Goal: Task Accomplishment & Management: Complete application form

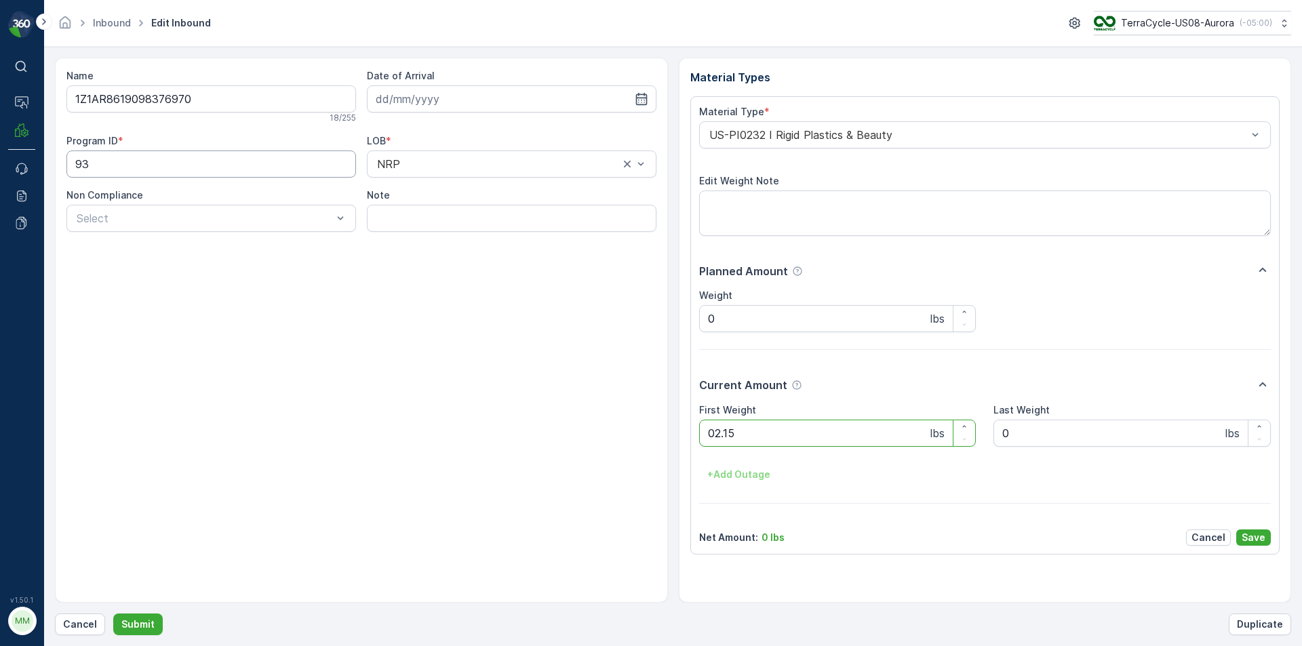
click at [113, 614] on button "Submit" at bounding box center [138, 625] width 50 height 22
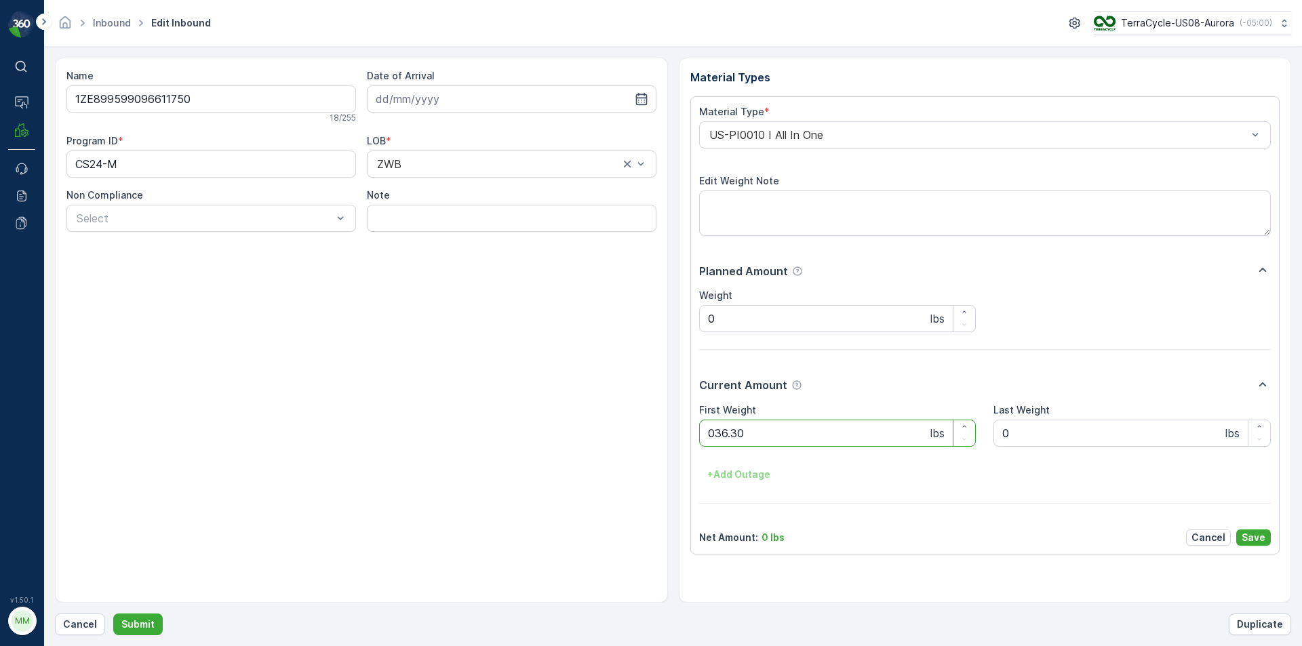
click at [113, 614] on button "Submit" at bounding box center [138, 625] width 50 height 22
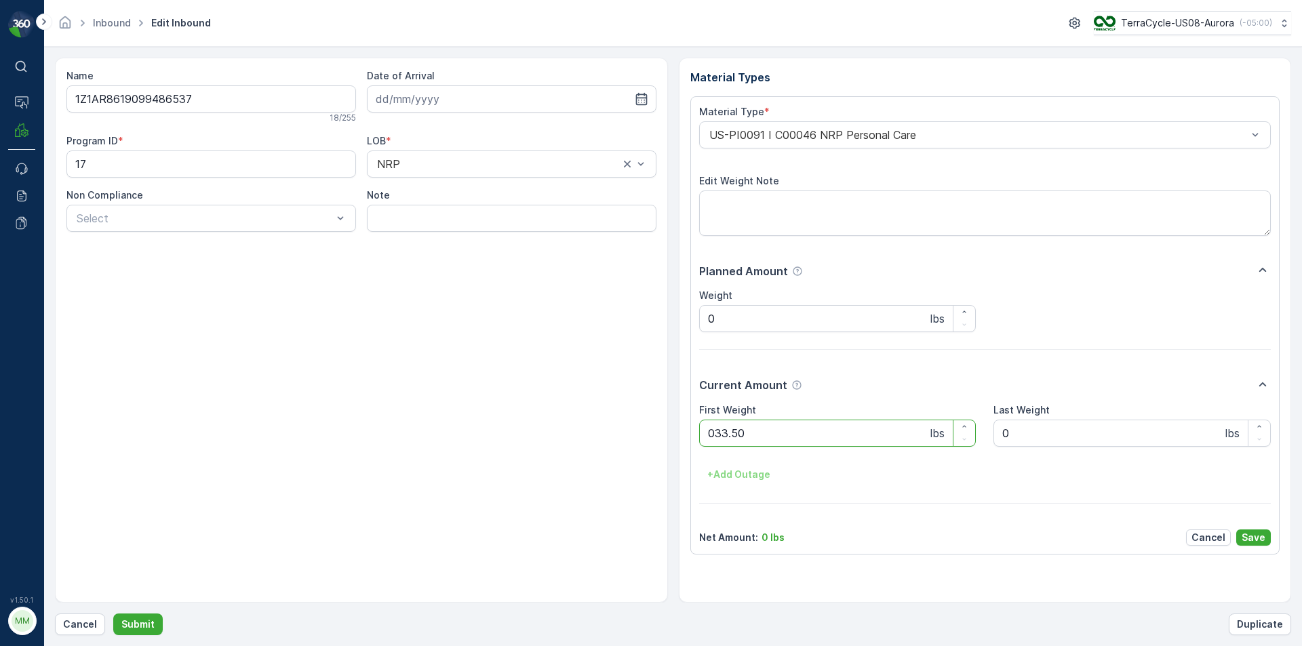
click at [113, 614] on button "Submit" at bounding box center [138, 625] width 50 height 22
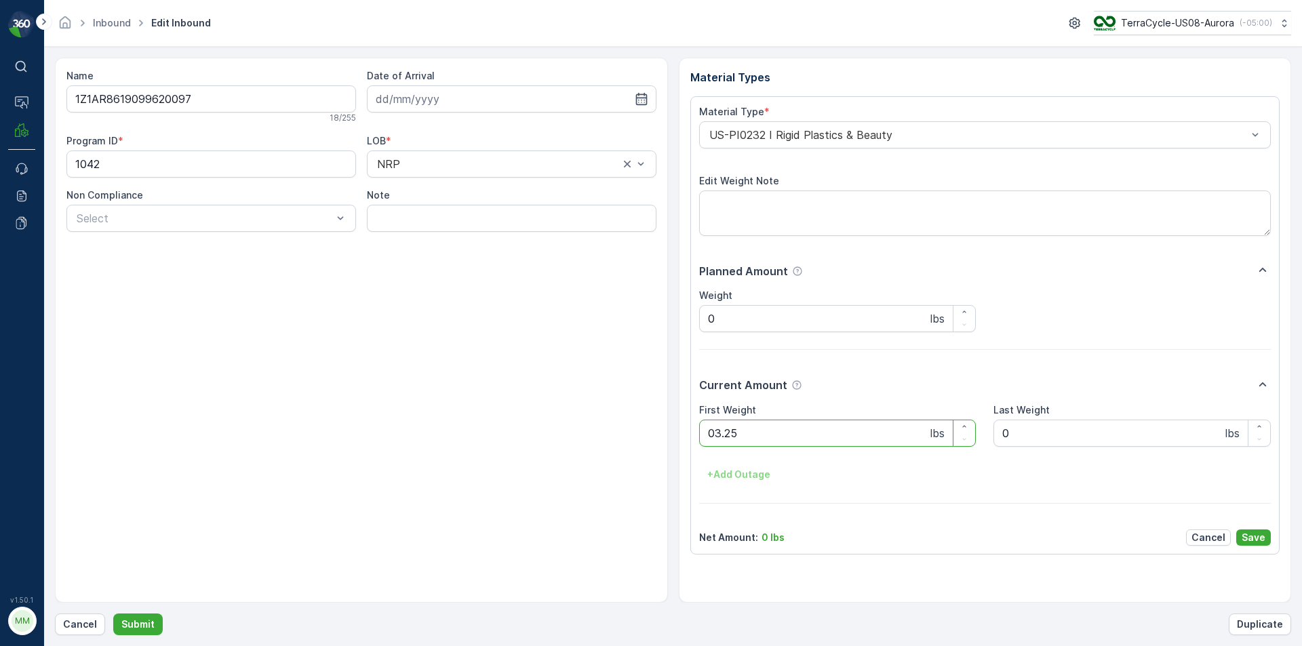
click at [113, 614] on button "Submit" at bounding box center [138, 625] width 50 height 22
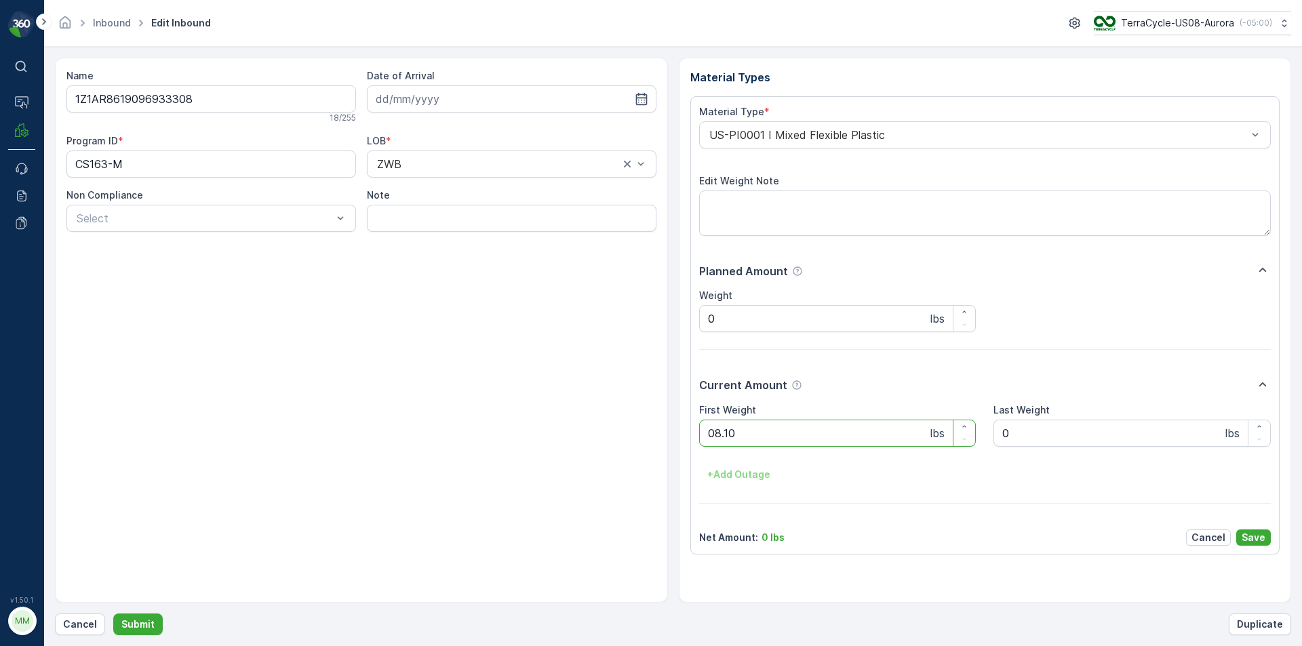
click at [113, 614] on button "Submit" at bounding box center [138, 625] width 50 height 22
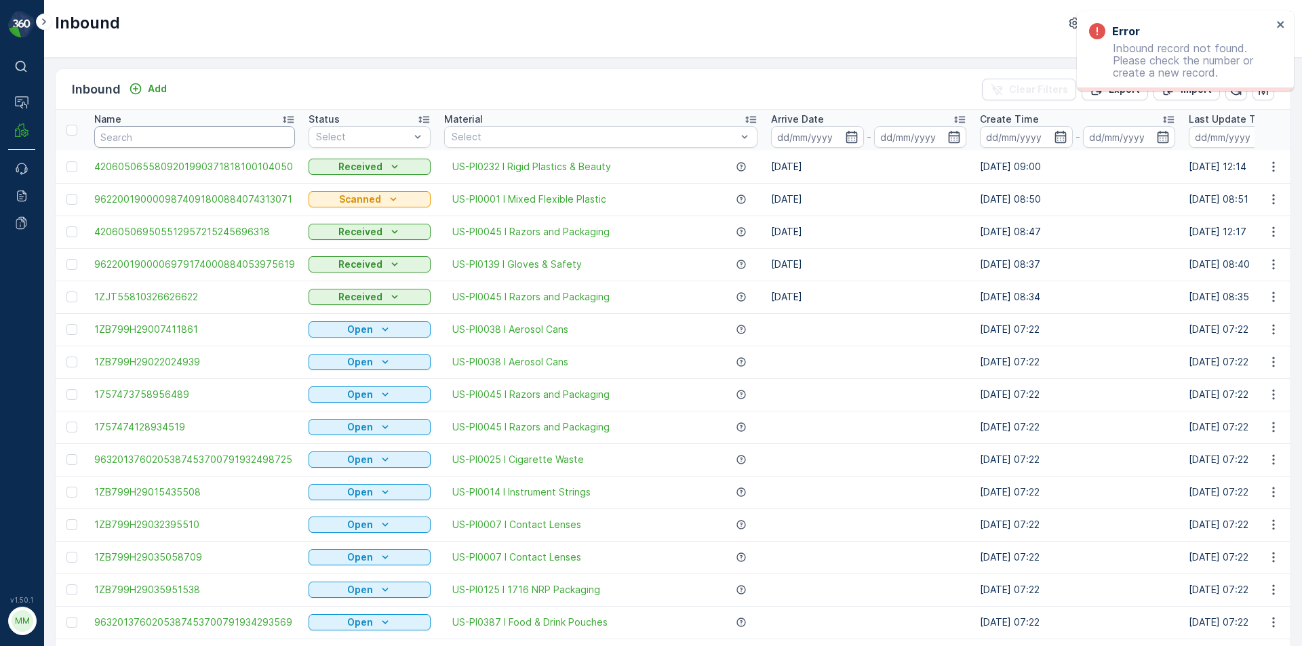
click at [199, 146] on input "text" at bounding box center [194, 137] width 201 height 22
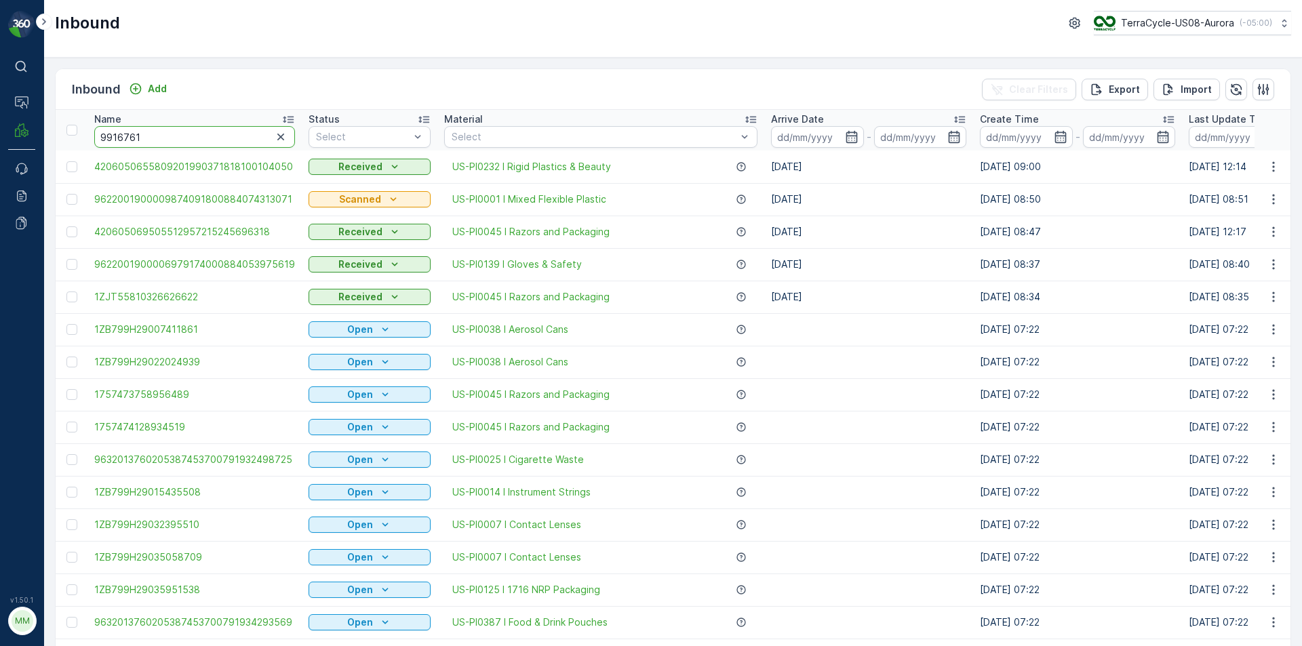
type input "99167619"
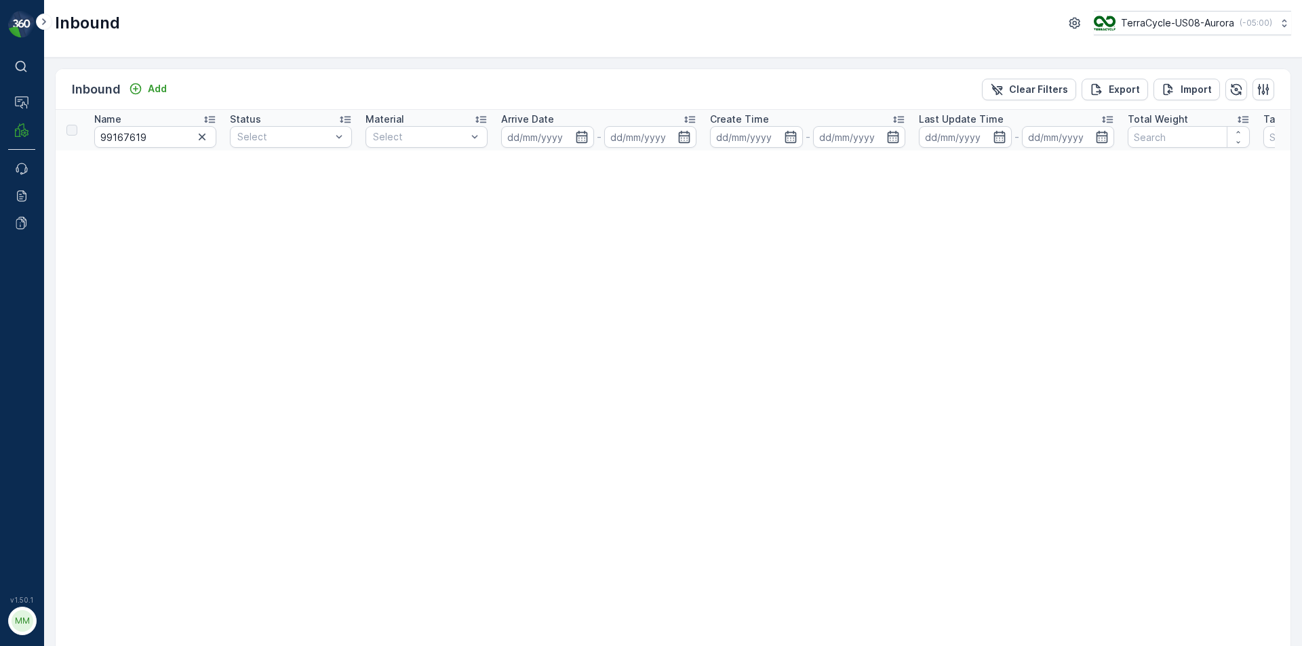
drag, startPoint x: 202, startPoint y: 143, endPoint x: 193, endPoint y: 134, distance: 13.4
click at [202, 142] on icon "button" at bounding box center [202, 137] width 14 height 14
click at [158, 90] on p "Add" at bounding box center [157, 89] width 19 height 14
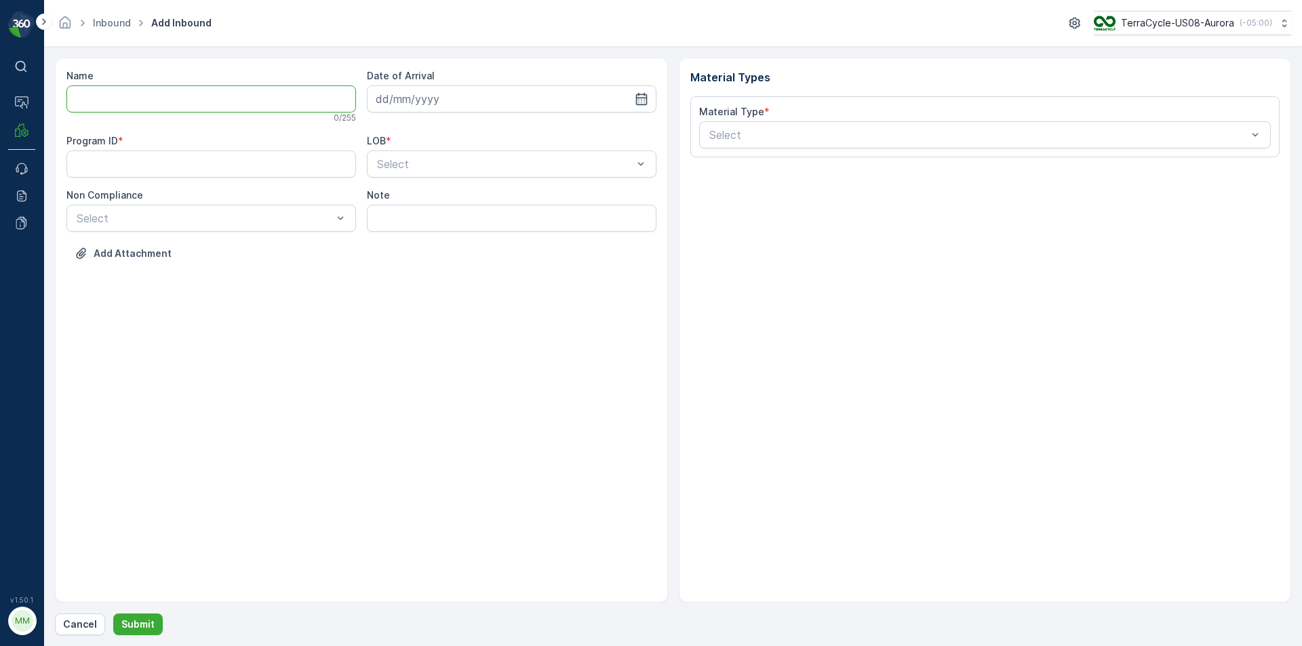
click at [111, 88] on input "Name" at bounding box center [211, 98] width 290 height 27
type input "1ZE899599099167619"
click at [113, 614] on button "Submit" at bounding box center [138, 625] width 50 height 22
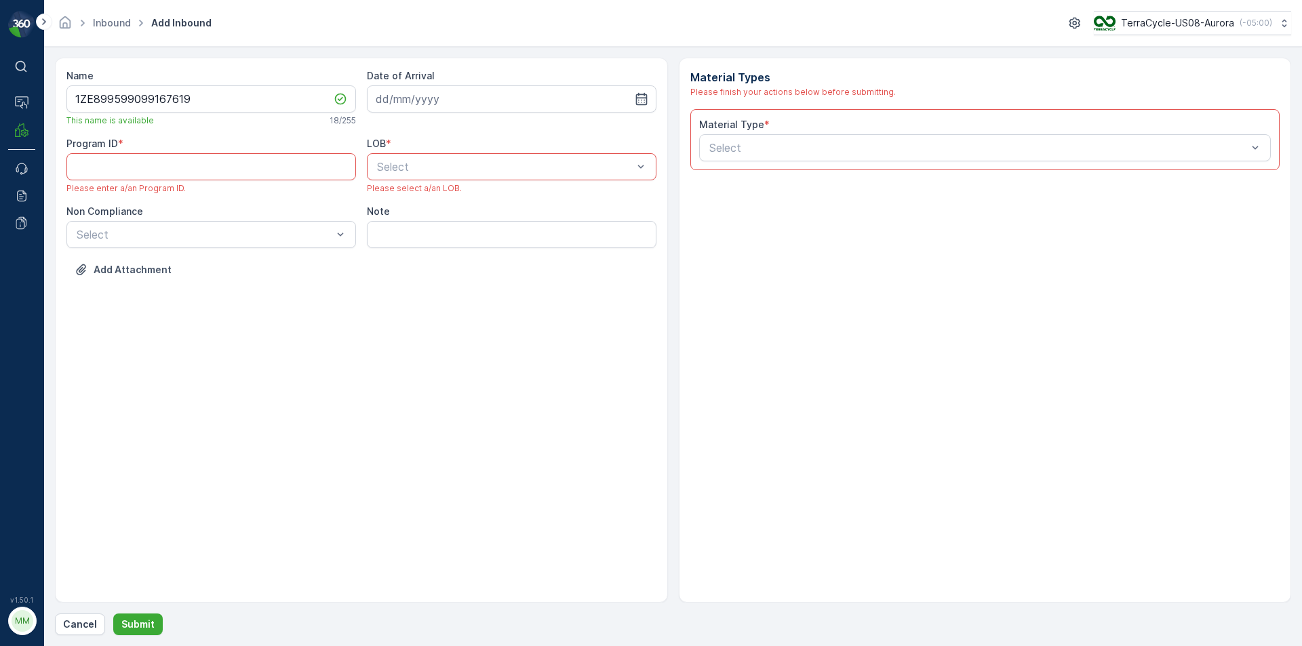
click at [412, 119] on div "Date of Arrival" at bounding box center [512, 97] width 290 height 57
click at [420, 92] on input at bounding box center [512, 98] width 290 height 27
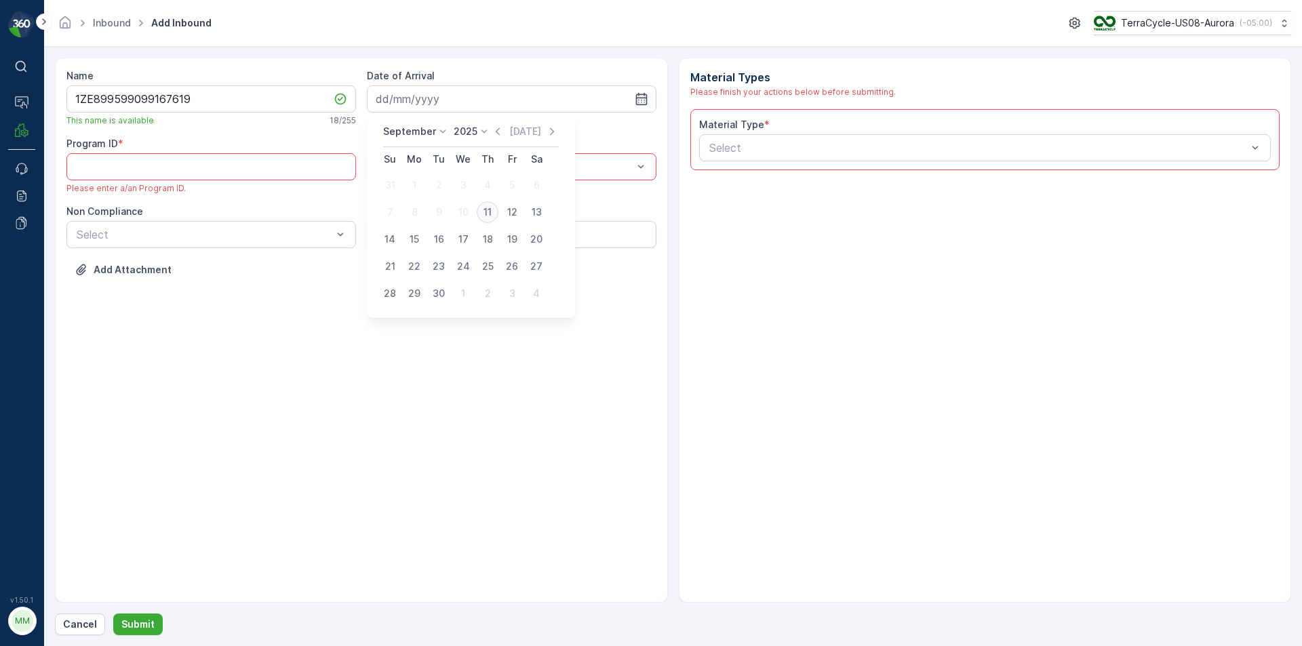
click at [482, 213] on div "11" at bounding box center [488, 212] width 22 height 22
type input "[DATE]"
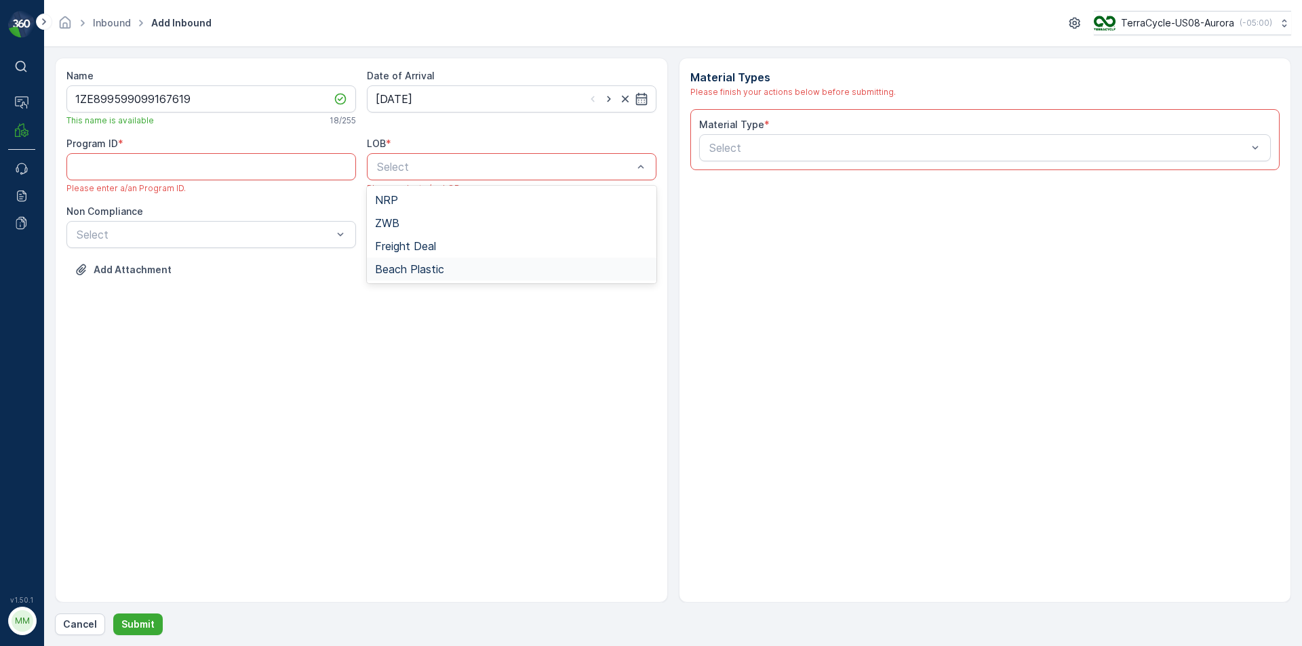
drag, startPoint x: 187, startPoint y: 475, endPoint x: 187, endPoint y: 461, distance: 13.6
click at [187, 474] on div "Name 1ZE899599099167619 This name is available 18 / 255 Date of Arrival 11.09.2…" at bounding box center [361, 330] width 613 height 545
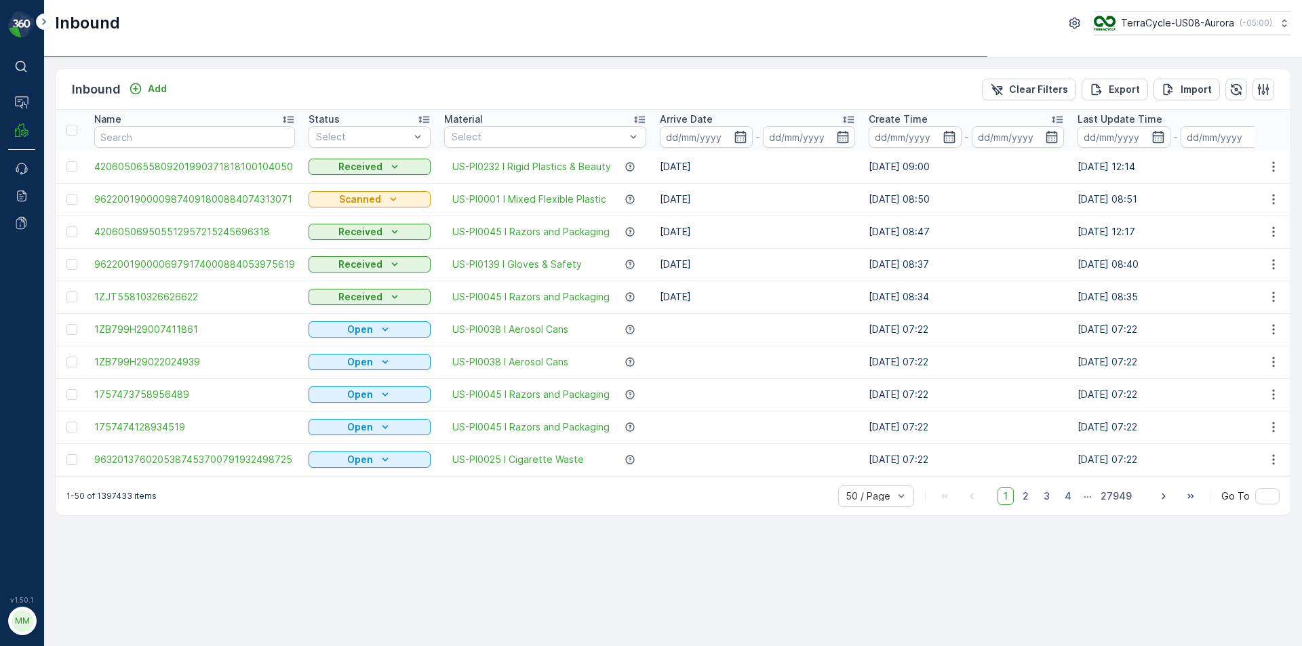
type input "99167619"
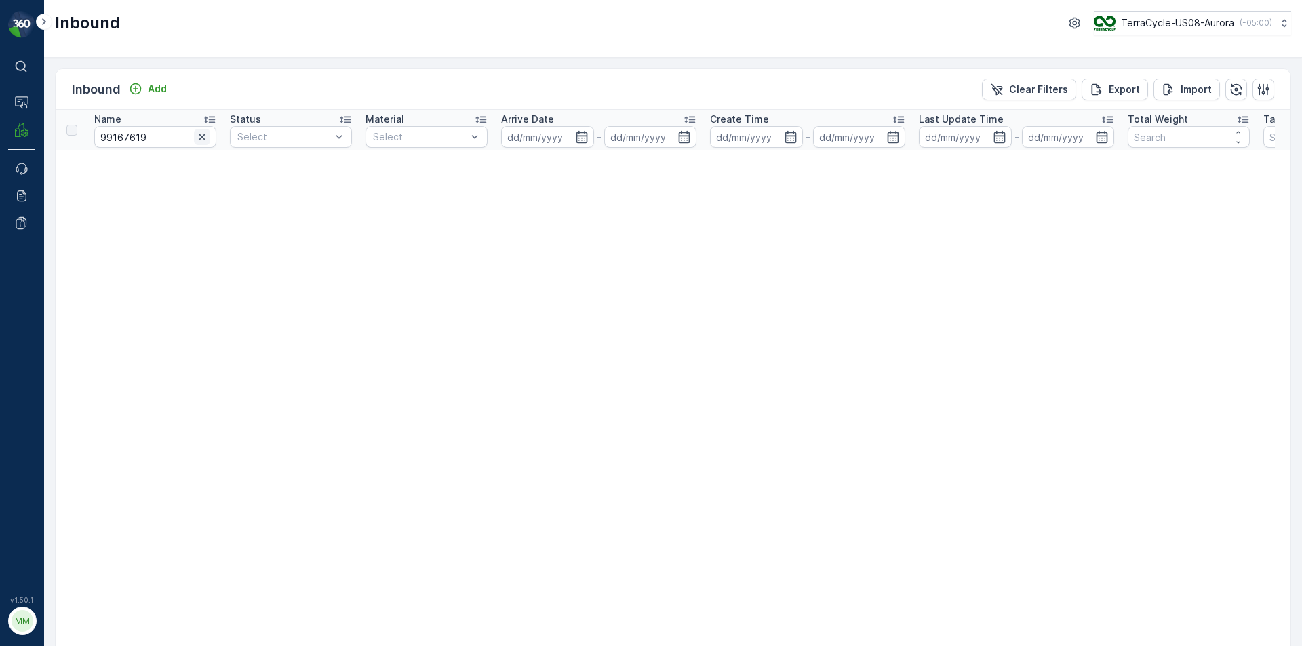
click at [206, 137] on icon "button" at bounding box center [202, 137] width 14 height 14
click at [160, 84] on p "Add" at bounding box center [157, 89] width 19 height 14
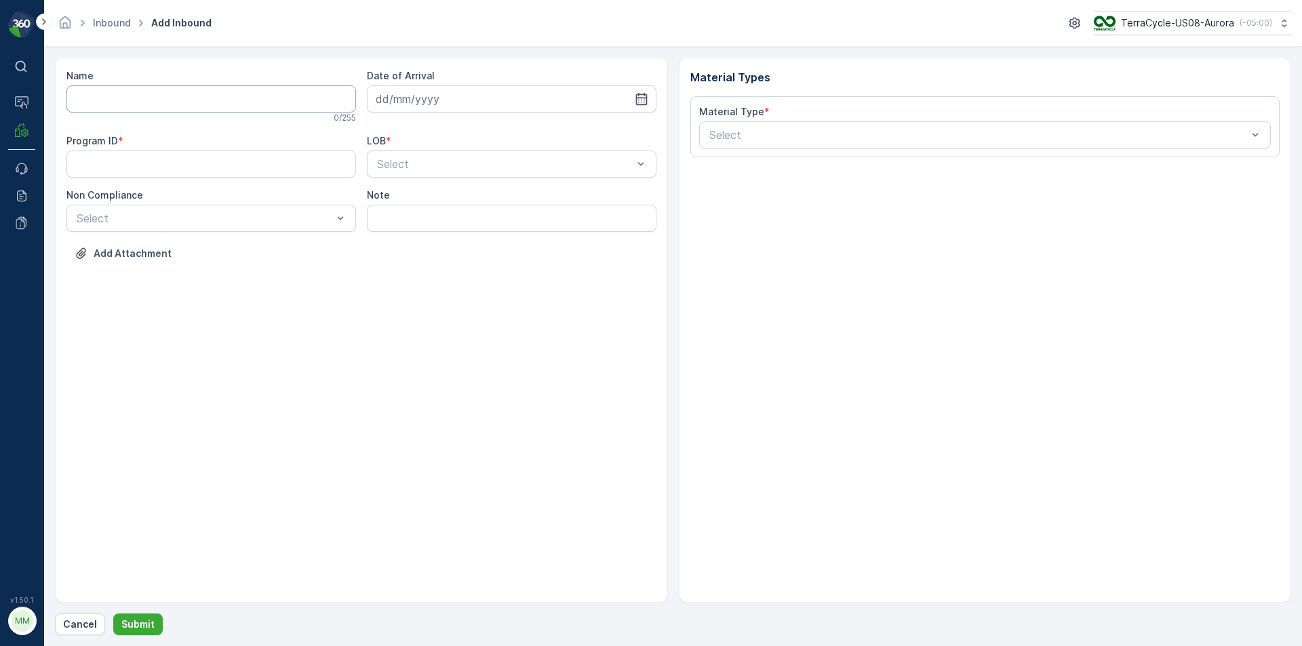
click at [151, 94] on input "Name" at bounding box center [211, 98] width 290 height 27
type input "1Z1AR8619095628588"
click at [113, 614] on button "Submit" at bounding box center [138, 625] width 50 height 22
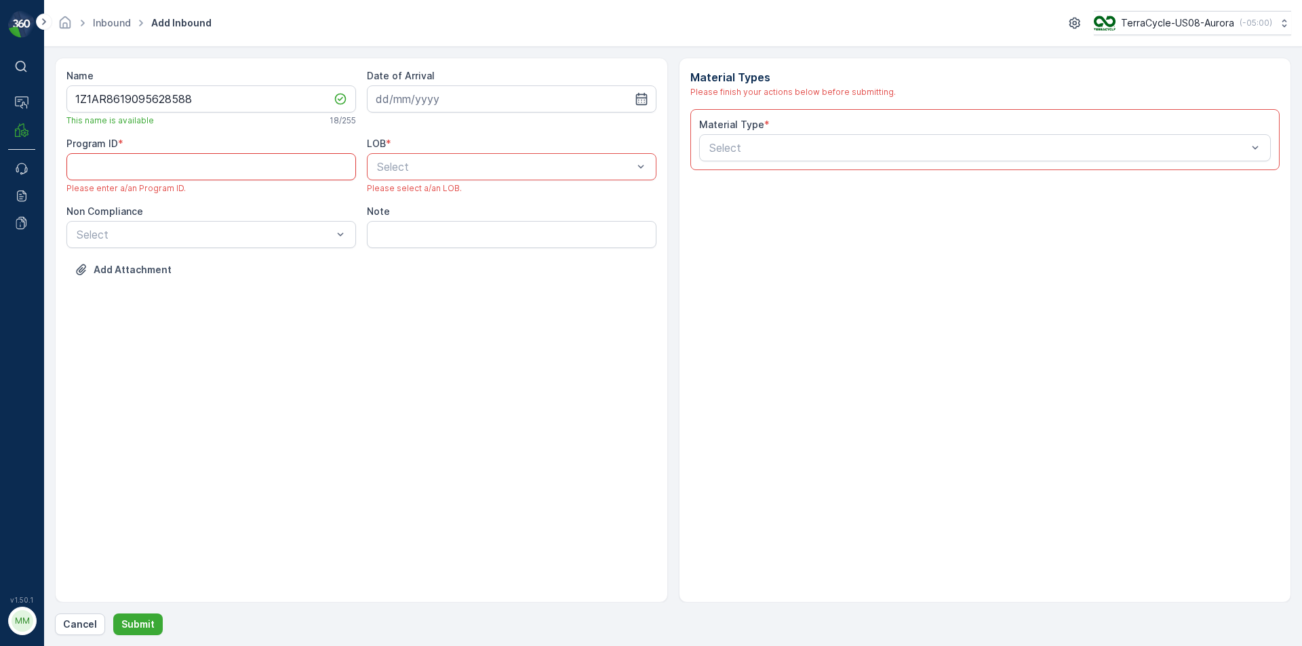
click at [230, 167] on ID "Program ID" at bounding box center [211, 166] width 290 height 27
click at [431, 319] on div "Name 1Z1AR8619095628588 This name is available 18 / 255 Date of Arrival Program…" at bounding box center [361, 330] width 613 height 545
click at [461, 87] on div "Date of Arrival" at bounding box center [512, 90] width 290 height 43
drag, startPoint x: 461, startPoint y: 88, endPoint x: 452, endPoint y: 87, distance: 8.8
click at [461, 87] on input at bounding box center [512, 98] width 290 height 27
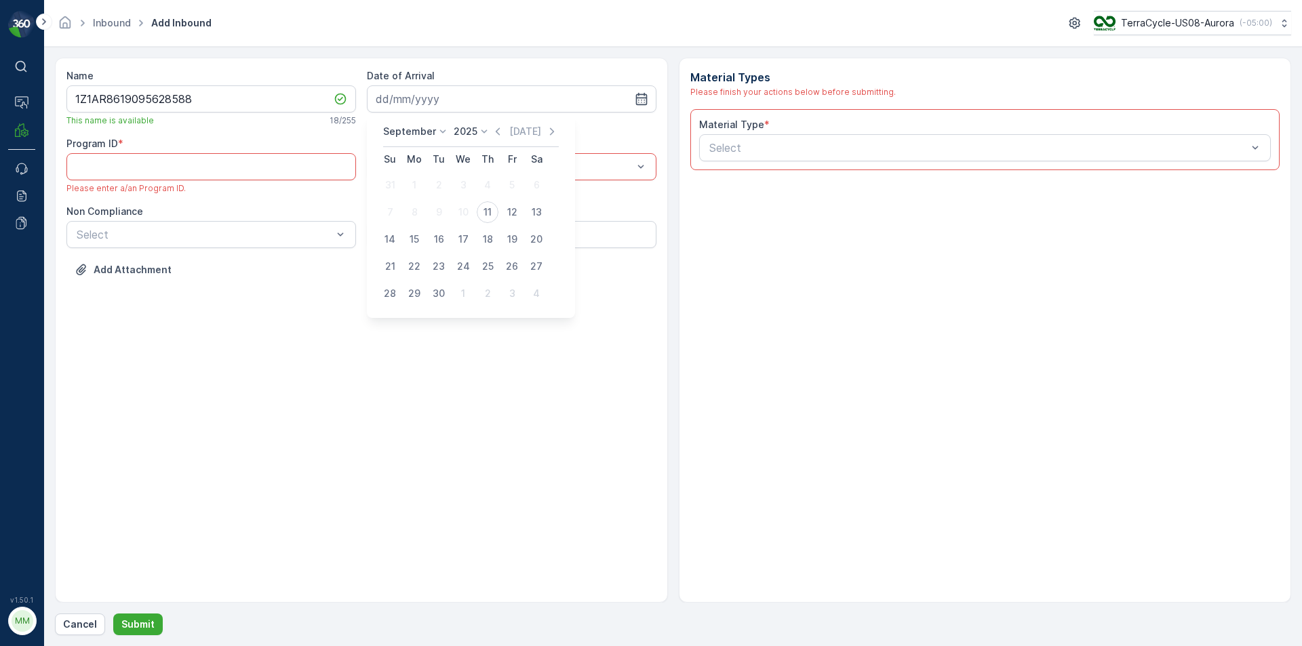
click at [484, 213] on div "11" at bounding box center [488, 212] width 22 height 22
type input "[DATE]"
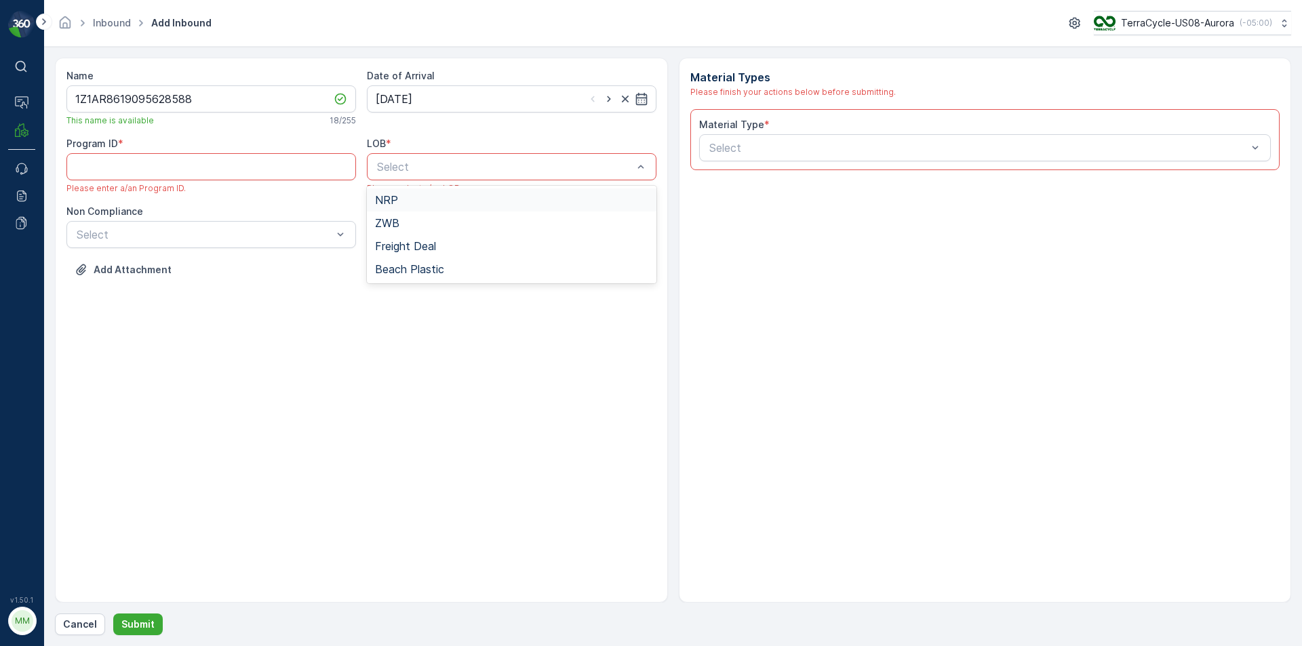
click at [459, 175] on div "Select" at bounding box center [512, 166] width 290 height 27
click at [395, 218] on span "ZWB" at bounding box center [387, 223] width 24 height 12
click at [263, 223] on div "Select" at bounding box center [211, 234] width 290 height 27
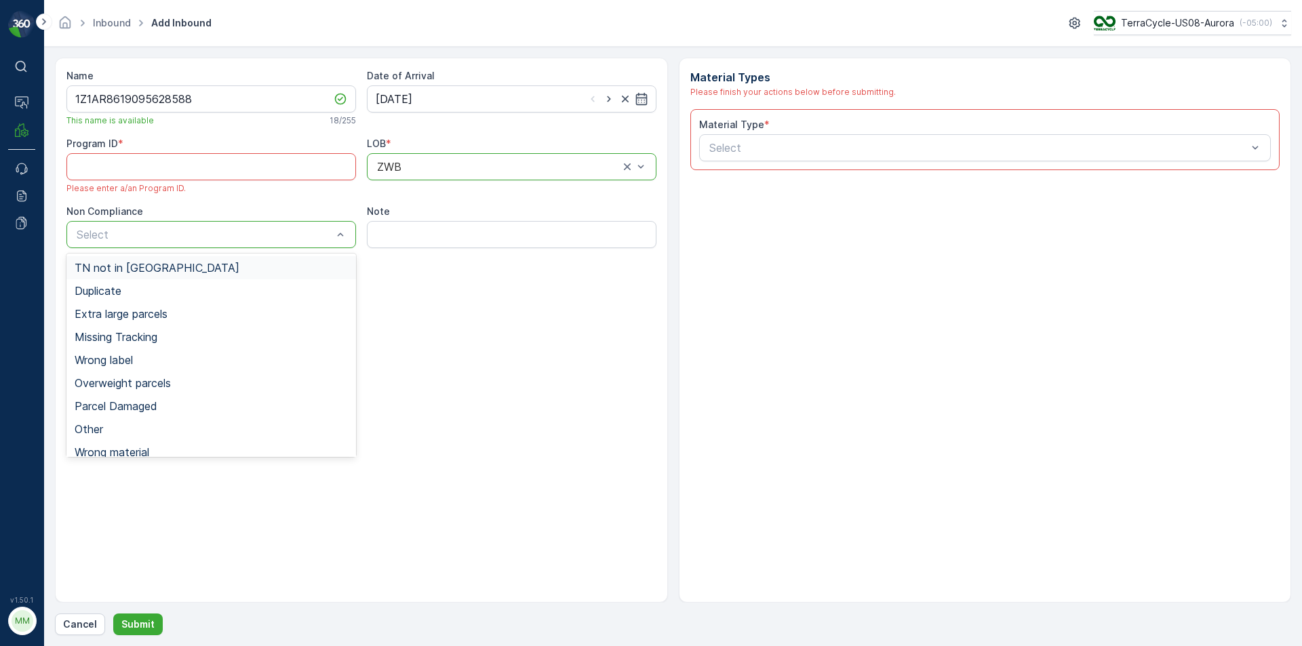
click at [104, 270] on span "TN not in [GEOGRAPHIC_DATA]" at bounding box center [157, 268] width 165 height 12
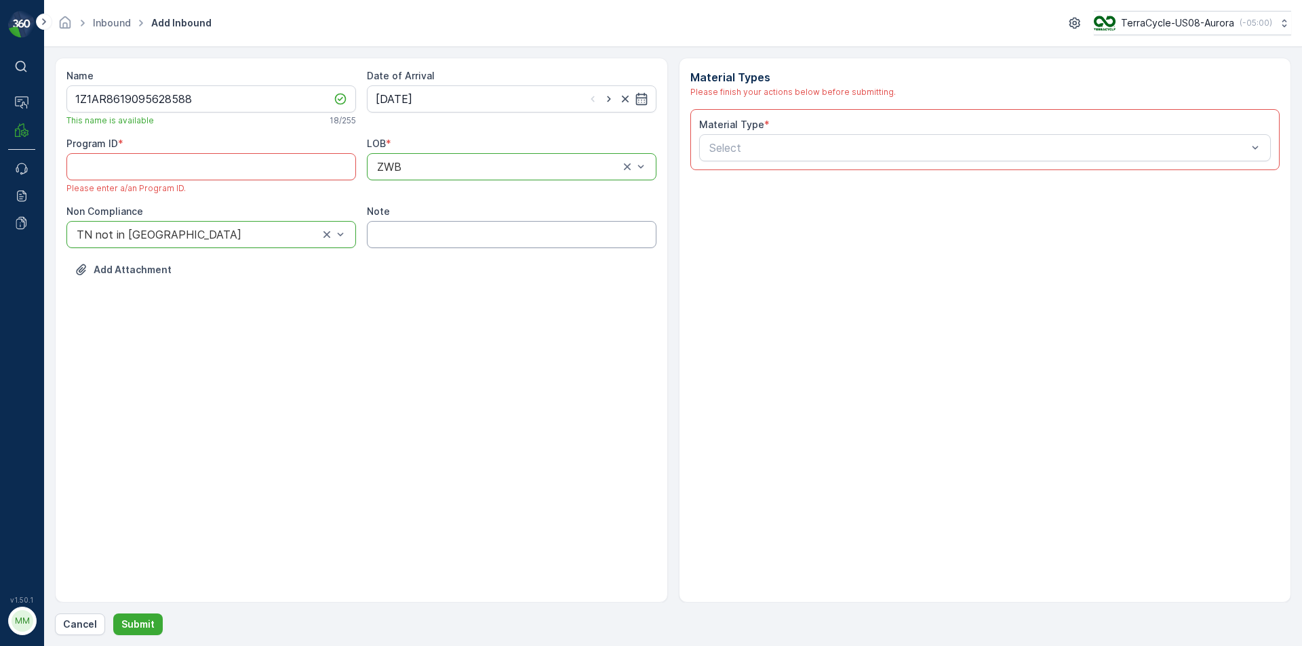
click at [484, 239] on input "Note" at bounding box center [512, 234] width 290 height 27
click at [403, 317] on div "Name 1Z1AR8619095628588 This name is available 18 / 255 Date of Arrival 11.09.2…" at bounding box center [361, 330] width 613 height 545
click at [724, 158] on div "Select" at bounding box center [985, 147] width 572 height 27
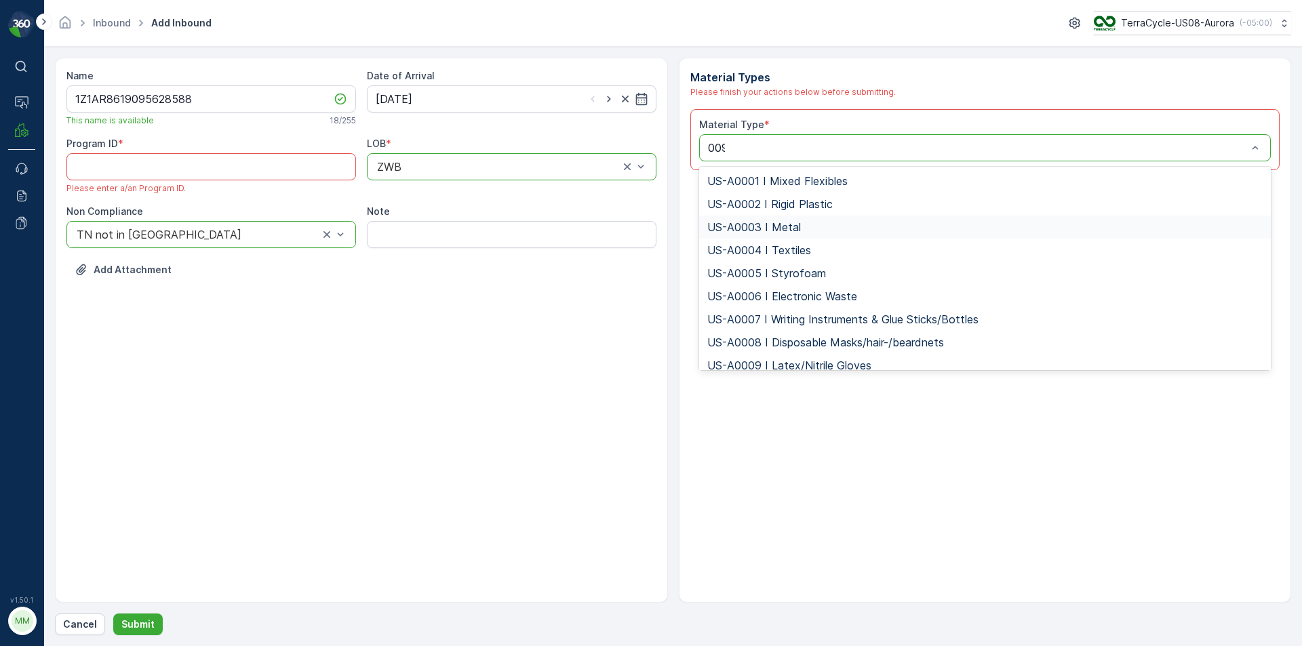
type input "0099"
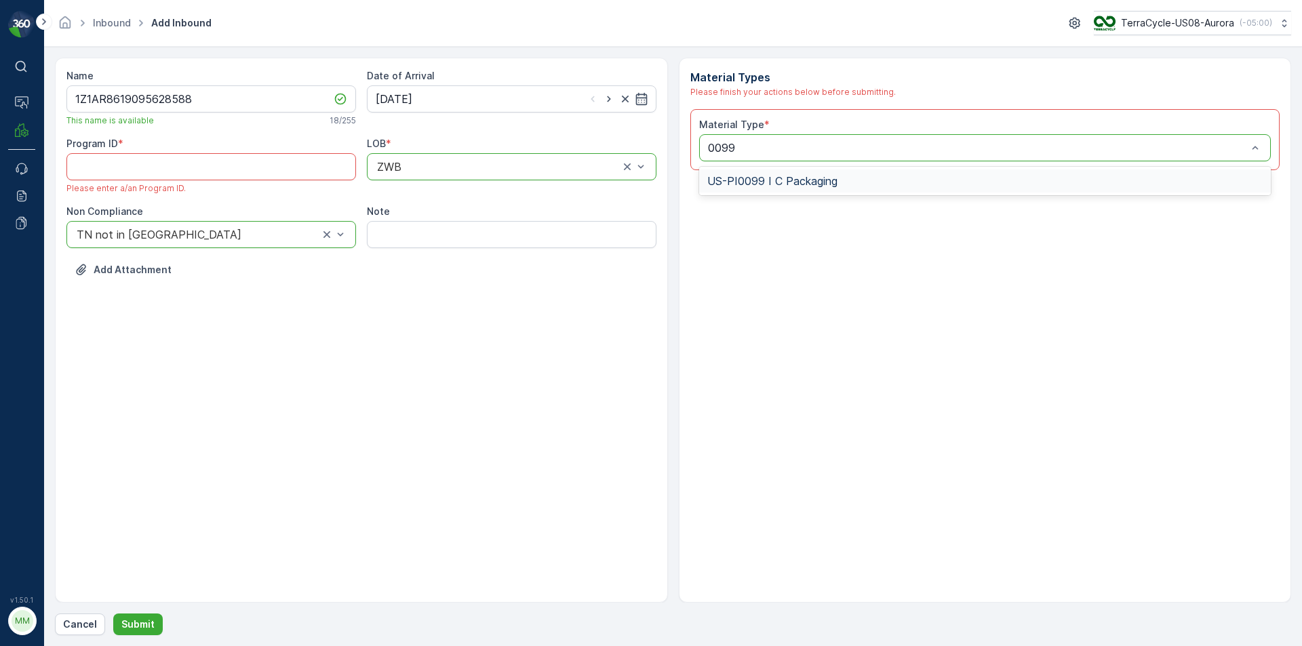
click at [758, 178] on span "US-PI0099 I C Packaging" at bounding box center [772, 181] width 130 height 12
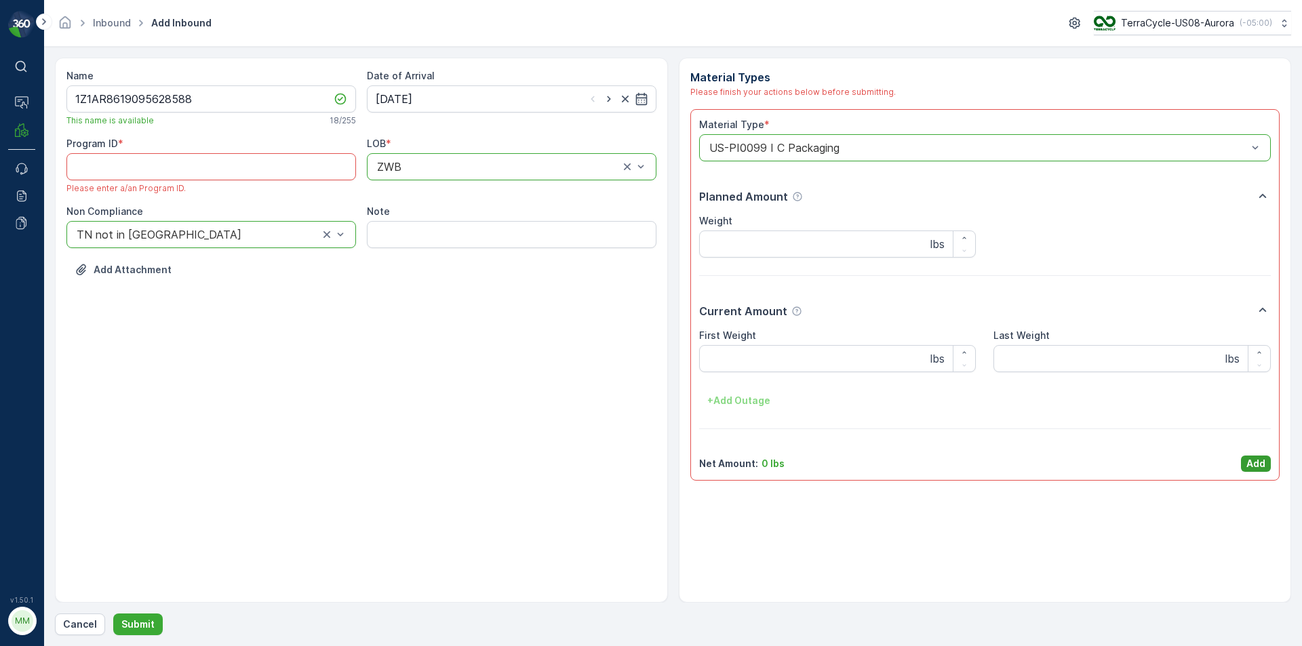
click at [1245, 465] on button "Add" at bounding box center [1256, 464] width 30 height 16
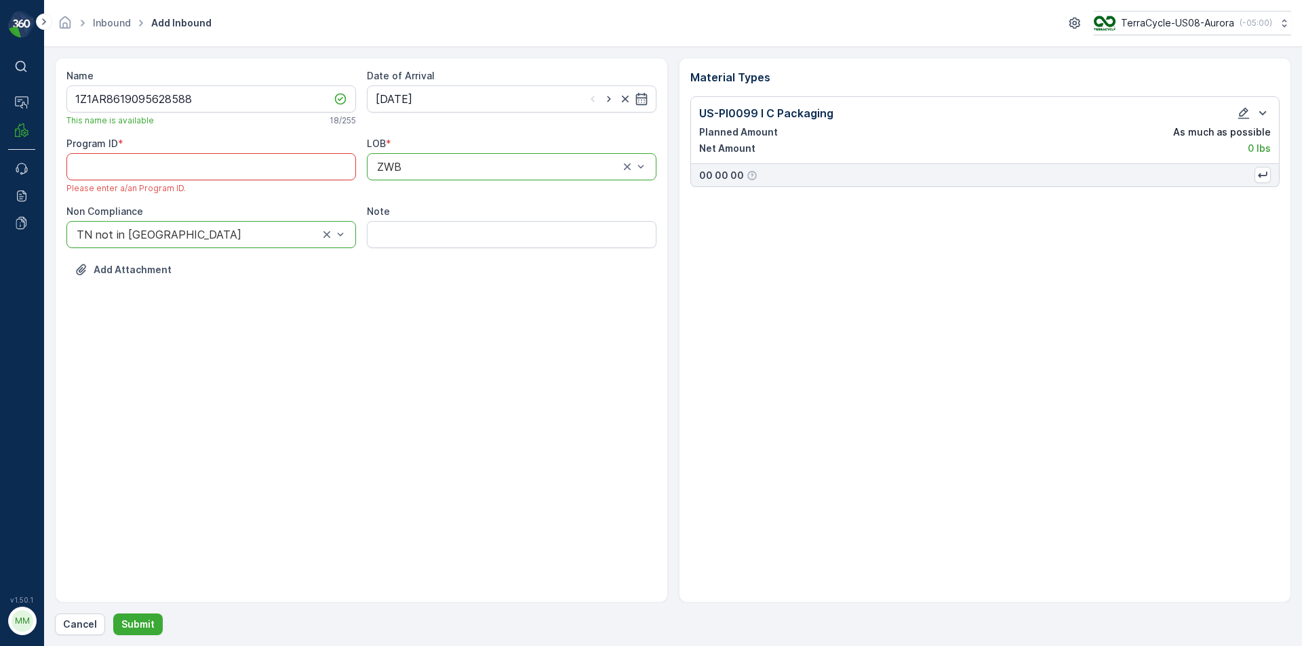
click at [192, 161] on ID "Program ID" at bounding box center [211, 166] width 290 height 27
paste ID "CS188"
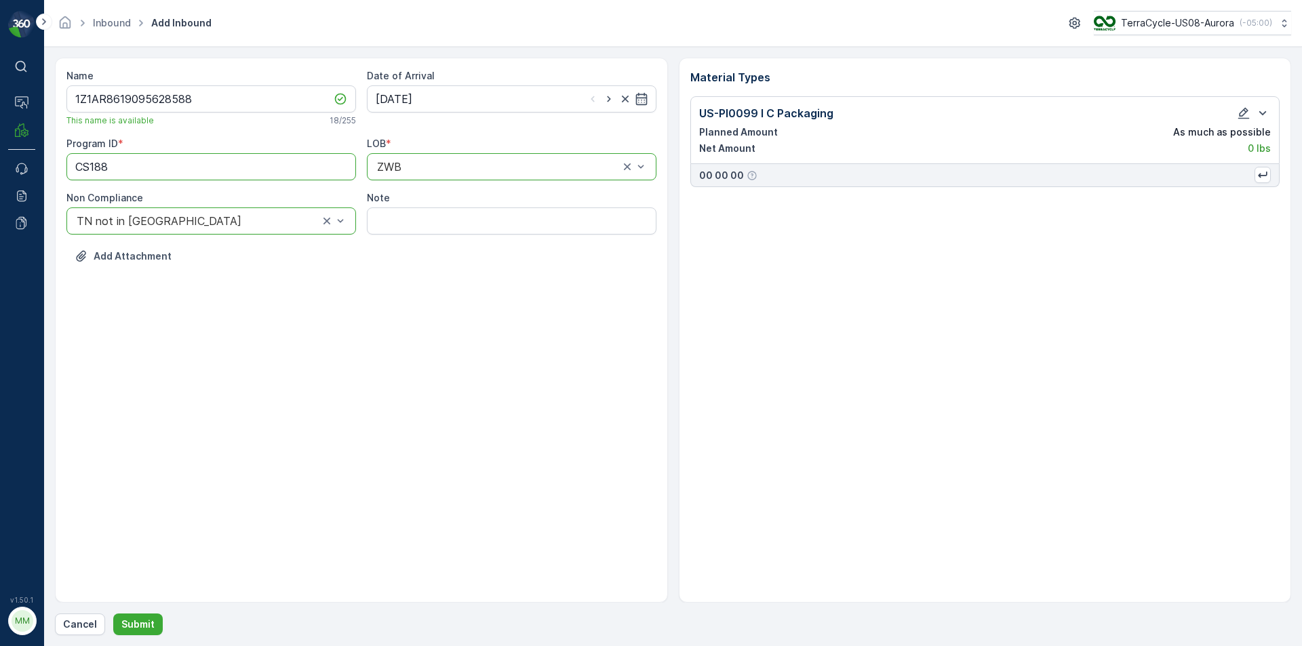
type ID "CS188"
click at [604, 311] on div "Name 1Z1AR8619095628588 This name is available 18 / 255 Date of Arrival 11.09.2…" at bounding box center [361, 330] width 613 height 545
click at [147, 628] on p "Submit" at bounding box center [137, 625] width 33 height 14
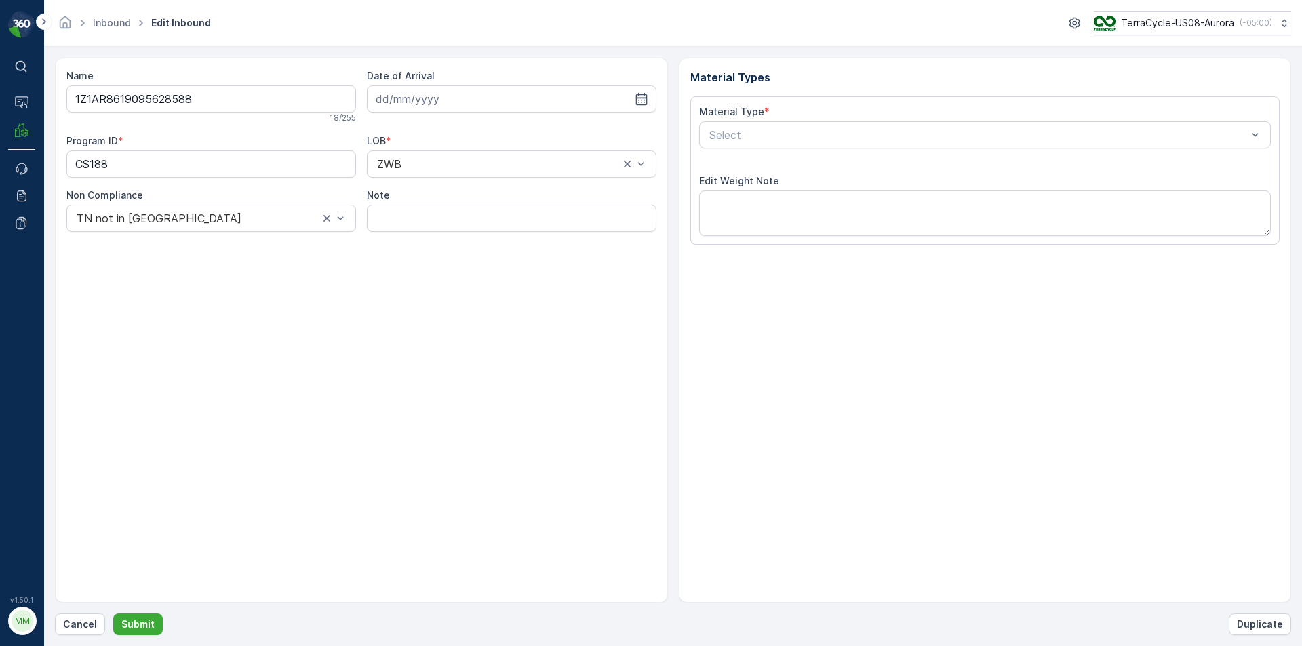
type input "[DATE]"
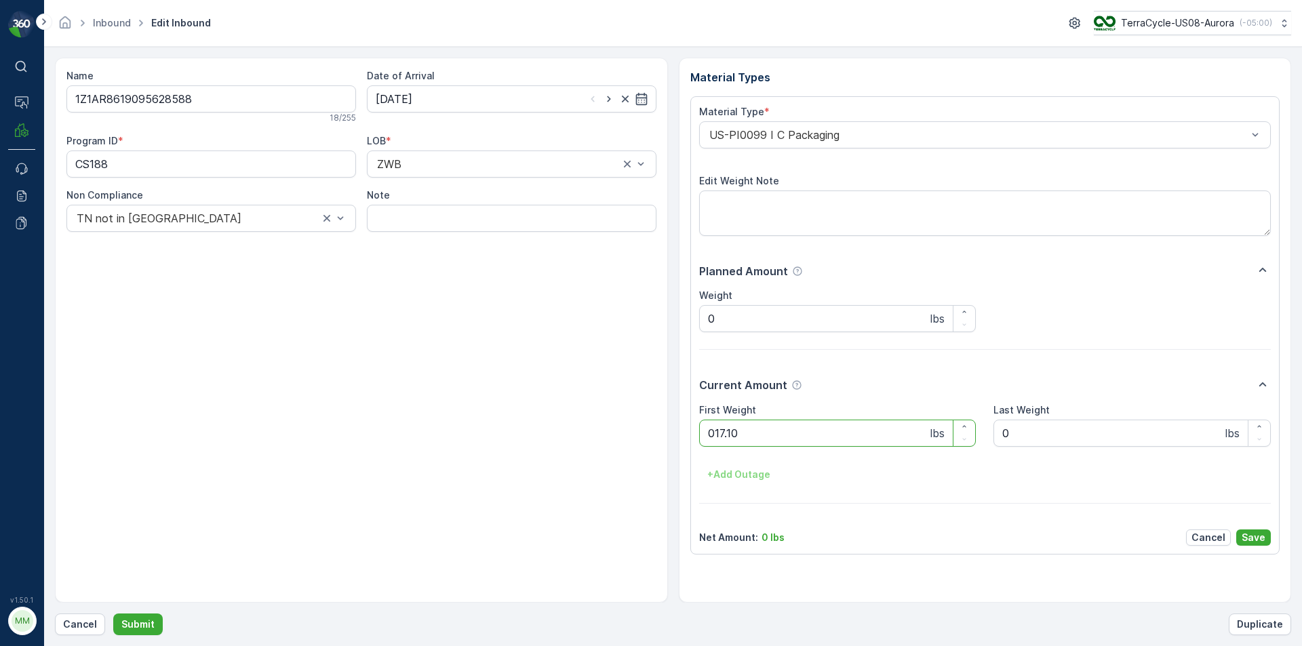
click at [113, 614] on button "Submit" at bounding box center [138, 625] width 50 height 22
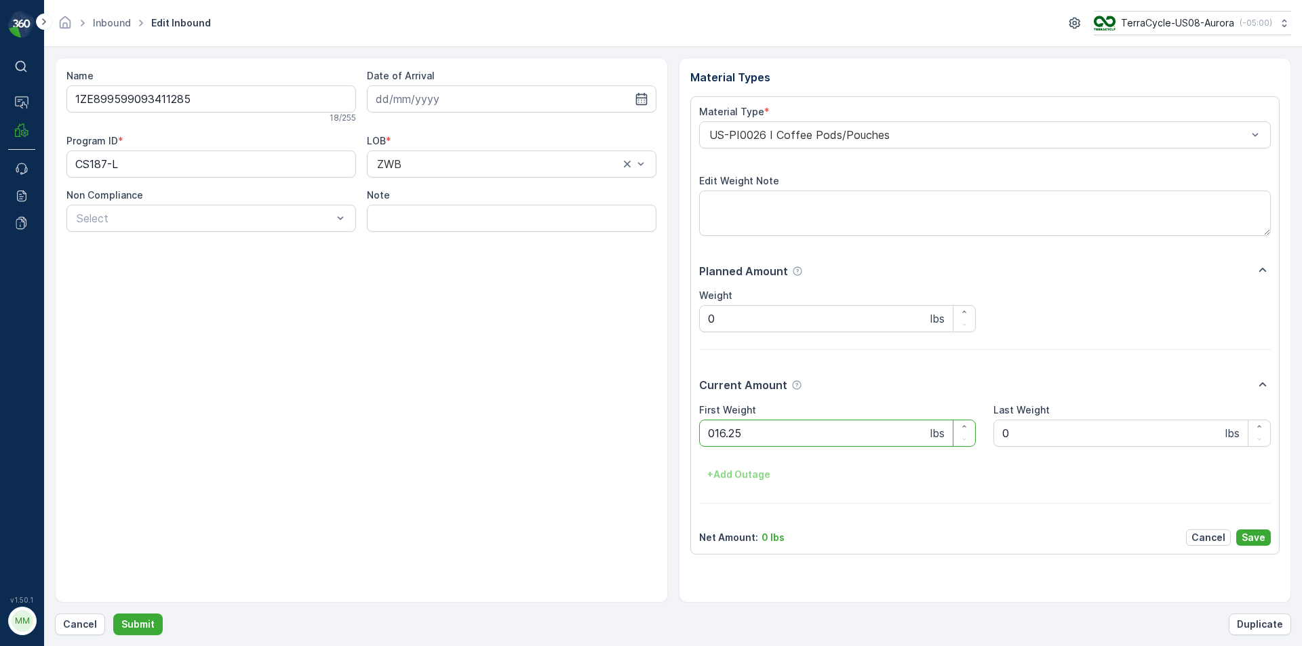
click at [113, 614] on button "Submit" at bounding box center [138, 625] width 50 height 22
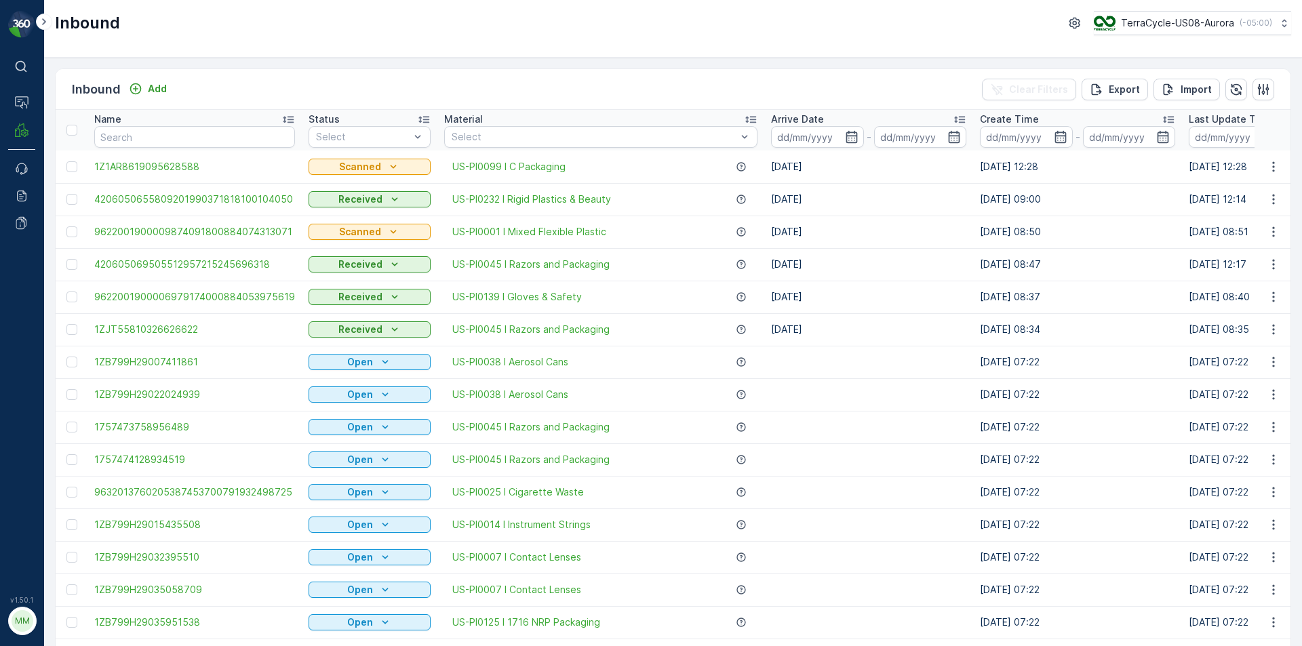
click at [272, 124] on div "Name" at bounding box center [194, 120] width 201 height 14
click at [260, 138] on input "text" at bounding box center [194, 137] width 201 height 22
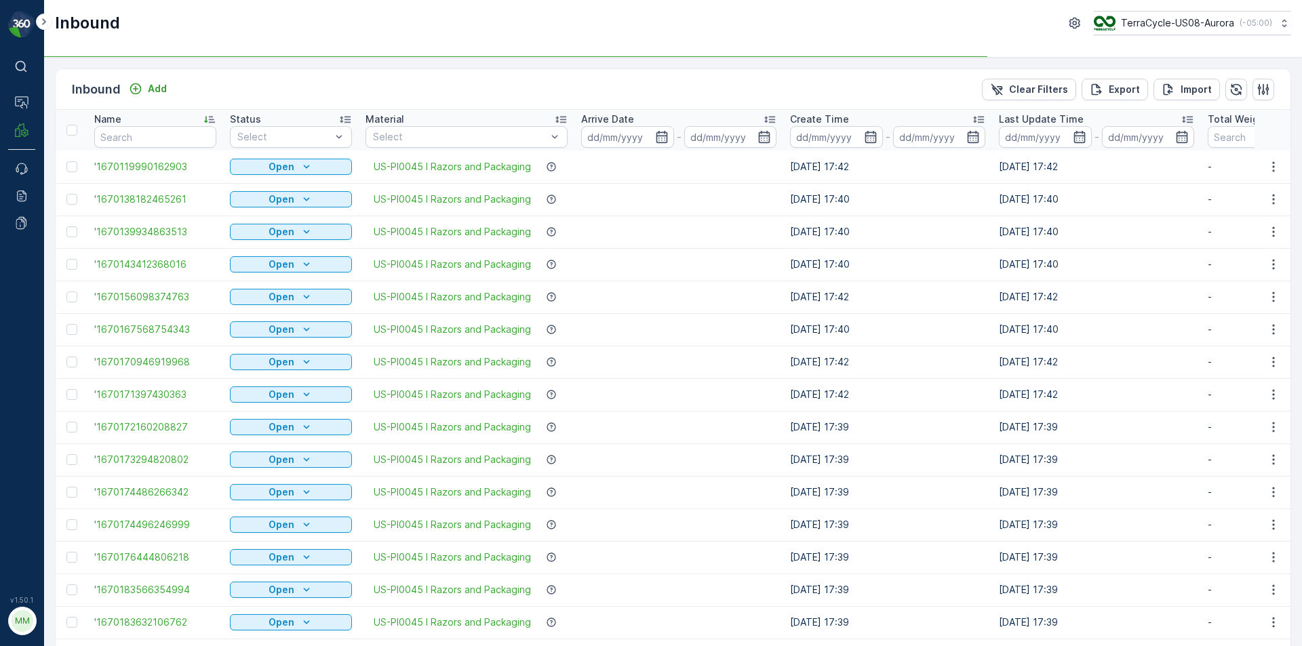
type input "954"
click at [163, 139] on input "954" at bounding box center [155, 137] width 122 height 22
type input "95409832"
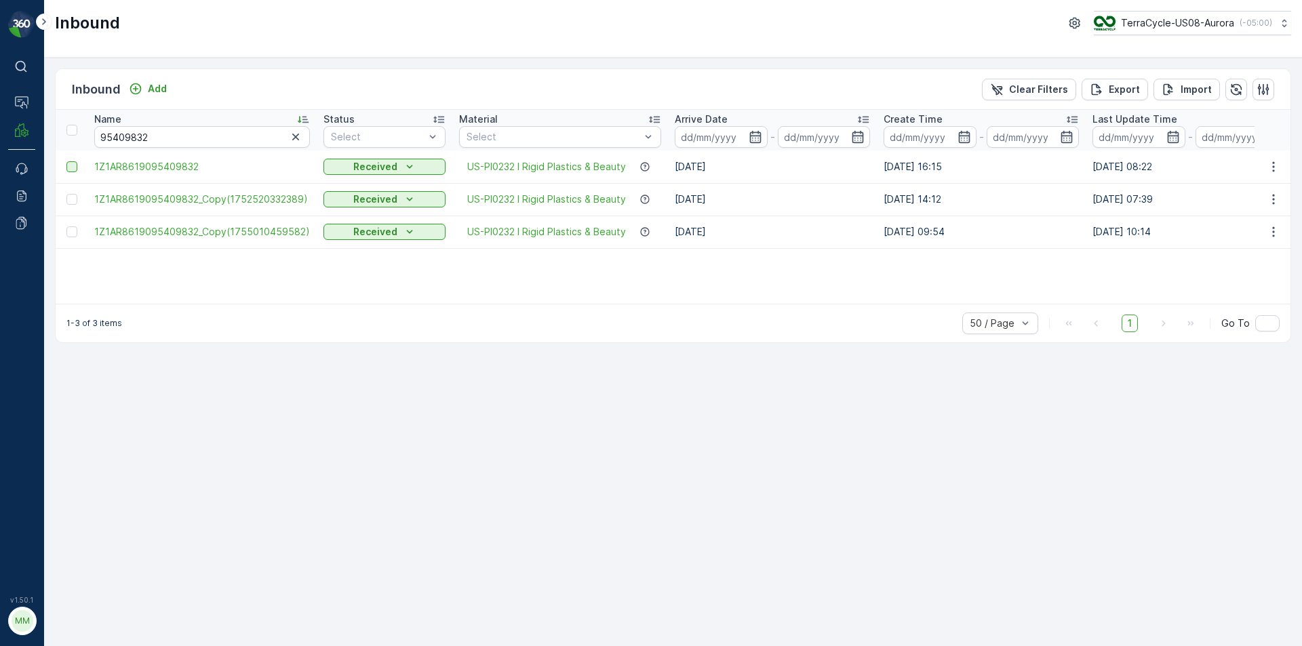
click at [73, 162] on div at bounding box center [71, 166] width 11 height 11
click at [66, 161] on input "checkbox" at bounding box center [66, 161] width 0 height 0
click at [1145, 86] on p "Print QR" at bounding box center [1146, 90] width 41 height 14
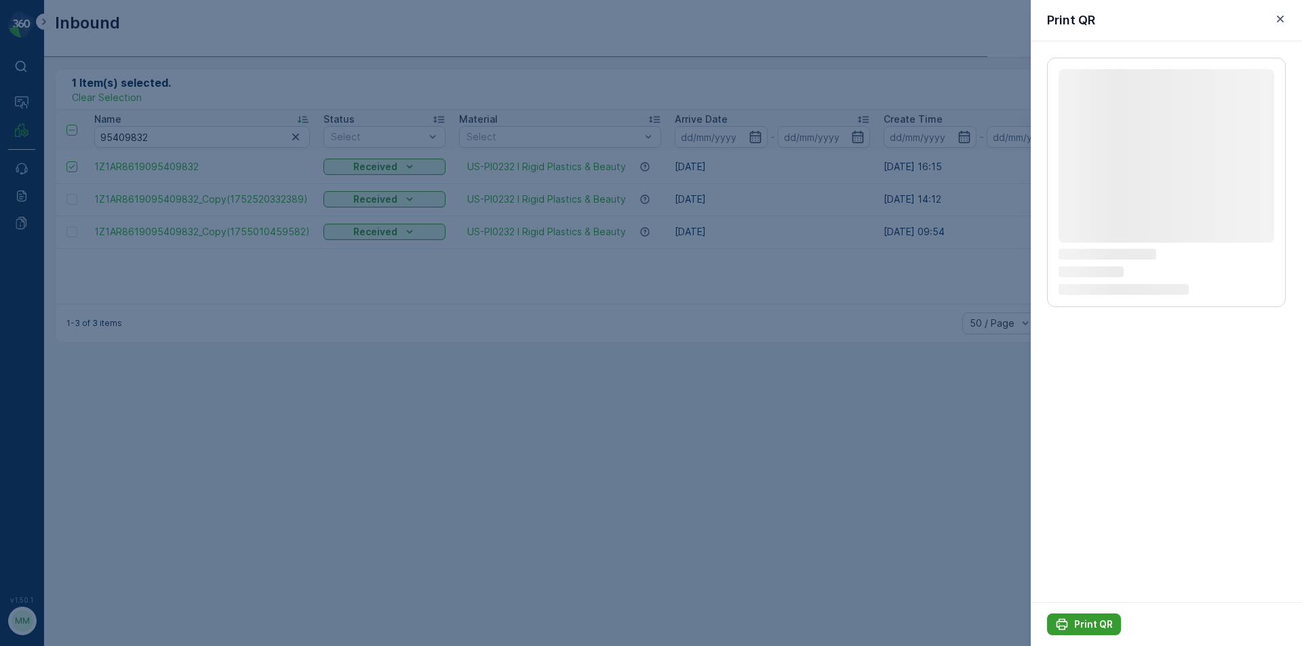
click at [1068, 614] on button "Print QR" at bounding box center [1084, 625] width 74 height 22
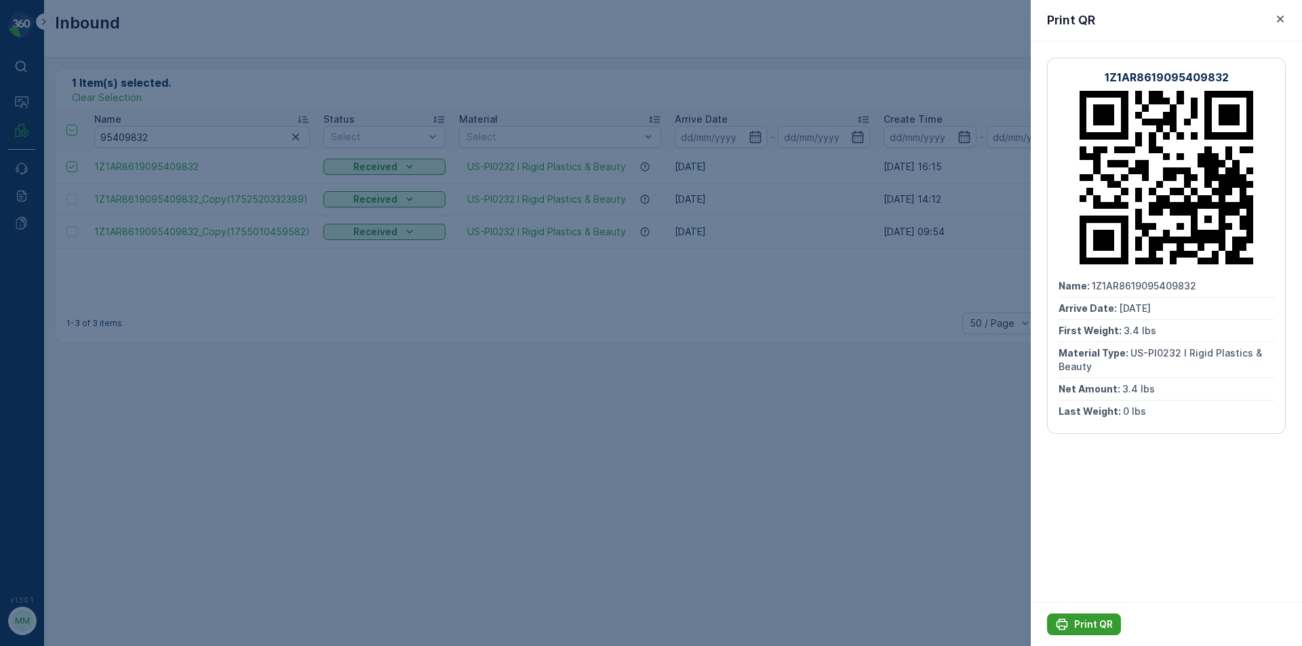
click at [1072, 625] on div "Print QR" at bounding box center [1084, 625] width 58 height 14
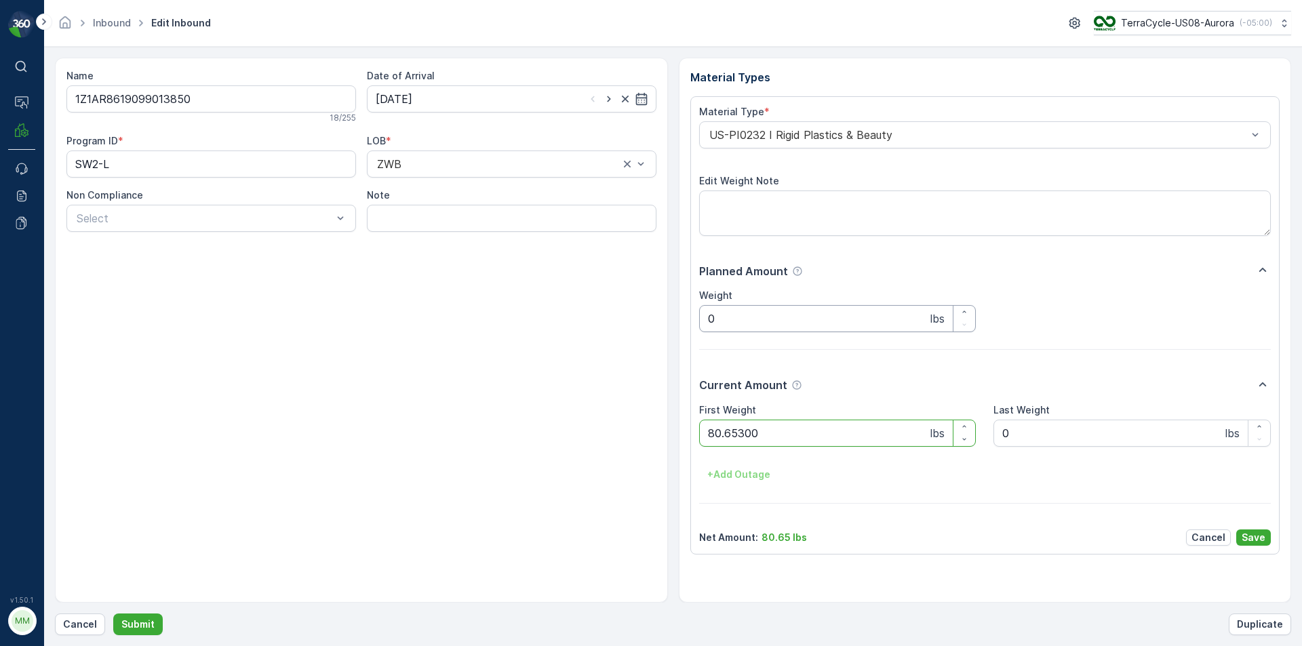
click at [113, 614] on button "Submit" at bounding box center [138, 625] width 50 height 22
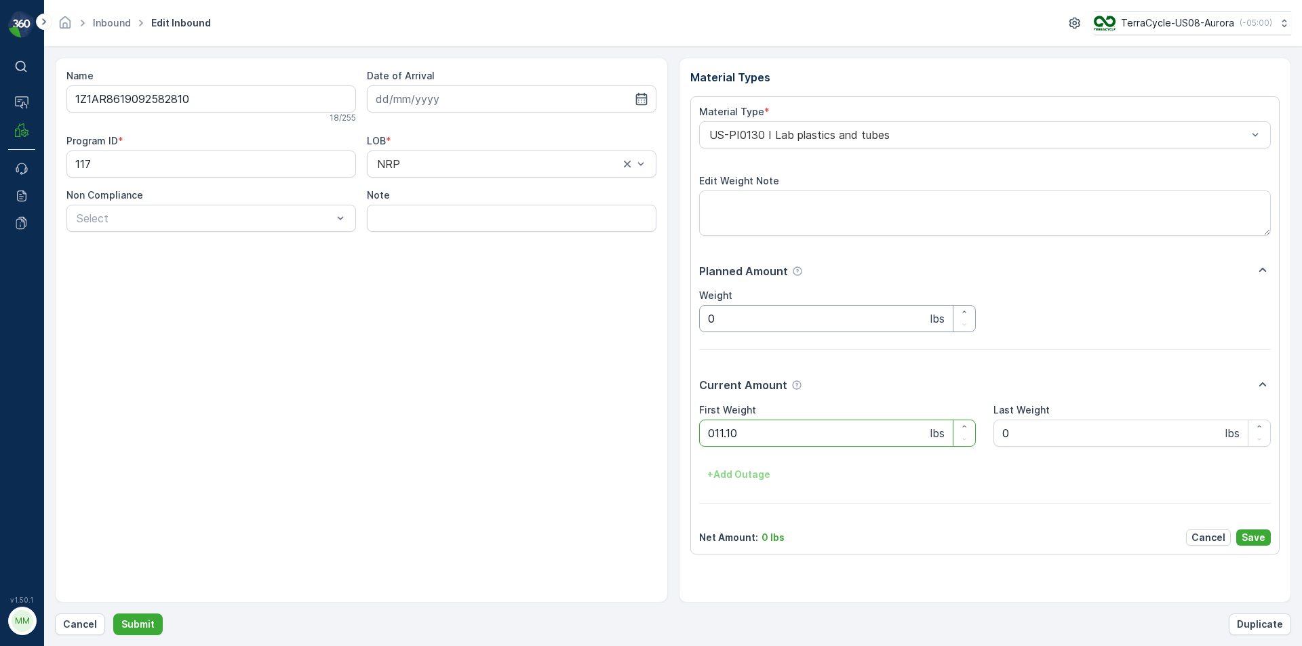
click at [113, 614] on button "Submit" at bounding box center [138, 625] width 50 height 22
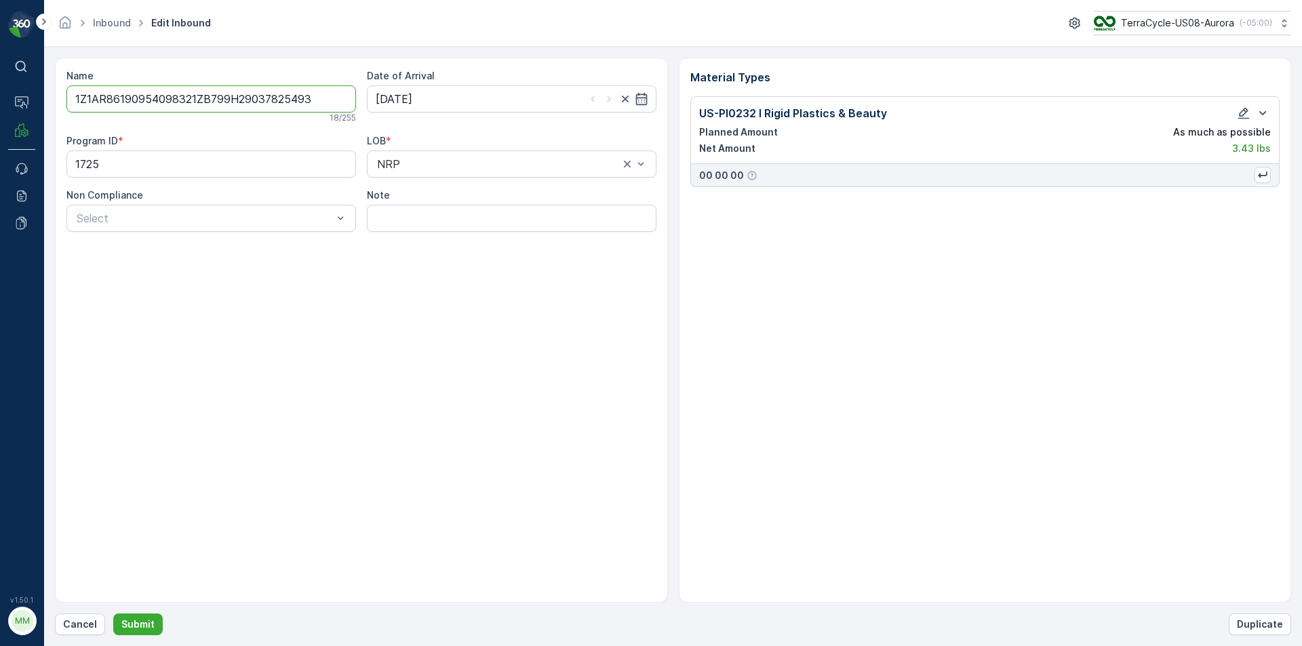
type input "1Z1AR86190954098321ZB799H29037825493"
click at [113, 614] on button "Submit" at bounding box center [138, 625] width 50 height 22
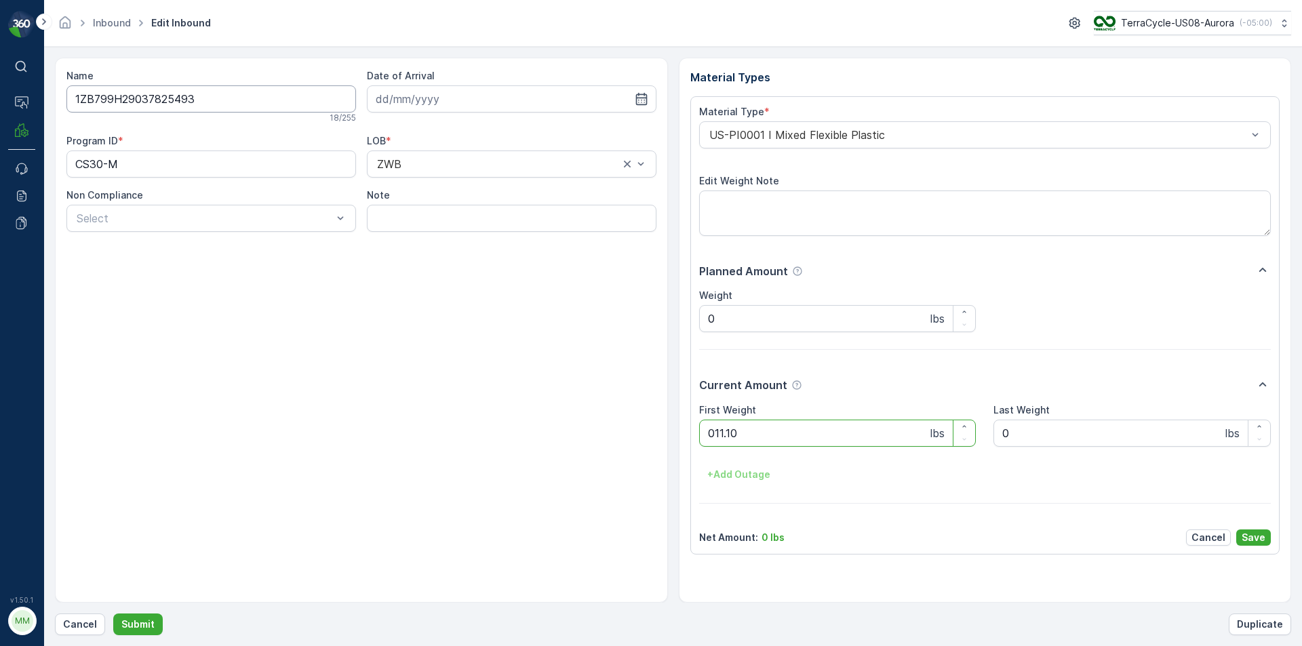
click at [113, 614] on button "Submit" at bounding box center [138, 625] width 50 height 22
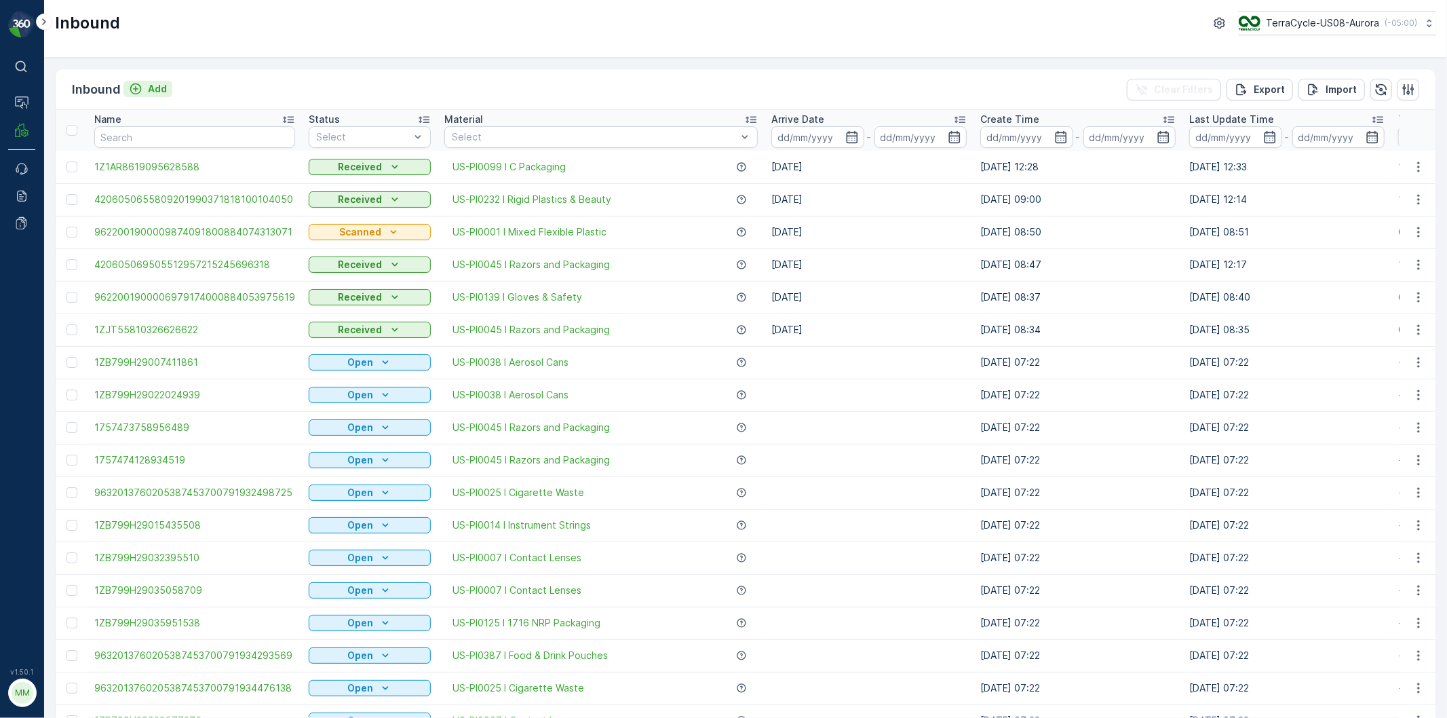
click at [146, 85] on div "Add" at bounding box center [148, 89] width 38 height 14
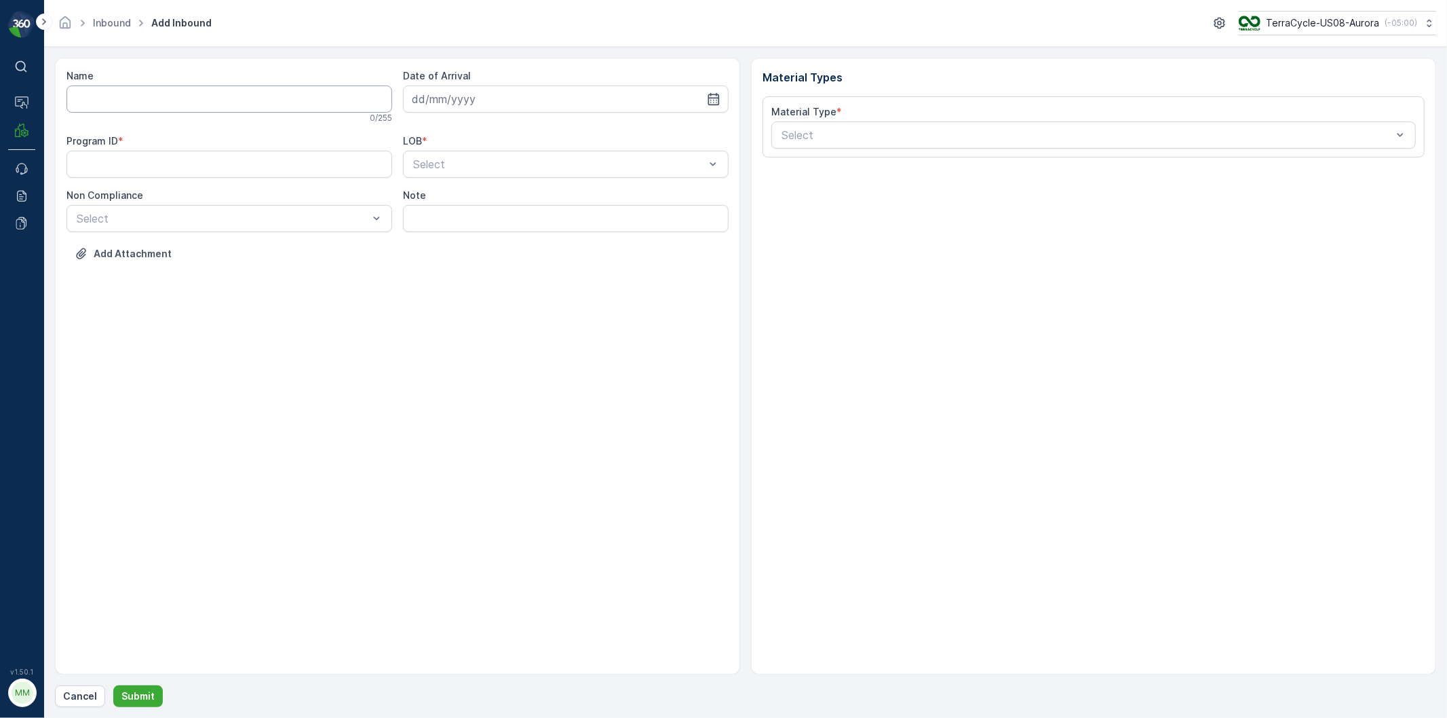
click at [144, 113] on div "0 / 255" at bounding box center [229, 118] width 326 height 11
click at [121, 100] on input "Name" at bounding box center [229, 98] width 326 height 27
type input "1Z9YR3310339300303"
click at [113, 646] on button "Submit" at bounding box center [138, 696] width 50 height 22
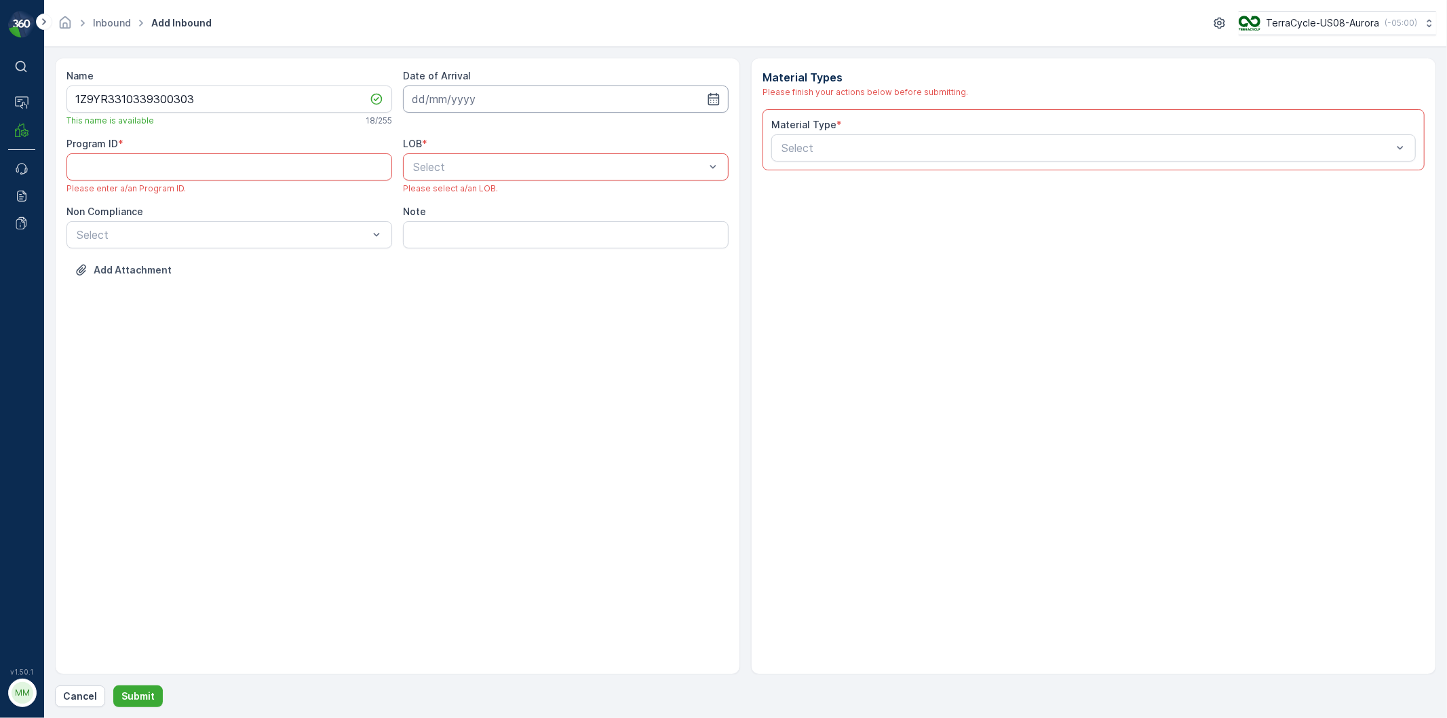
click at [470, 106] on input at bounding box center [566, 98] width 326 height 27
click at [526, 217] on div "11" at bounding box center [524, 213] width 22 height 22
type input "[DATE]"
click at [423, 201] on span "NRP" at bounding box center [422, 200] width 23 height 12
drag, startPoint x: 335, startPoint y: 163, endPoint x: 336, endPoint y: 171, distance: 7.5
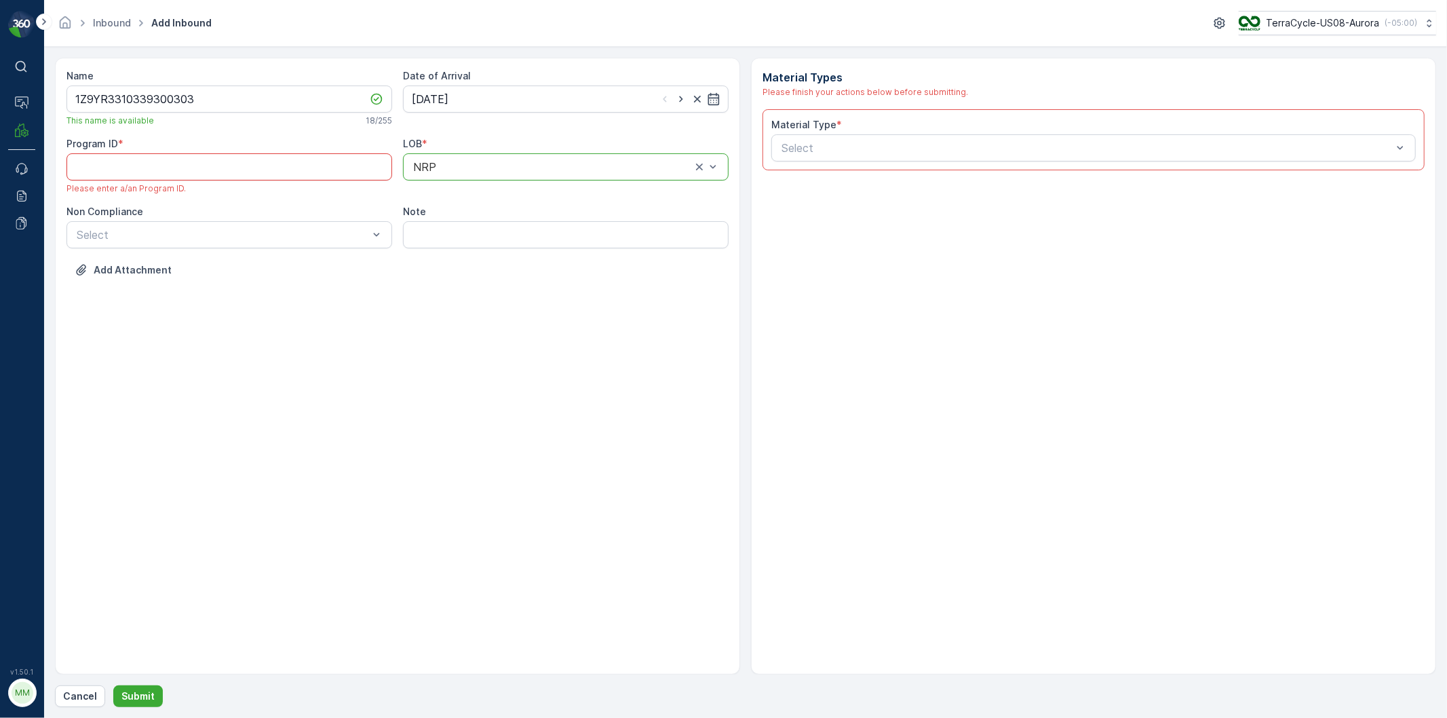
click at [335, 163] on ID "Program ID" at bounding box center [229, 166] width 326 height 27
click at [364, 349] on div "Name 1Z9YR3310339300303 This name is available 18 / 255 Date of Arrival 11.09.2…" at bounding box center [397, 366] width 685 height 617
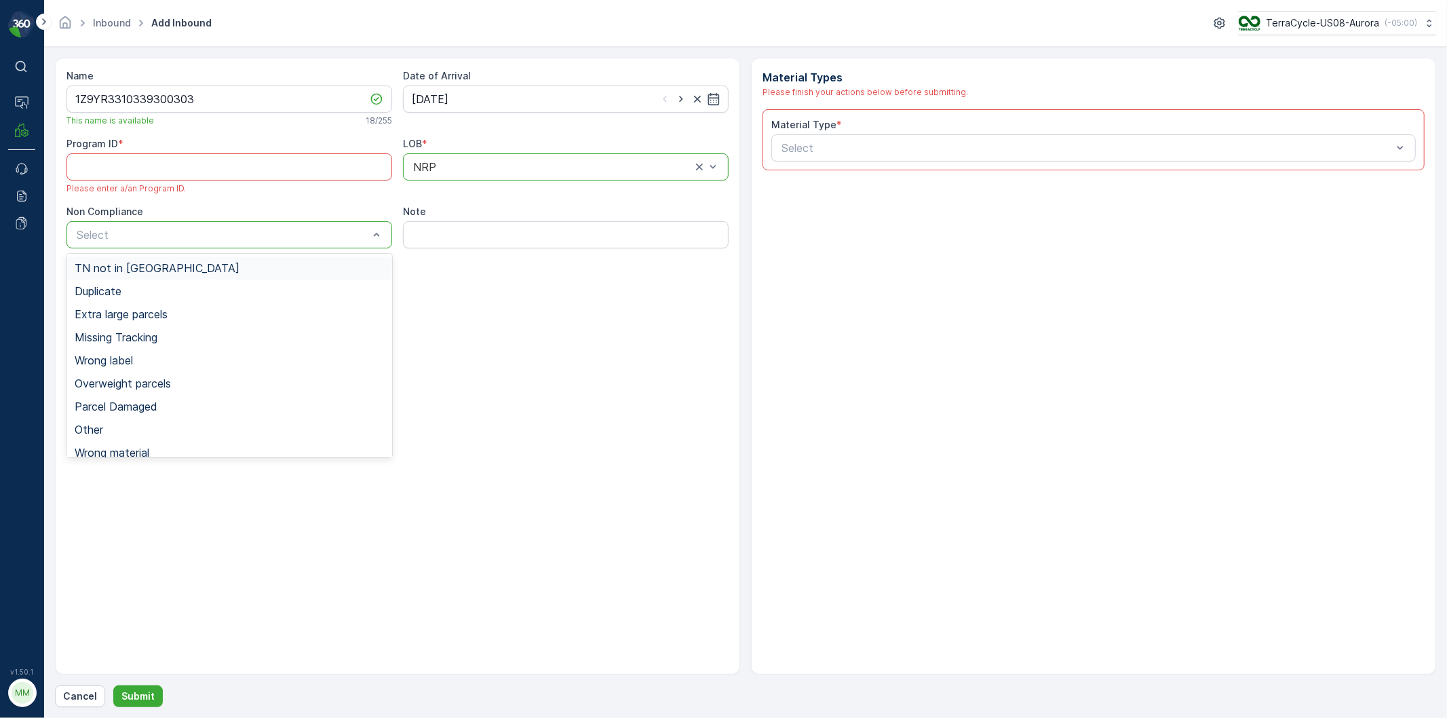
click at [115, 269] on span "TN not in Evreka" at bounding box center [157, 268] width 165 height 12
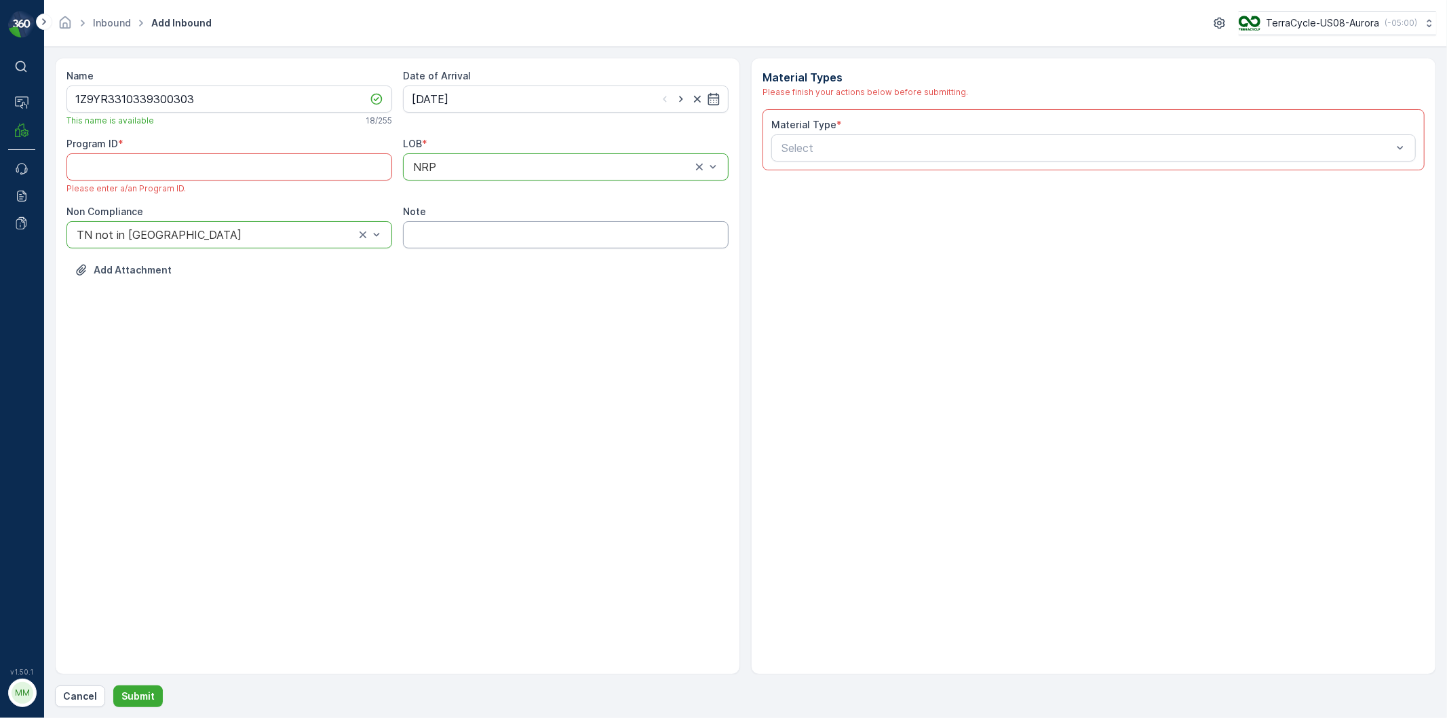
click at [437, 249] on div "Name 1Z9YR3310339300303 This name is available 18 / 255 Date of Arrival 11.09.2…" at bounding box center [397, 183] width 662 height 228
click at [433, 237] on input "Note" at bounding box center [566, 234] width 326 height 27
click at [414, 316] on div "Name 1Z9YR3310339300303 This name is available 18 / 255 Date of Arrival 11.09.2…" at bounding box center [397, 366] width 685 height 617
click at [780, 147] on div "Select" at bounding box center [1093, 147] width 644 height 27
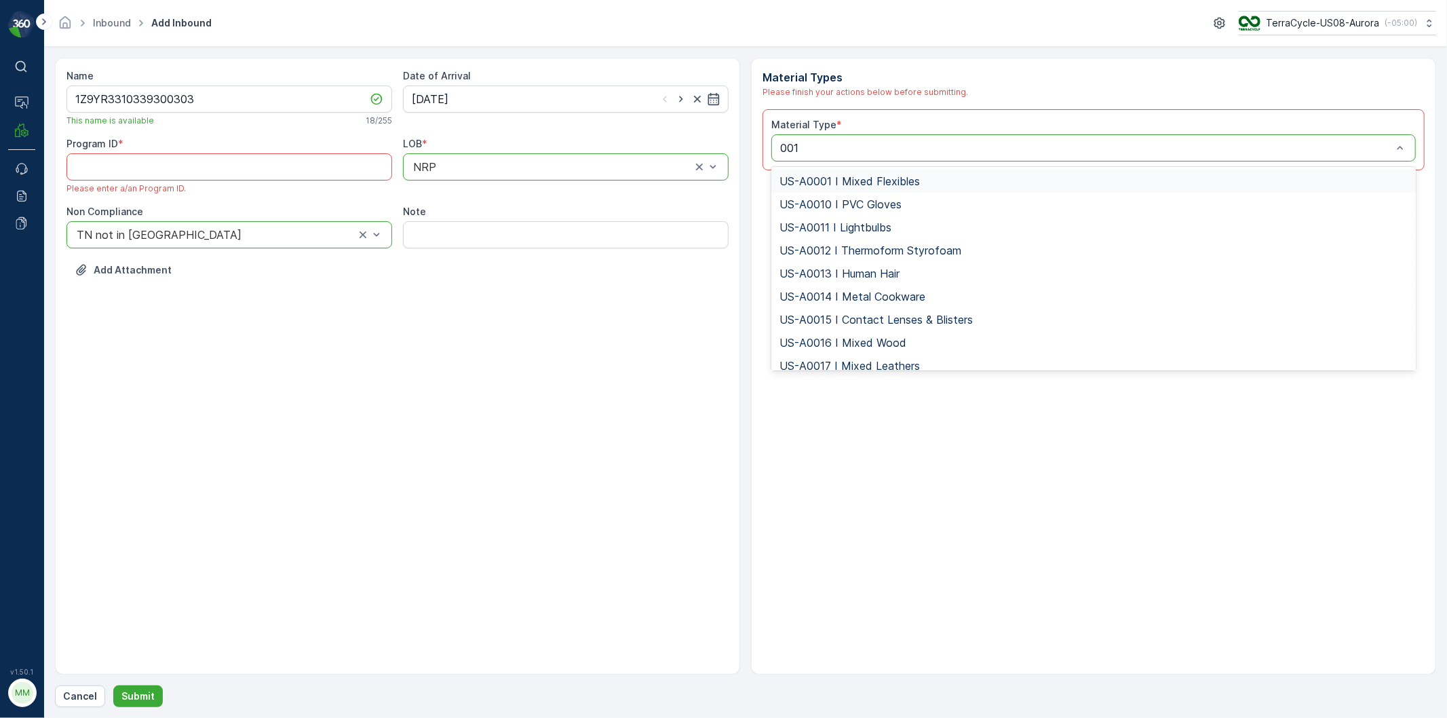
type input "0014"
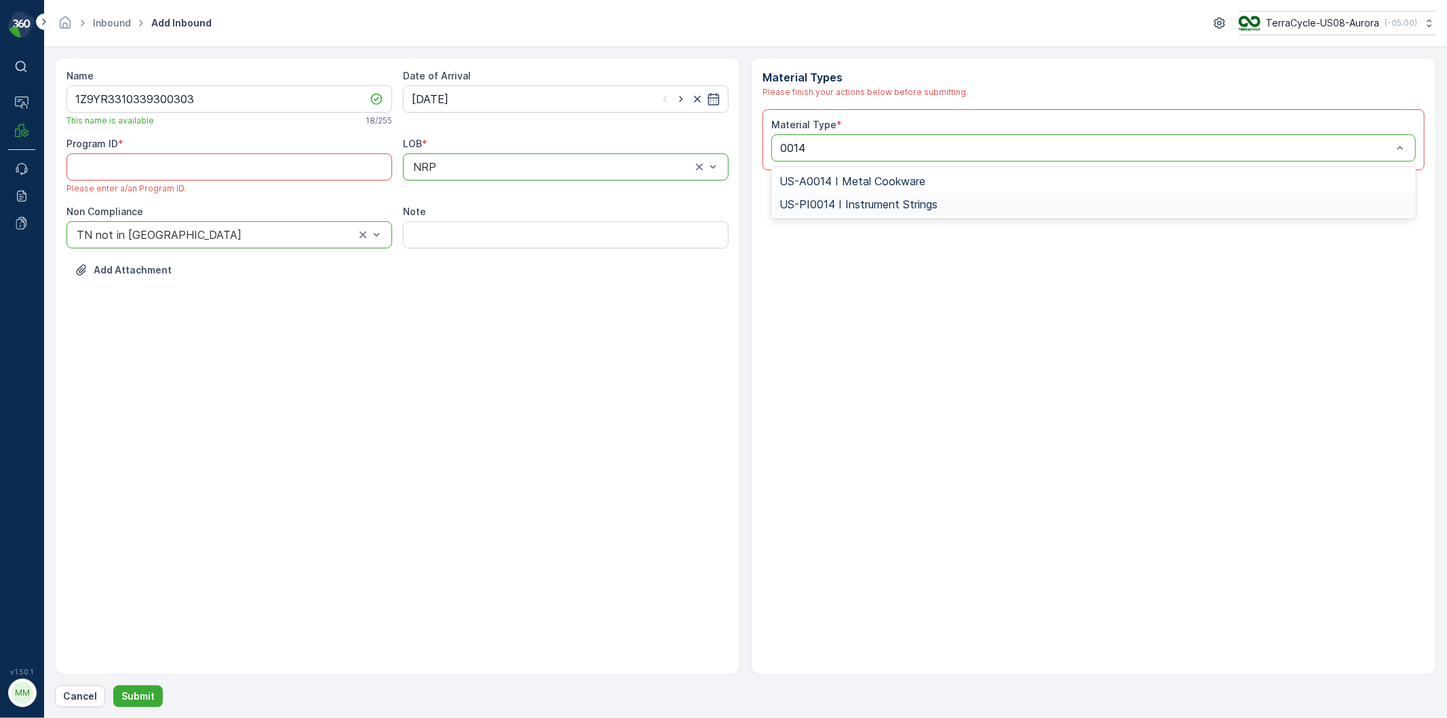
click at [807, 199] on span "US-PI0014 I Instrument Strings" at bounding box center [858, 204] width 158 height 12
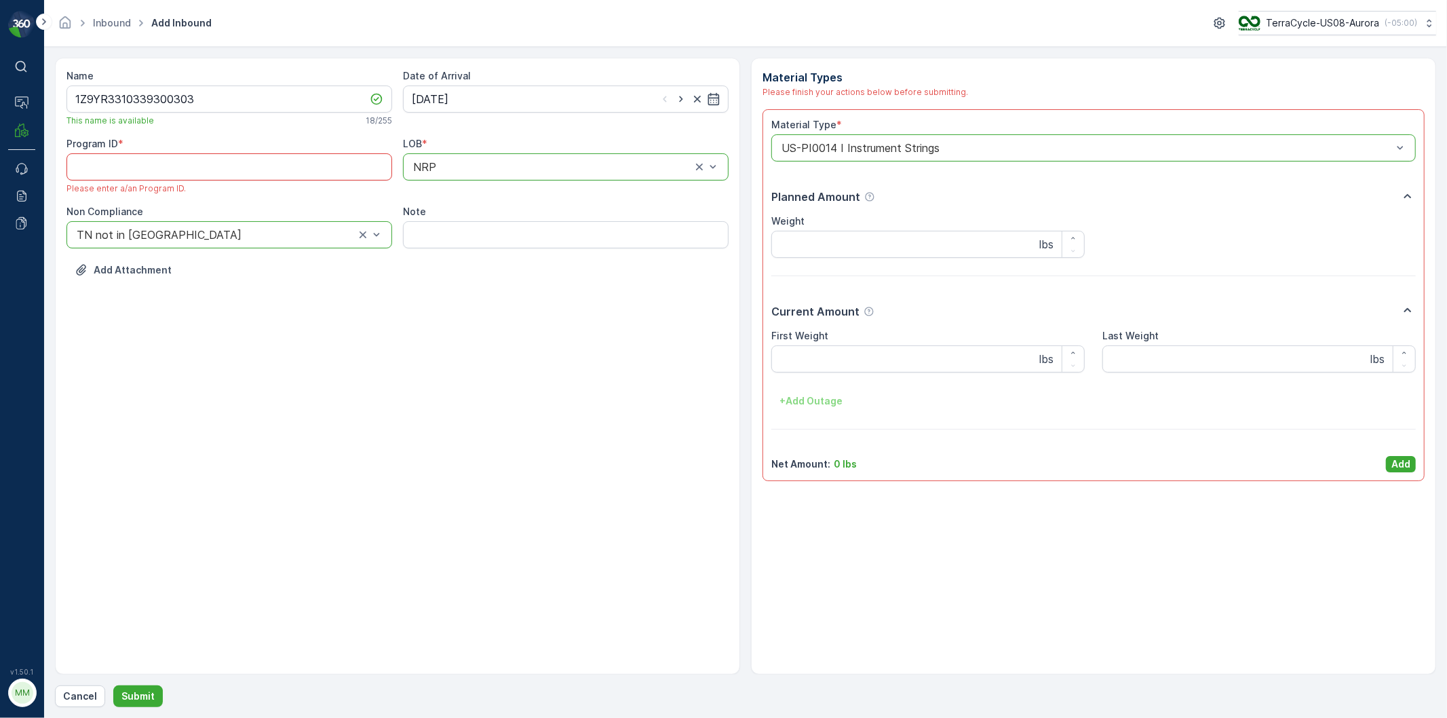
click at [161, 170] on ID "Program ID" at bounding box center [229, 166] width 326 height 27
type ID "225"
click at [1302, 465] on p "Add" at bounding box center [1400, 464] width 19 height 14
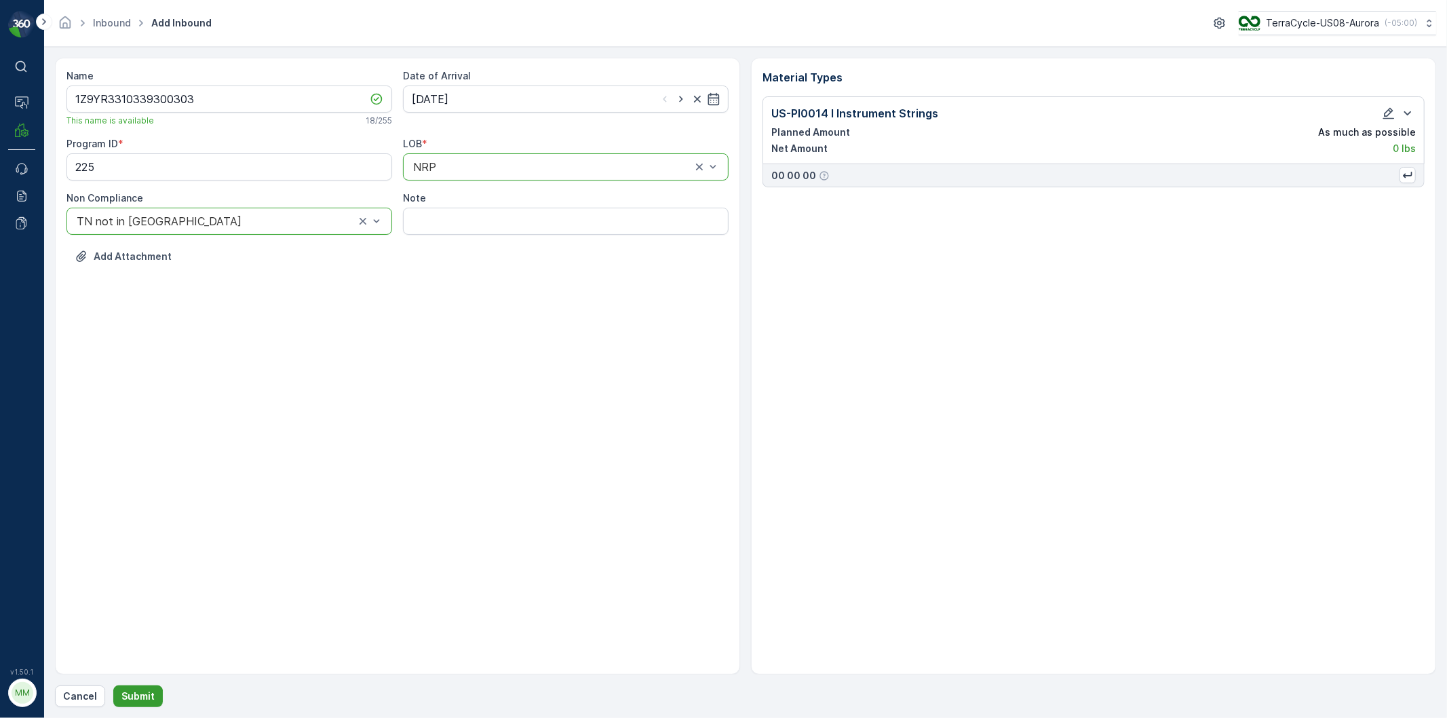
click at [138, 646] on button "Submit" at bounding box center [138, 696] width 50 height 22
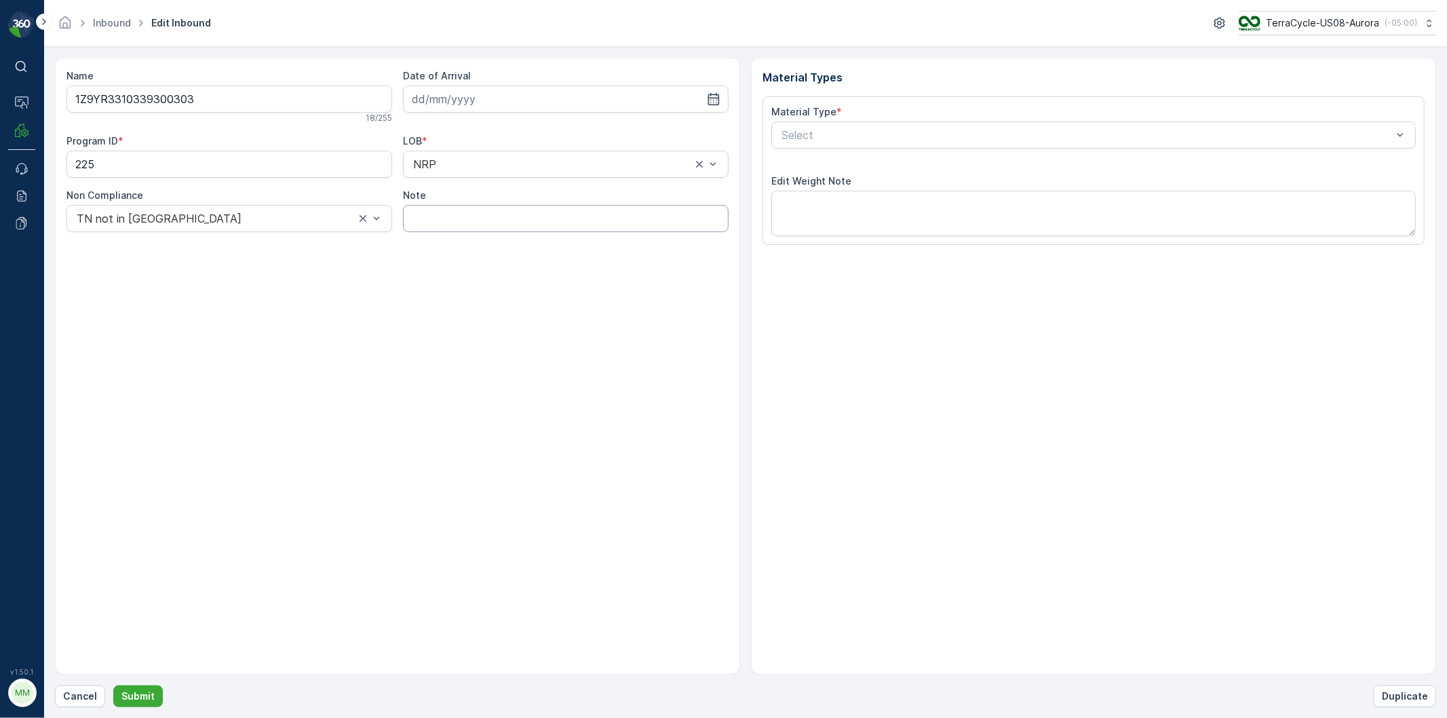
type input "[DATE]"
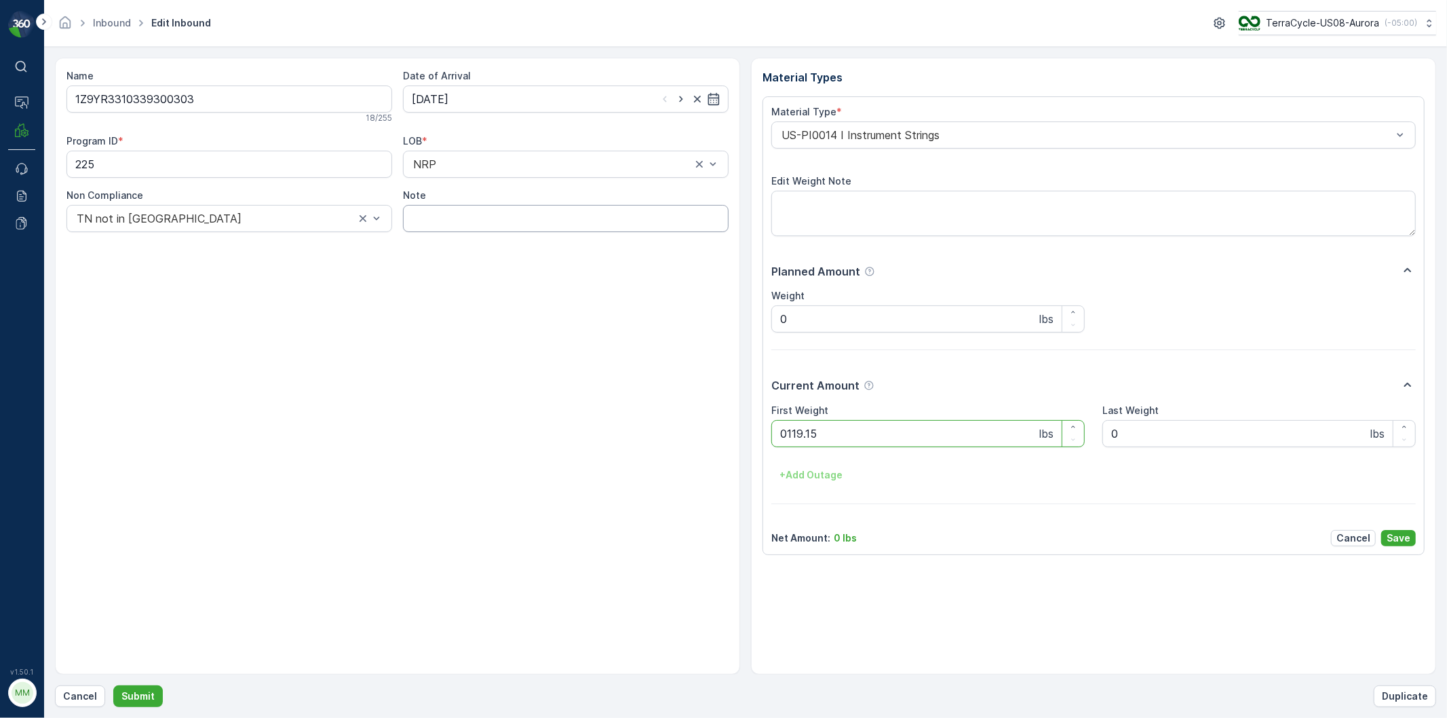
click at [113, 646] on button "Submit" at bounding box center [138, 696] width 50 height 22
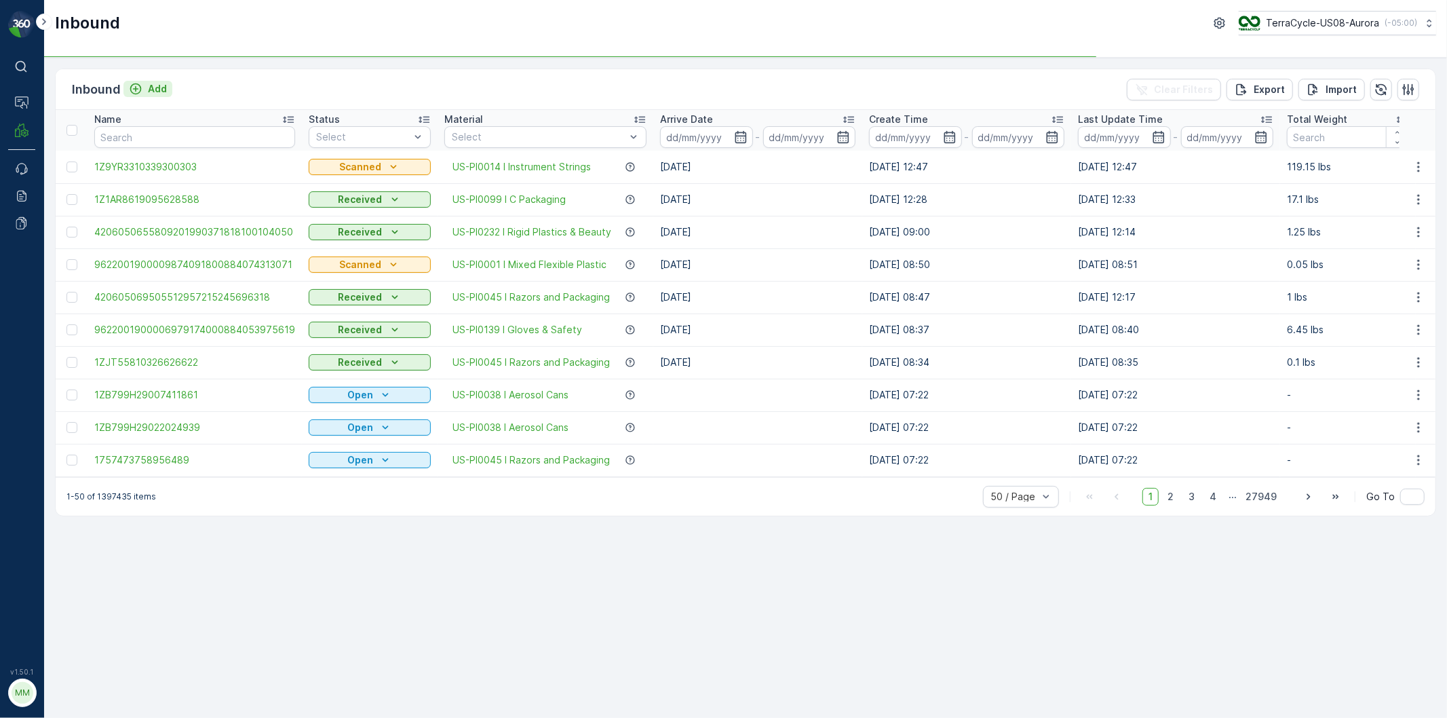
click at [141, 87] on icon "Add" at bounding box center [136, 89] width 14 height 14
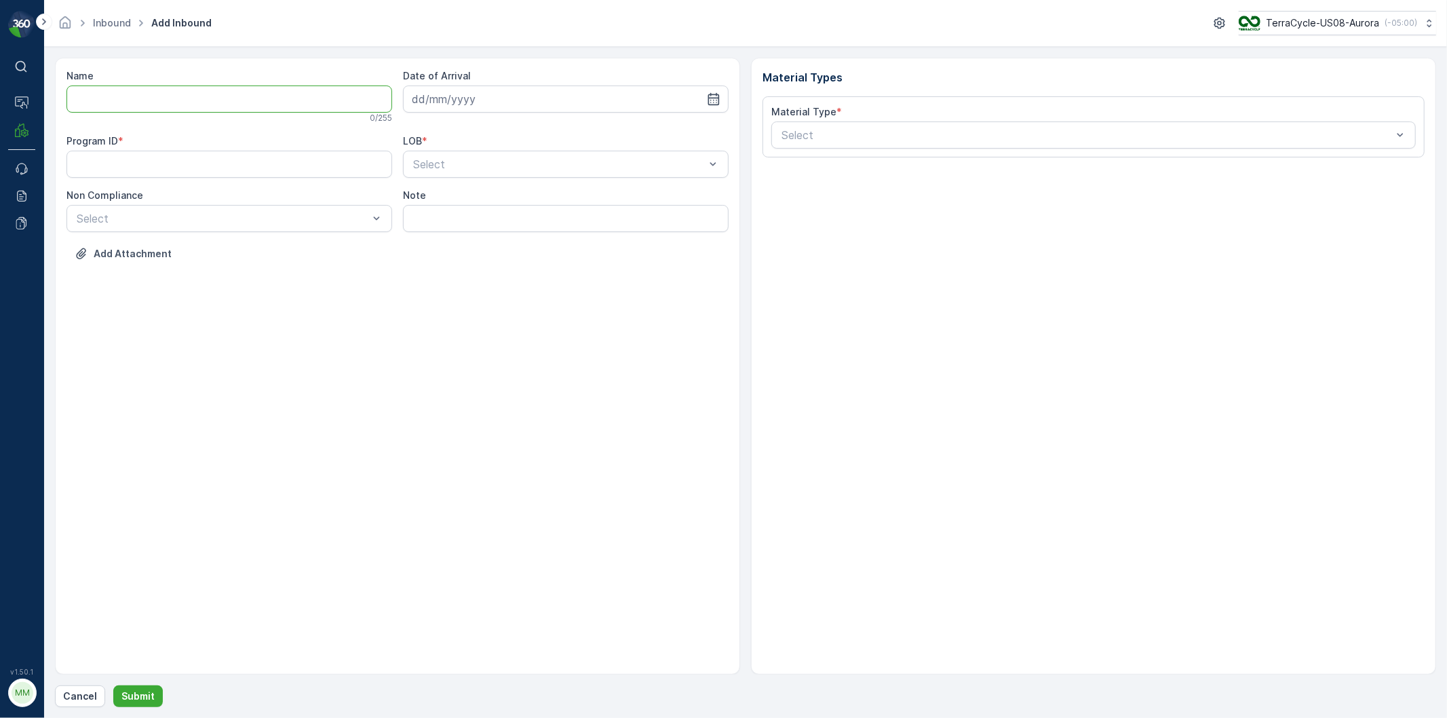
click at [143, 89] on input "Name" at bounding box center [229, 98] width 326 height 27
click at [113, 646] on button "Submit" at bounding box center [138, 696] width 50 height 22
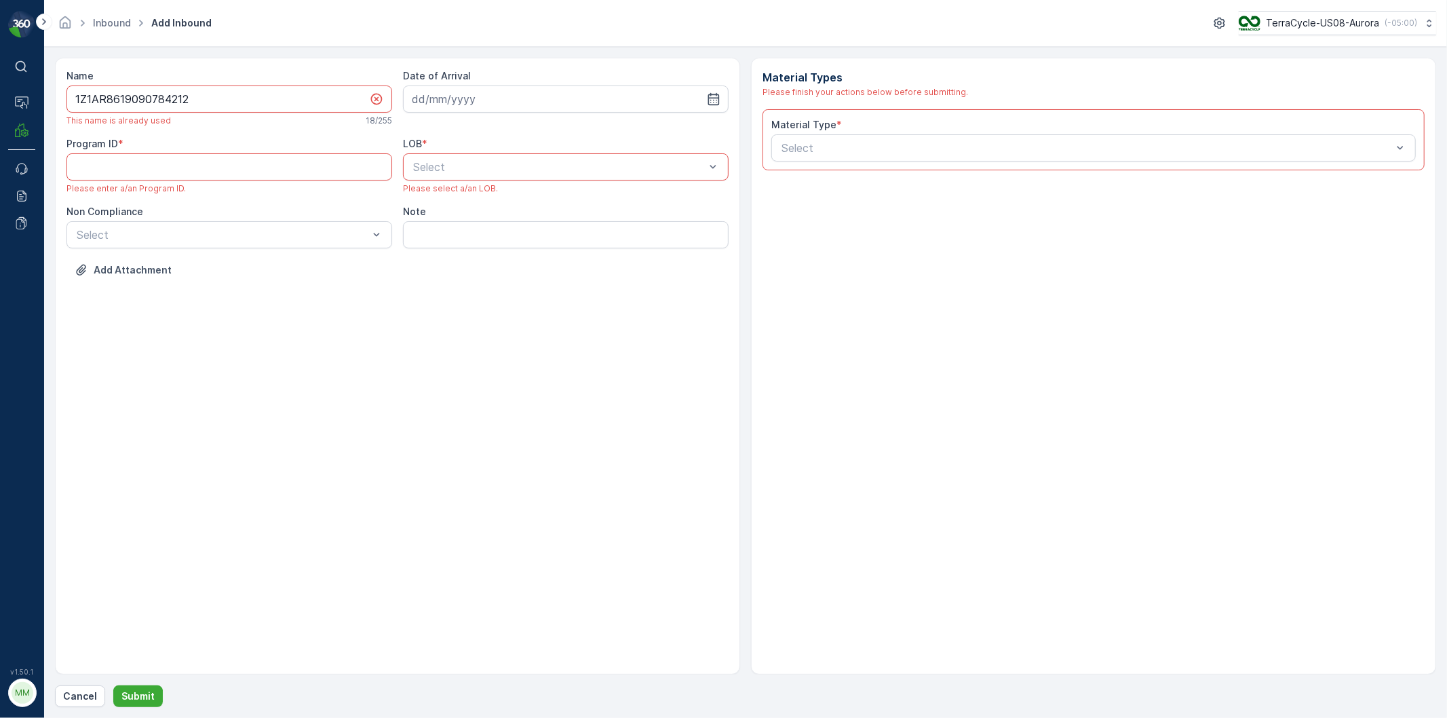
click at [283, 102] on input "1Z1AR8619090784212" at bounding box center [229, 98] width 326 height 27
type input "1Z1AR86190907842121"
click at [492, 76] on div "Date of Arrival" at bounding box center [566, 76] width 326 height 14
click at [482, 85] on input at bounding box center [566, 98] width 326 height 27
click at [521, 213] on div "11" at bounding box center [524, 213] width 22 height 22
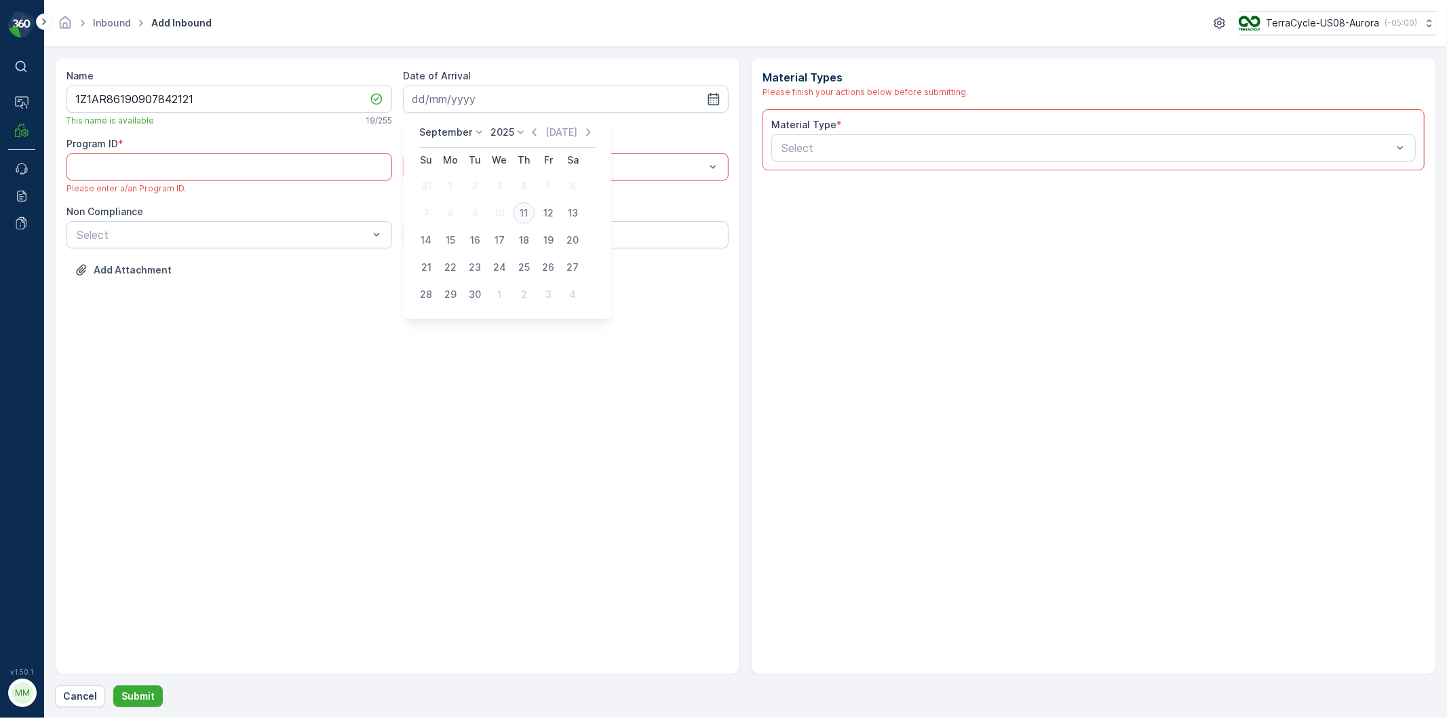
type input "[DATE]"
click at [219, 172] on ID "Program ID" at bounding box center [229, 166] width 326 height 27
click at [534, 178] on div "Select" at bounding box center [566, 166] width 326 height 27
click at [426, 202] on span "NRP" at bounding box center [422, 200] width 23 height 12
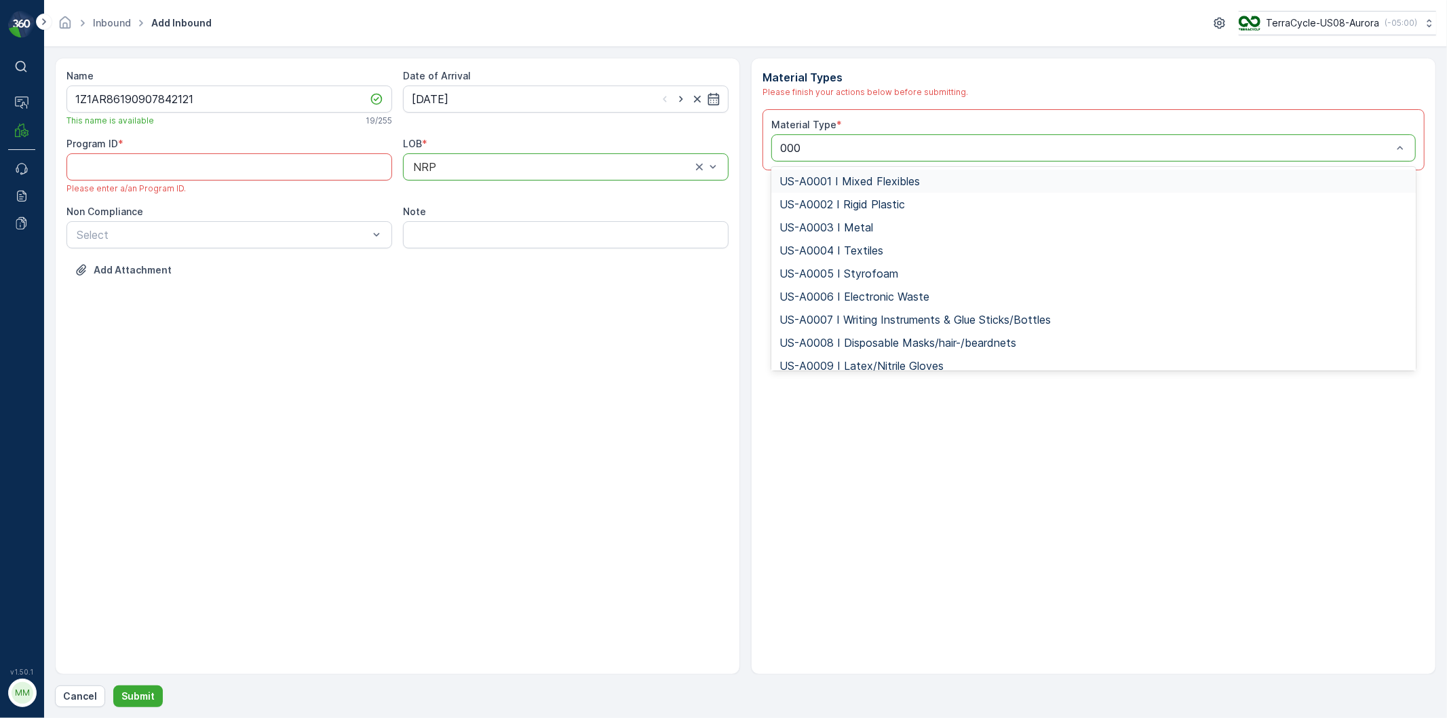
type input "0001"
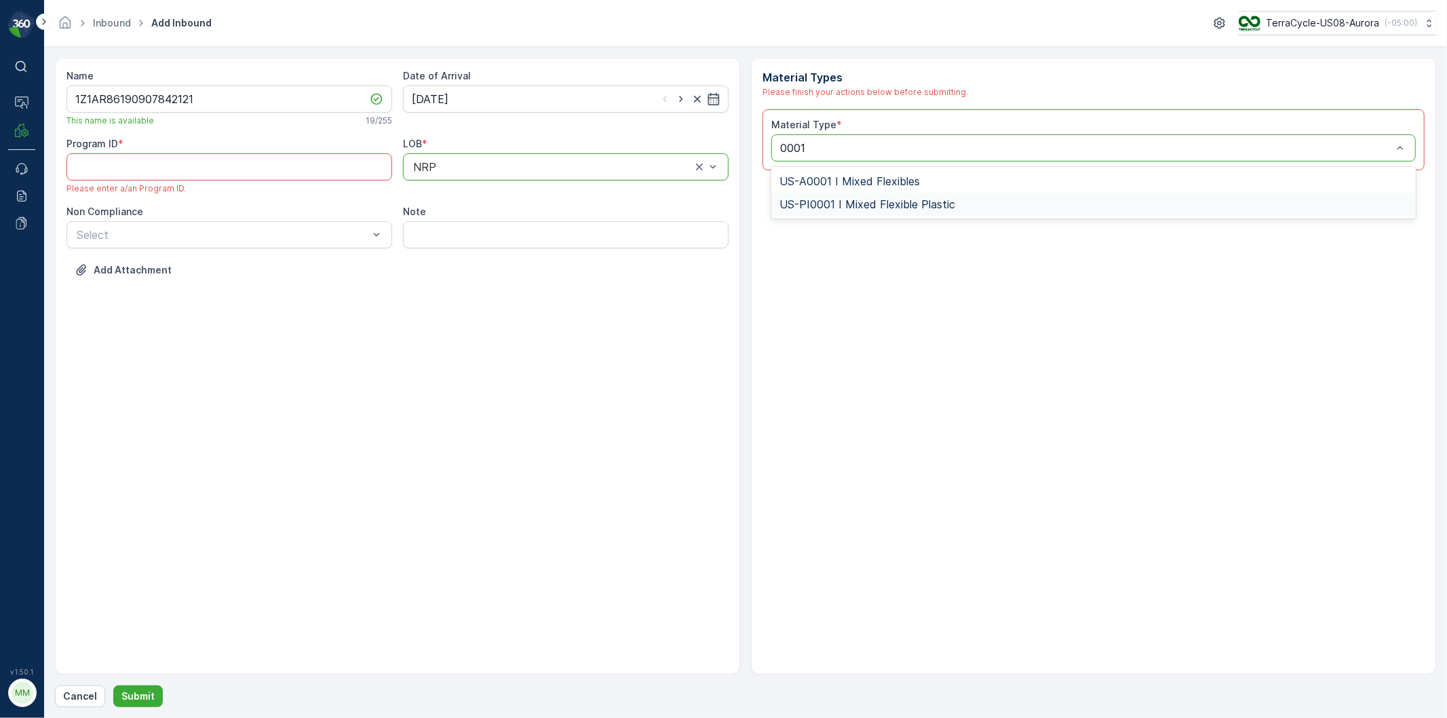
click at [859, 204] on span "US-PI0001 I Mixed Flexible Plastic" at bounding box center [867, 204] width 176 height 12
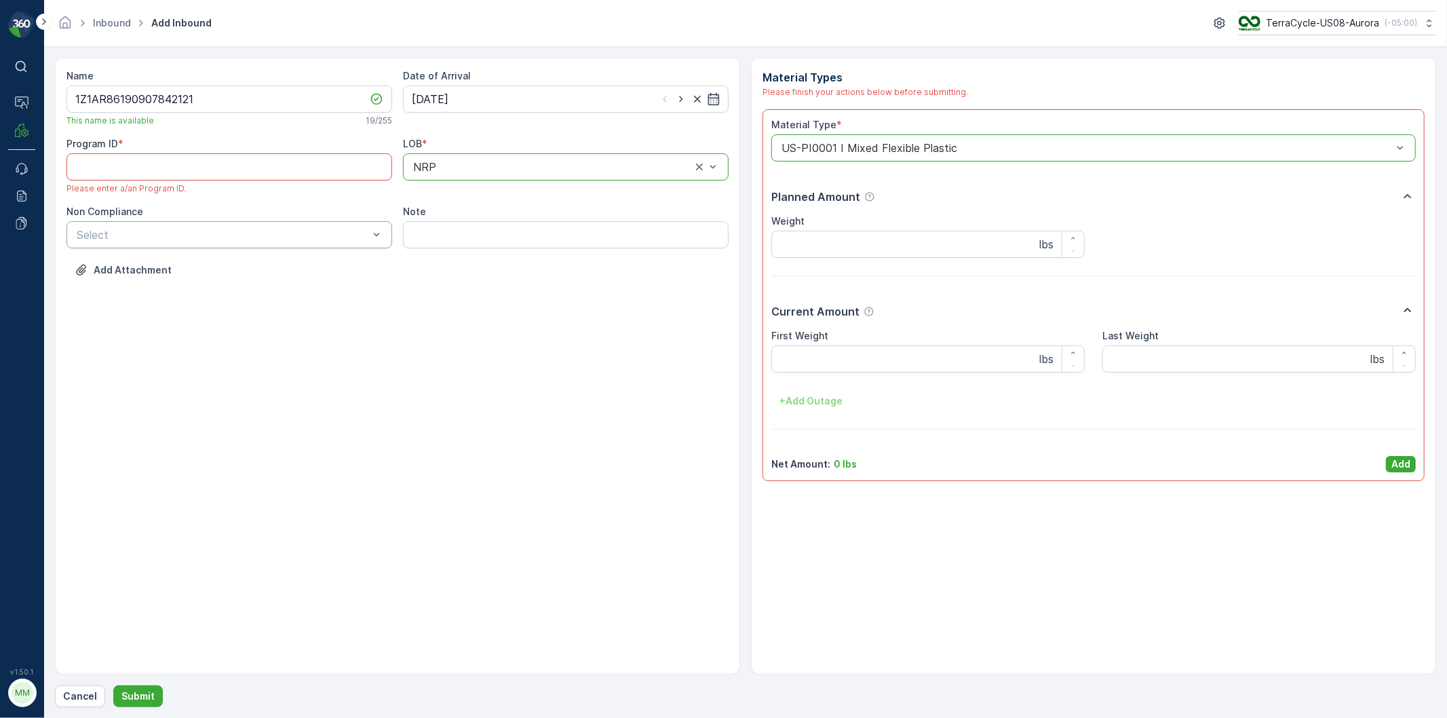
click at [168, 241] on div "Select" at bounding box center [229, 234] width 326 height 27
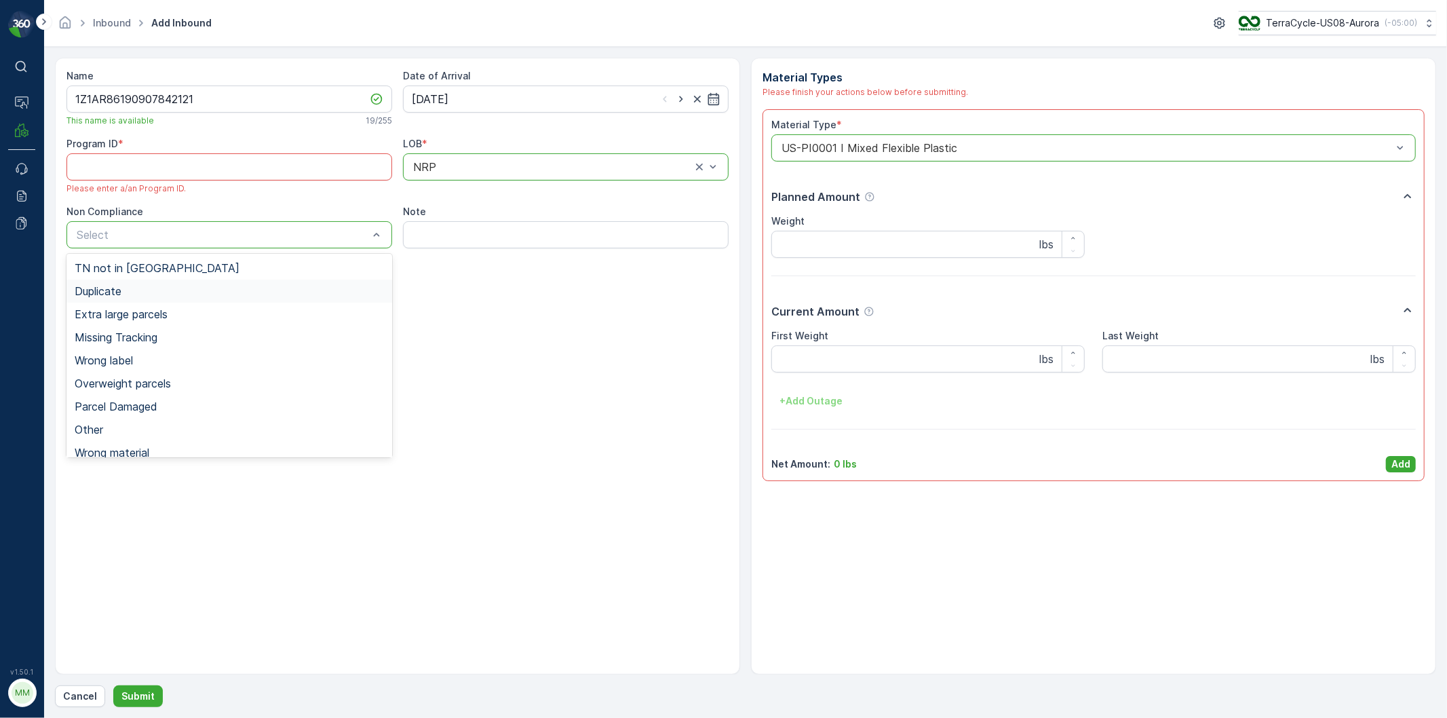
click at [106, 289] on span "Duplicate" at bounding box center [98, 291] width 47 height 12
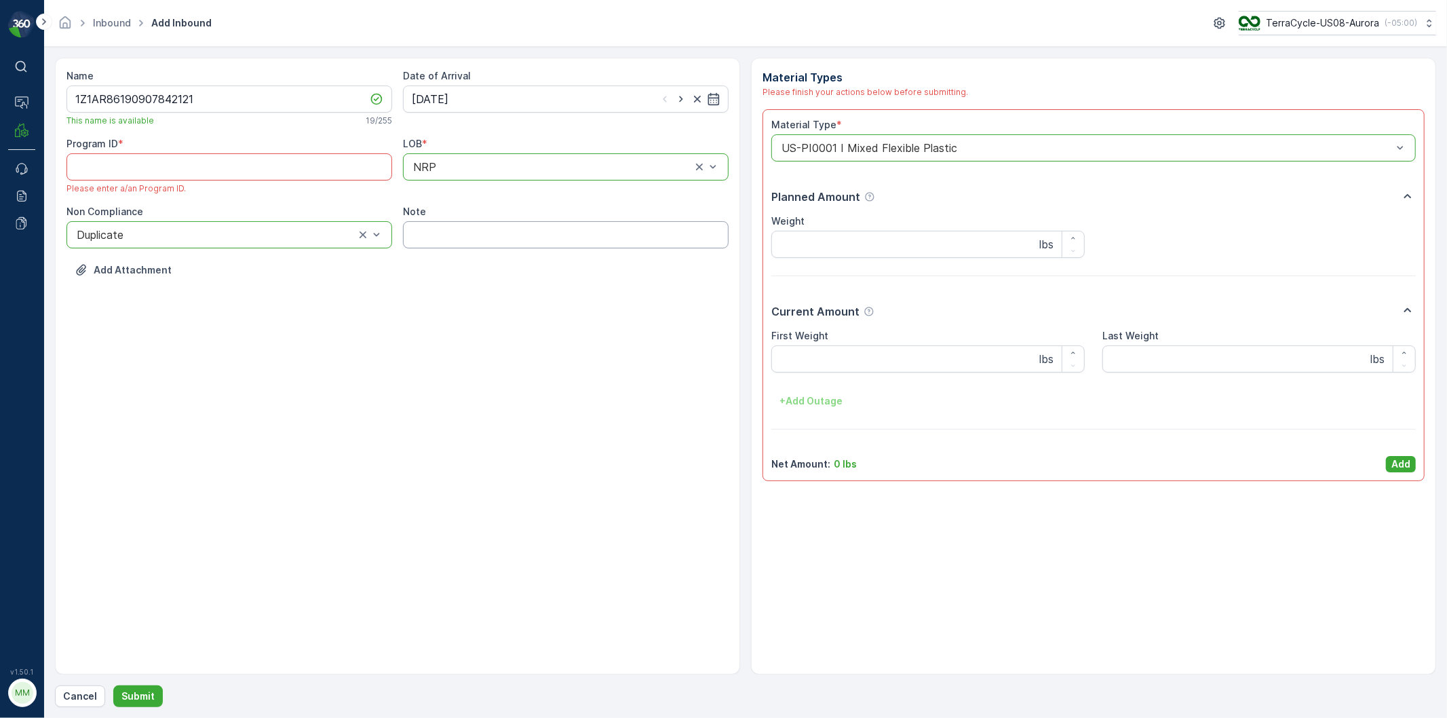
click at [492, 238] on input "Note" at bounding box center [566, 234] width 326 height 27
click at [387, 336] on div "Name 1Z1AR86190907842121 This name is available 19 / 255 Date of Arrival 11.09.…" at bounding box center [397, 366] width 685 height 617
click at [468, 249] on div "Name 1Z1AR86190907842121 This name is available 19 / 255 Date of Arrival 11.09.…" at bounding box center [397, 183] width 662 height 228
click at [466, 231] on input "Note" at bounding box center [566, 234] width 326 height 27
type input "repeat offenders"
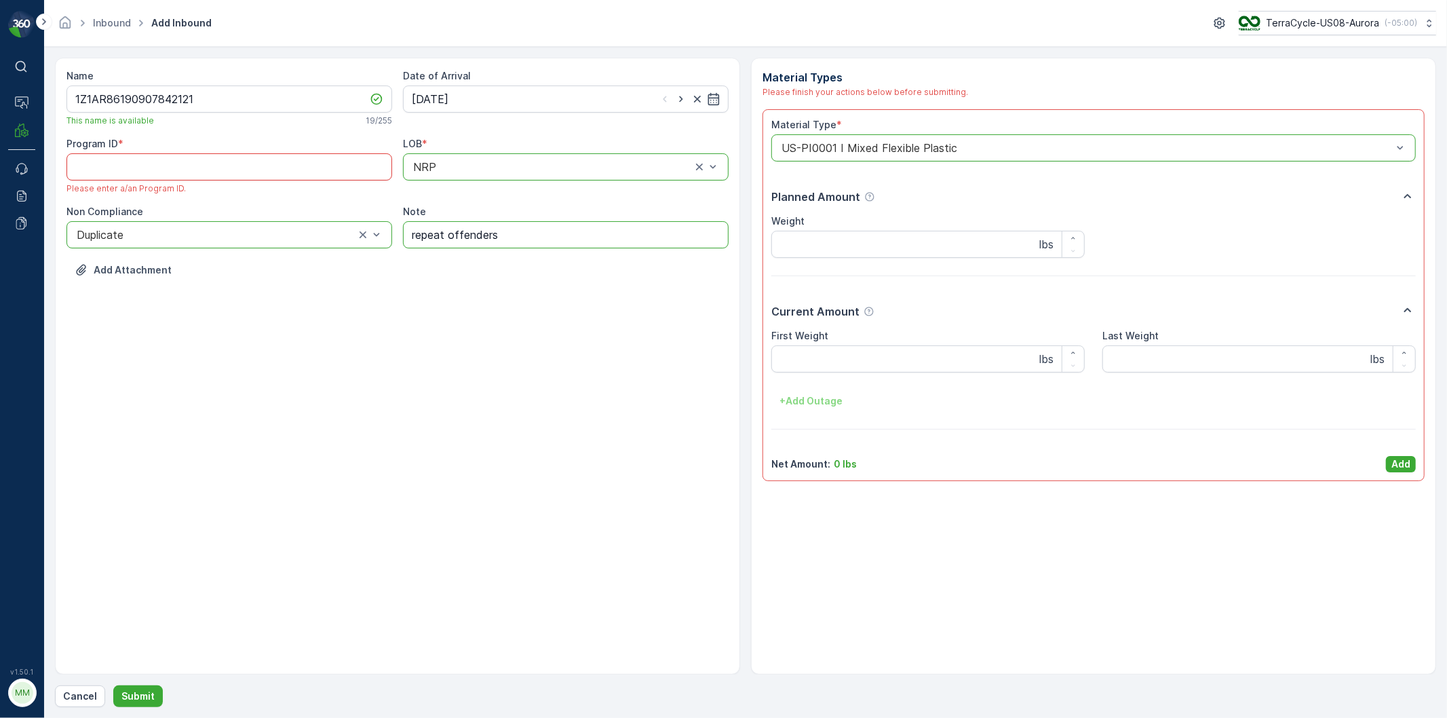
click at [168, 160] on ID "Program ID" at bounding box center [229, 166] width 326 height 27
type ID "2019"
click at [1302, 467] on p "Add" at bounding box center [1400, 464] width 19 height 14
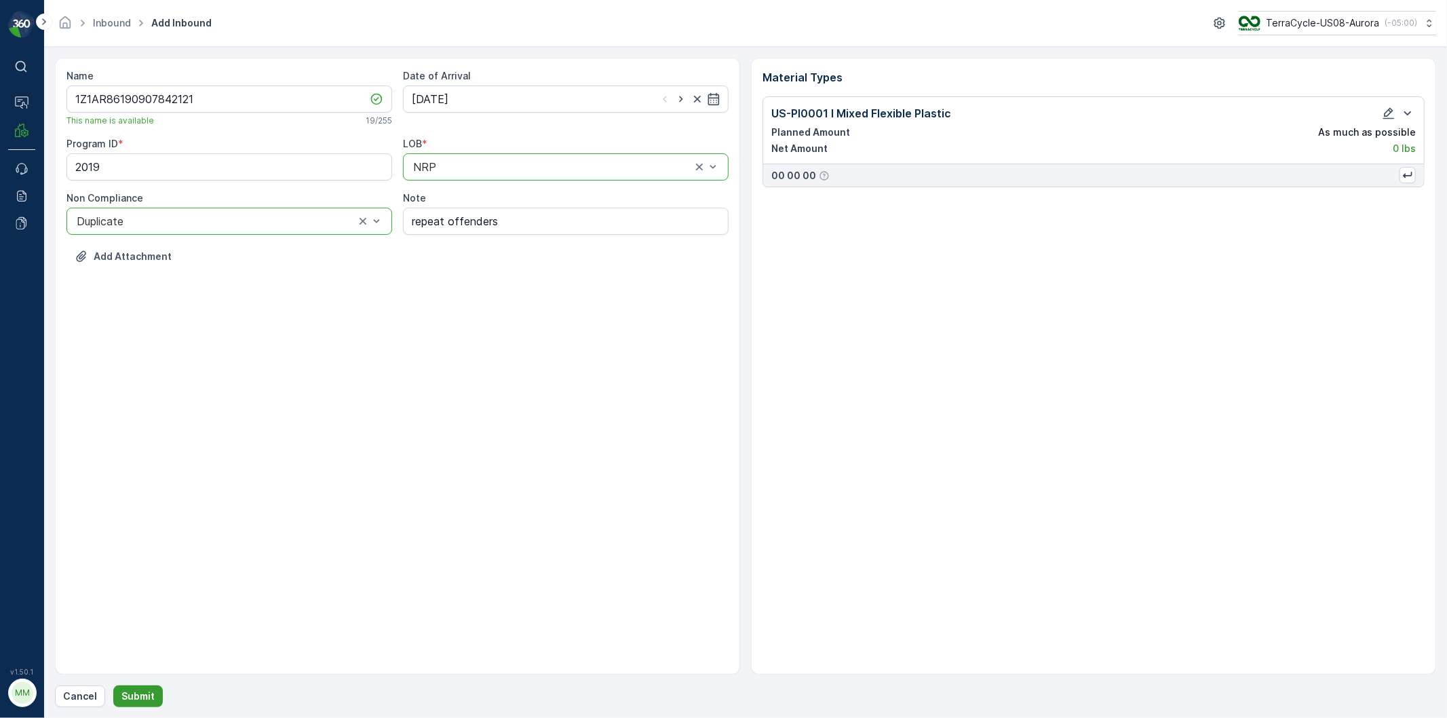
click at [144, 646] on p "Submit" at bounding box center [137, 696] width 33 height 14
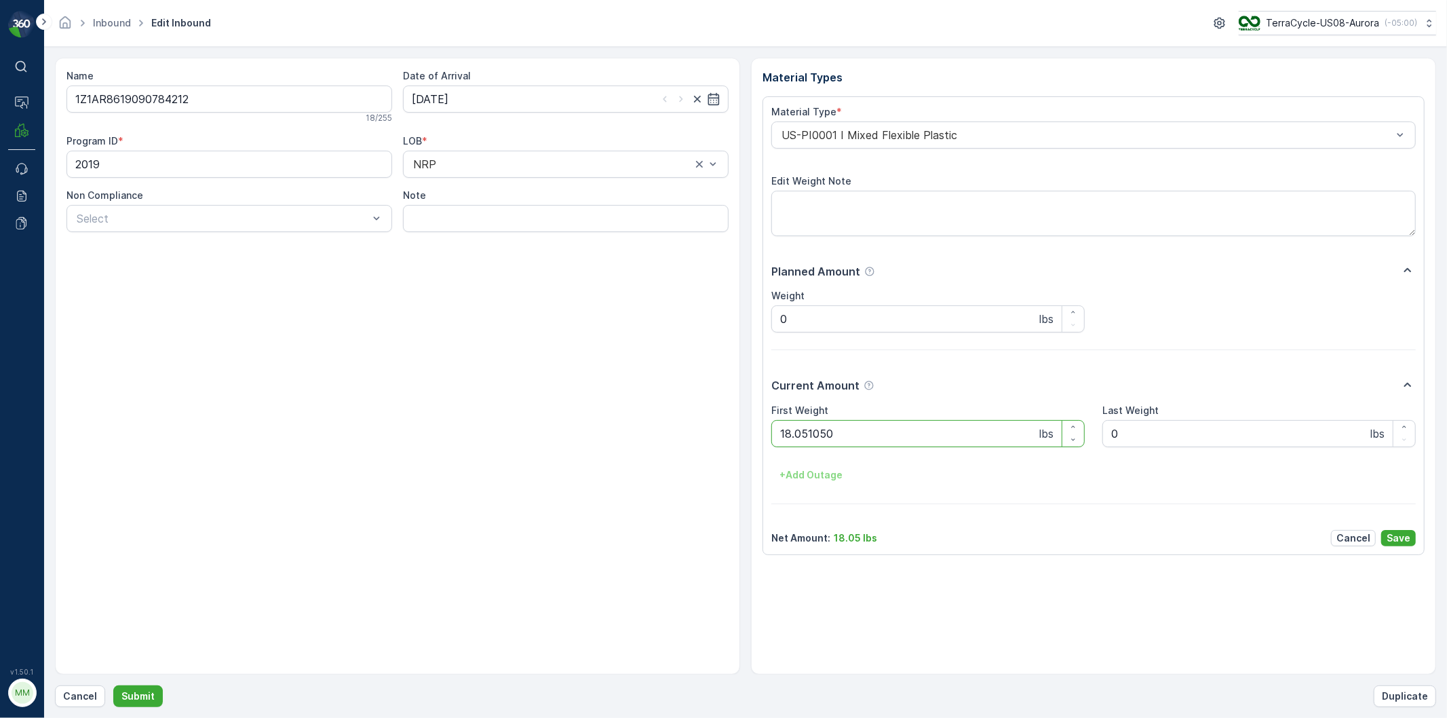
click at [113, 646] on button "Submit" at bounding box center [138, 696] width 50 height 22
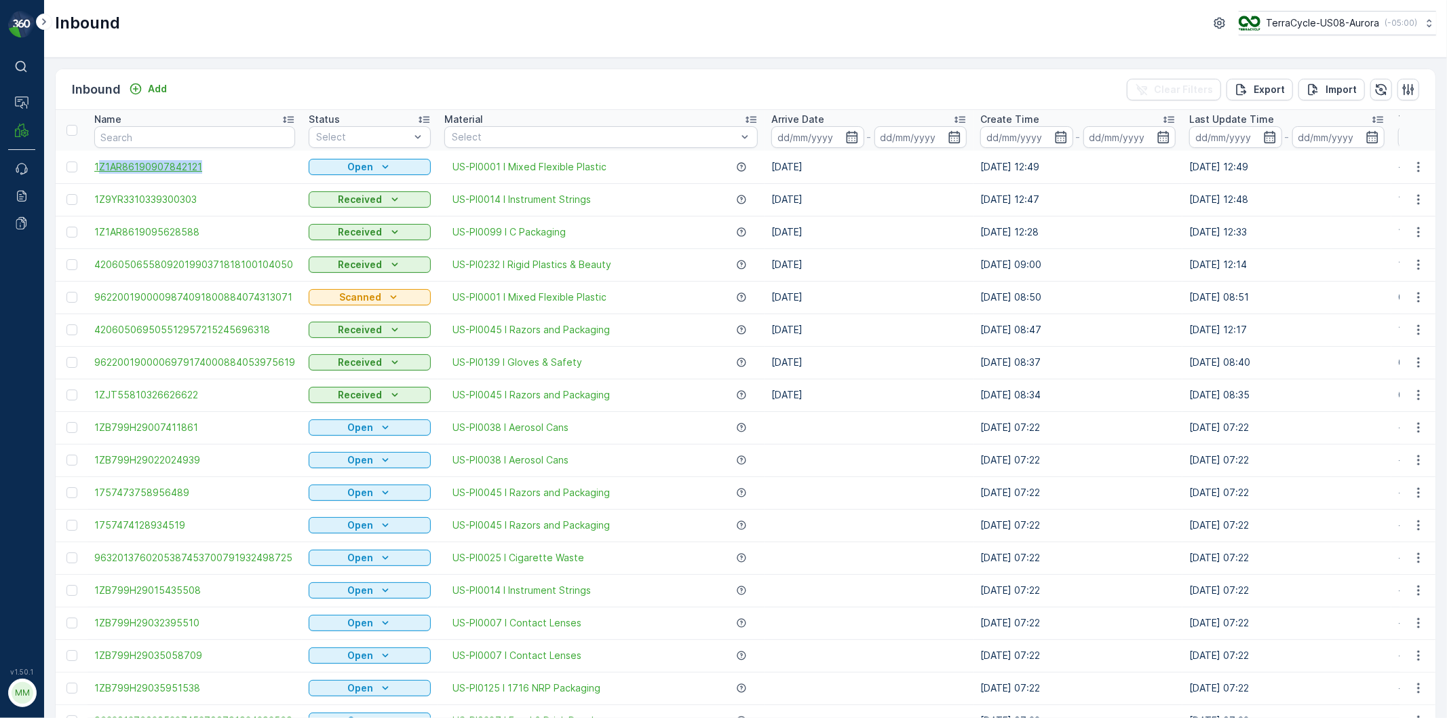
drag, startPoint x: 221, startPoint y: 158, endPoint x: 100, endPoint y: 168, distance: 121.8
click at [100, 168] on td "1Z1AR86190907842121" at bounding box center [194, 167] width 214 height 33
copy span "Z1AR86190907842121"
click at [221, 144] on input "text" at bounding box center [194, 137] width 201 height 22
paste input "Z1AR86190907842121"
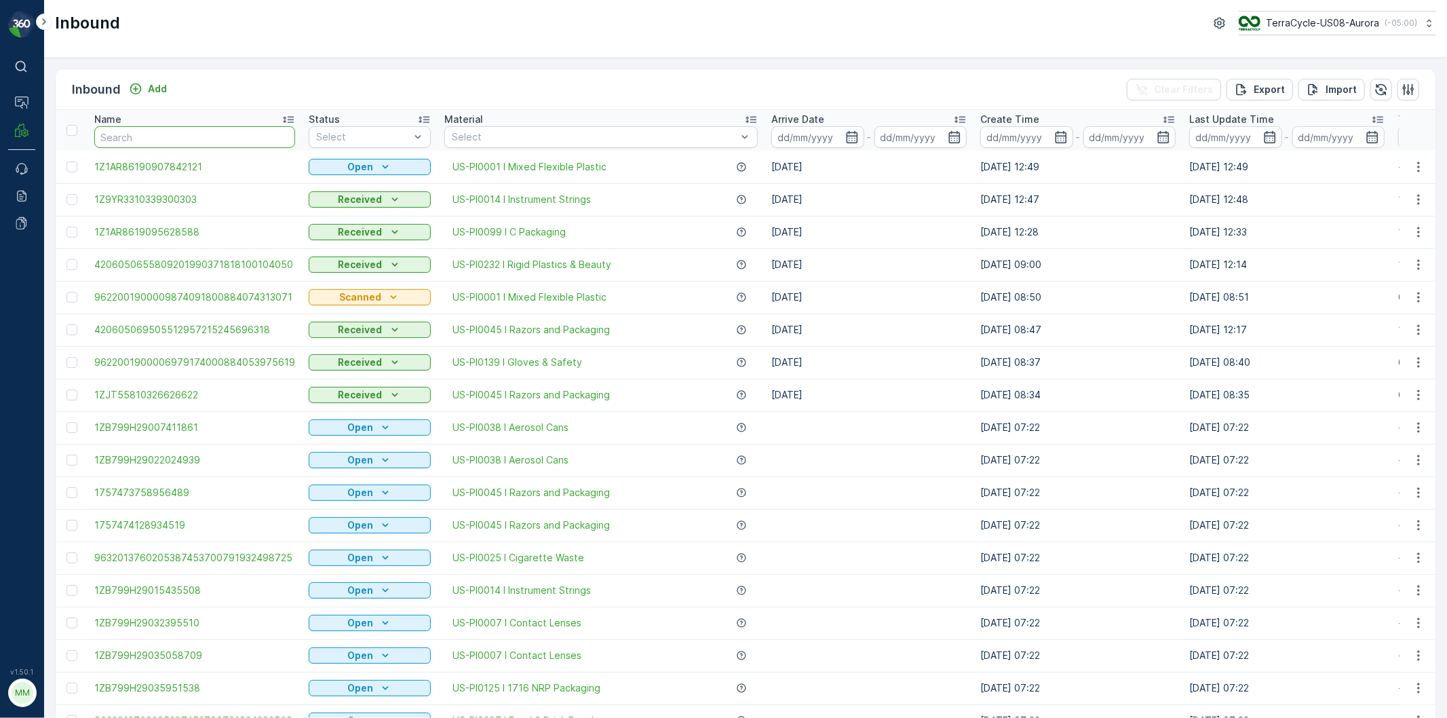
type input "Z1AR86190907842121"
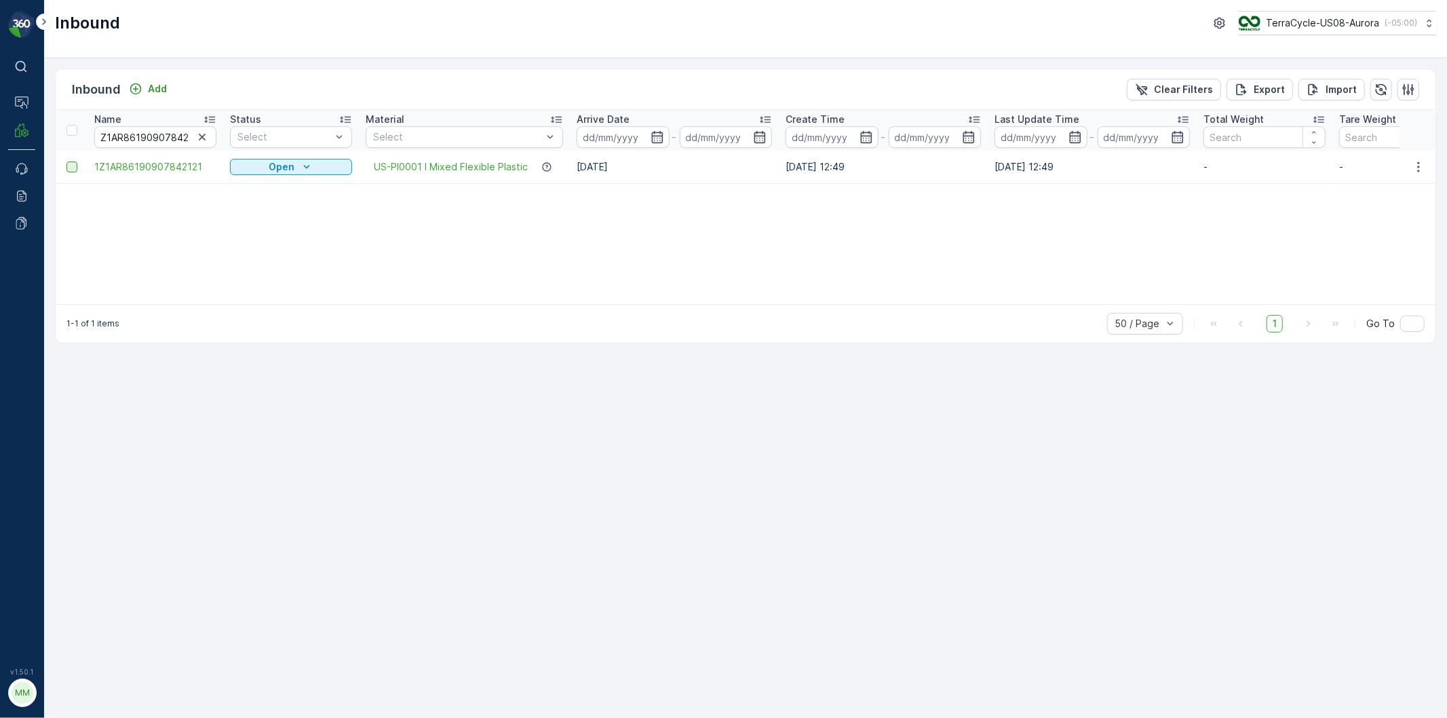
click at [71, 168] on div at bounding box center [71, 166] width 11 height 11
click at [66, 161] on input "checkbox" at bounding box center [66, 161] width 0 height 0
click at [1274, 83] on div "Print QR" at bounding box center [1290, 89] width 74 height 40
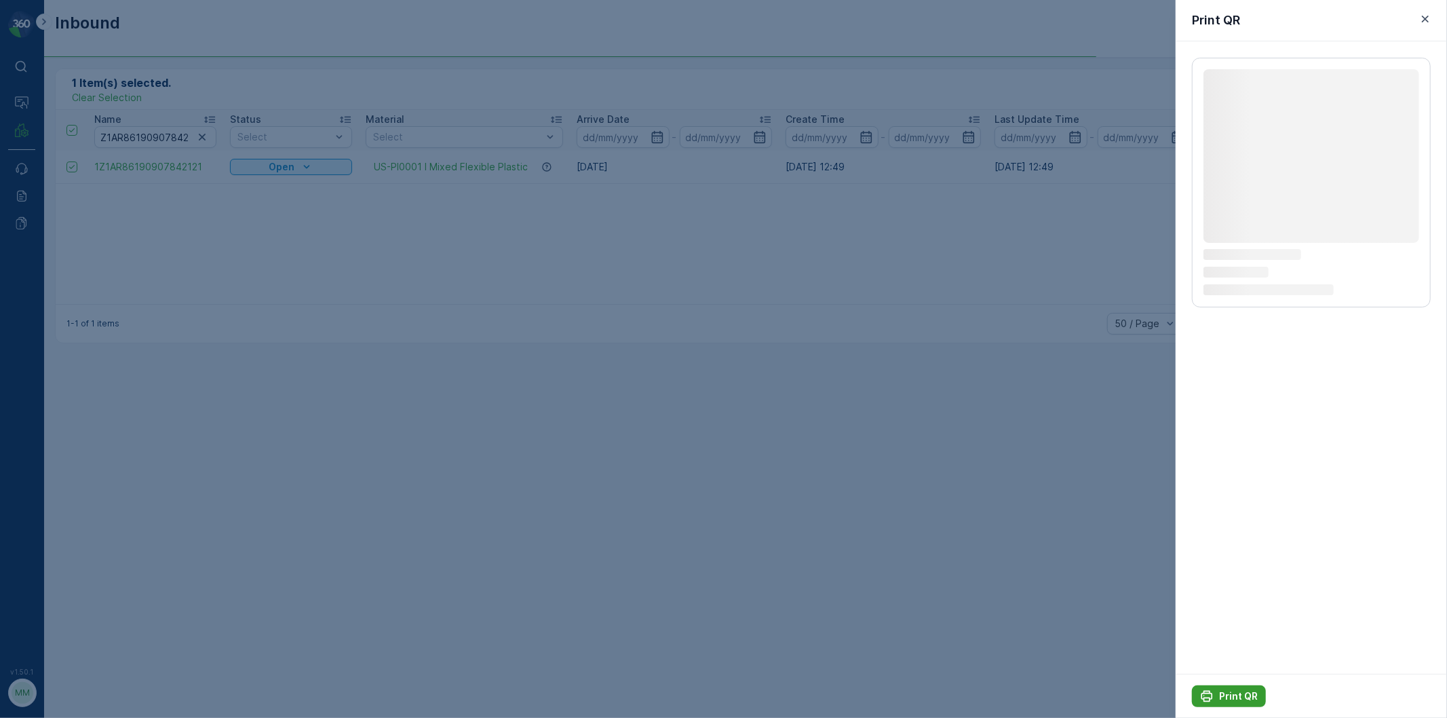
click at [1231, 646] on p "Print QR" at bounding box center [1238, 696] width 39 height 14
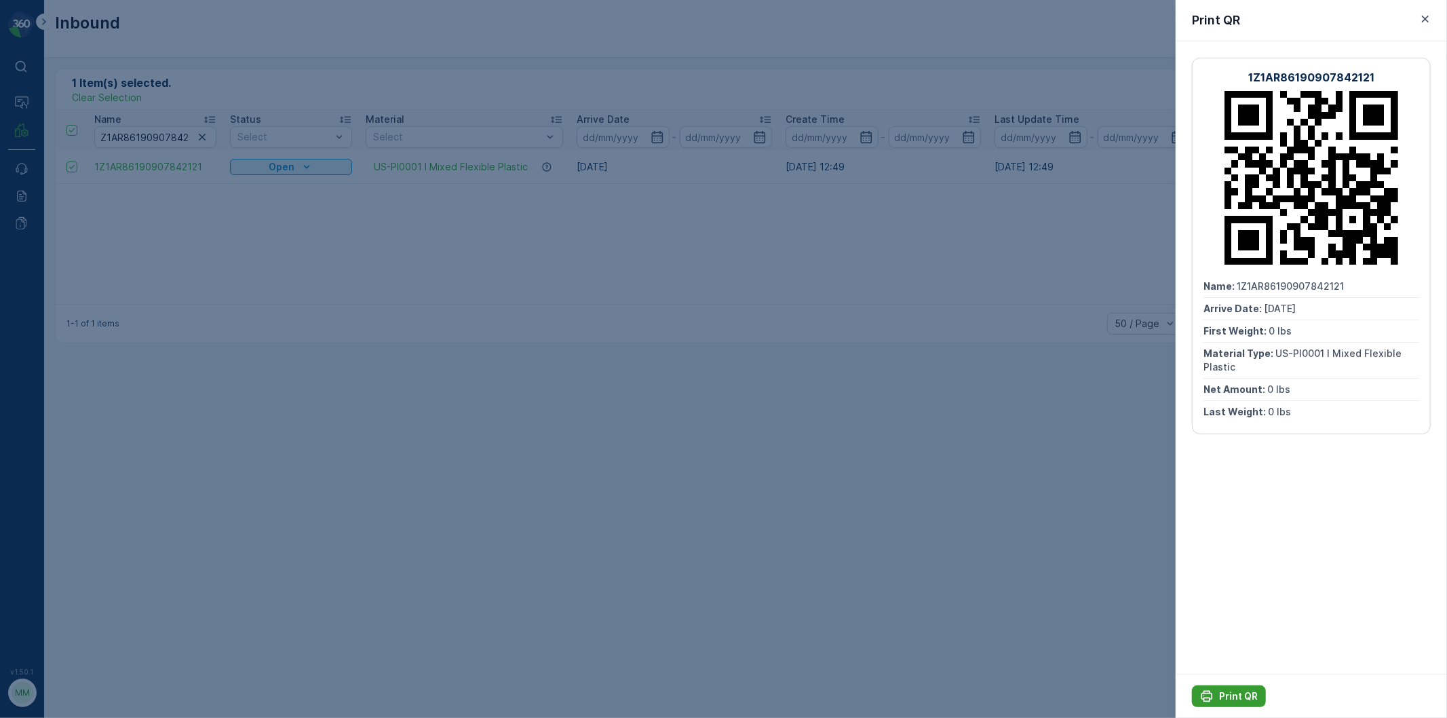
click at [1231, 646] on p "Print QR" at bounding box center [1238, 696] width 39 height 14
click at [1231, 646] on button "Print QR" at bounding box center [1229, 696] width 74 height 22
click at [1230, 646] on div "Print QR" at bounding box center [1310, 695] width 271 height 44
click at [425, 199] on div at bounding box center [723, 359] width 1447 height 718
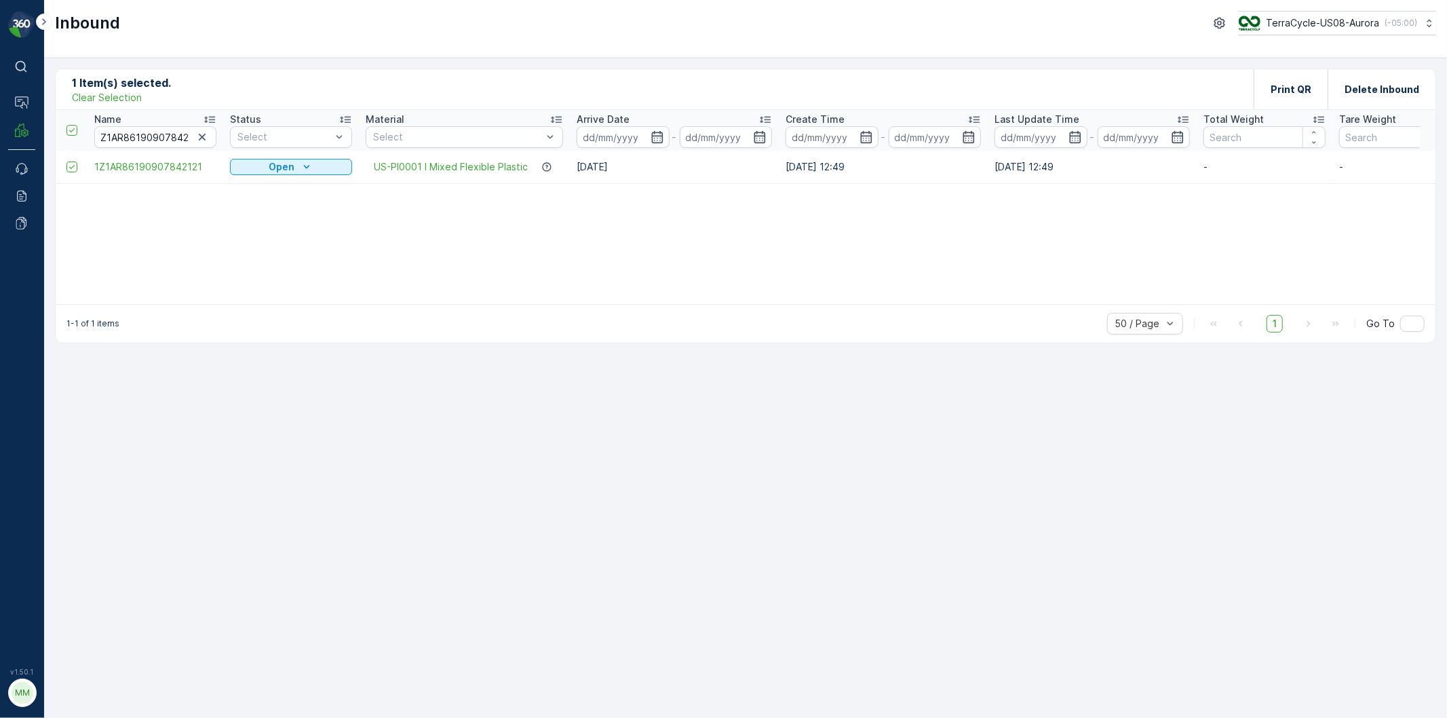
click at [130, 98] on p "Clear Selection" at bounding box center [107, 98] width 70 height 14
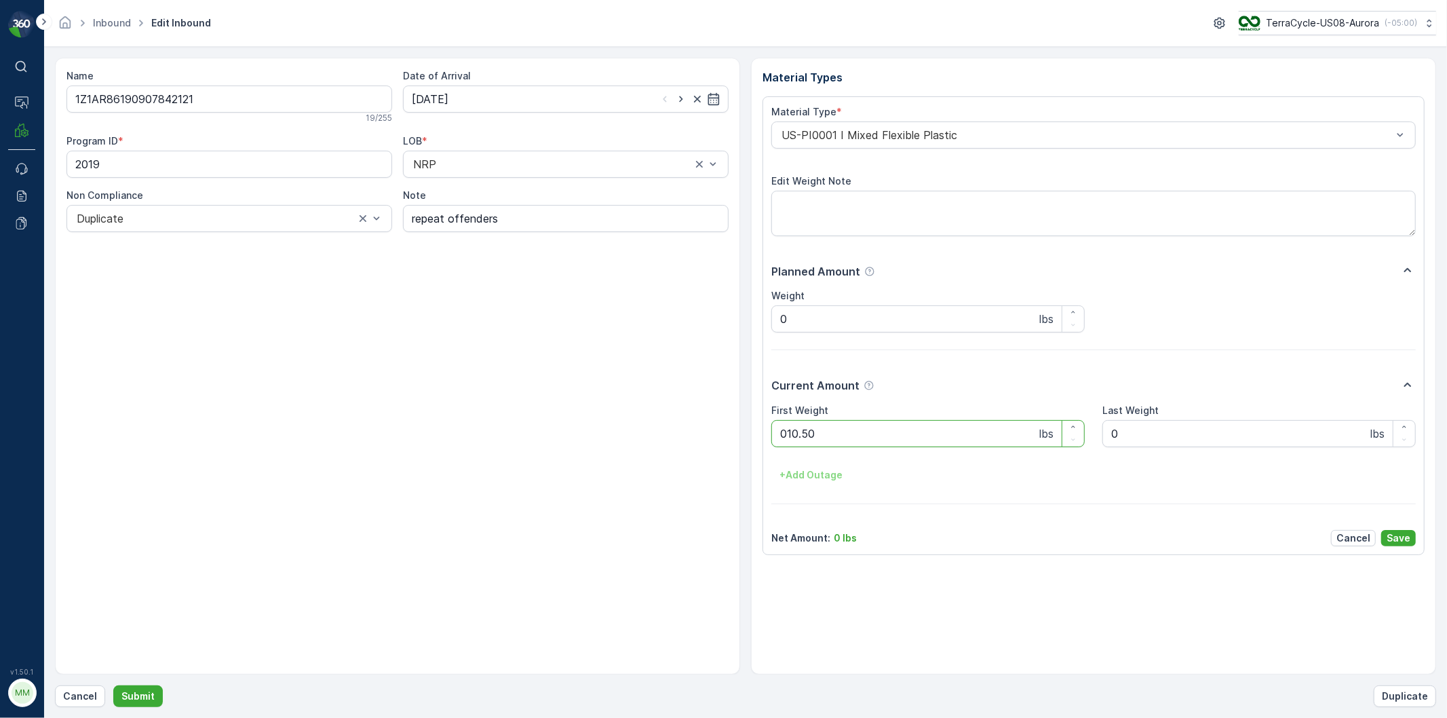
click at [113, 646] on button "Submit" at bounding box center [138, 696] width 50 height 22
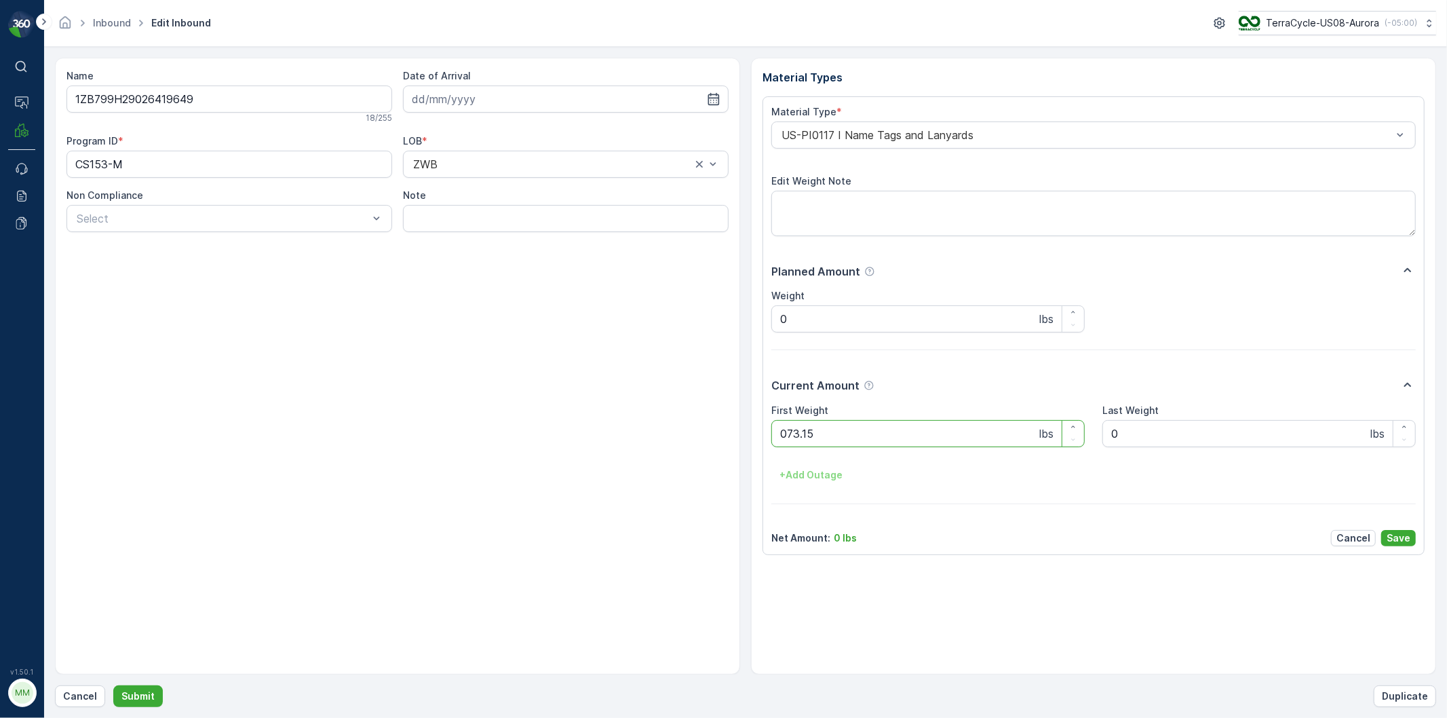
click at [113, 646] on button "Submit" at bounding box center [138, 696] width 50 height 22
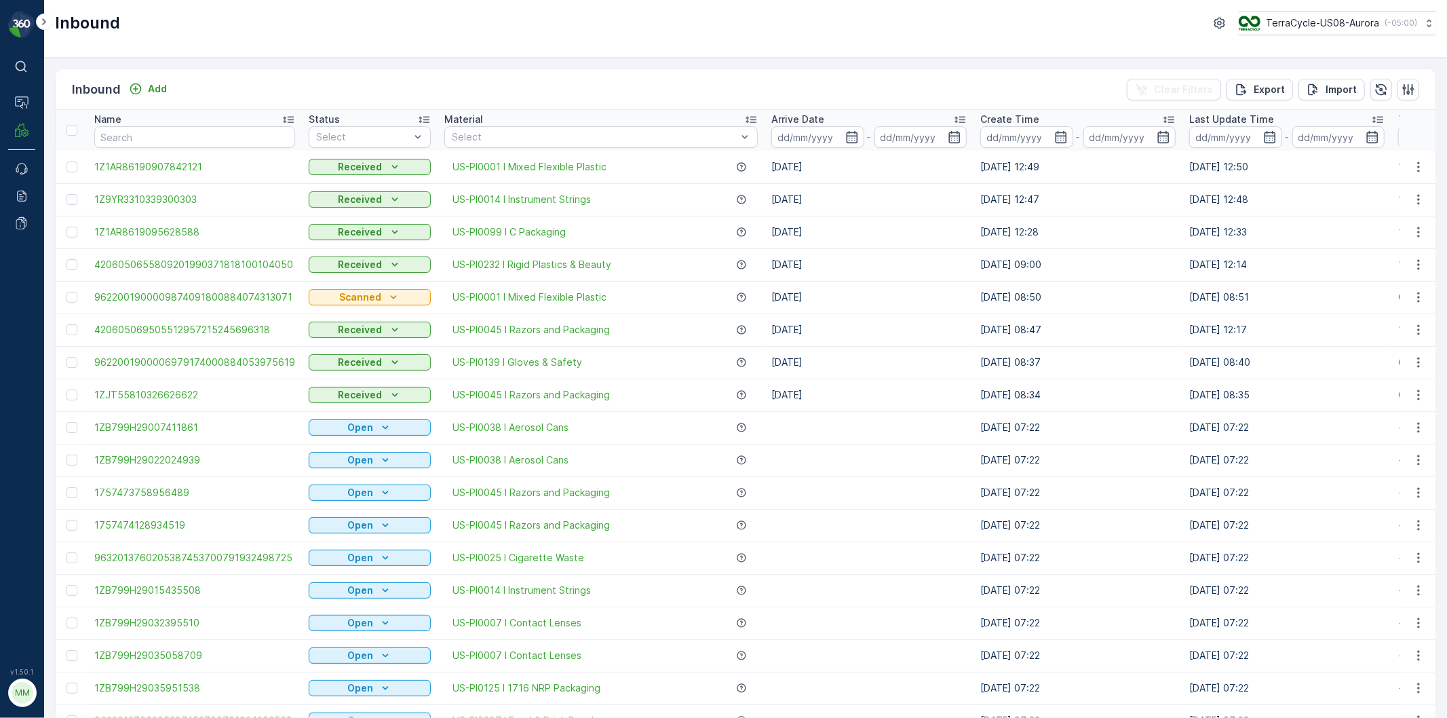
click at [258, 149] on th "Name" at bounding box center [194, 130] width 214 height 41
drag, startPoint x: 265, startPoint y: 136, endPoint x: 266, endPoint y: 144, distance: 8.3
click at [265, 136] on input "text" at bounding box center [194, 137] width 201 height 22
type input "9029915482"
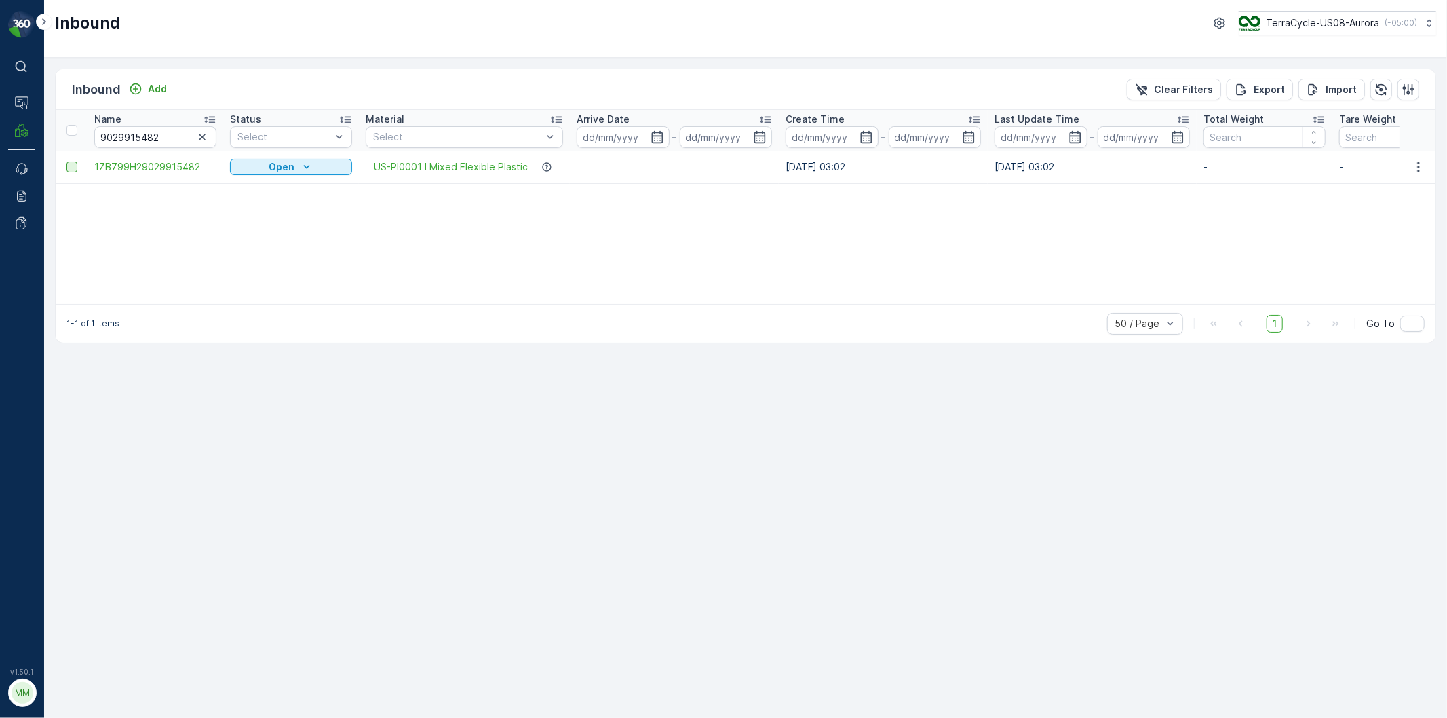
click at [69, 167] on div at bounding box center [71, 166] width 11 height 11
click at [66, 161] on input "checkbox" at bounding box center [66, 161] width 0 height 0
click at [1297, 85] on p "Print QR" at bounding box center [1290, 90] width 41 height 14
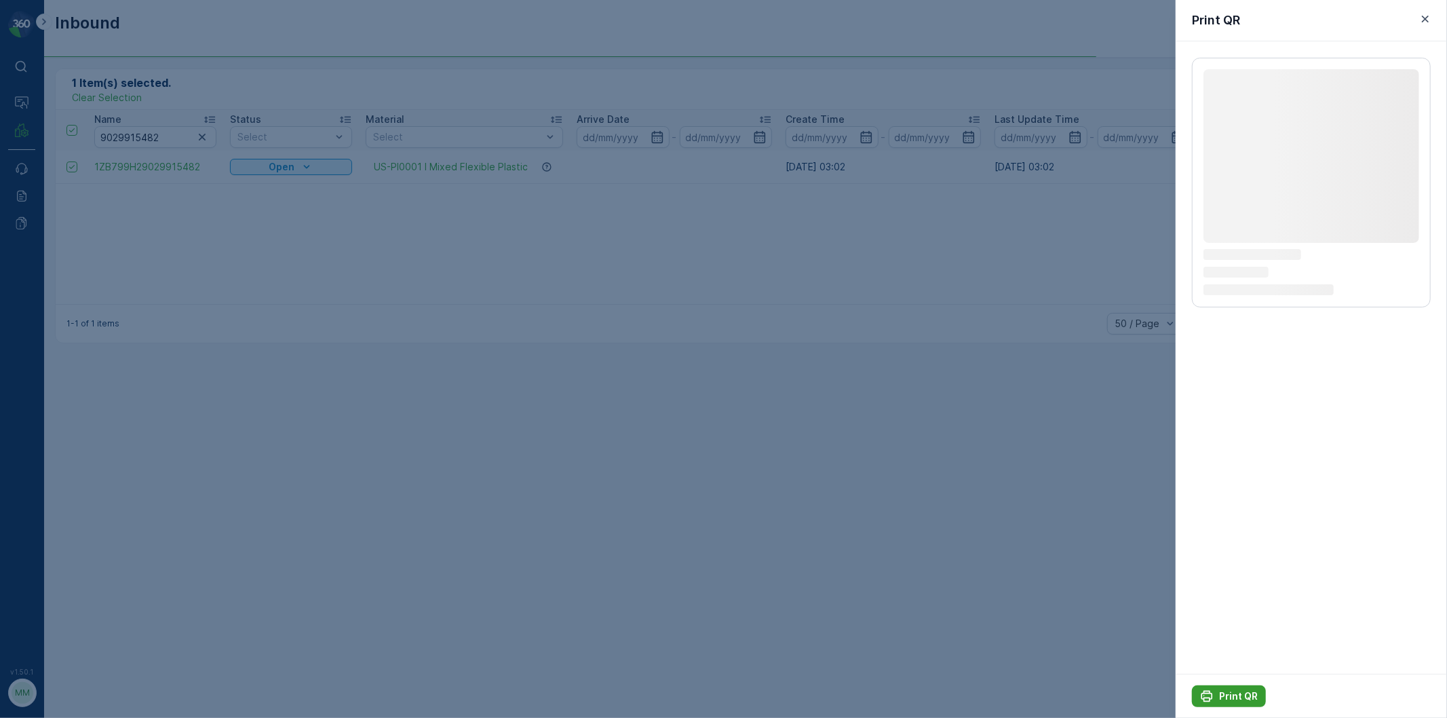
click at [1200, 646] on icon "Print QR" at bounding box center [1207, 696] width 14 height 14
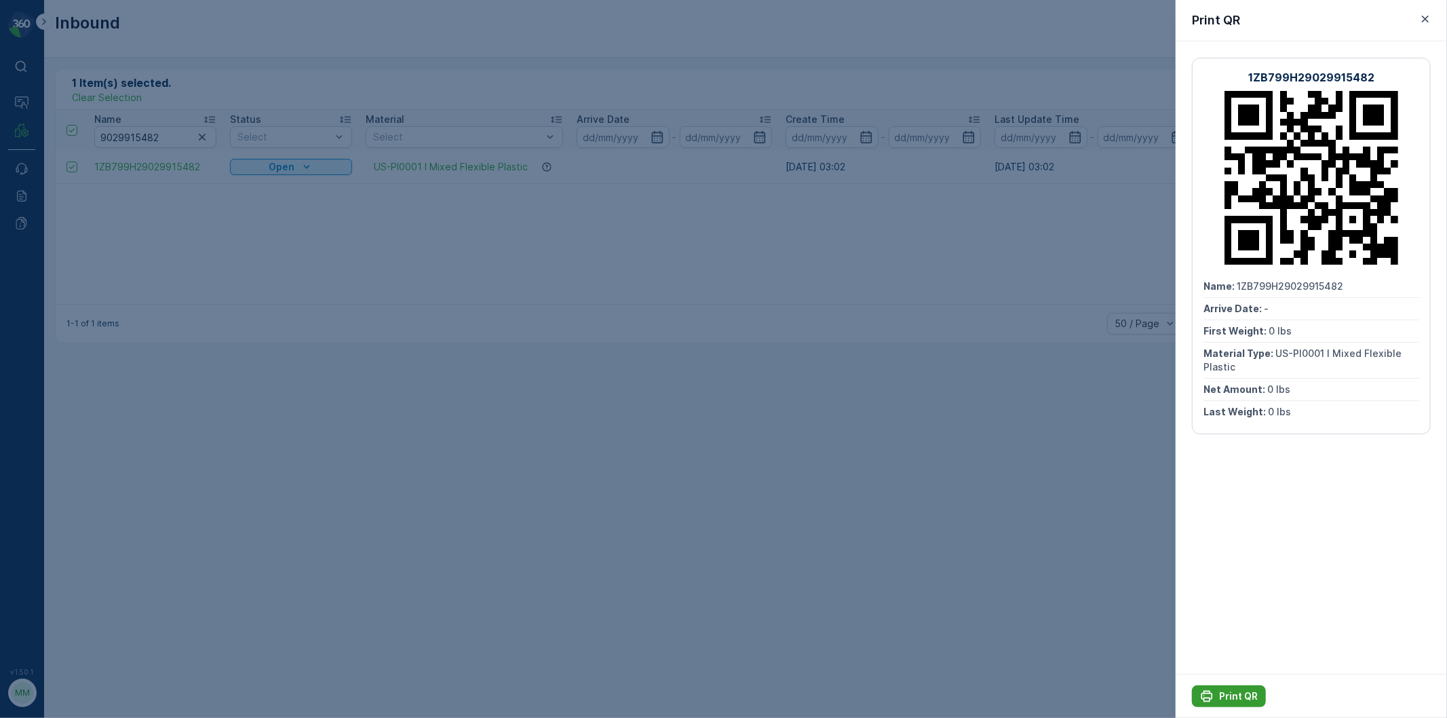
click at [1200, 646] on icon "Print QR" at bounding box center [1207, 696] width 14 height 14
click at [247, 190] on div at bounding box center [723, 359] width 1447 height 718
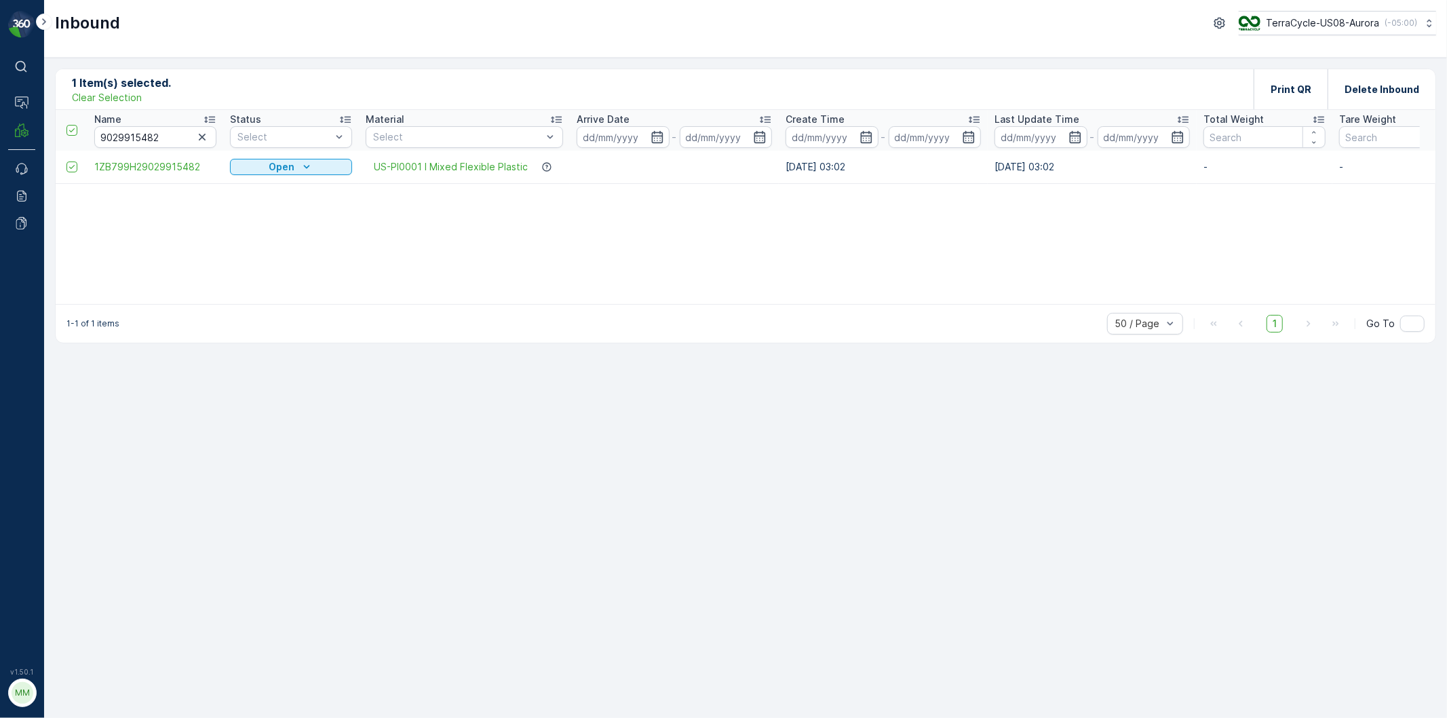
click at [128, 97] on p "Clear Selection" at bounding box center [107, 98] width 70 height 14
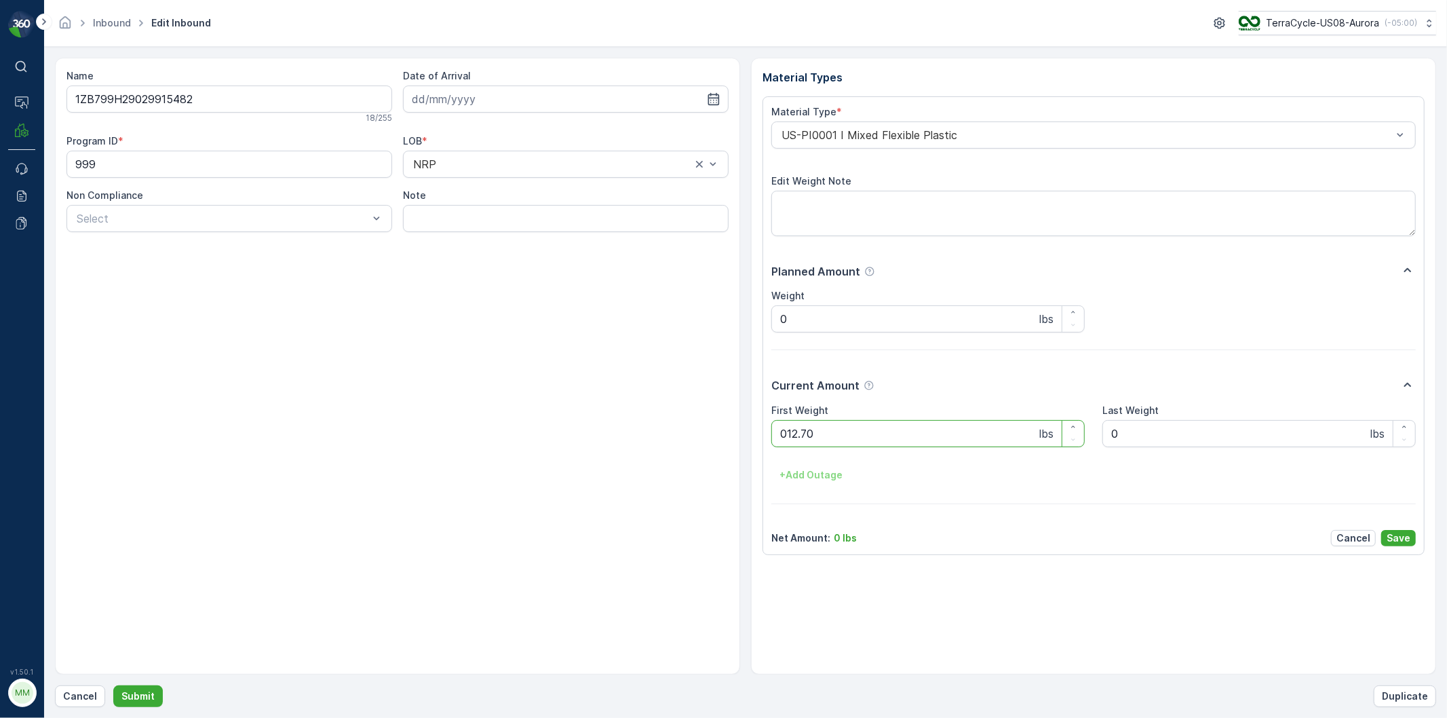
click at [113, 646] on button "Submit" at bounding box center [138, 696] width 50 height 22
click at [113, 685] on button "Submit" at bounding box center [138, 696] width 50 height 22
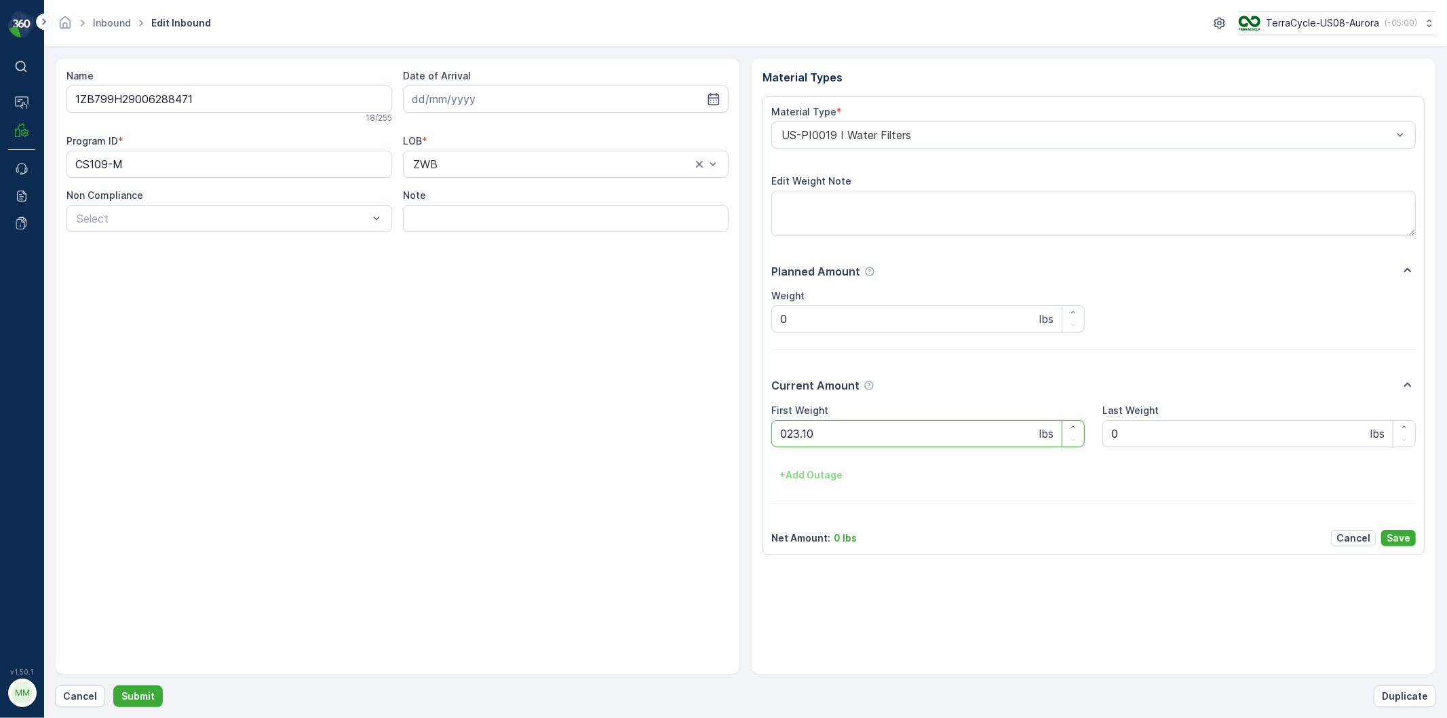
click at [113, 685] on button "Submit" at bounding box center [138, 696] width 50 height 22
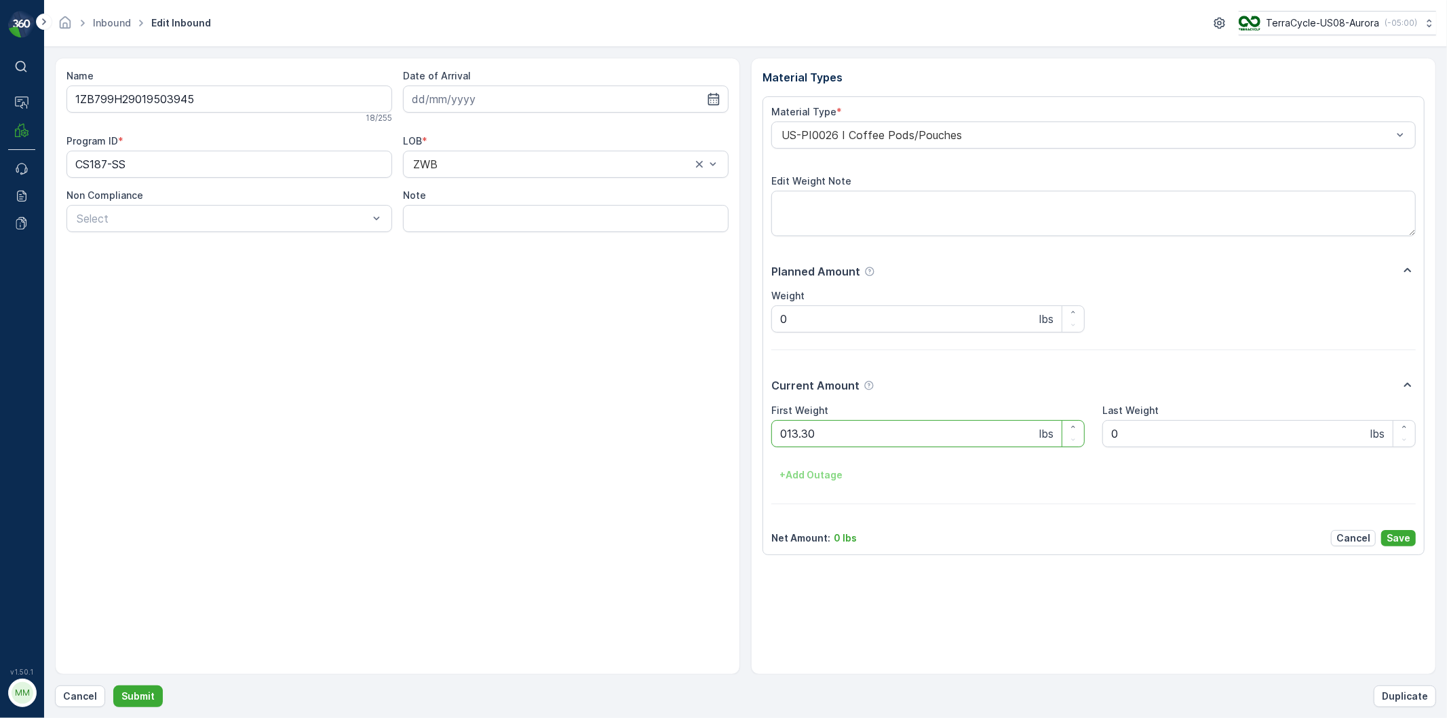
click at [113, 685] on button "Submit" at bounding box center [138, 696] width 50 height 22
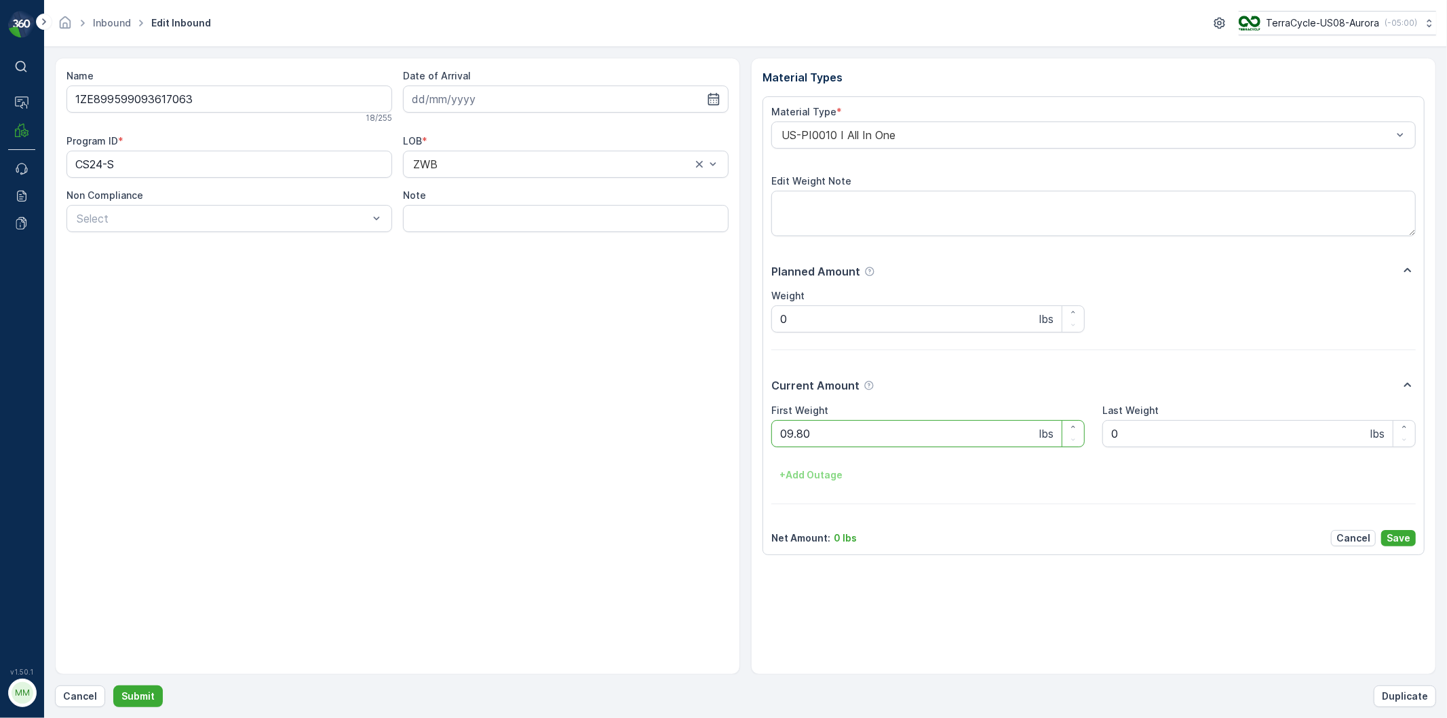
click at [113, 685] on button "Submit" at bounding box center [138, 696] width 50 height 22
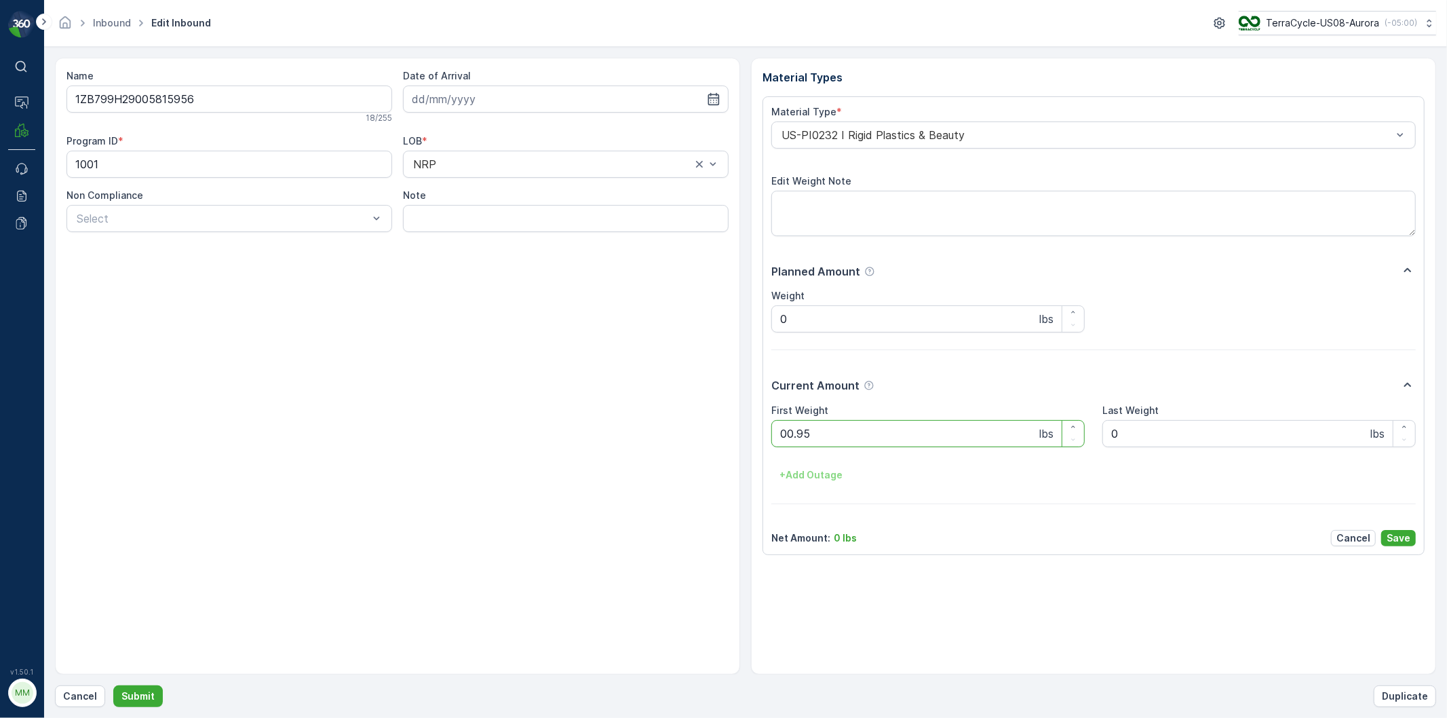
click at [113, 685] on button "Submit" at bounding box center [138, 696] width 50 height 22
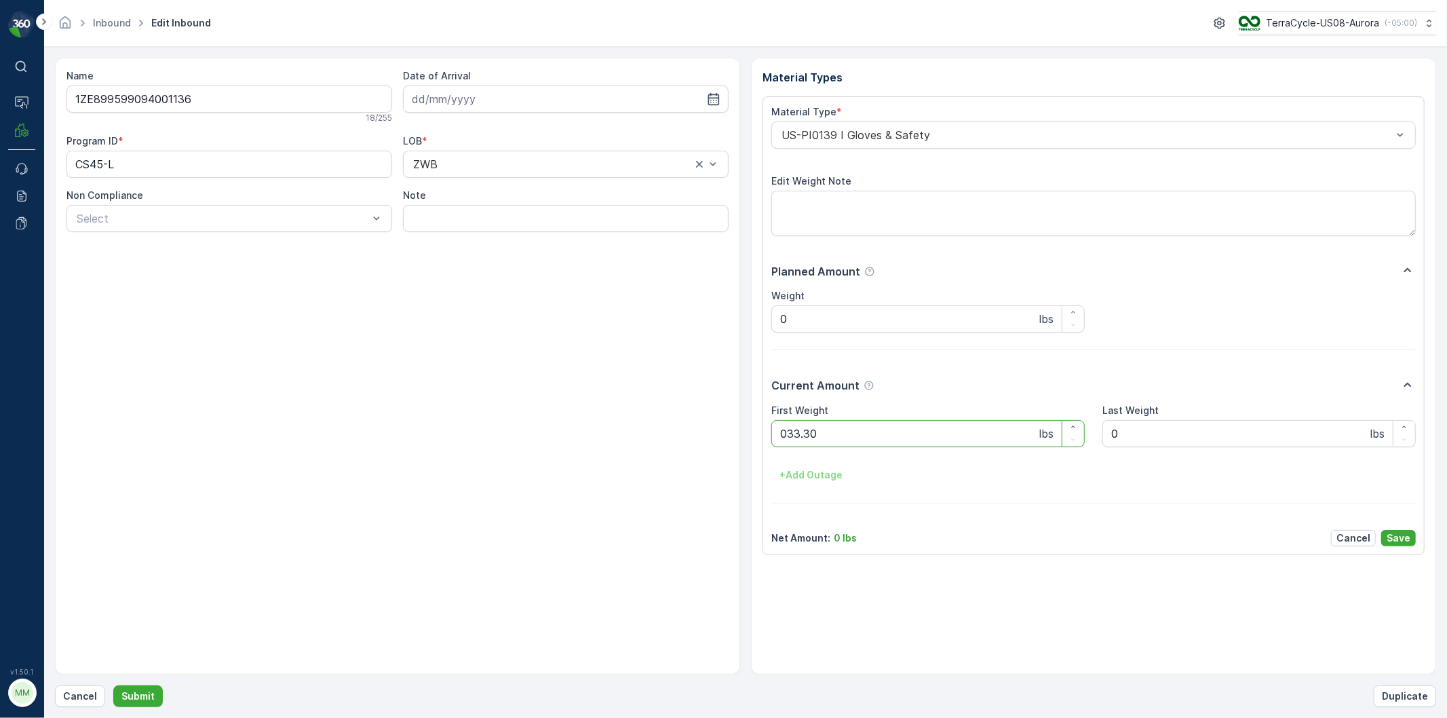
click at [113, 685] on button "Submit" at bounding box center [138, 696] width 50 height 22
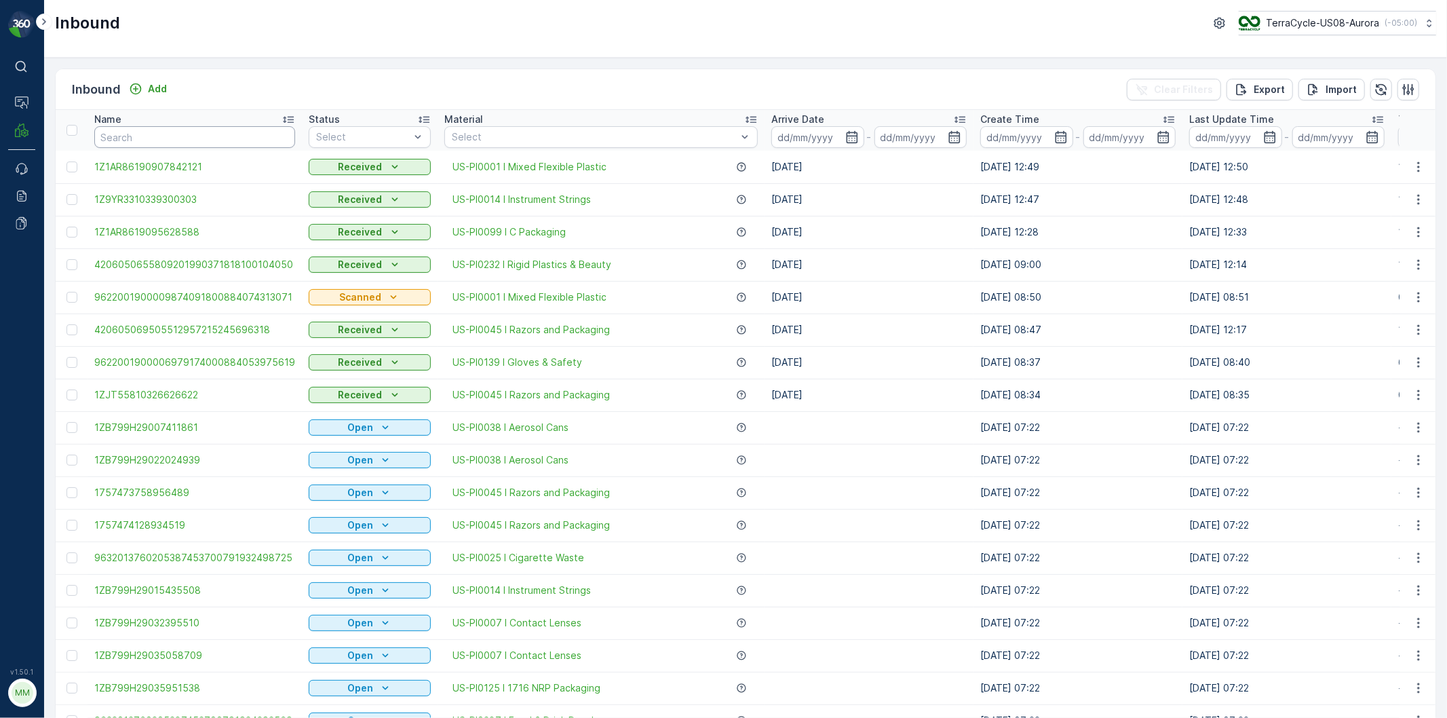
click at [240, 140] on input "text" at bounding box center [194, 137] width 201 height 22
type input "26667149"
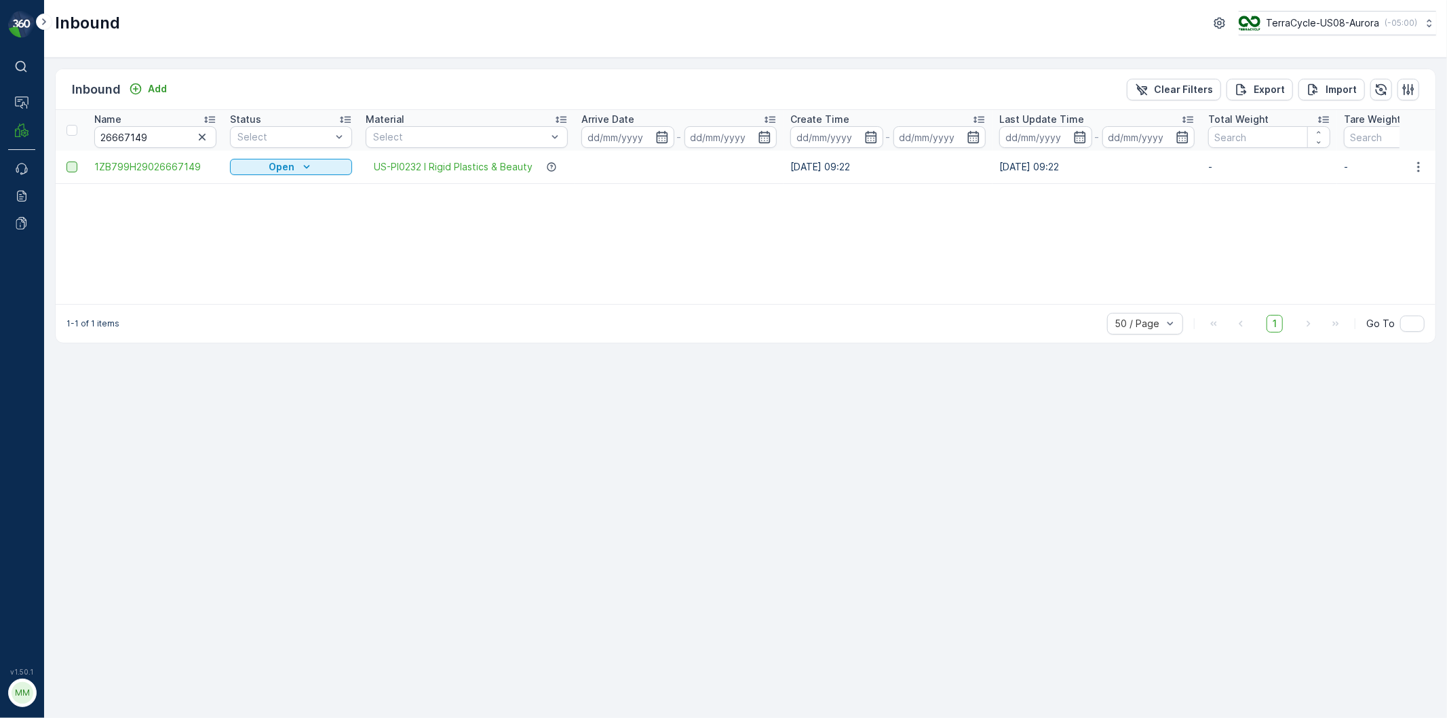
click at [75, 165] on div at bounding box center [71, 166] width 11 height 11
click at [66, 161] on input "checkbox" at bounding box center [66, 161] width 0 height 0
click at [1284, 76] on div "Print QR" at bounding box center [1290, 89] width 41 height 40
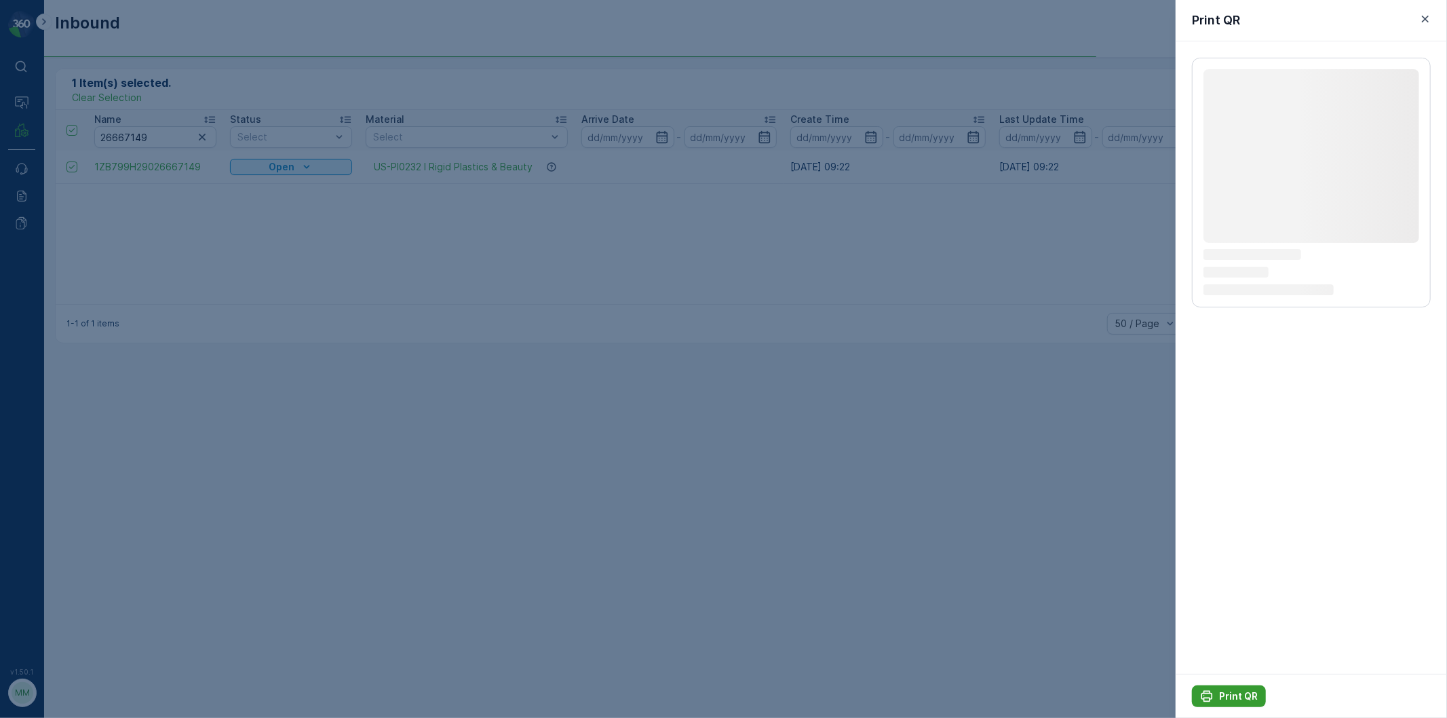
click at [1242, 694] on p "Print QR" at bounding box center [1238, 696] width 39 height 14
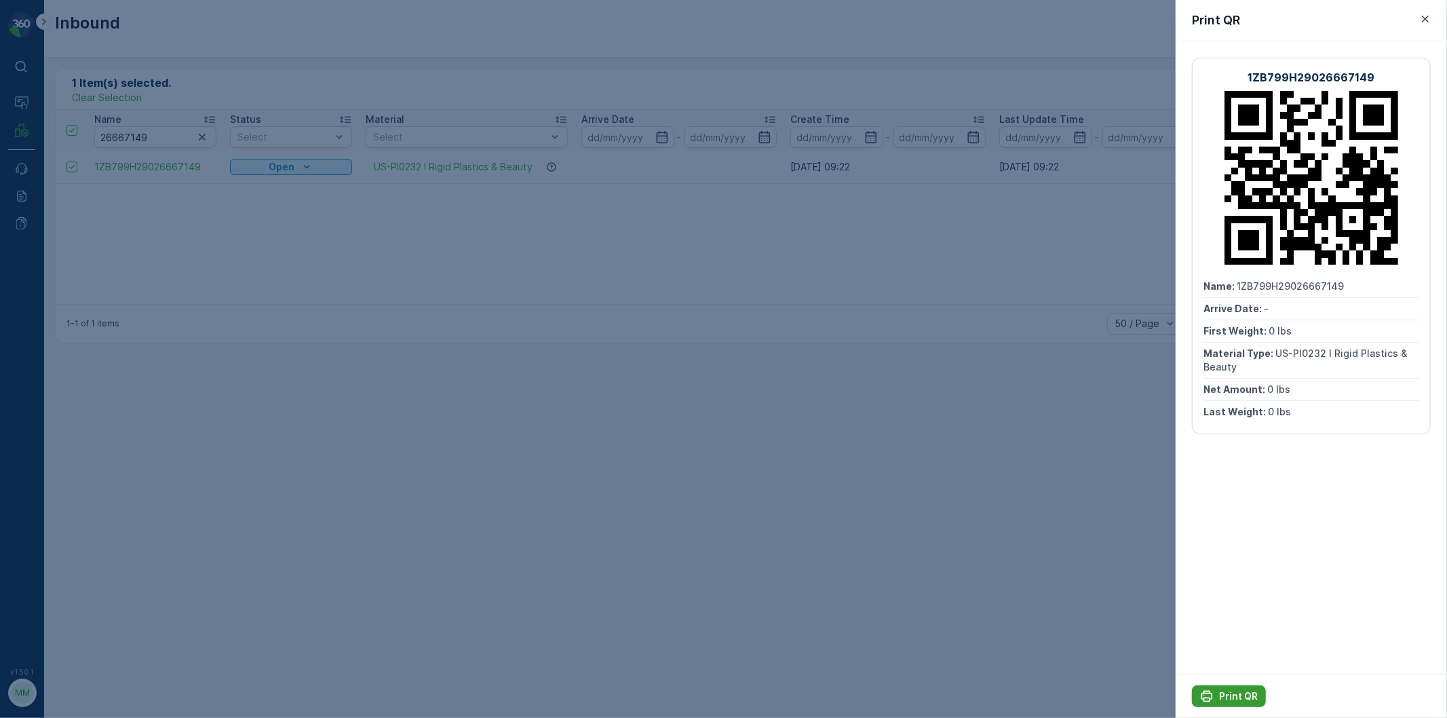
click at [1243, 686] on button "Print QR" at bounding box center [1229, 696] width 74 height 22
click at [968, 552] on div at bounding box center [723, 359] width 1447 height 718
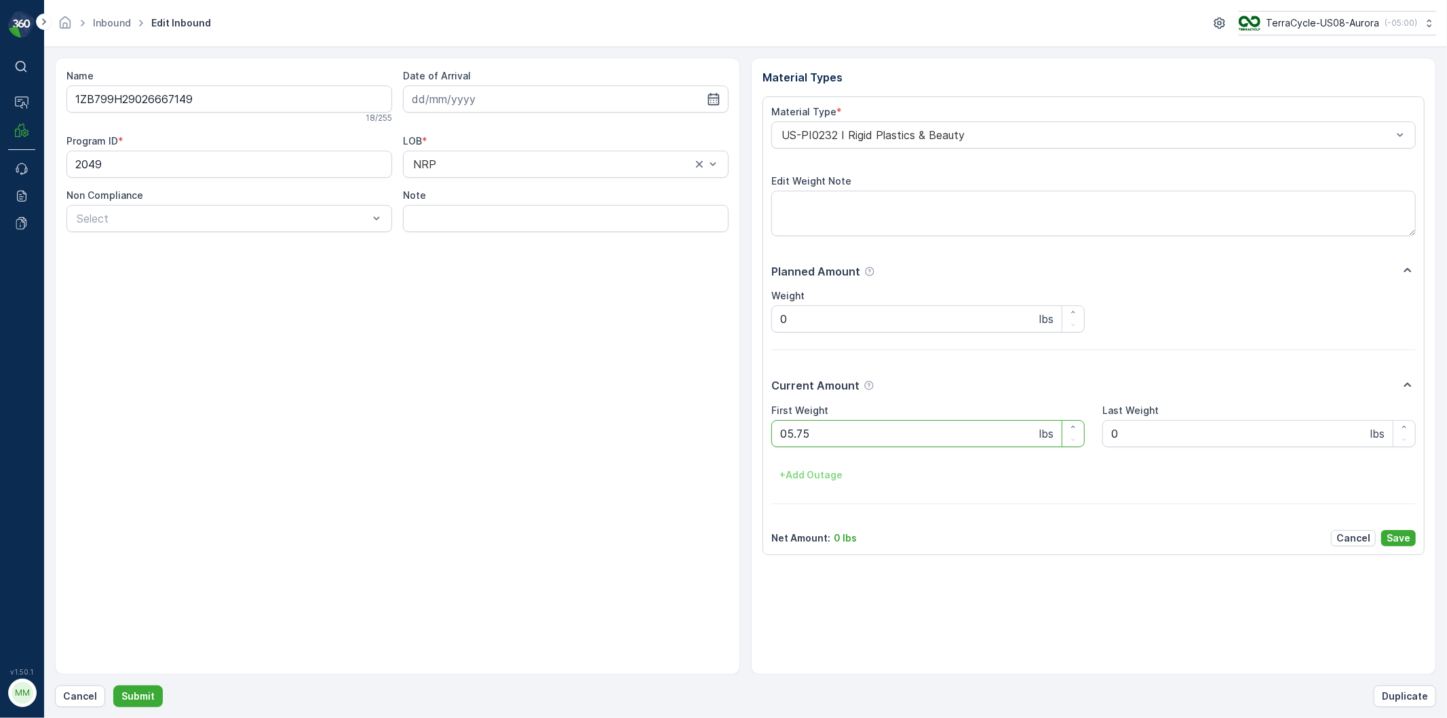
click at [113, 685] on button "Submit" at bounding box center [138, 696] width 50 height 22
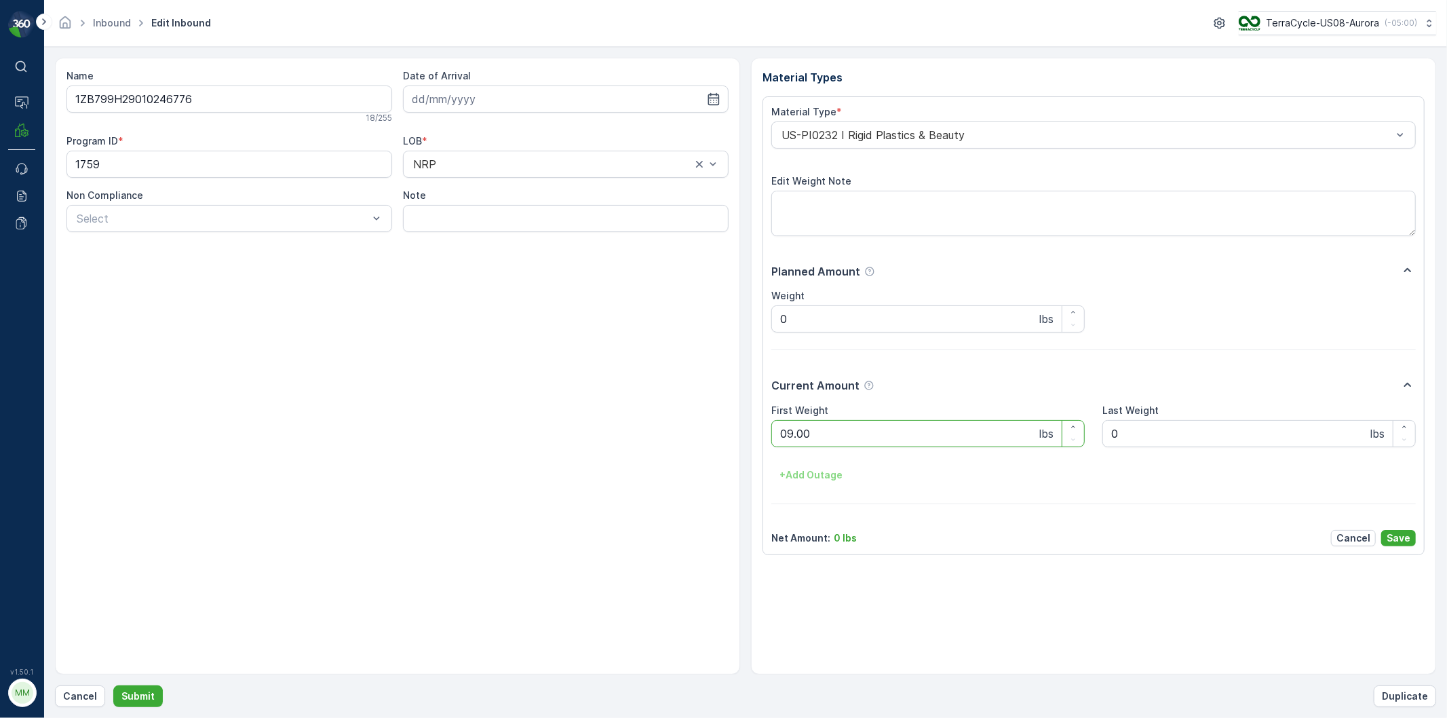
click at [113, 685] on button "Submit" at bounding box center [138, 696] width 50 height 22
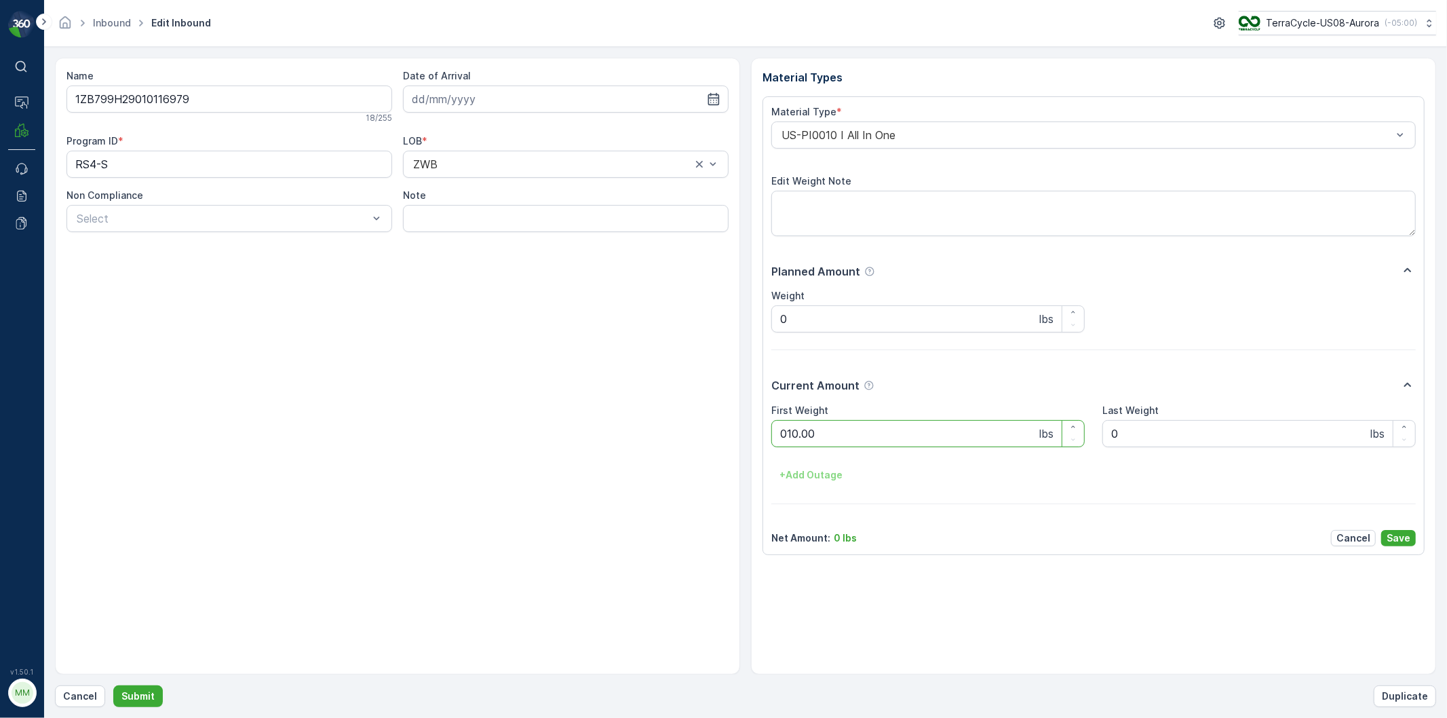
click at [113, 685] on button "Submit" at bounding box center [138, 696] width 50 height 22
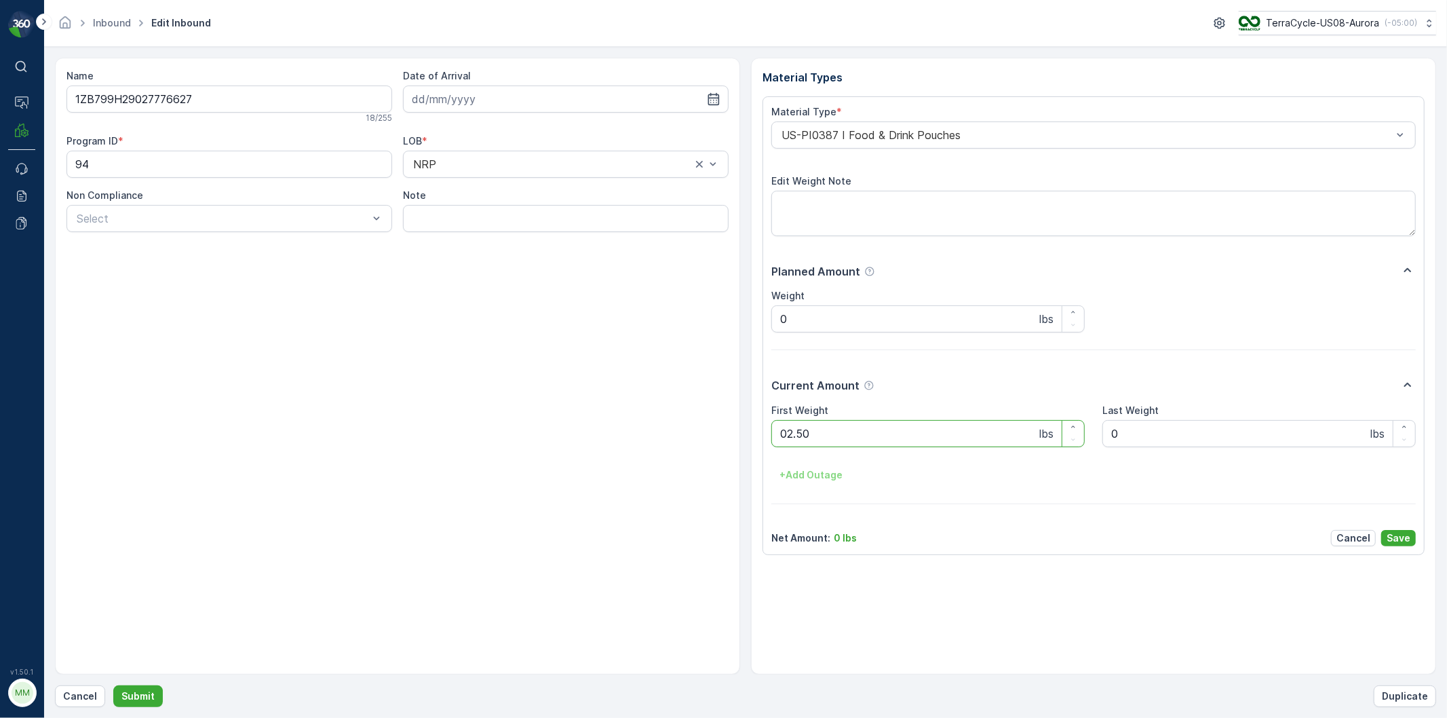
click at [113, 685] on button "Submit" at bounding box center [138, 696] width 50 height 22
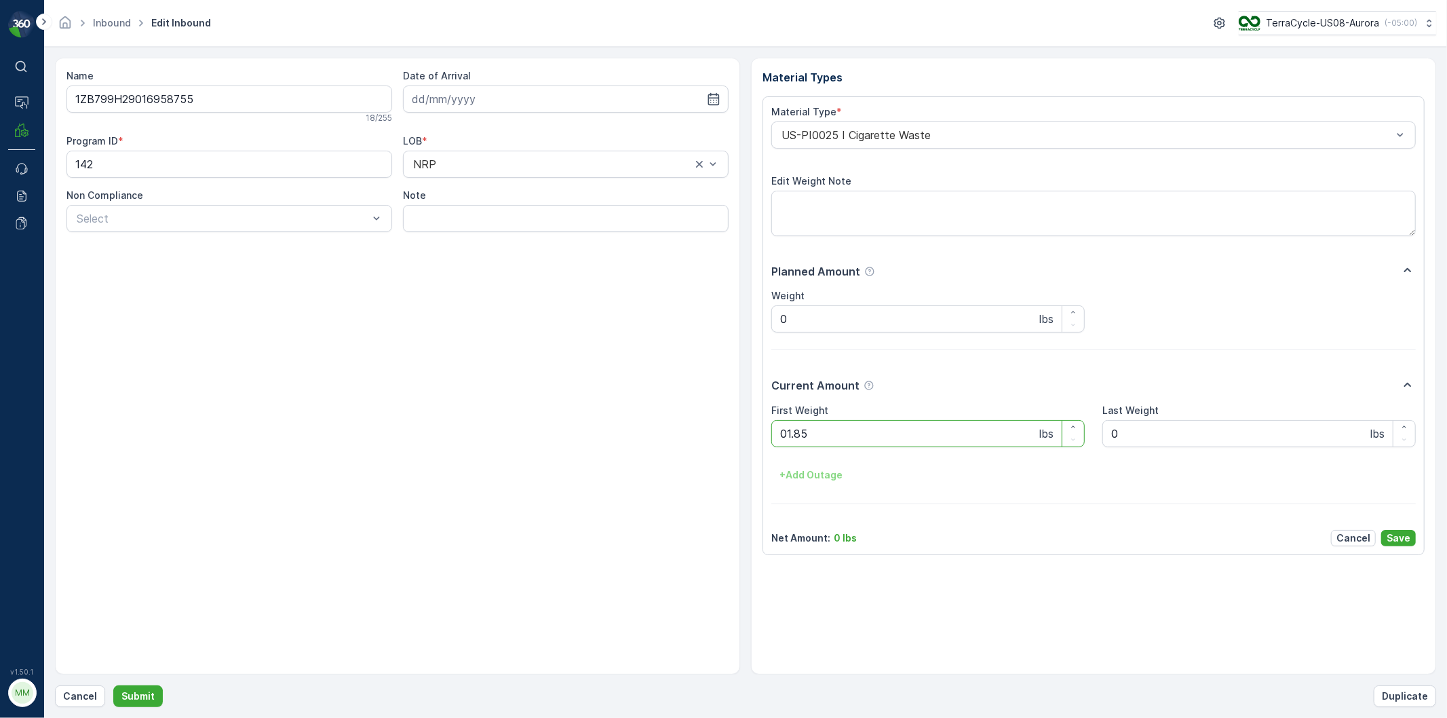
click at [113, 685] on button "Submit" at bounding box center [138, 696] width 50 height 22
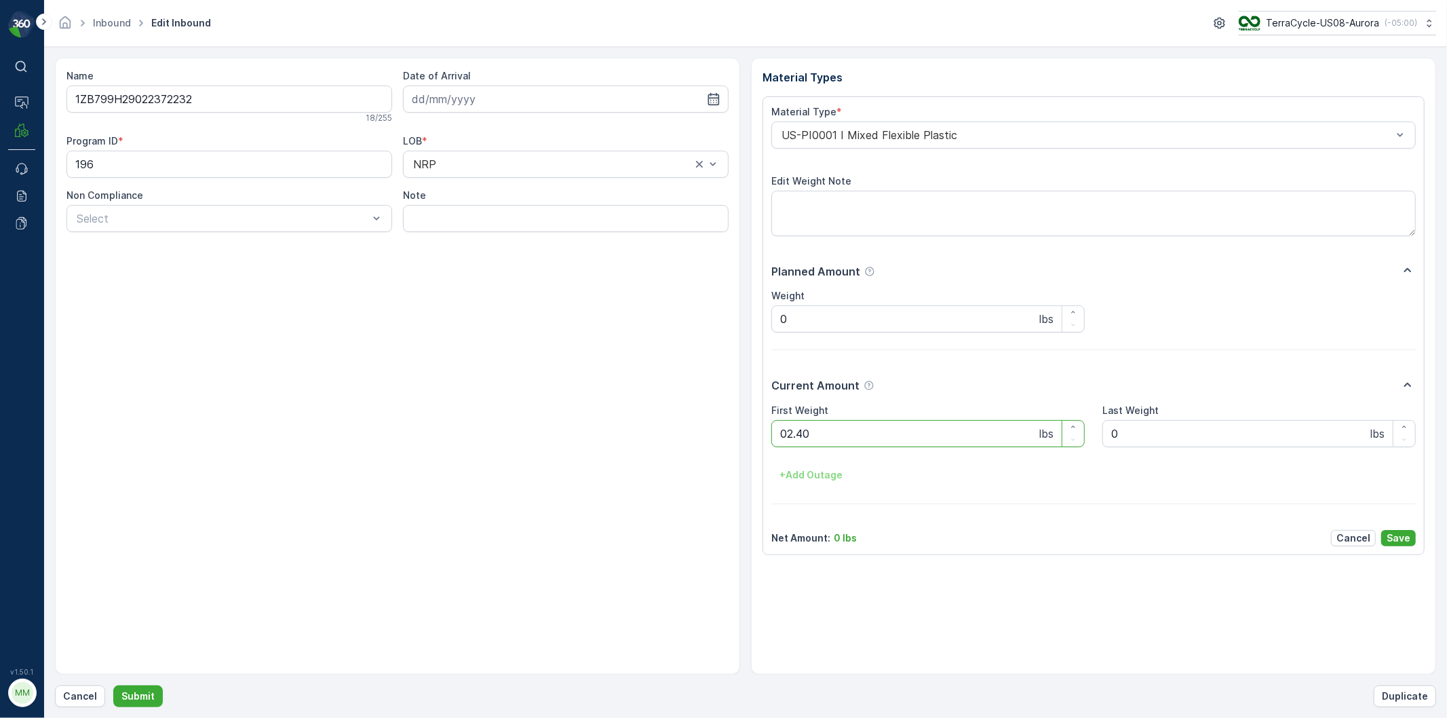
click at [113, 685] on button "Submit" at bounding box center [138, 696] width 50 height 22
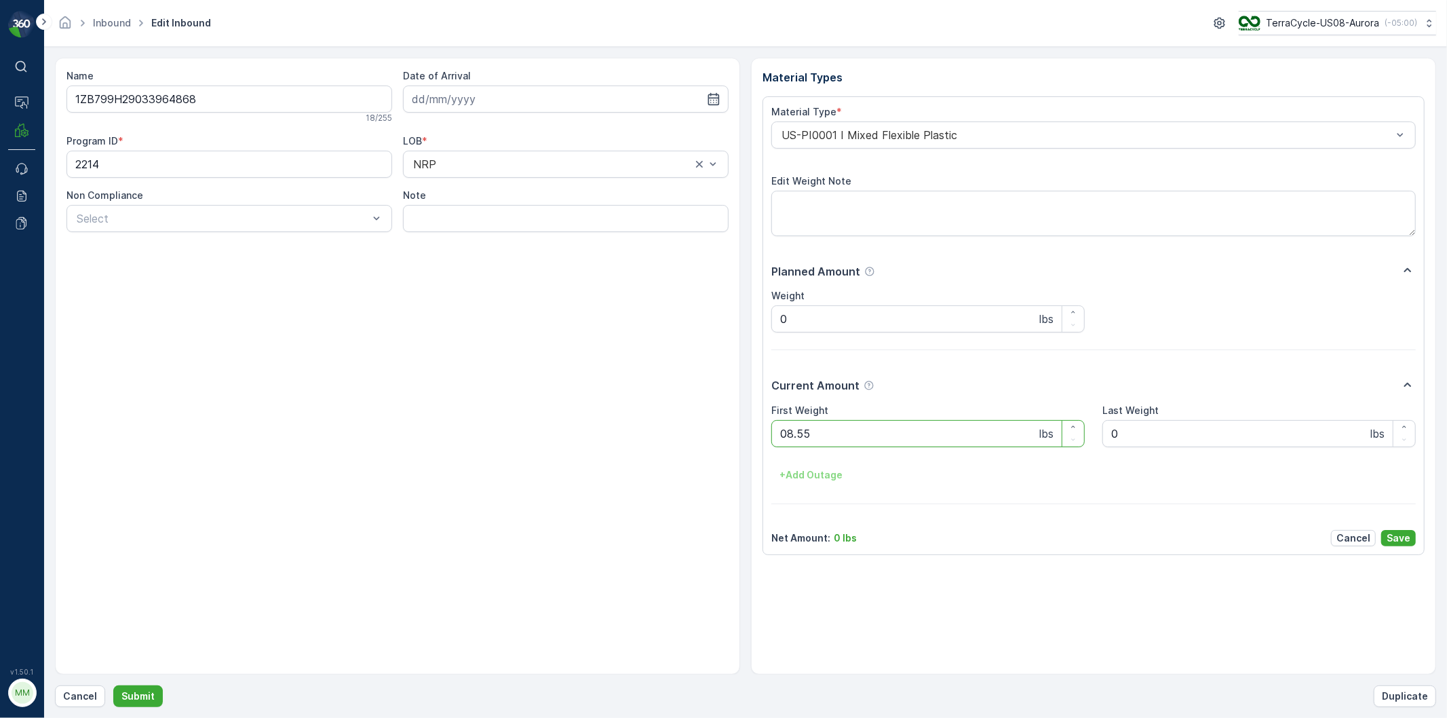
click at [113, 685] on button "Submit" at bounding box center [138, 696] width 50 height 22
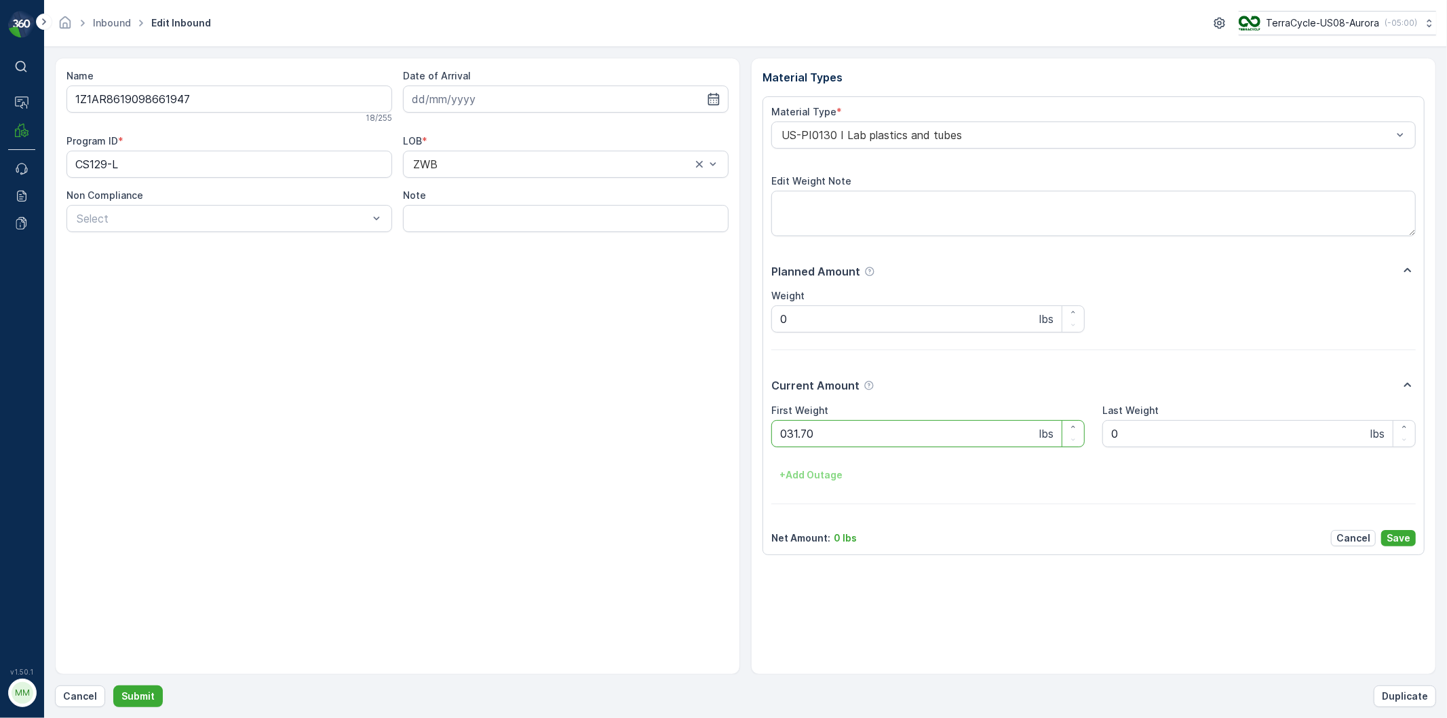
click at [113, 685] on button "Submit" at bounding box center [138, 696] width 50 height 22
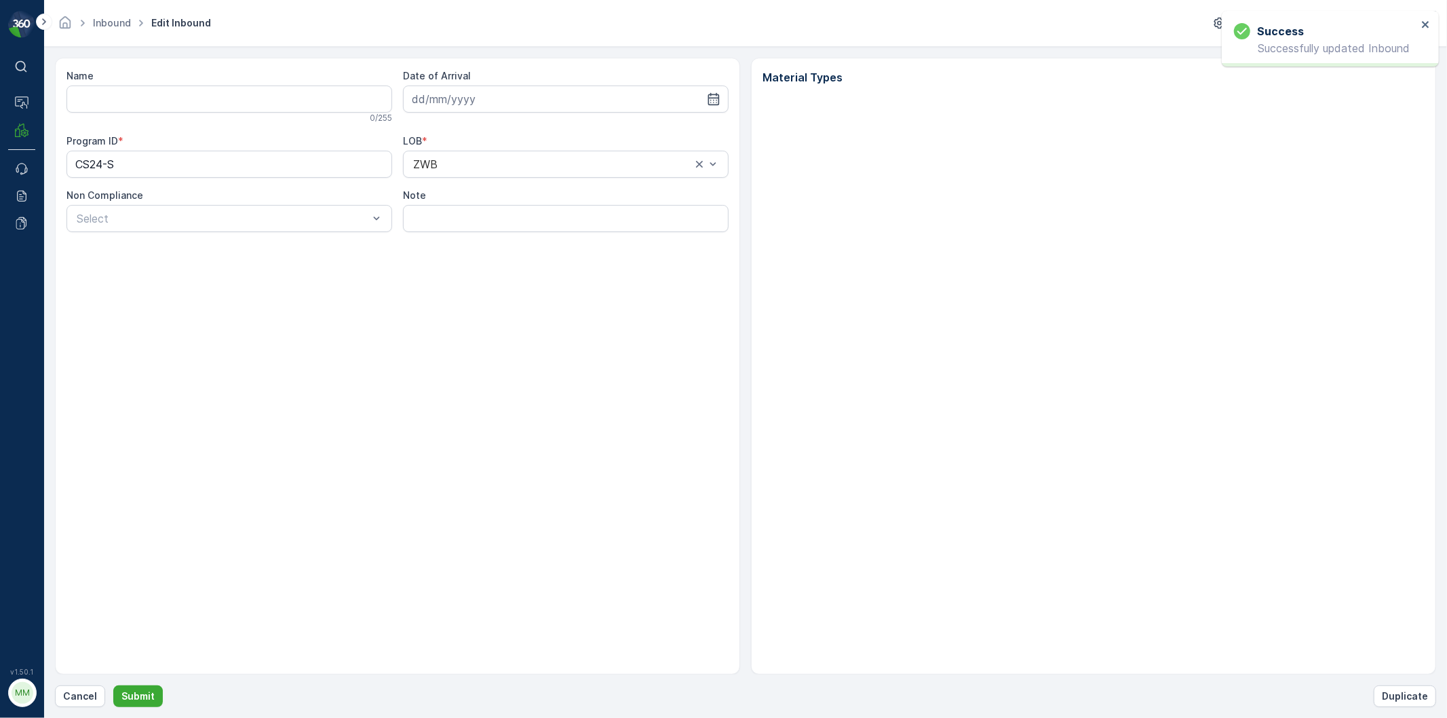
type input "1ZB799H29015070250"
type input "[DATE]"
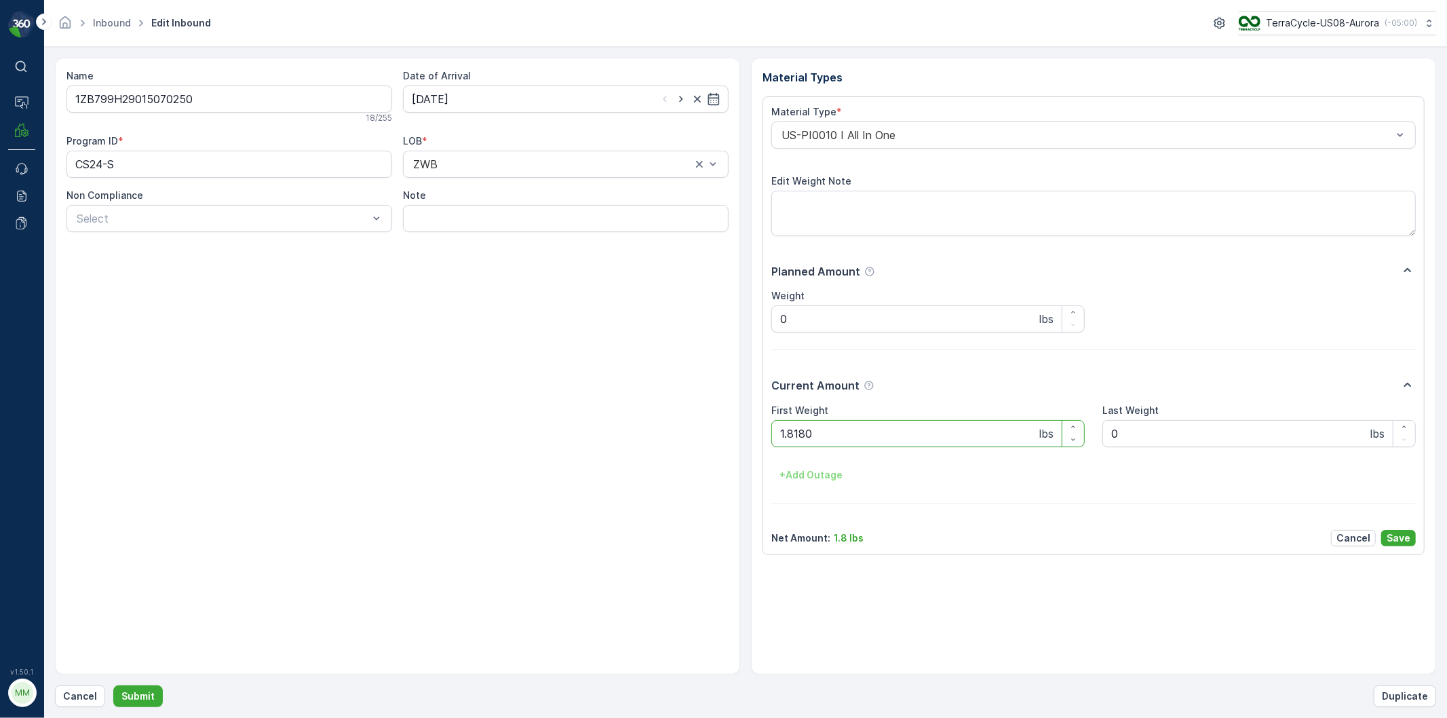
click at [113, 685] on button "Submit" at bounding box center [138, 696] width 50 height 22
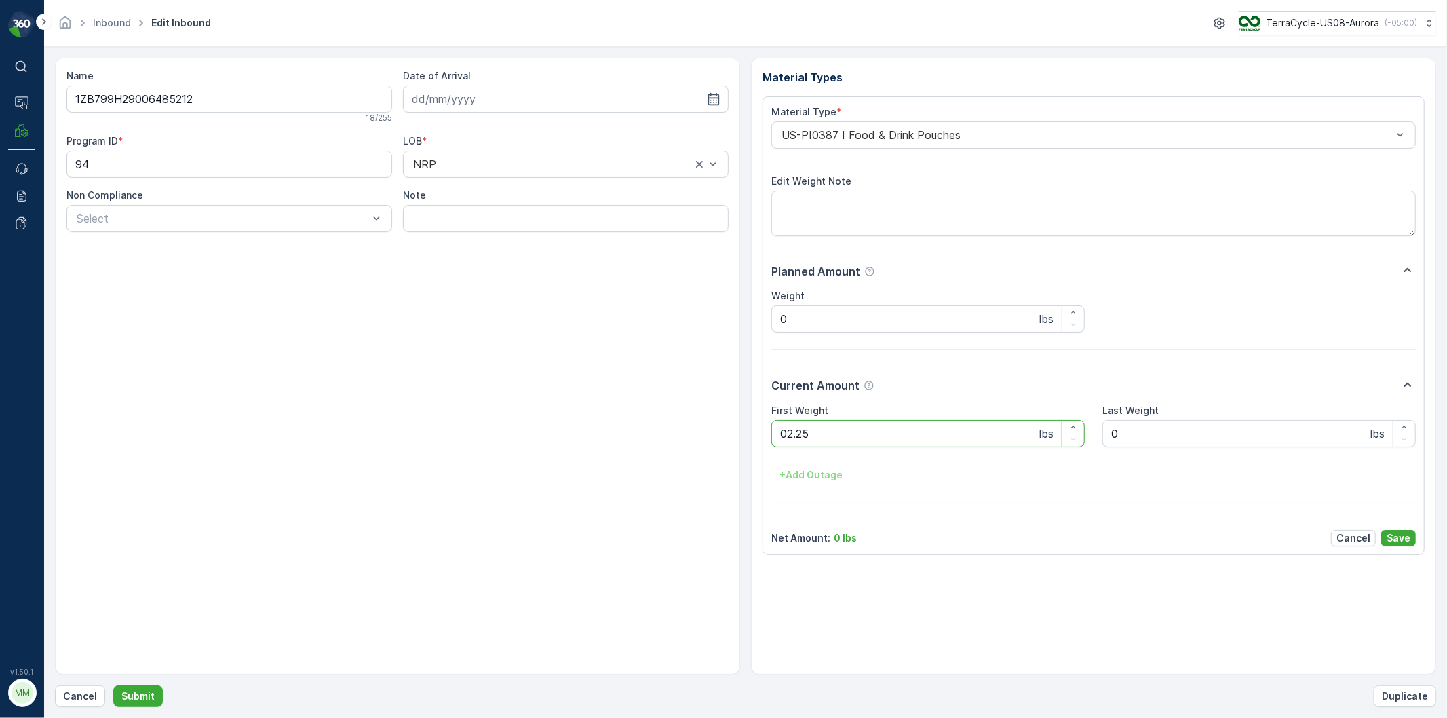
click at [113, 685] on button "Submit" at bounding box center [138, 696] width 50 height 22
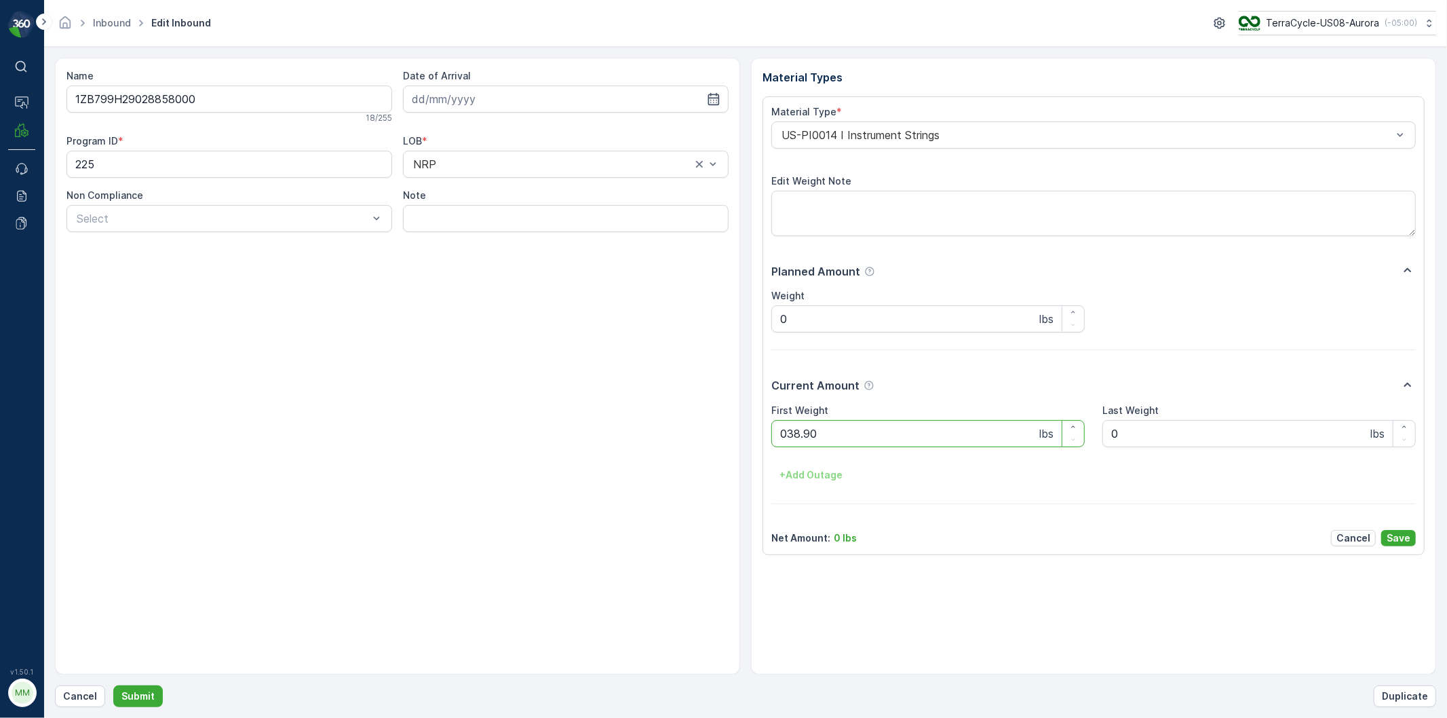
click at [113, 685] on button "Submit" at bounding box center [138, 696] width 50 height 22
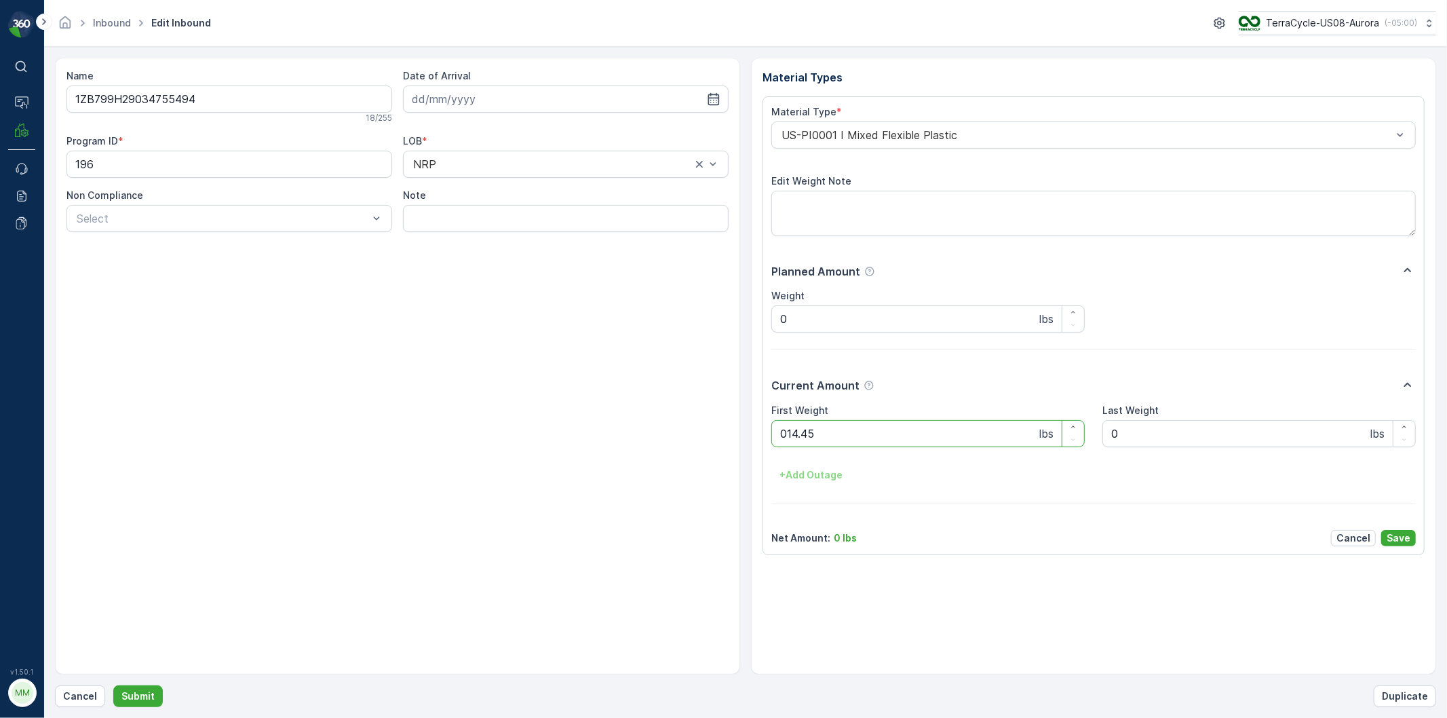
click at [113, 685] on button "Submit" at bounding box center [138, 696] width 50 height 22
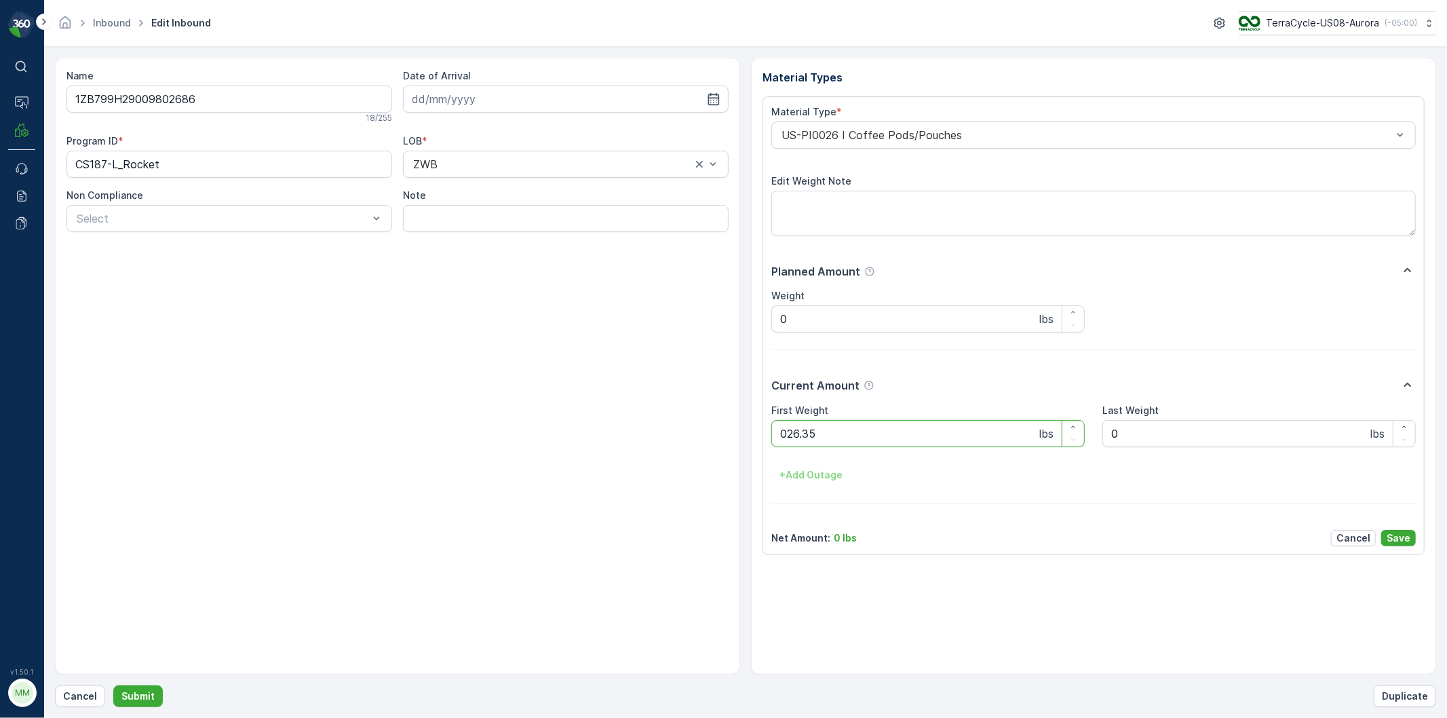
click at [113, 685] on button "Submit" at bounding box center [138, 696] width 50 height 22
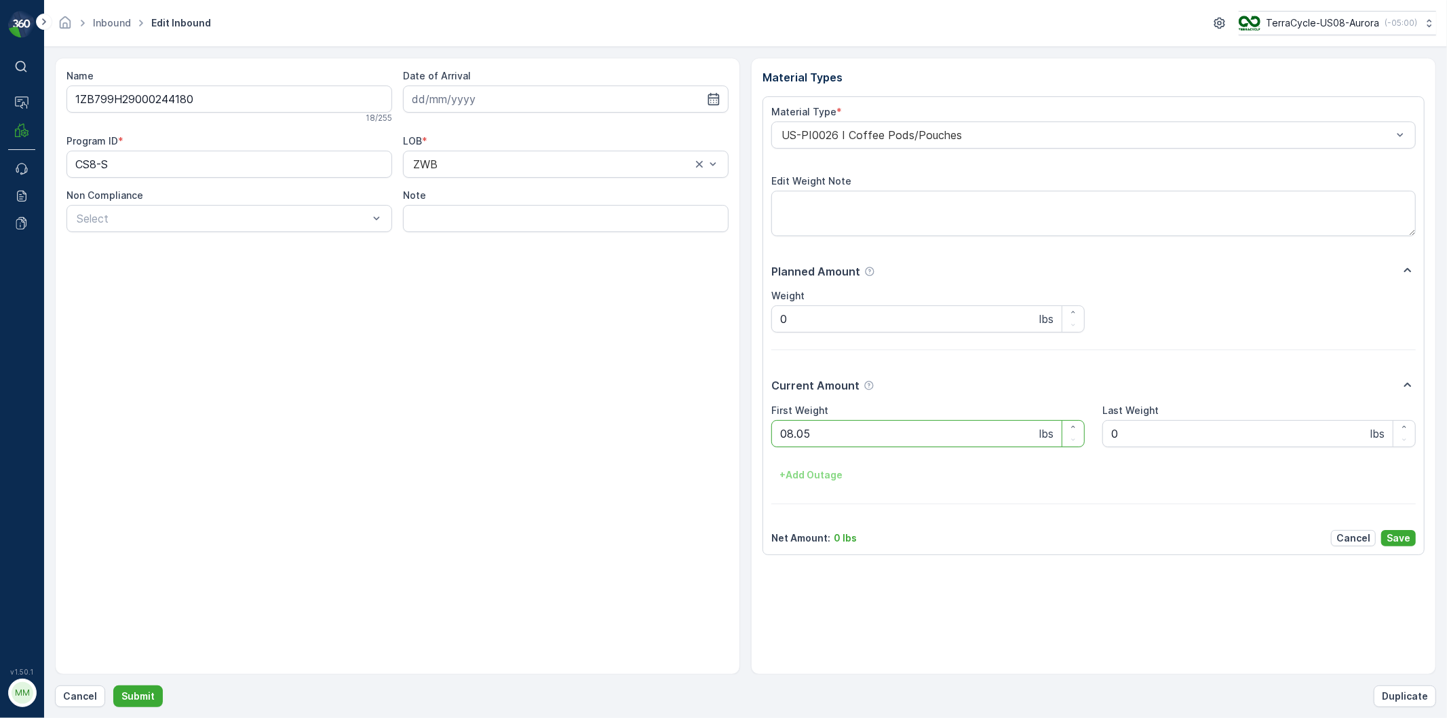
click at [113, 685] on button "Submit" at bounding box center [138, 696] width 50 height 22
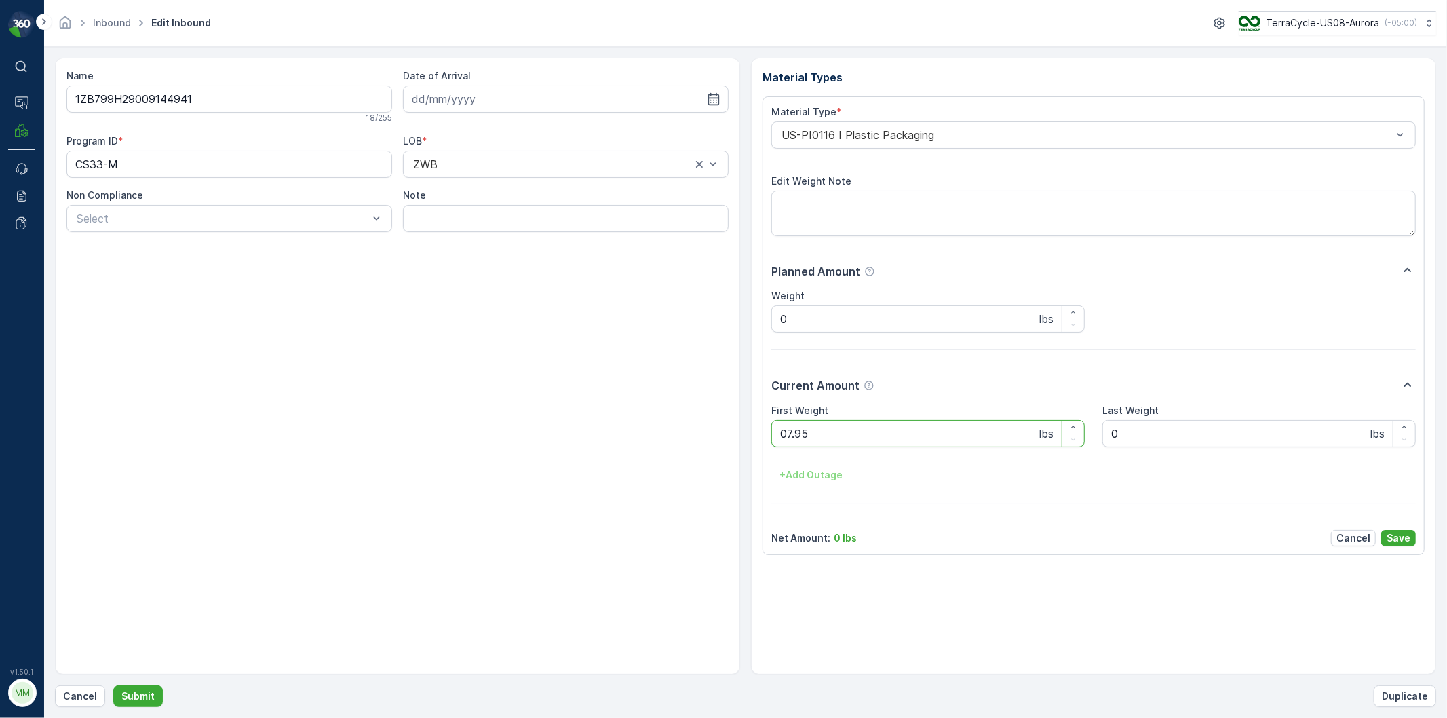
click at [113, 685] on button "Submit" at bounding box center [138, 696] width 50 height 22
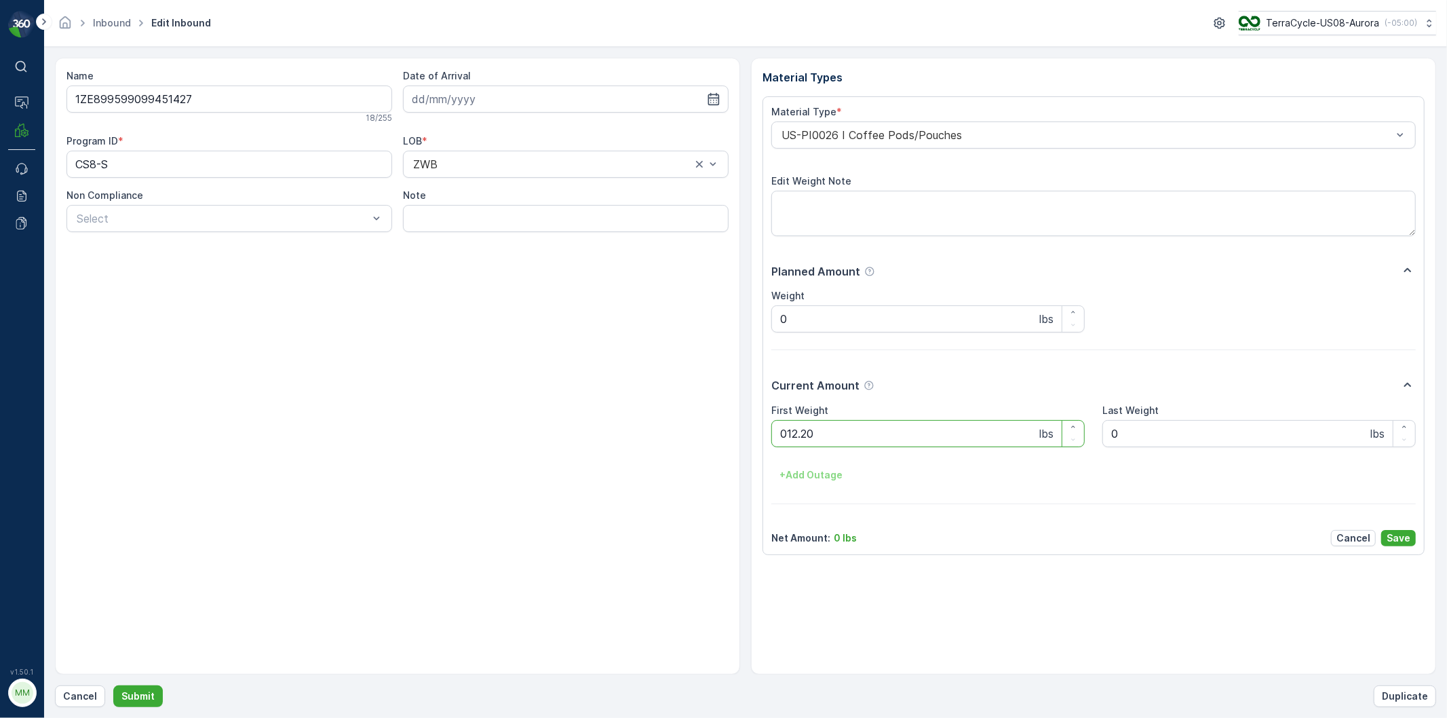
click at [113, 685] on button "Submit" at bounding box center [138, 696] width 50 height 22
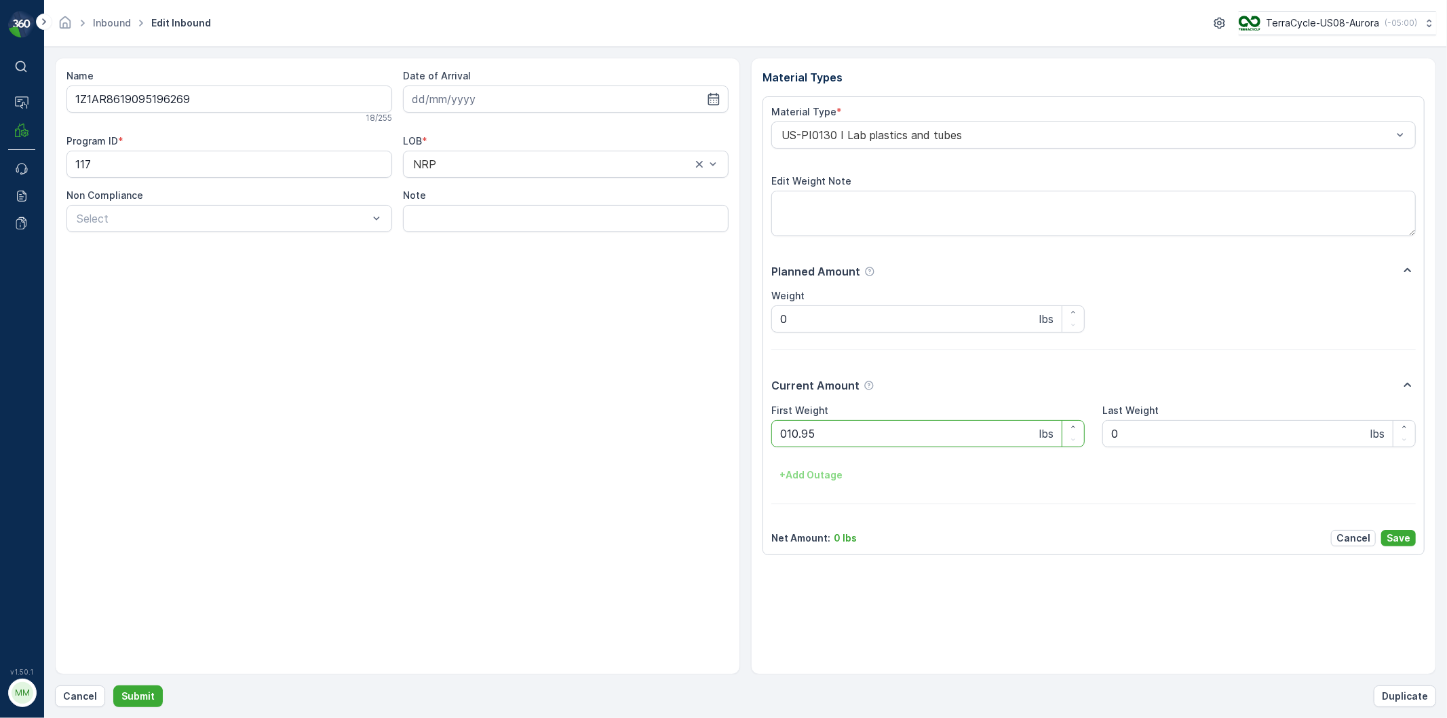
click at [113, 685] on button "Submit" at bounding box center [138, 696] width 50 height 22
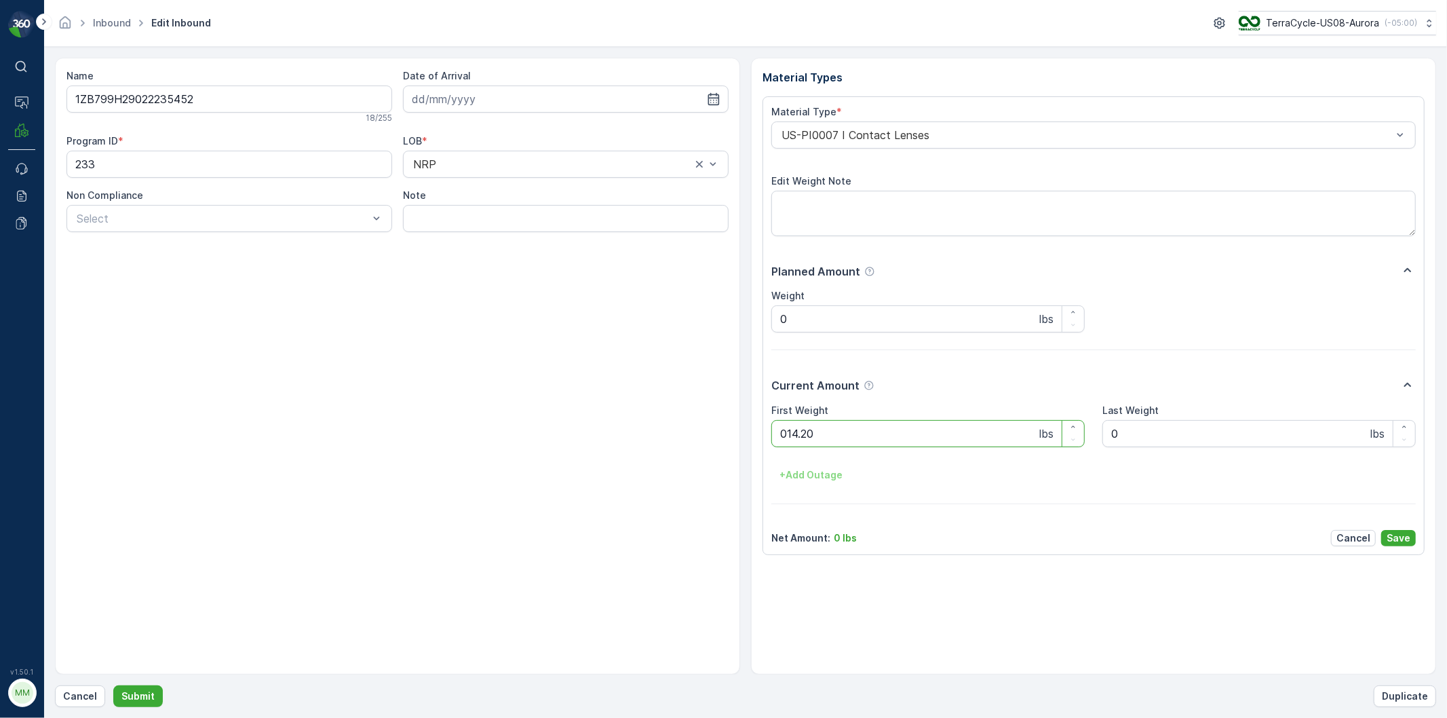
click at [113, 685] on button "Submit" at bounding box center [138, 696] width 50 height 22
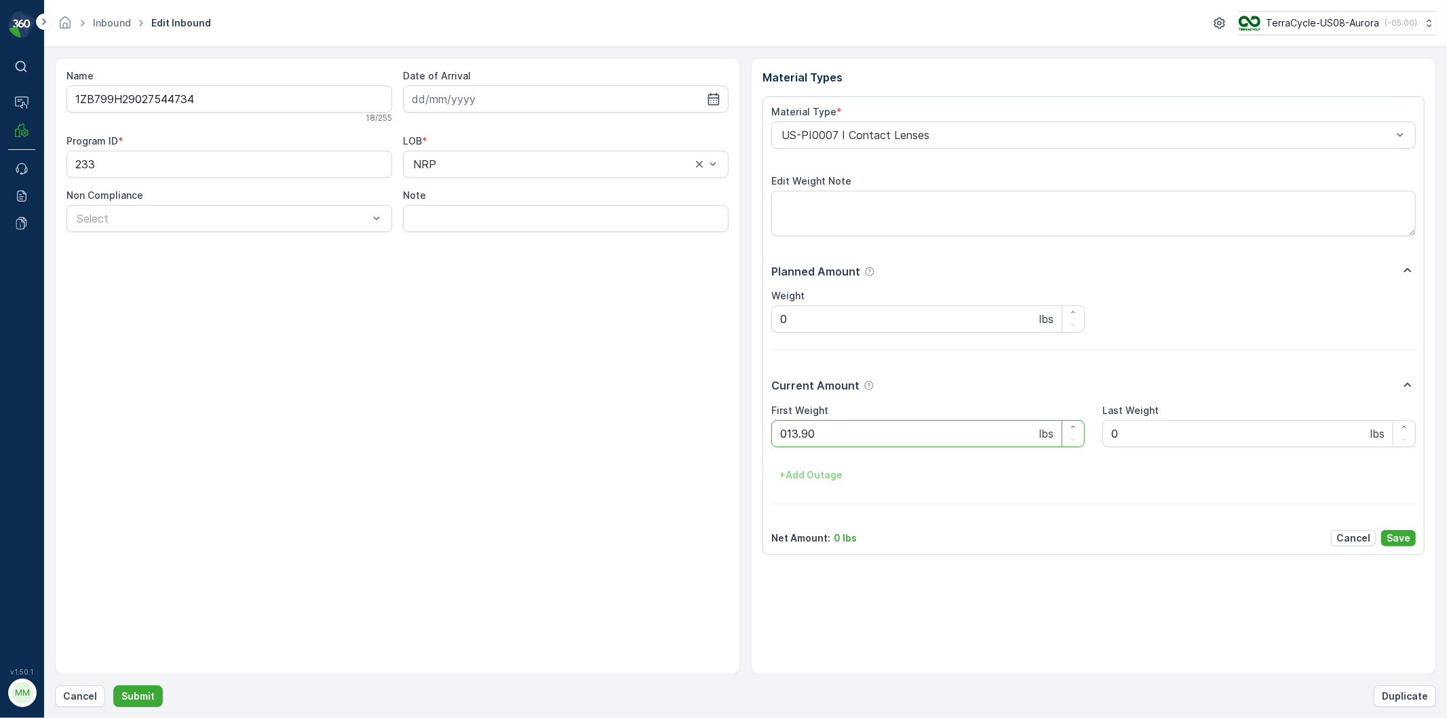
click at [113, 685] on button "Submit" at bounding box center [138, 696] width 50 height 22
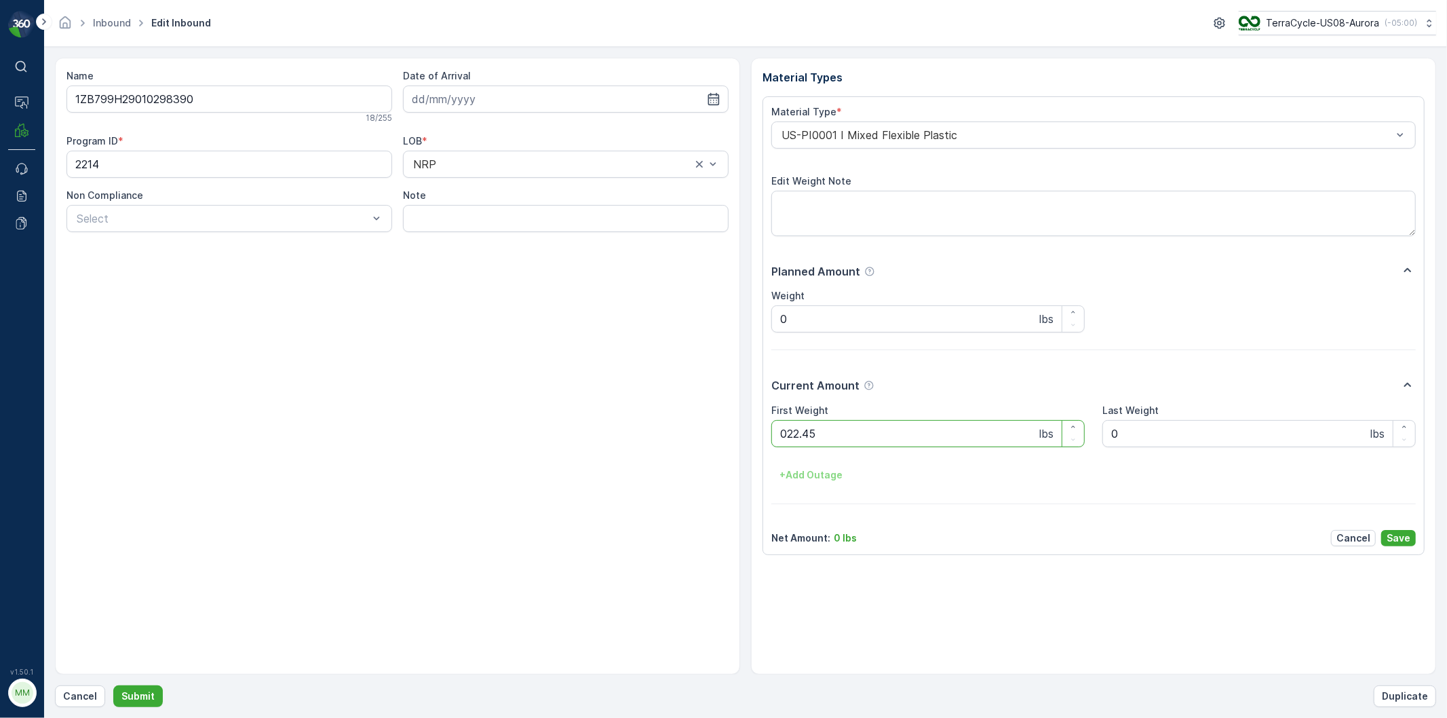
click at [113, 685] on button "Submit" at bounding box center [138, 696] width 50 height 22
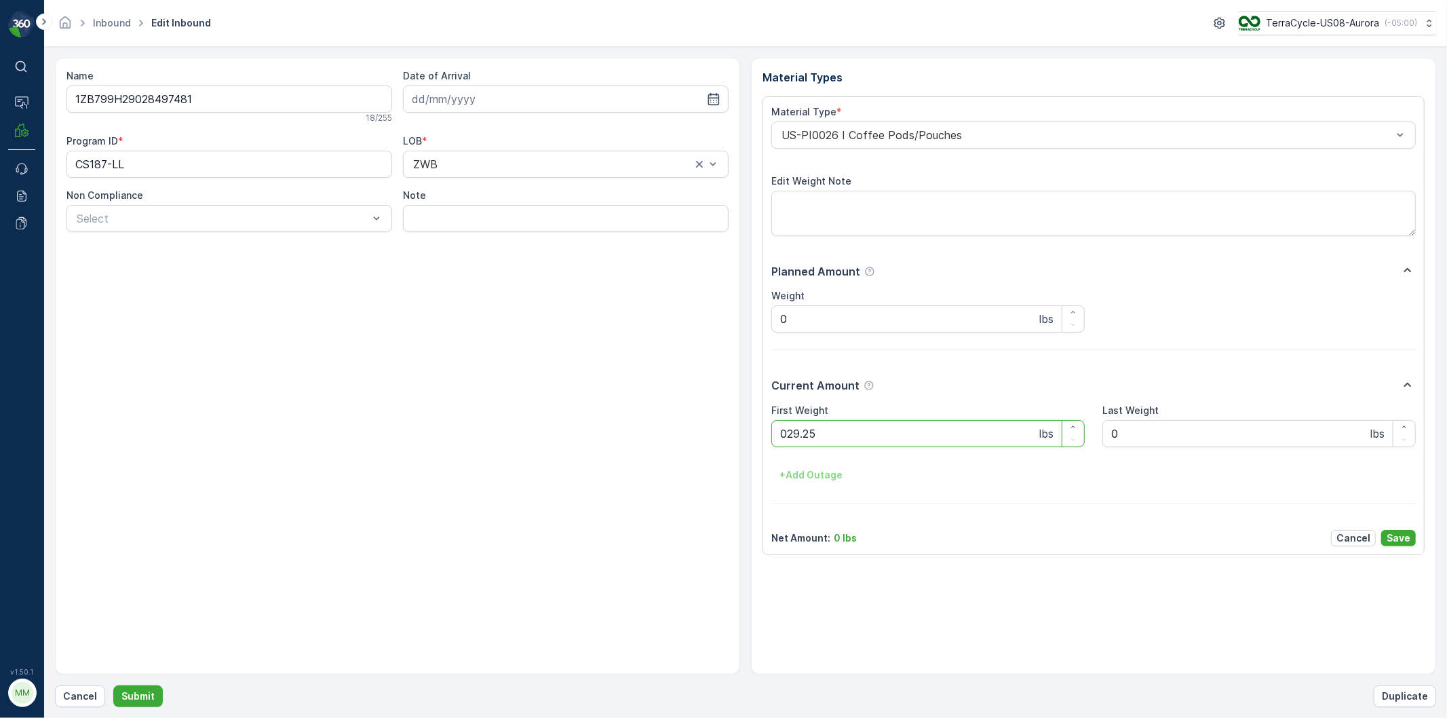
click at [113, 685] on button "Submit" at bounding box center [138, 696] width 50 height 22
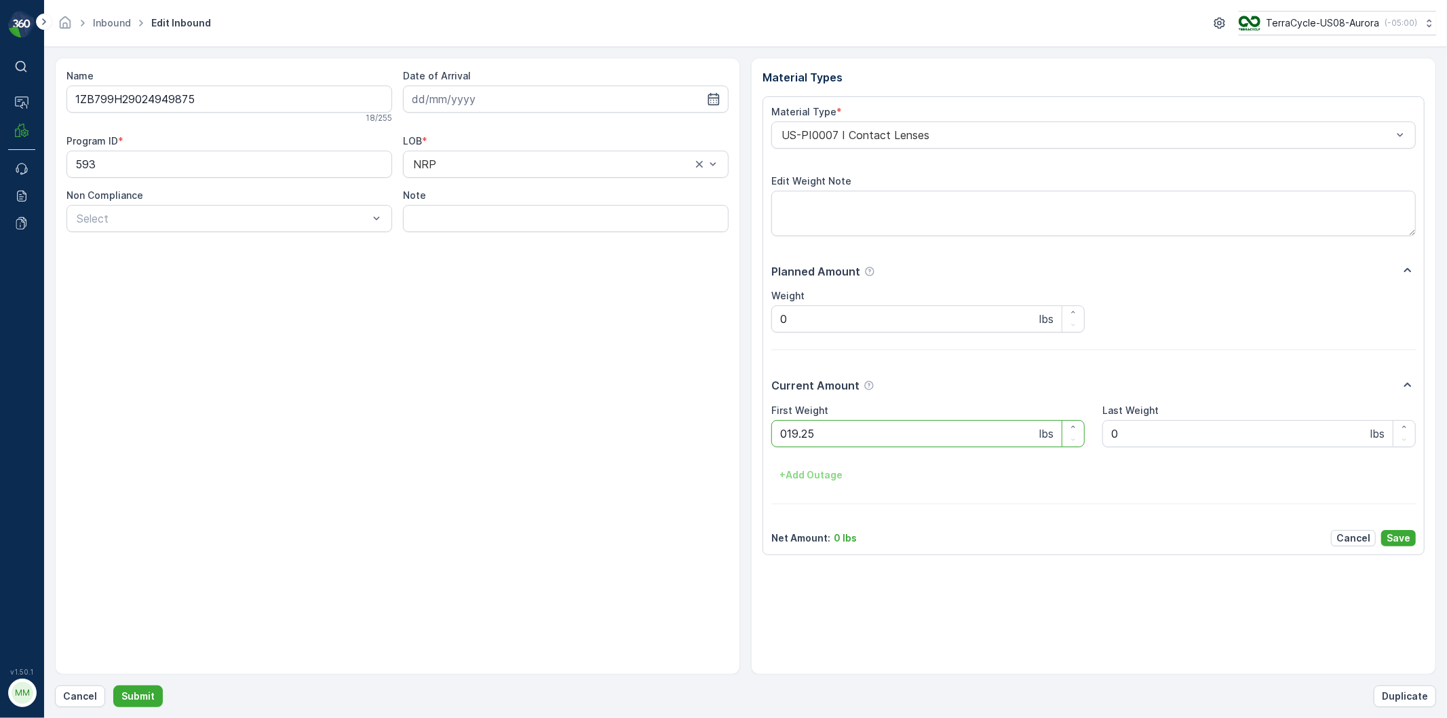
click at [113, 685] on button "Submit" at bounding box center [138, 696] width 50 height 22
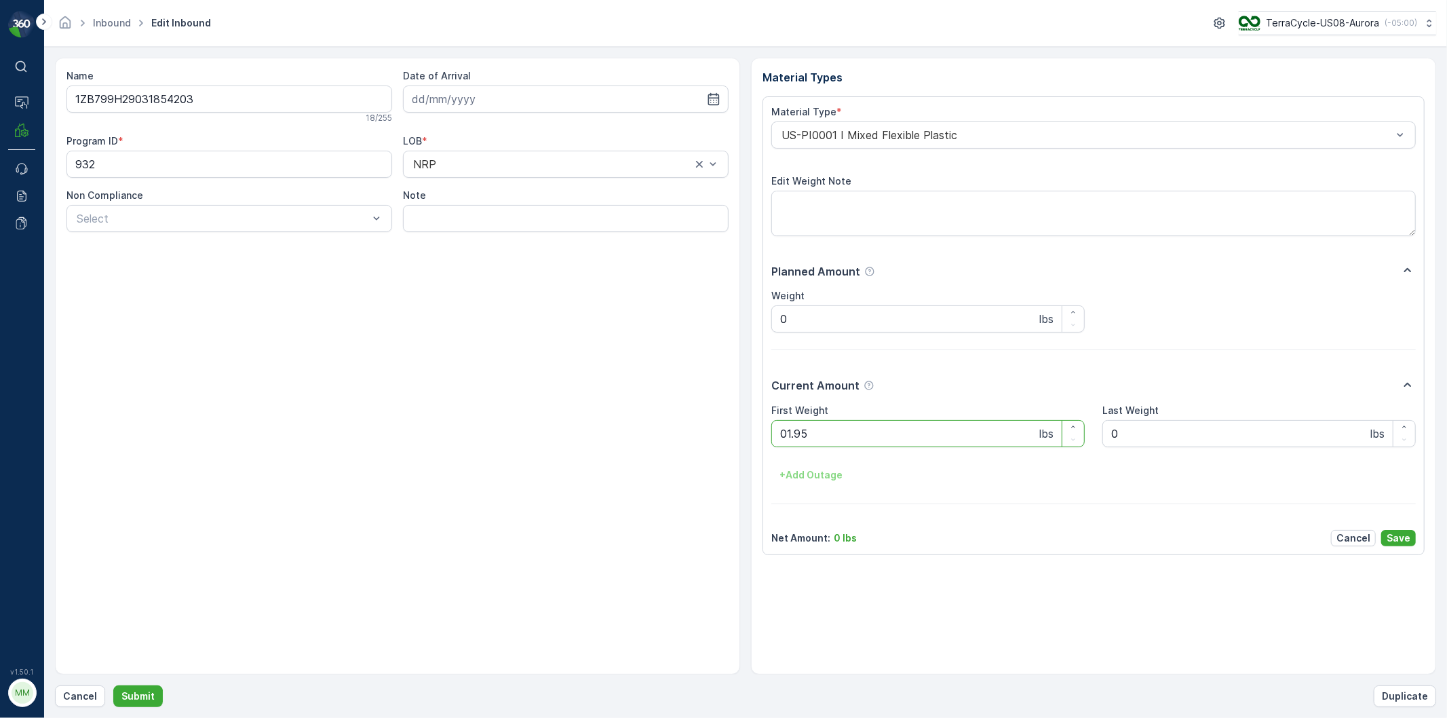
click at [113, 685] on button "Submit" at bounding box center [138, 696] width 50 height 22
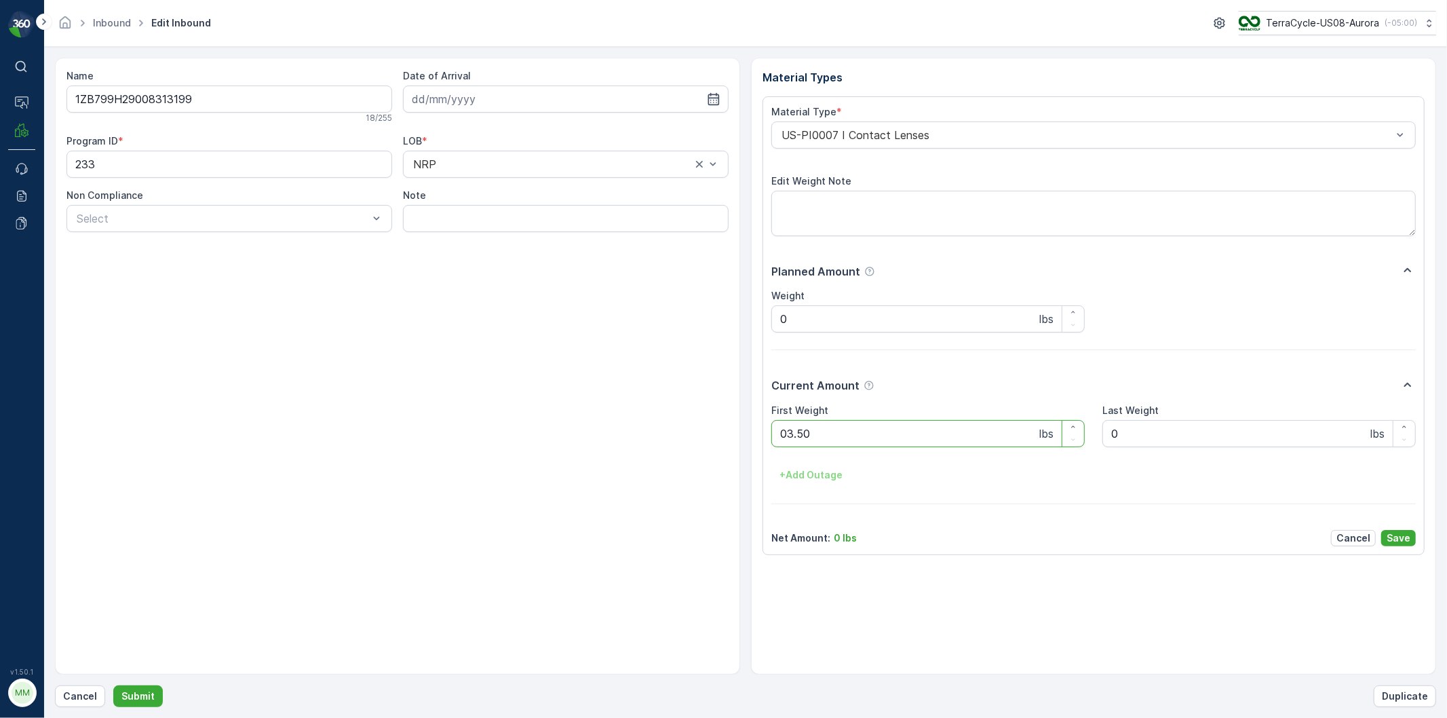
click at [113, 685] on button "Submit" at bounding box center [138, 696] width 50 height 22
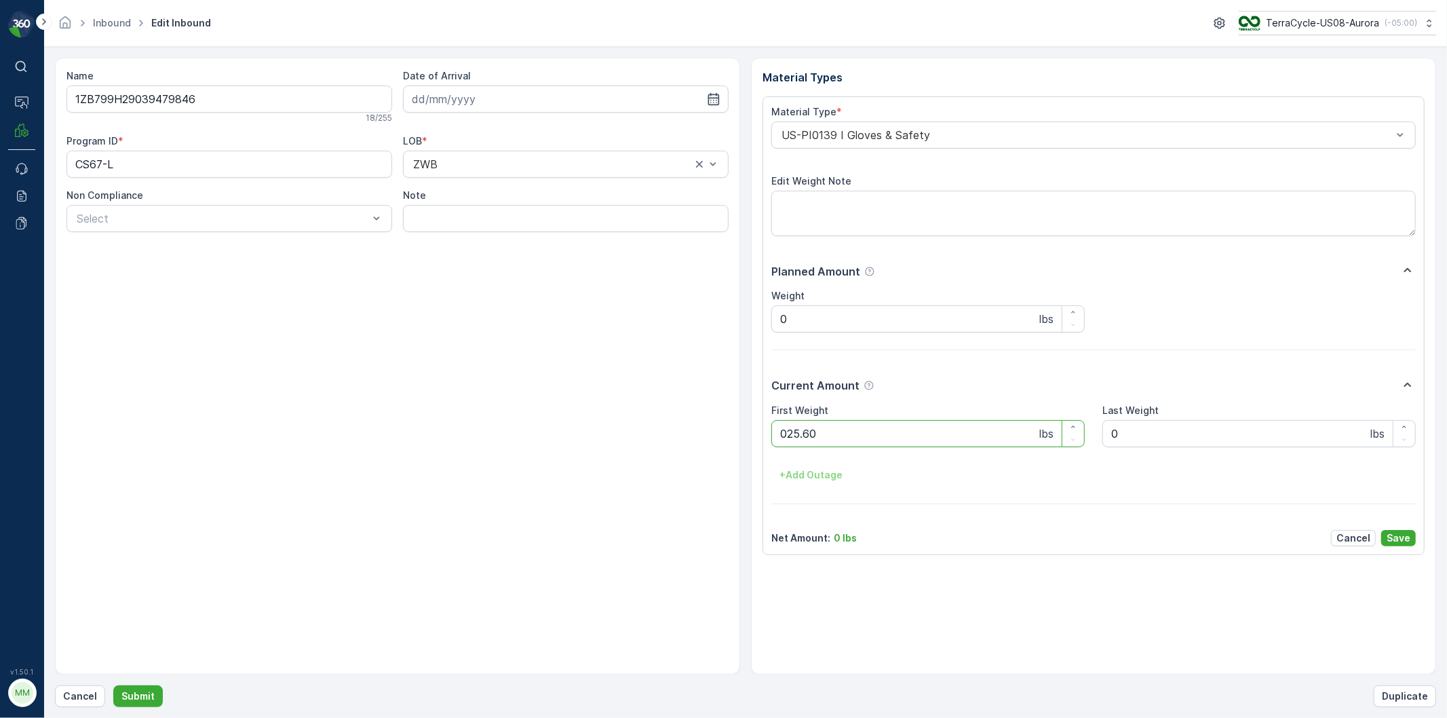
click at [113, 685] on button "Submit" at bounding box center [138, 696] width 50 height 22
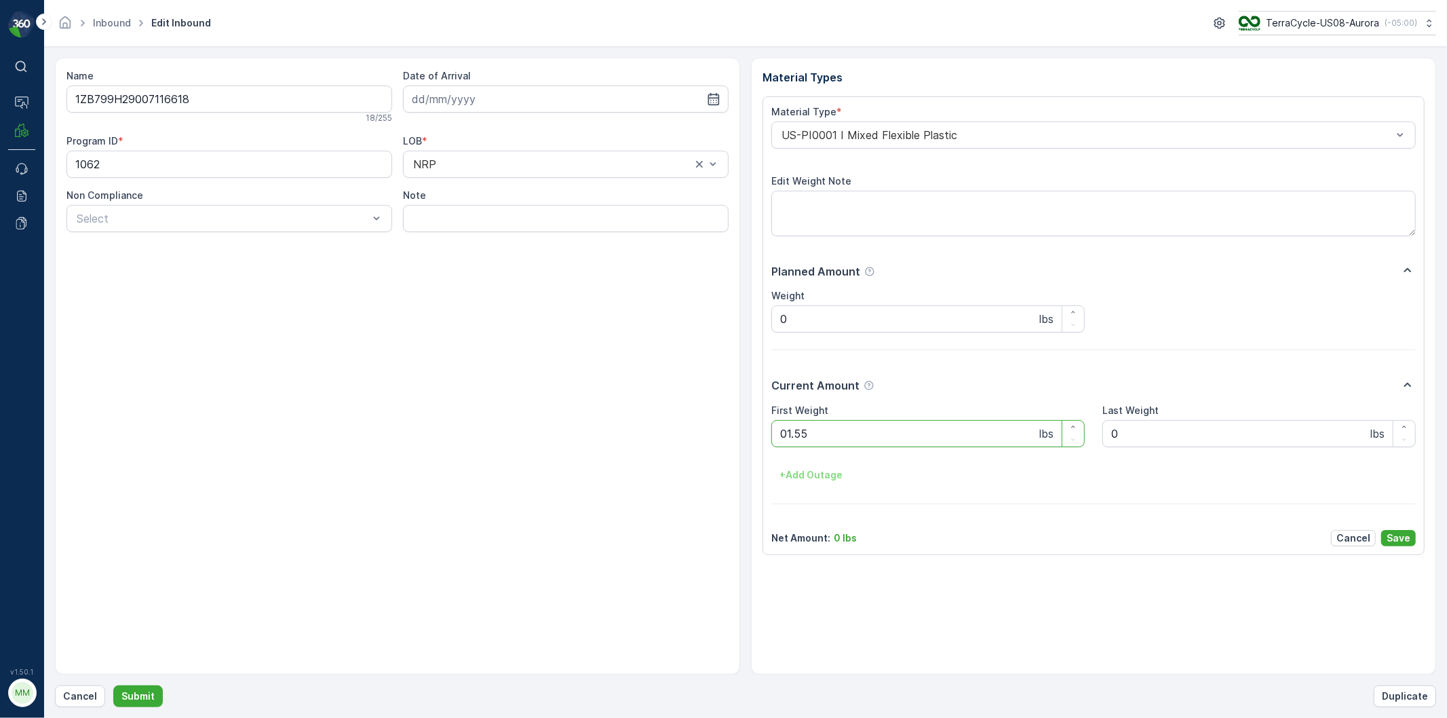
click at [113, 685] on button "Submit" at bounding box center [138, 696] width 50 height 22
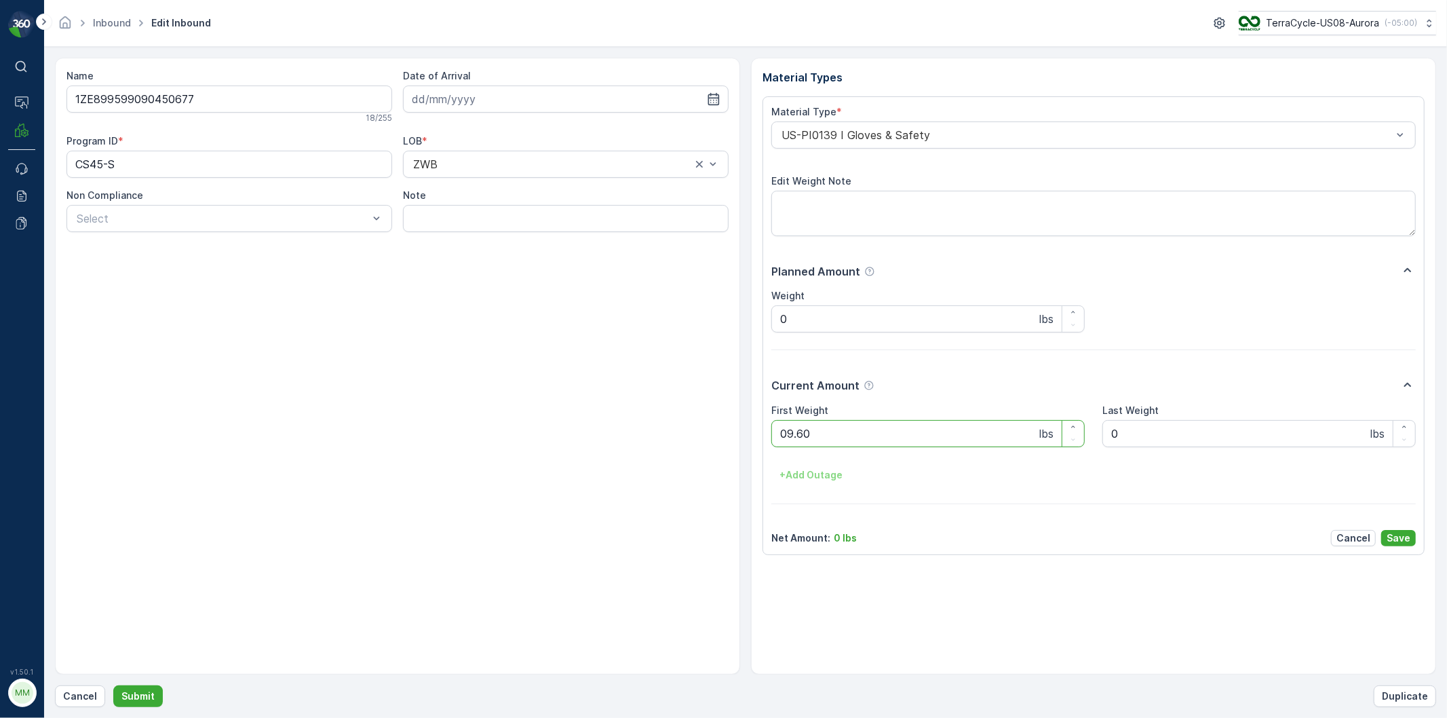
click at [113, 685] on button "Submit" at bounding box center [138, 696] width 50 height 22
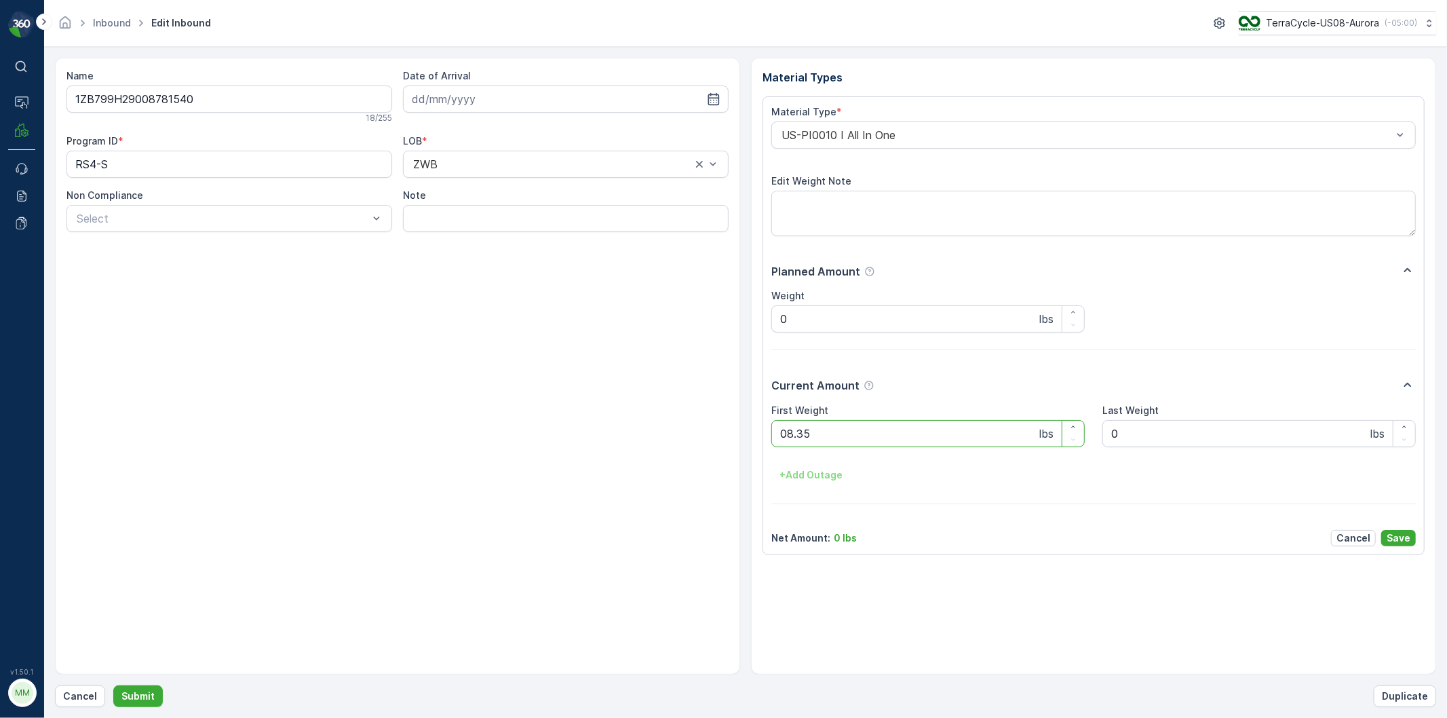
click at [113, 685] on button "Submit" at bounding box center [138, 696] width 50 height 22
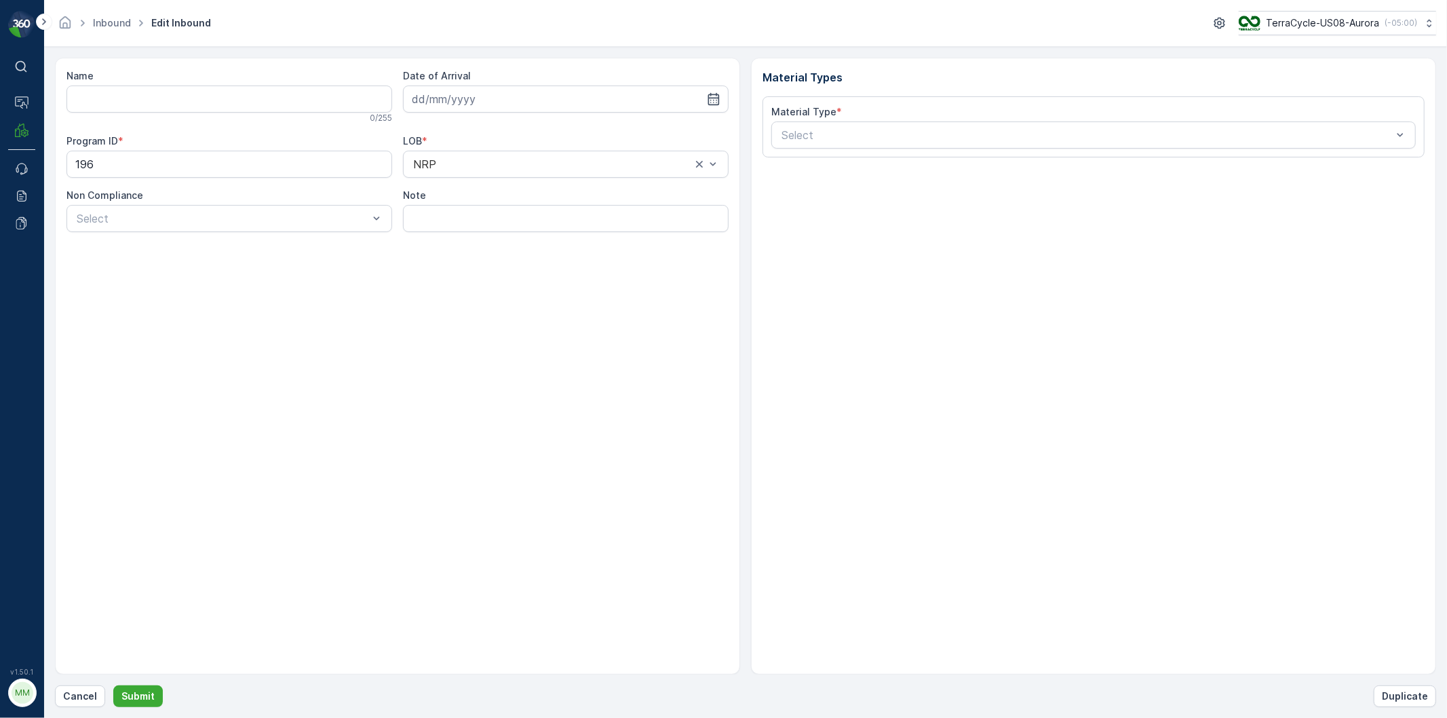
type input "1ZB799H29036203442"
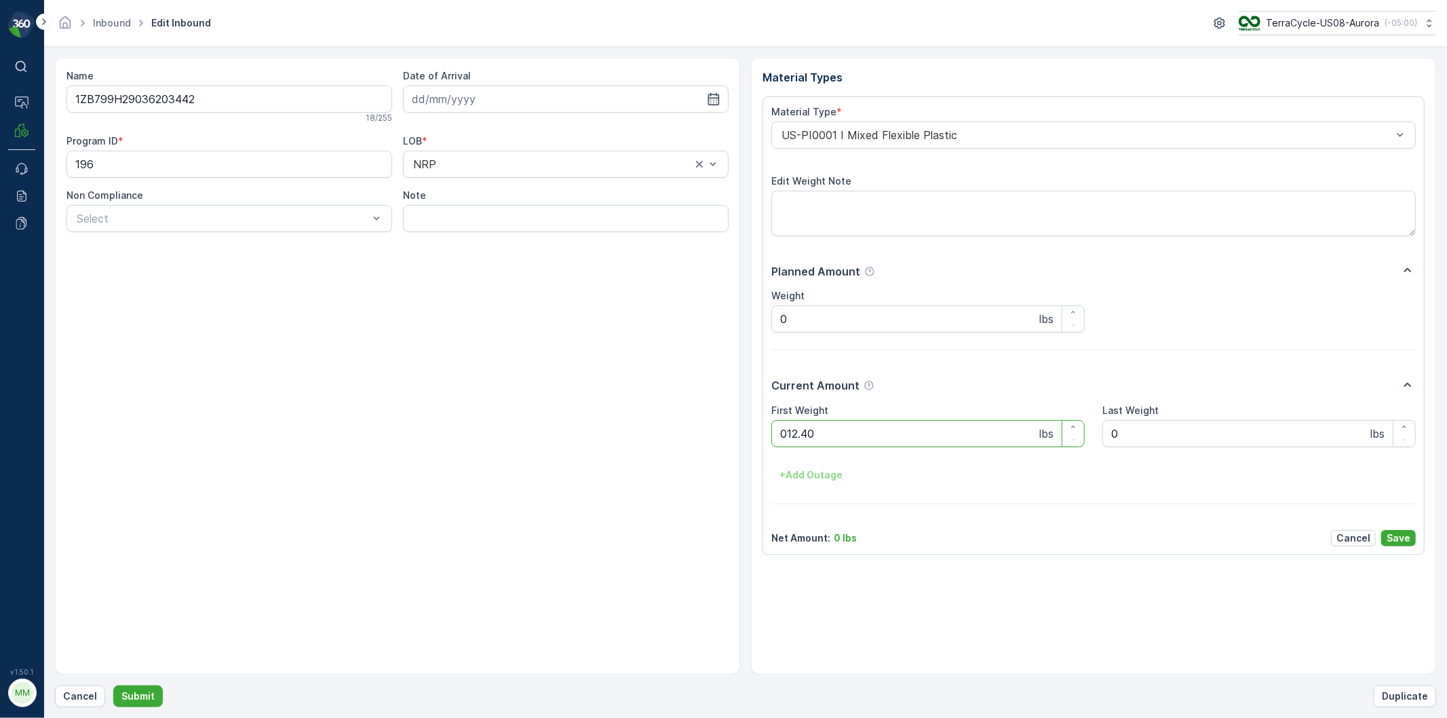
click at [113, 685] on button "Submit" at bounding box center [138, 696] width 50 height 22
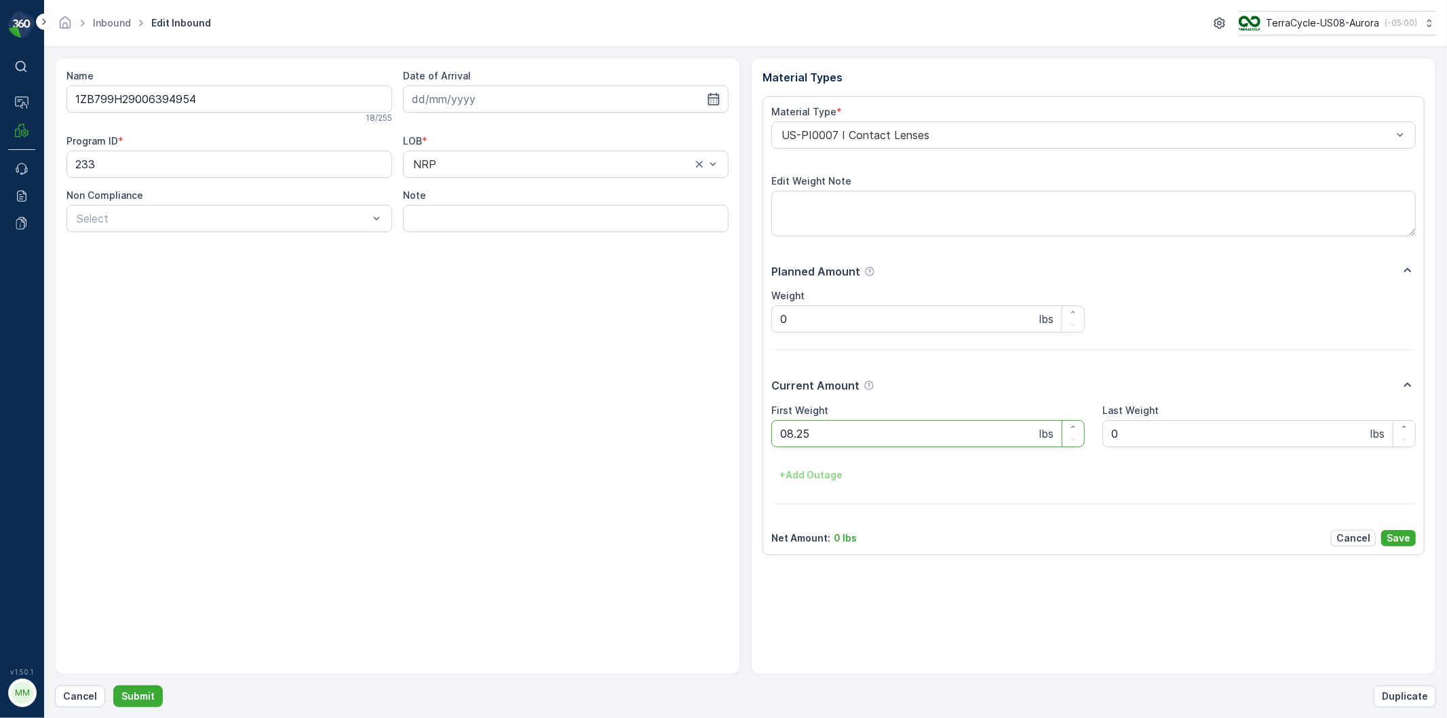
click at [113, 685] on button "Submit" at bounding box center [138, 696] width 50 height 22
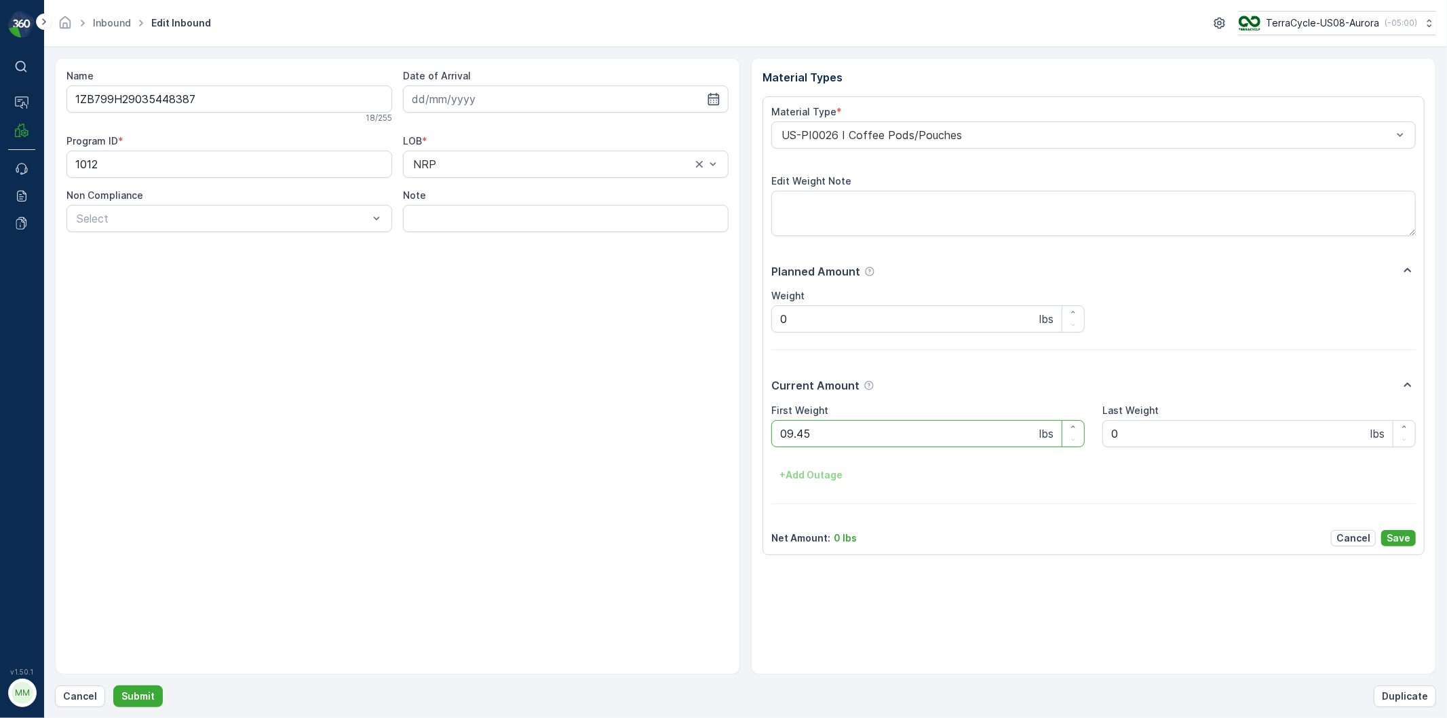
click at [113, 685] on button "Submit" at bounding box center [138, 696] width 50 height 22
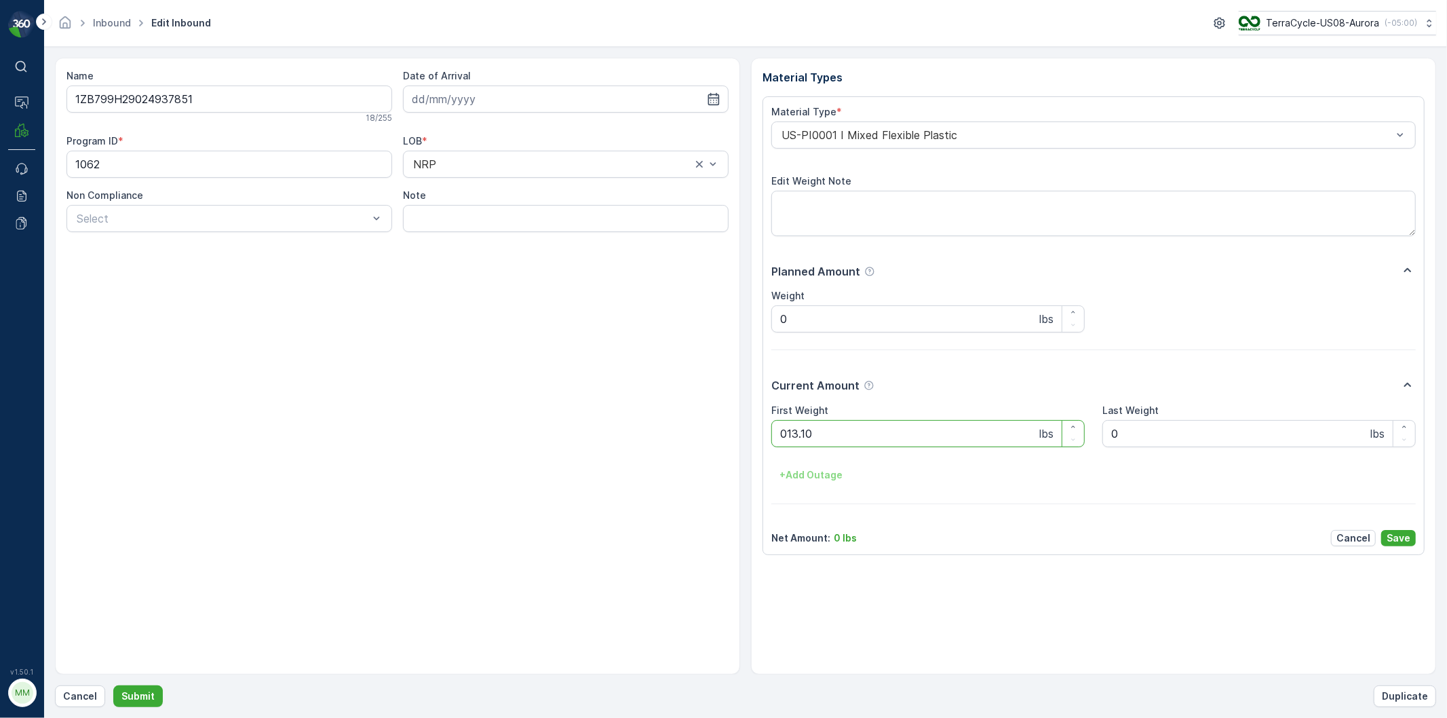
click at [113, 685] on button "Submit" at bounding box center [138, 696] width 50 height 22
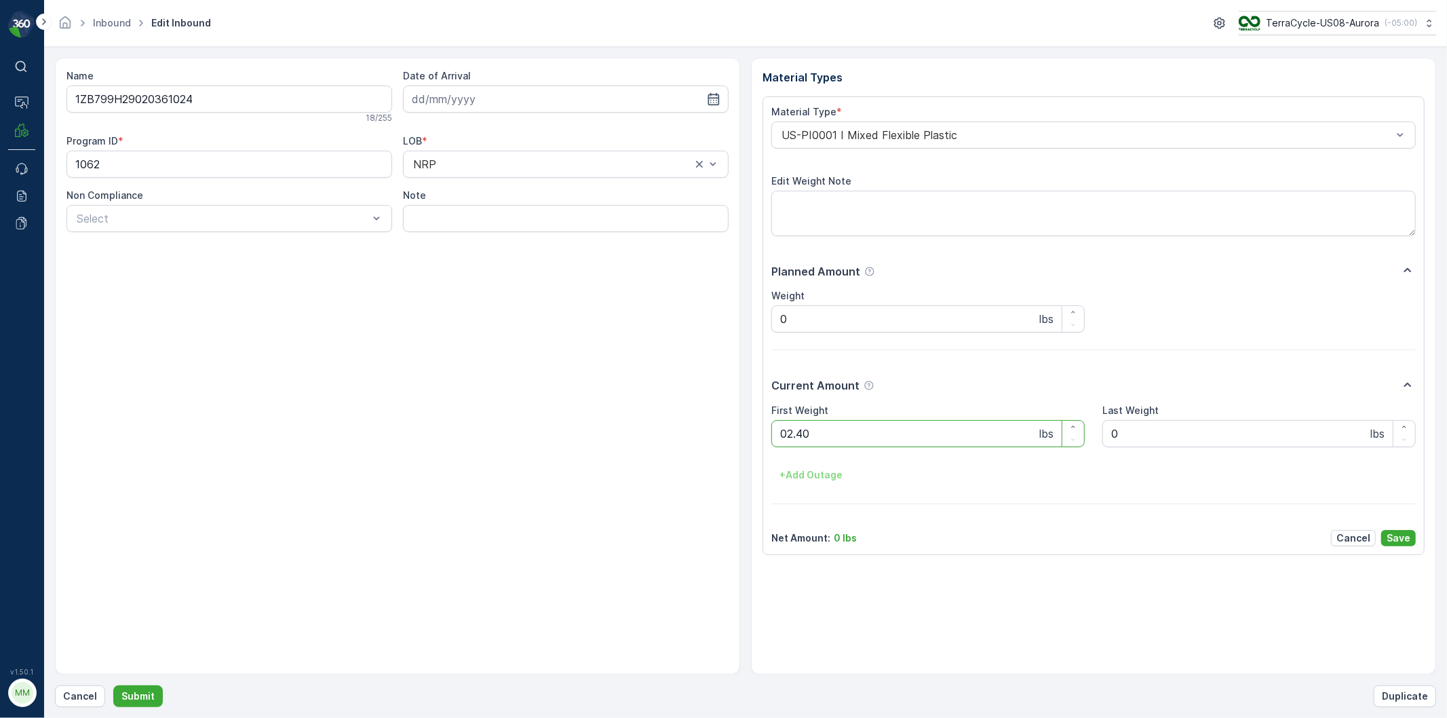
click at [113, 685] on button "Submit" at bounding box center [138, 696] width 50 height 22
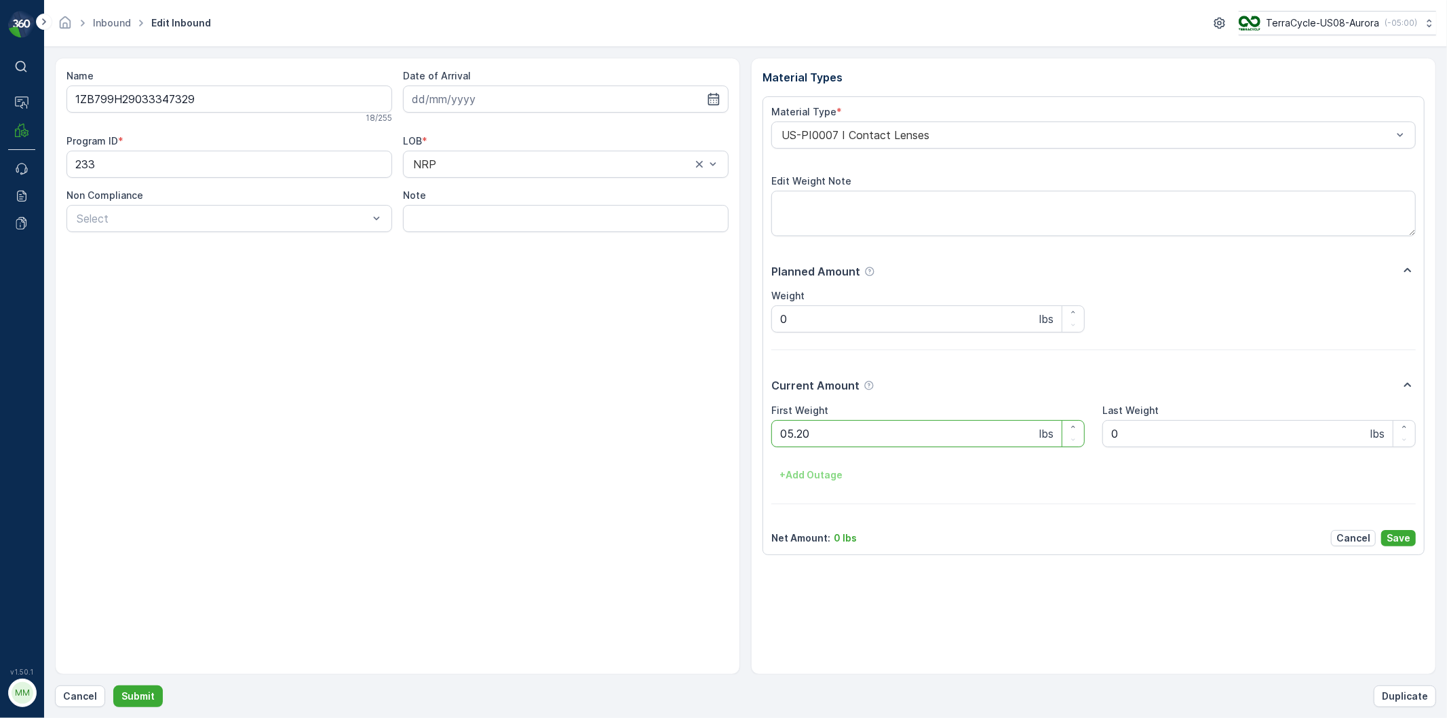
click at [113, 685] on button "Submit" at bounding box center [138, 696] width 50 height 22
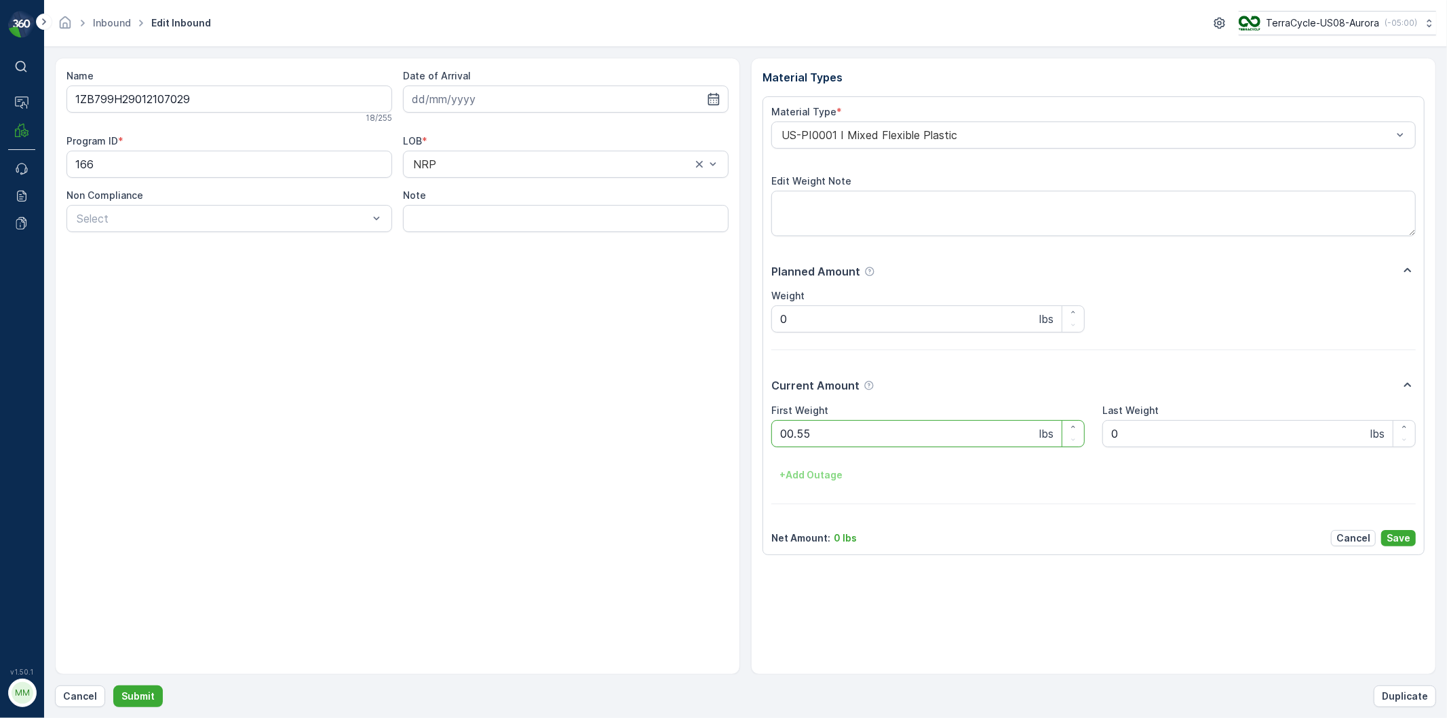
click at [113, 685] on button "Submit" at bounding box center [138, 696] width 50 height 22
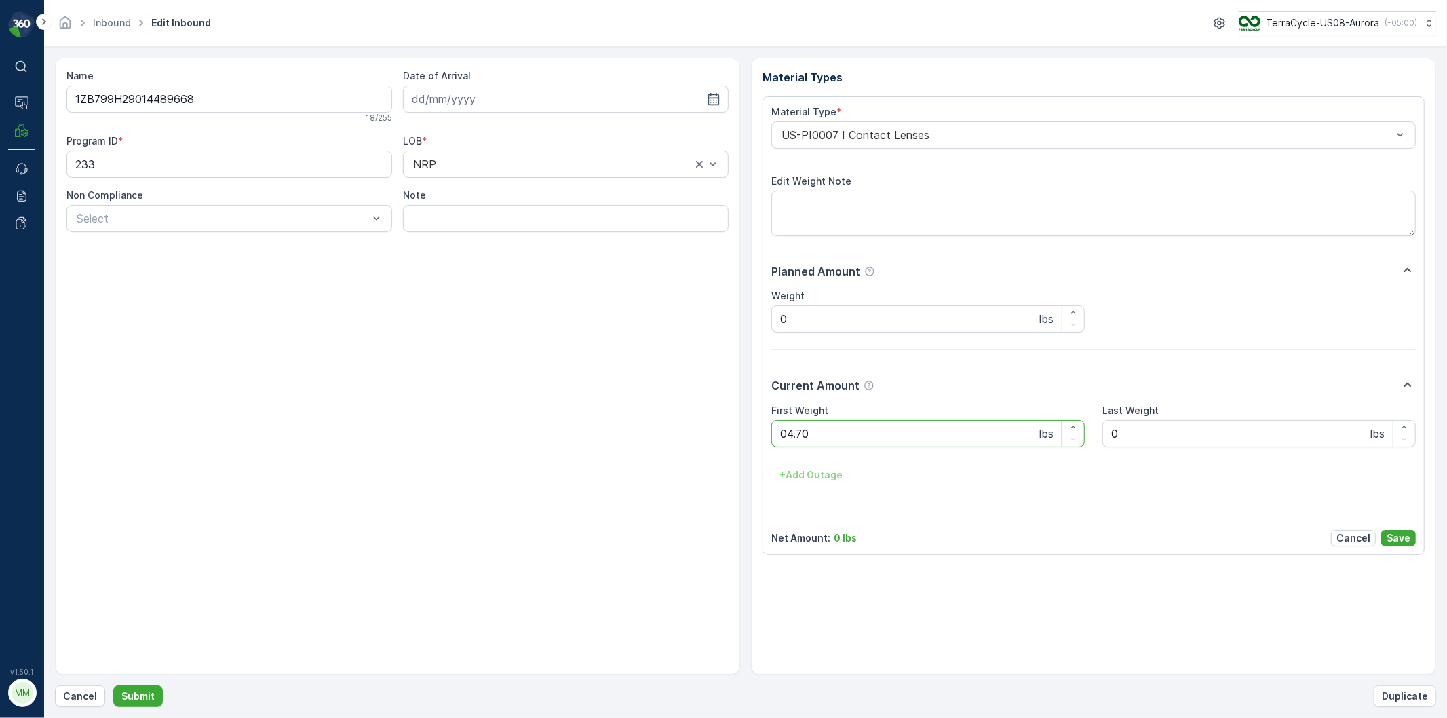
click at [113, 685] on button "Submit" at bounding box center [138, 696] width 50 height 22
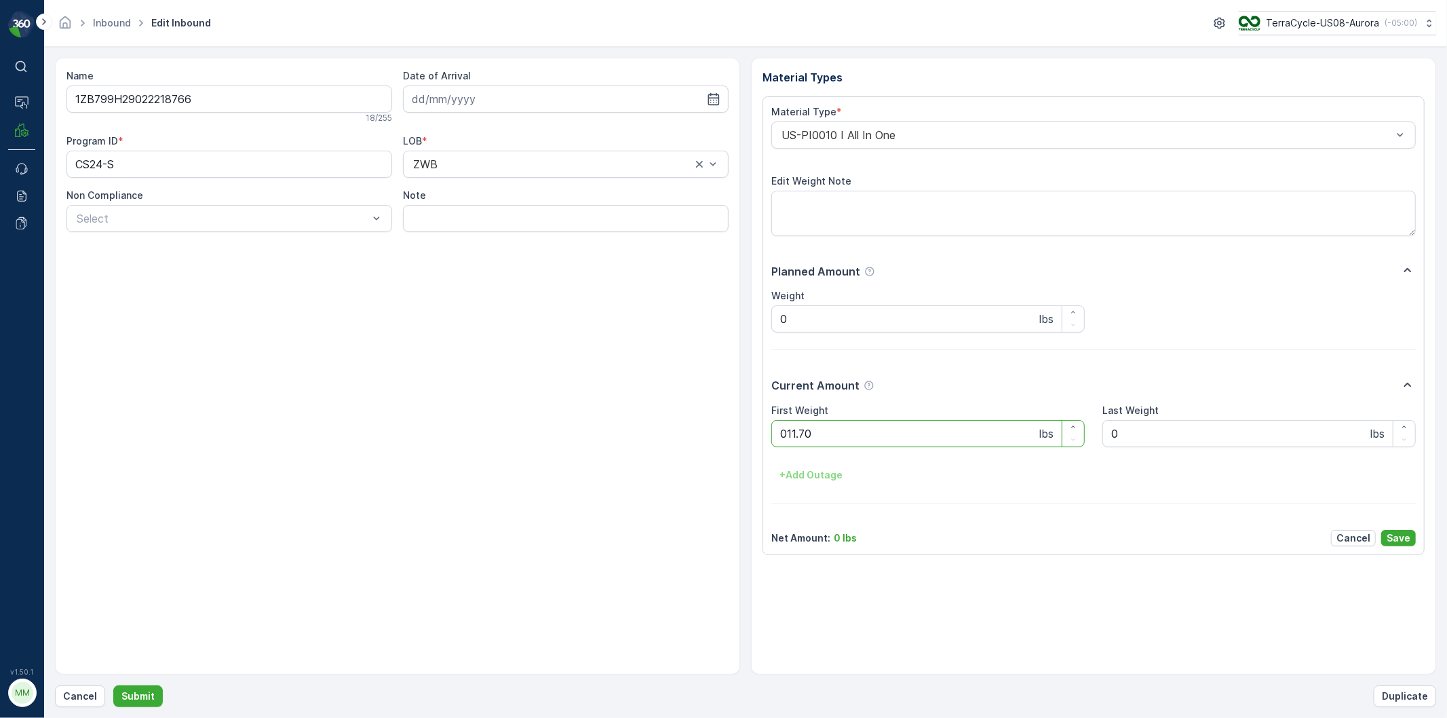
click at [113, 685] on button "Submit" at bounding box center [138, 696] width 50 height 22
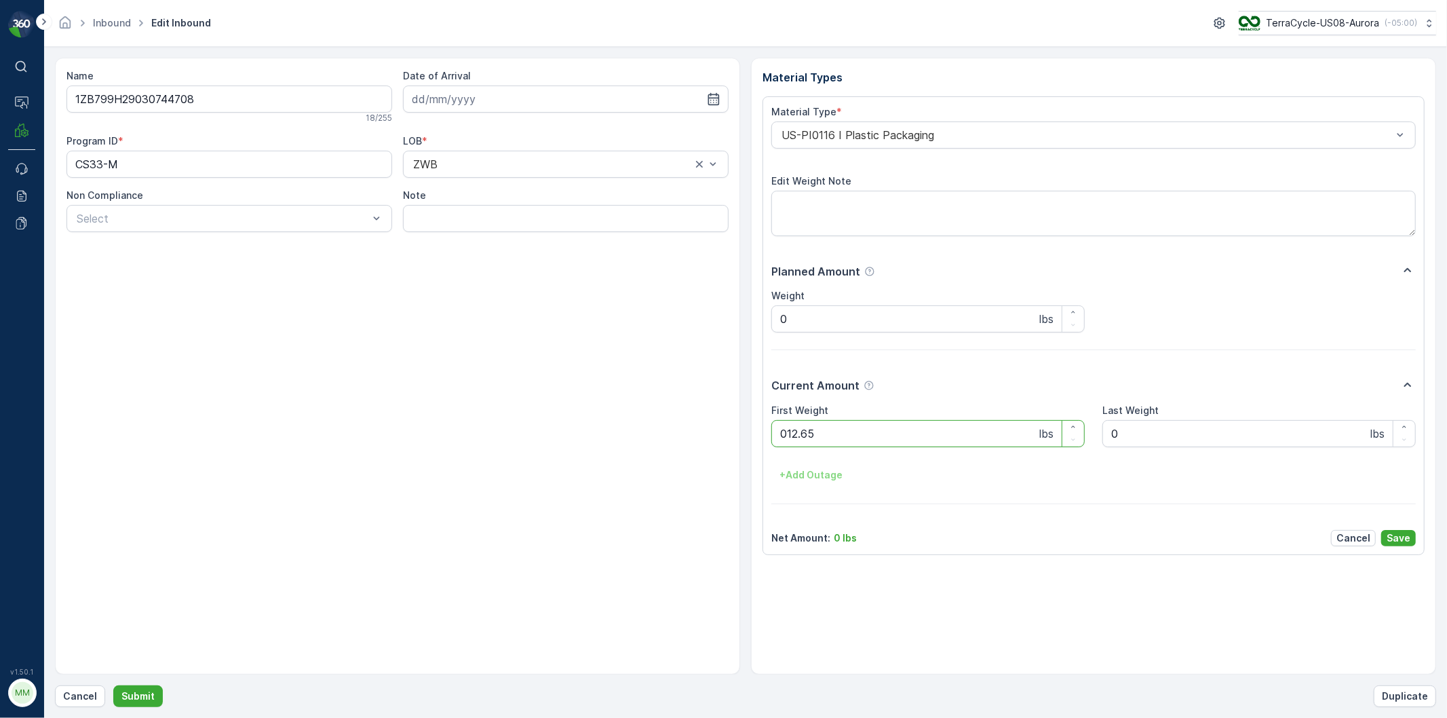
click at [113, 685] on button "Submit" at bounding box center [138, 696] width 50 height 22
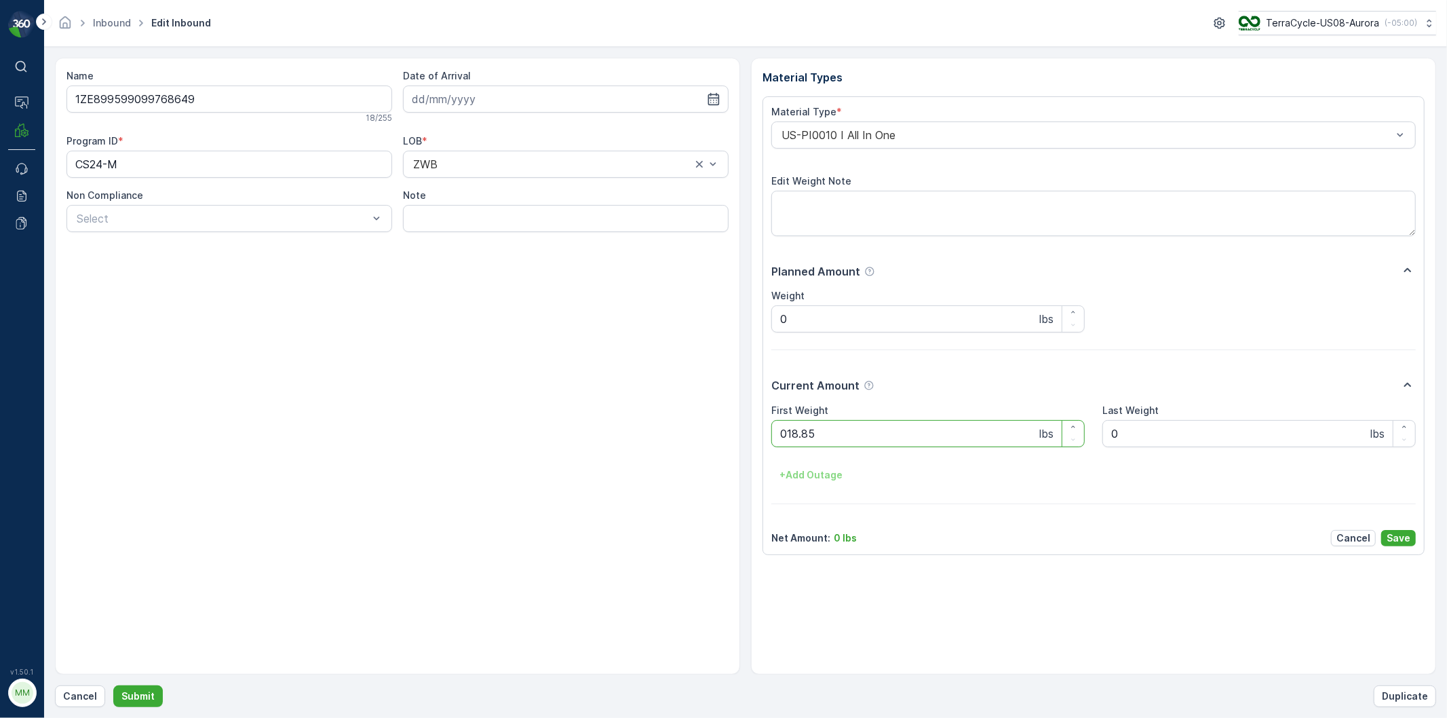
click at [113, 685] on button "Submit" at bounding box center [138, 696] width 50 height 22
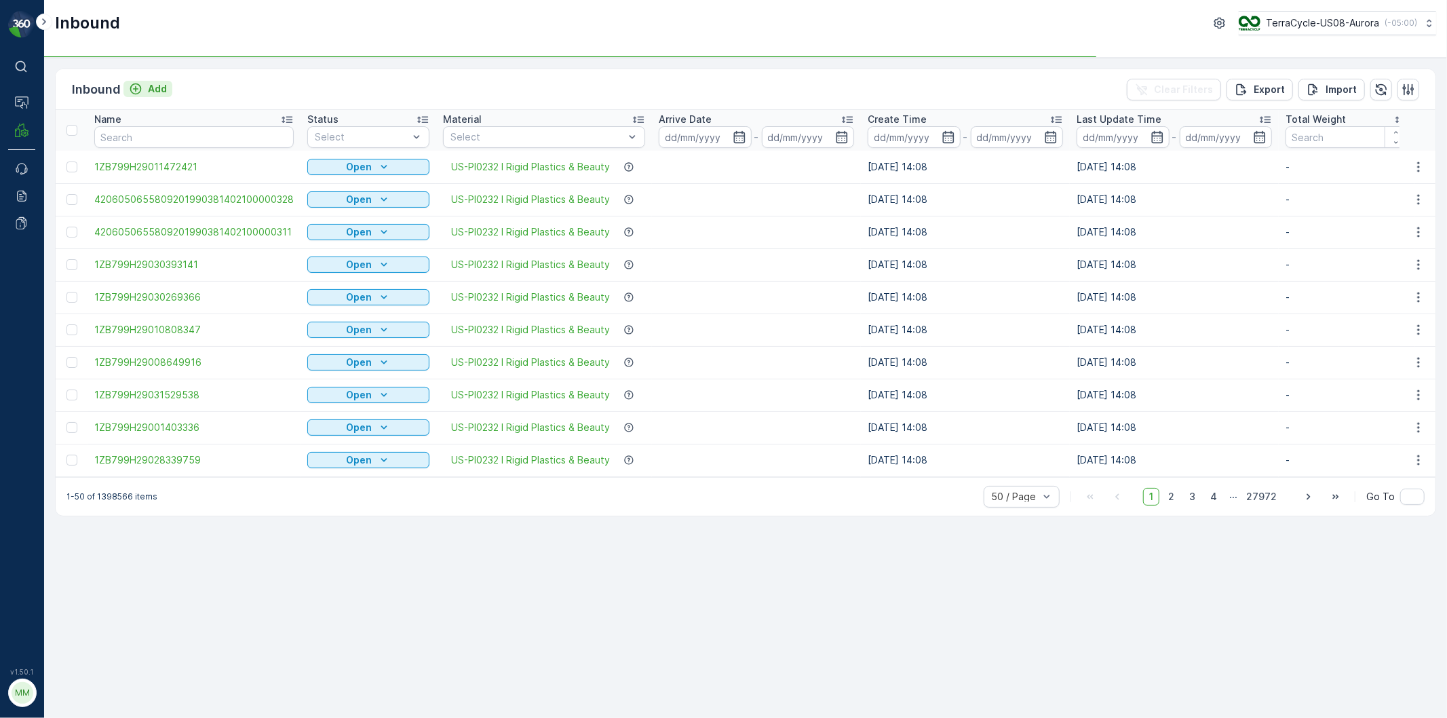
click at [148, 91] on p "Add" at bounding box center [157, 89] width 19 height 14
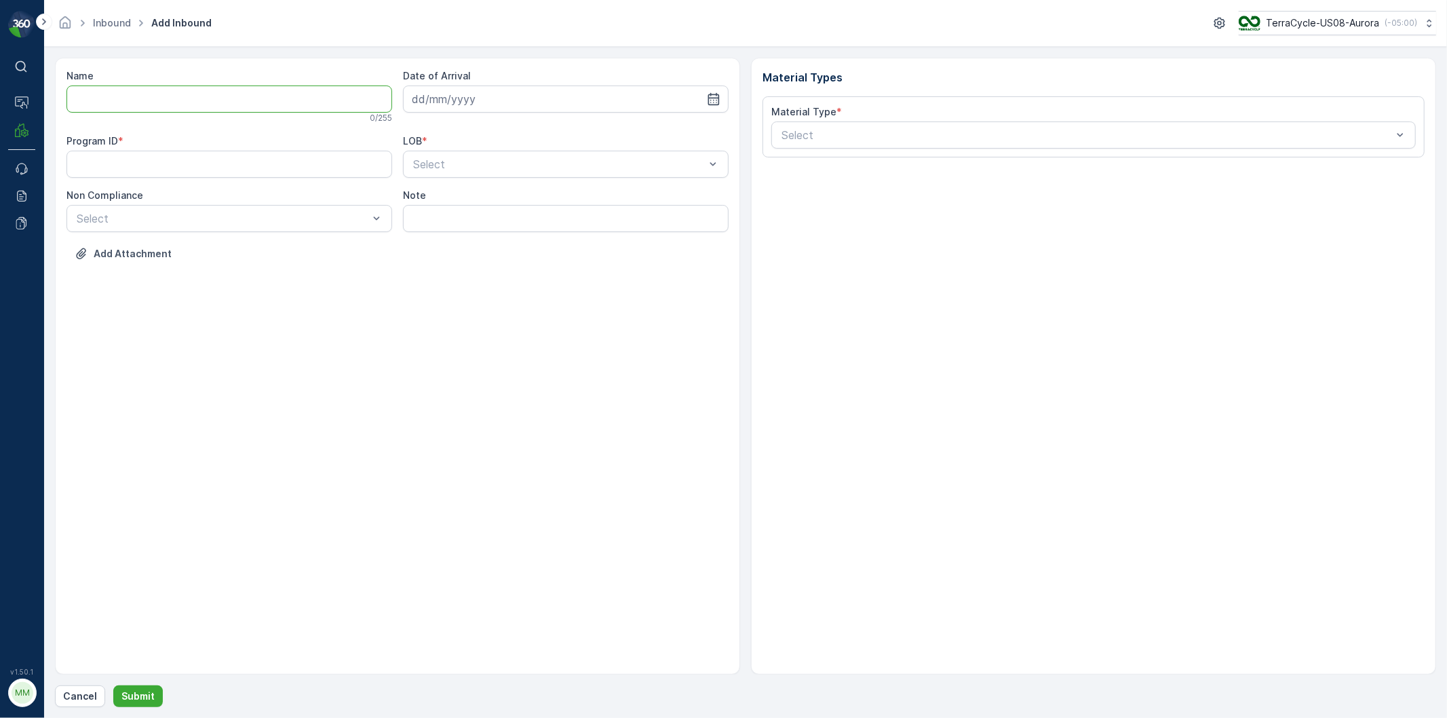
click at [129, 87] on input "Name" at bounding box center [229, 98] width 326 height 27
click at [113, 685] on button "Submit" at bounding box center [138, 696] width 50 height 22
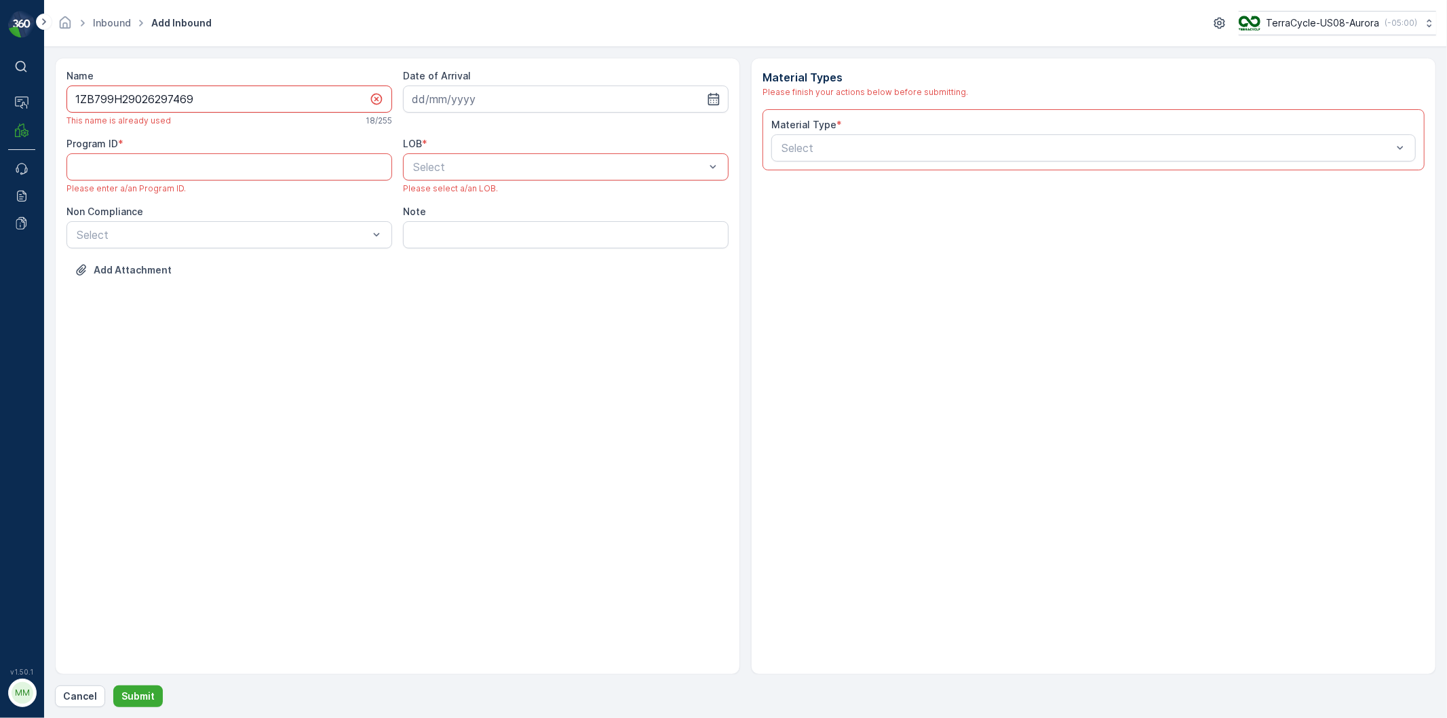
click at [206, 104] on input "1ZB799H29026297469" at bounding box center [229, 98] width 326 height 27
type input "1ZB799H29026297469A"
click at [945, 134] on div "Select" at bounding box center [1093, 147] width 644 height 27
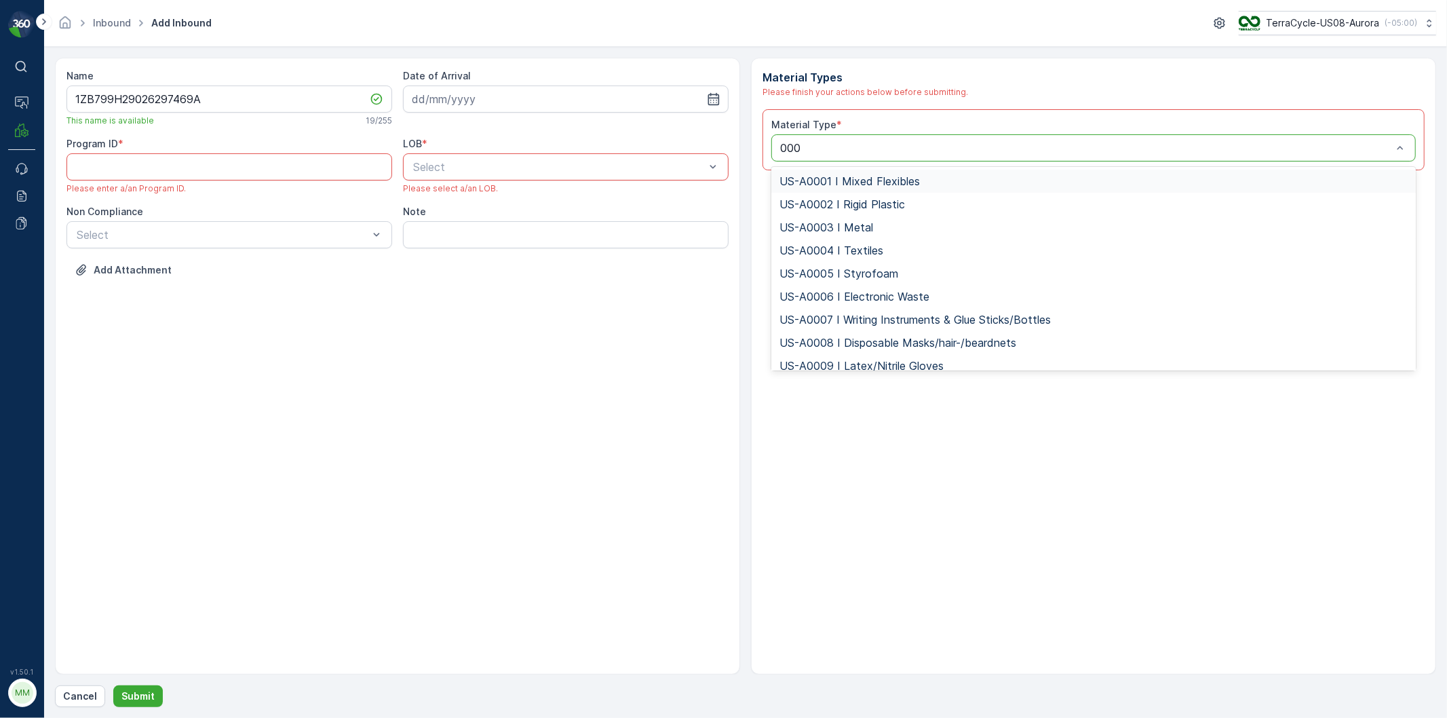
type input "0001"
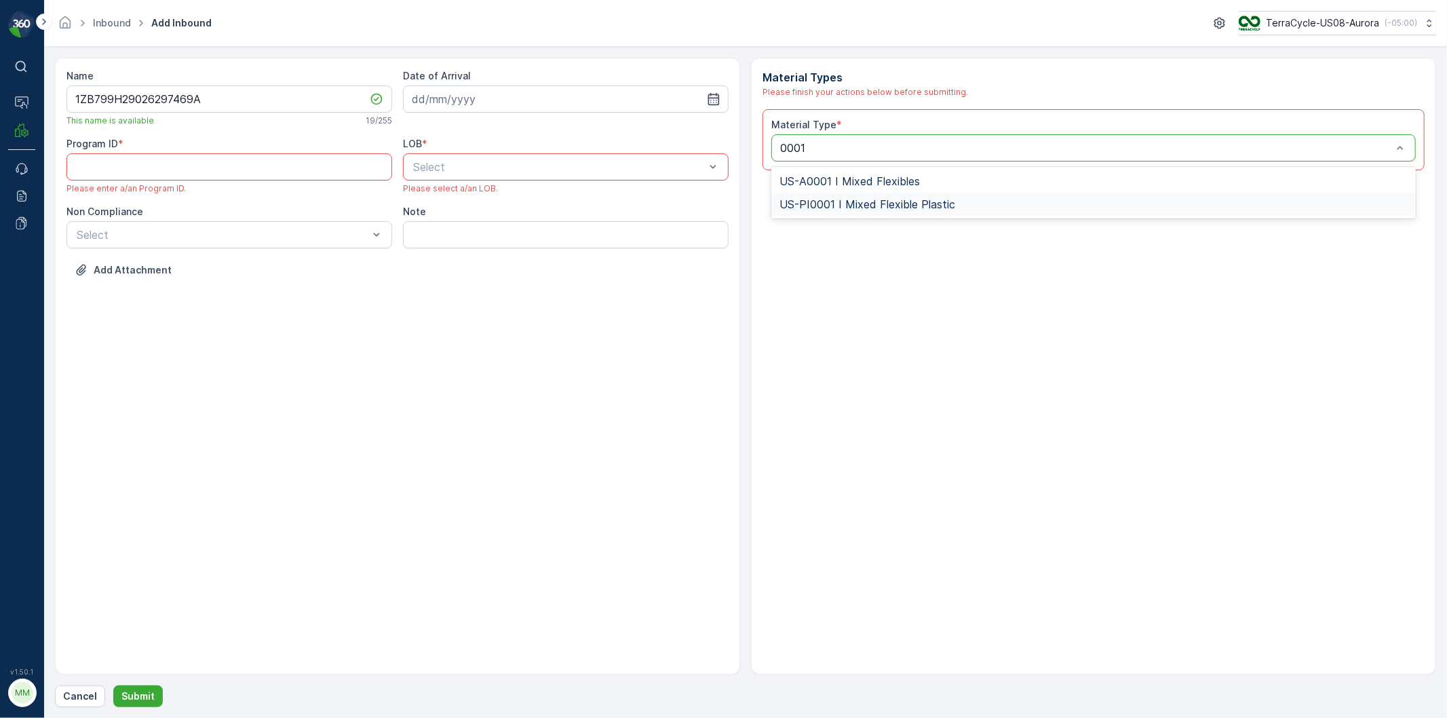
click at [880, 197] on div "US-PI0001 I Mixed Flexible Plastic" at bounding box center [1093, 204] width 644 height 23
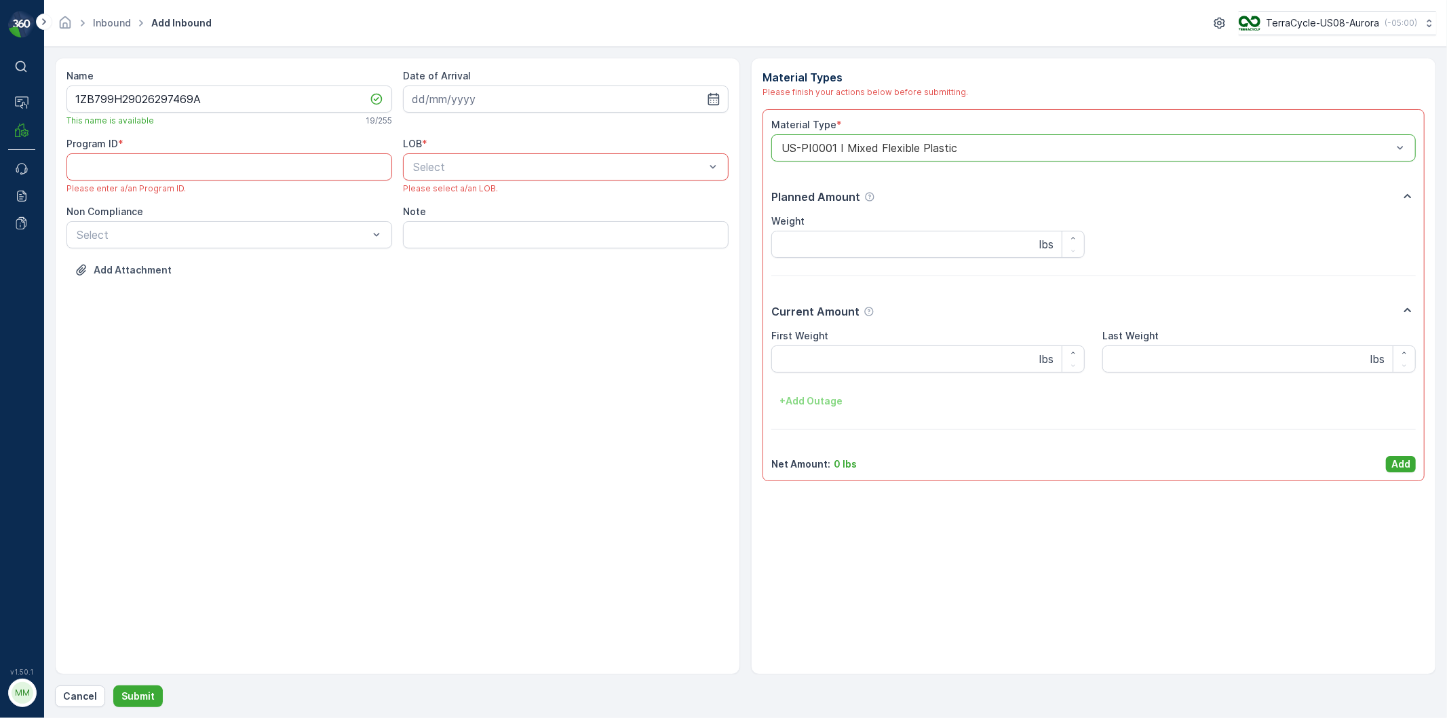
drag, startPoint x: 586, startPoint y: 145, endPoint x: 598, endPoint y: 164, distance: 22.2
click at [586, 146] on div "LOB *" at bounding box center [566, 144] width 326 height 14
click at [425, 215] on div "ZWB" at bounding box center [566, 223] width 326 height 23
click at [438, 173] on div "ZWB" at bounding box center [566, 166] width 326 height 27
click at [425, 201] on span "NRP" at bounding box center [422, 200] width 23 height 12
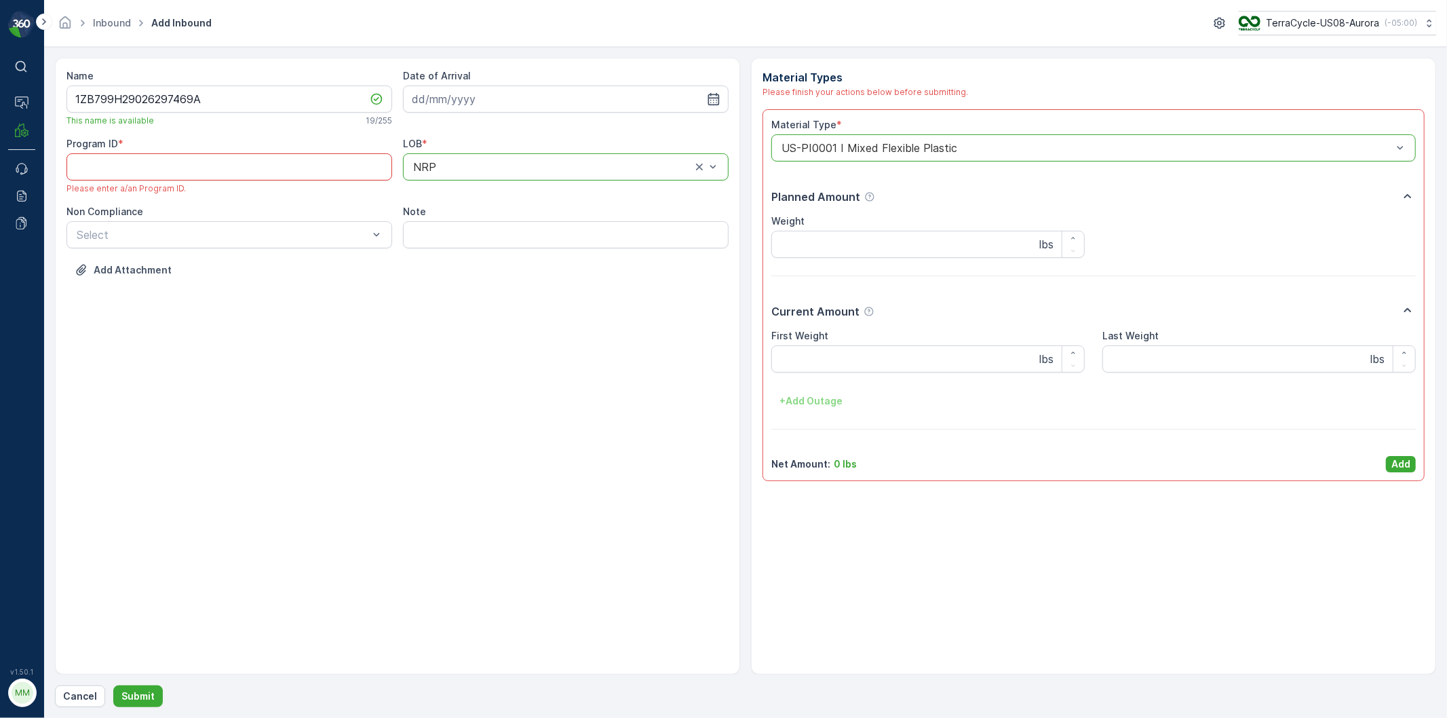
click at [309, 178] on ID "Program ID" at bounding box center [229, 166] width 326 height 27
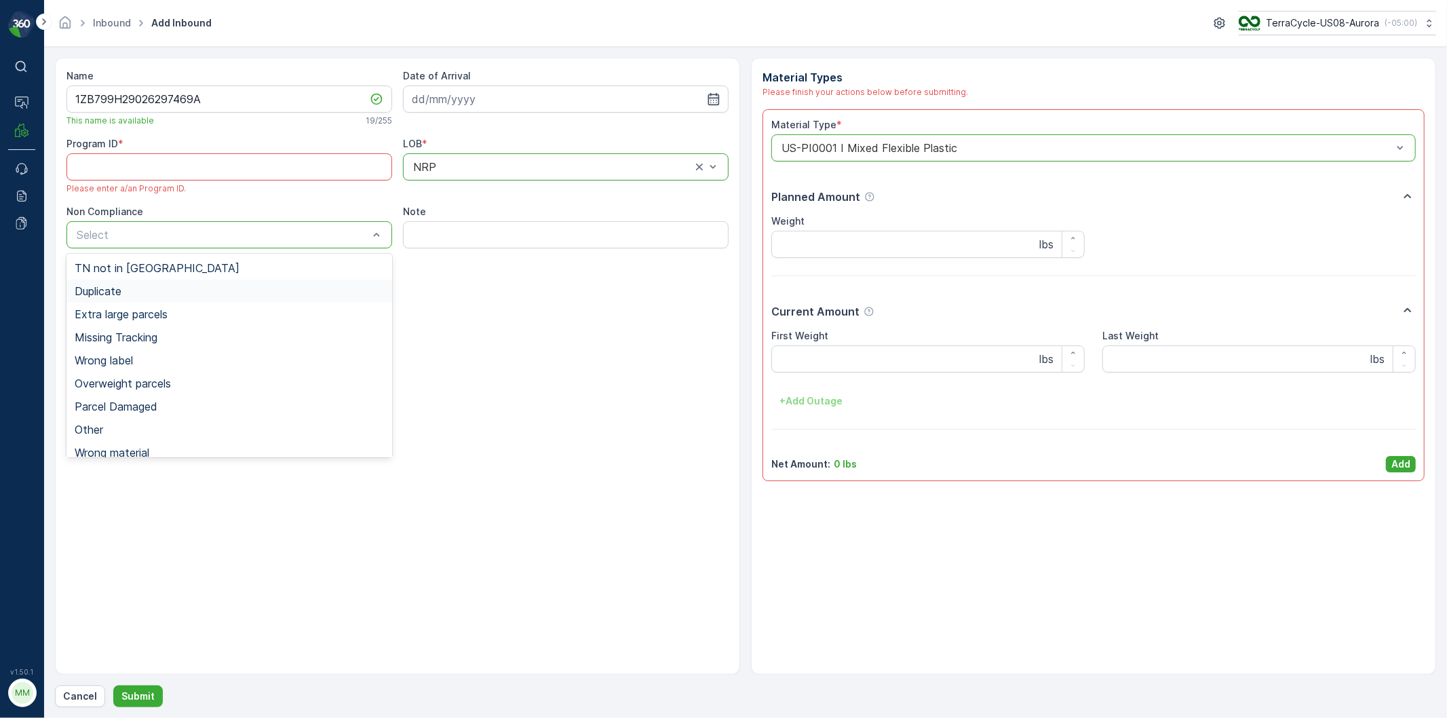
click at [109, 290] on span "Duplicate" at bounding box center [98, 291] width 47 height 12
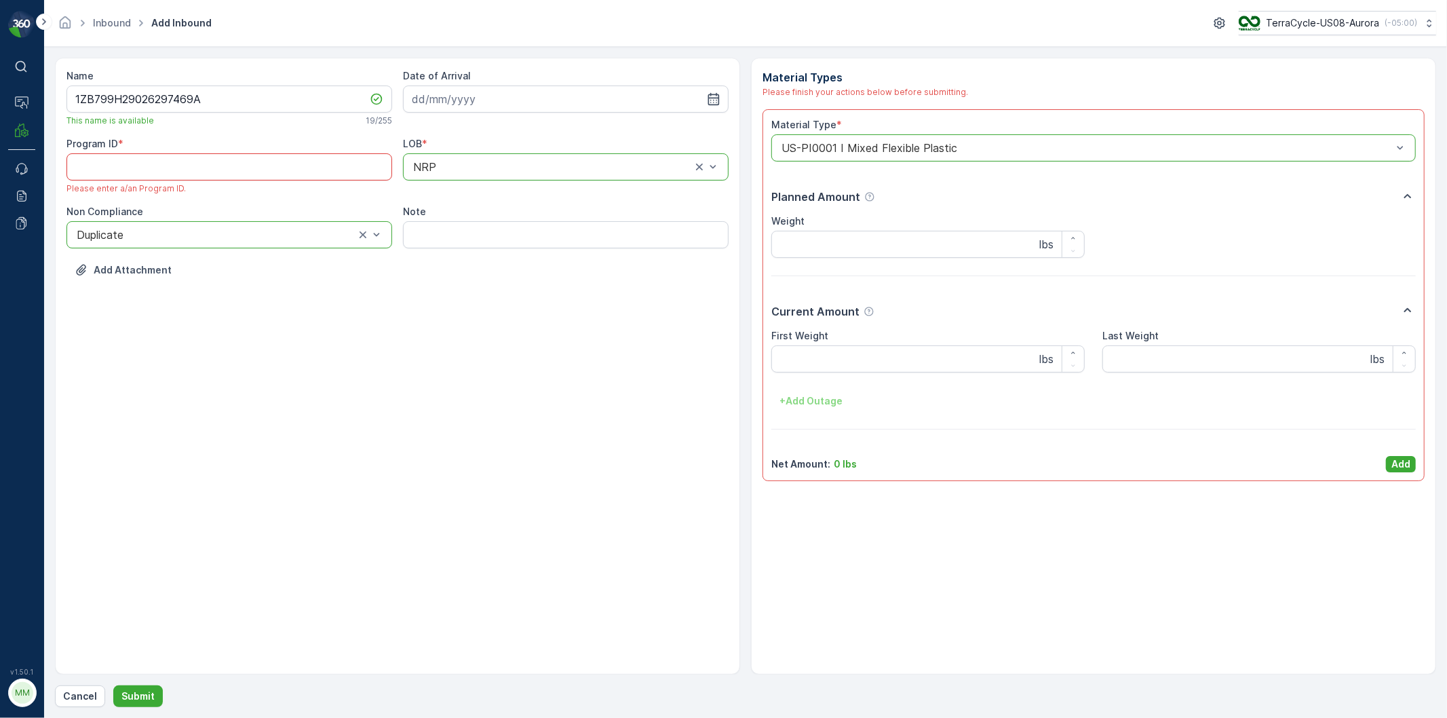
click at [227, 170] on ID "Program ID" at bounding box center [229, 166] width 326 height 27
paste ID "1296"
type ID "1296"
click at [1406, 465] on p "Add" at bounding box center [1400, 464] width 19 height 14
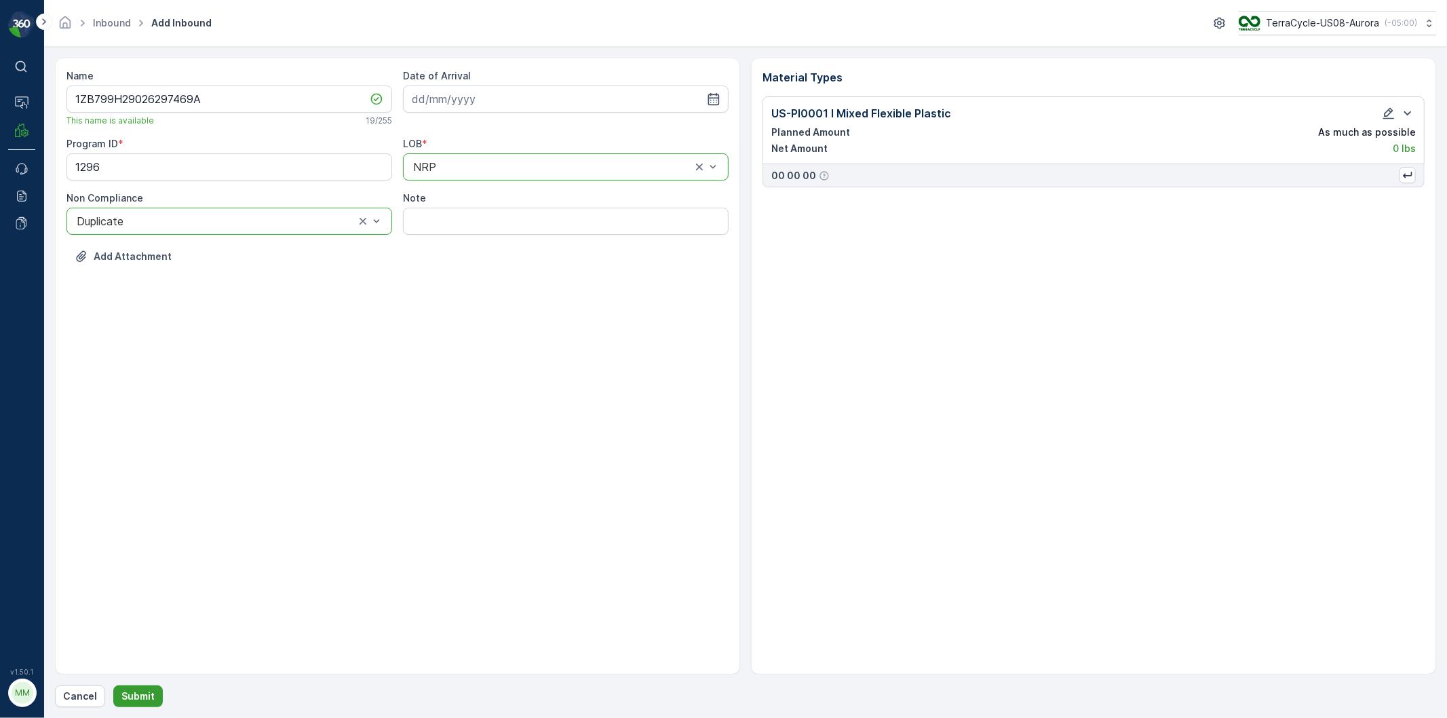
click at [133, 692] on p "Submit" at bounding box center [137, 696] width 33 height 14
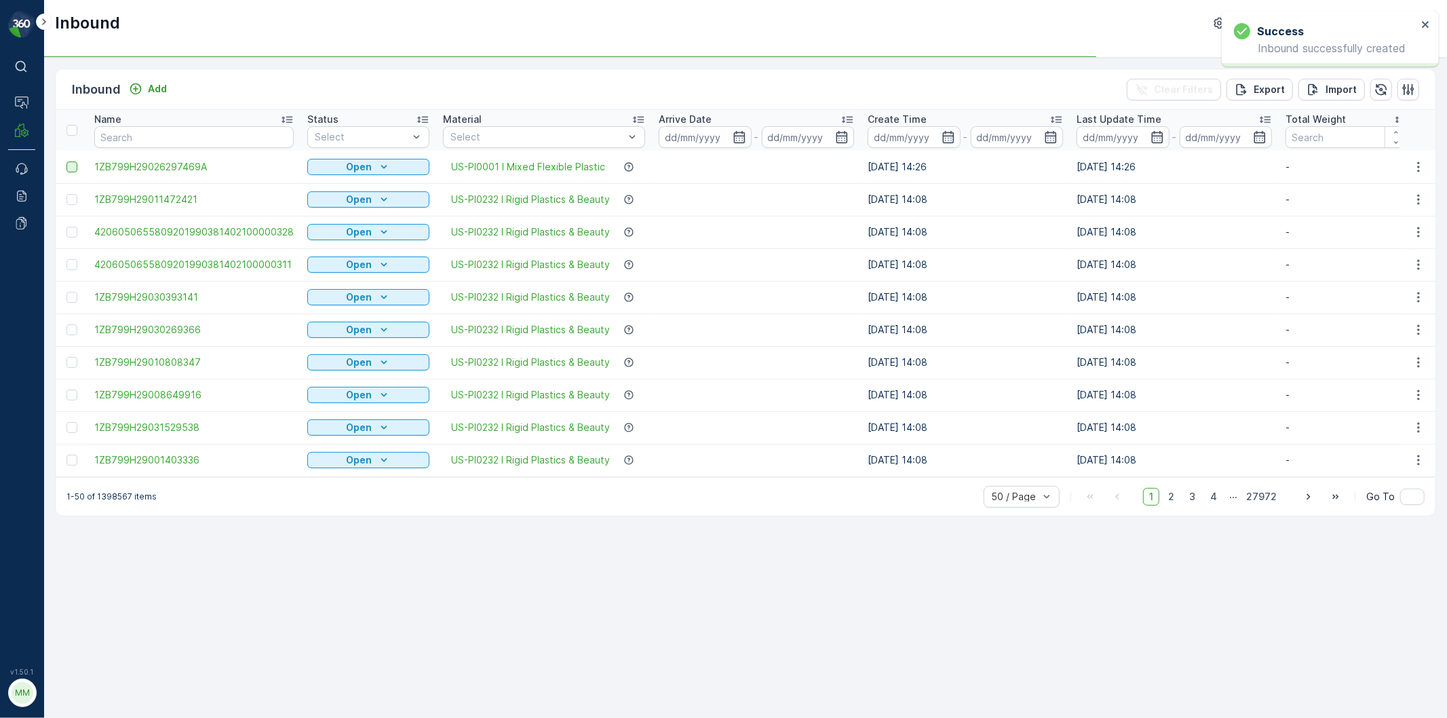
click at [71, 170] on div at bounding box center [71, 166] width 11 height 11
click at [66, 161] on input "checkbox" at bounding box center [66, 161] width 0 height 0
click at [1277, 83] on p "Print QR" at bounding box center [1290, 90] width 41 height 14
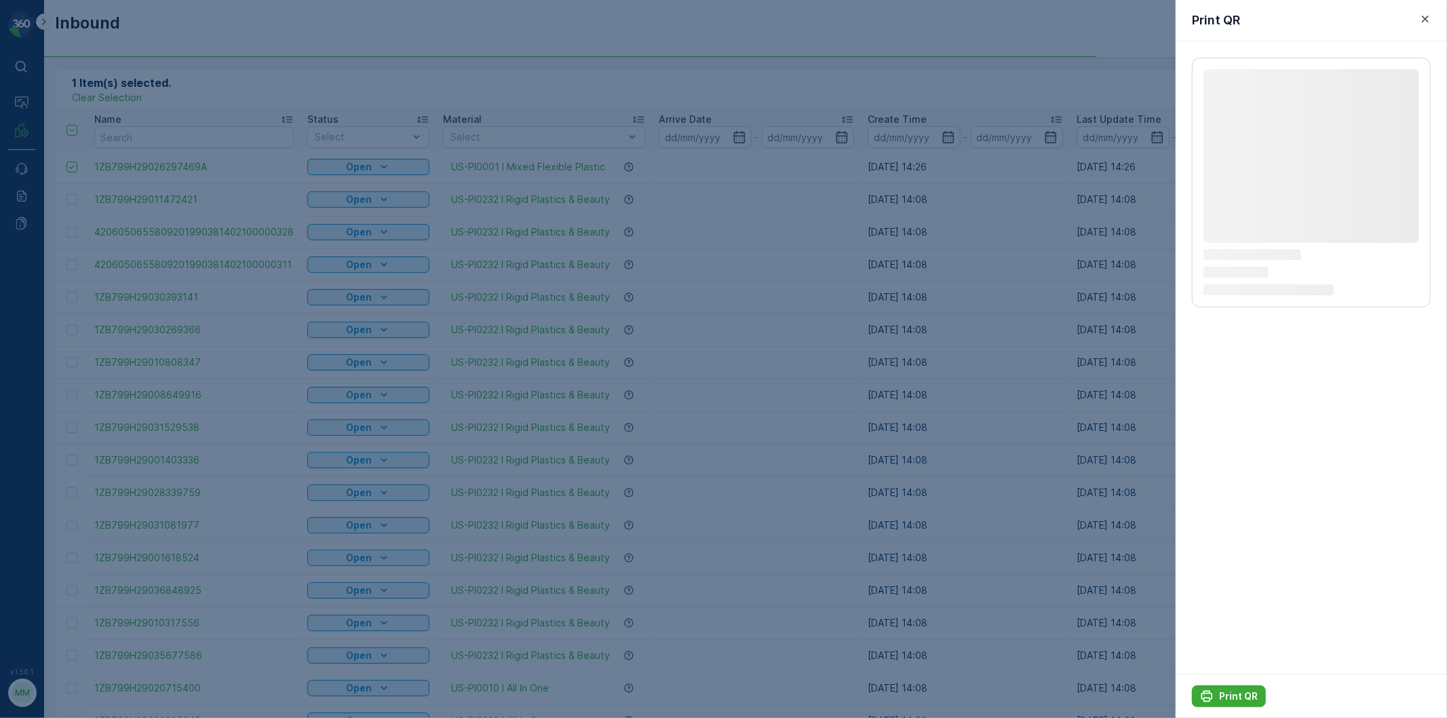
click at [1221, 695] on p "Print QR" at bounding box center [1238, 696] width 39 height 14
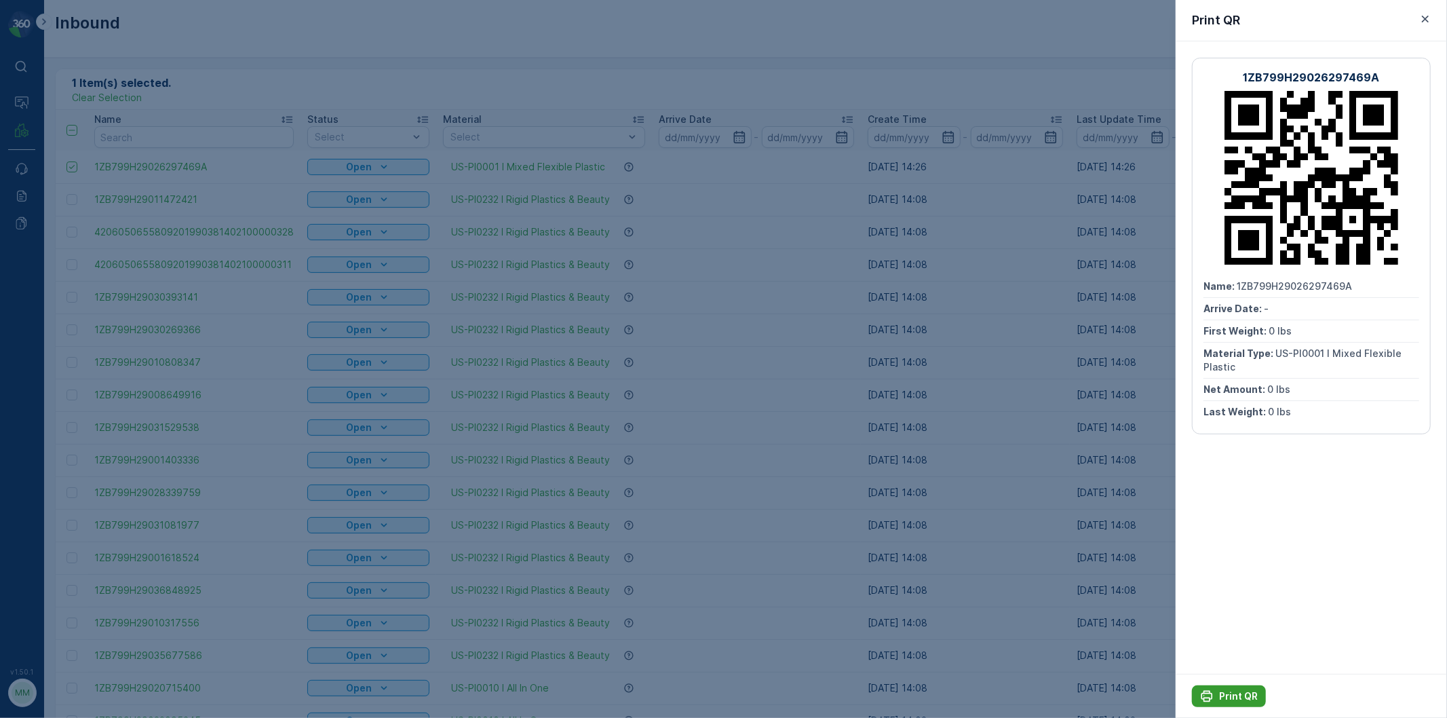
click at [1219, 692] on p "Print QR" at bounding box center [1238, 696] width 39 height 14
click at [716, 469] on div at bounding box center [723, 359] width 1447 height 718
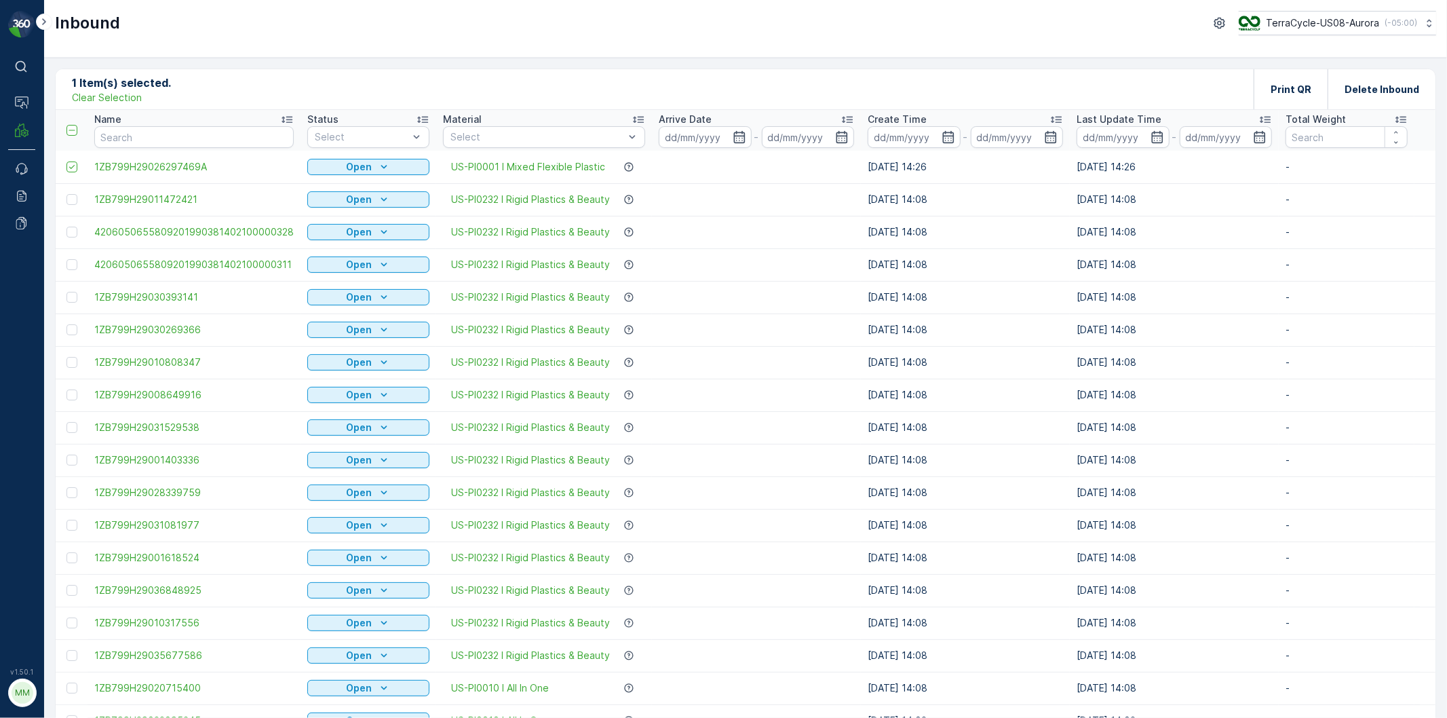
click at [621, 418] on td "US-PI0232 I Rigid Plastics & Beauty" at bounding box center [544, 427] width 216 height 33
drag, startPoint x: 130, startPoint y: 98, endPoint x: 429, endPoint y: 201, distance: 316.4
click at [131, 98] on p "Clear Selection" at bounding box center [107, 98] width 70 height 14
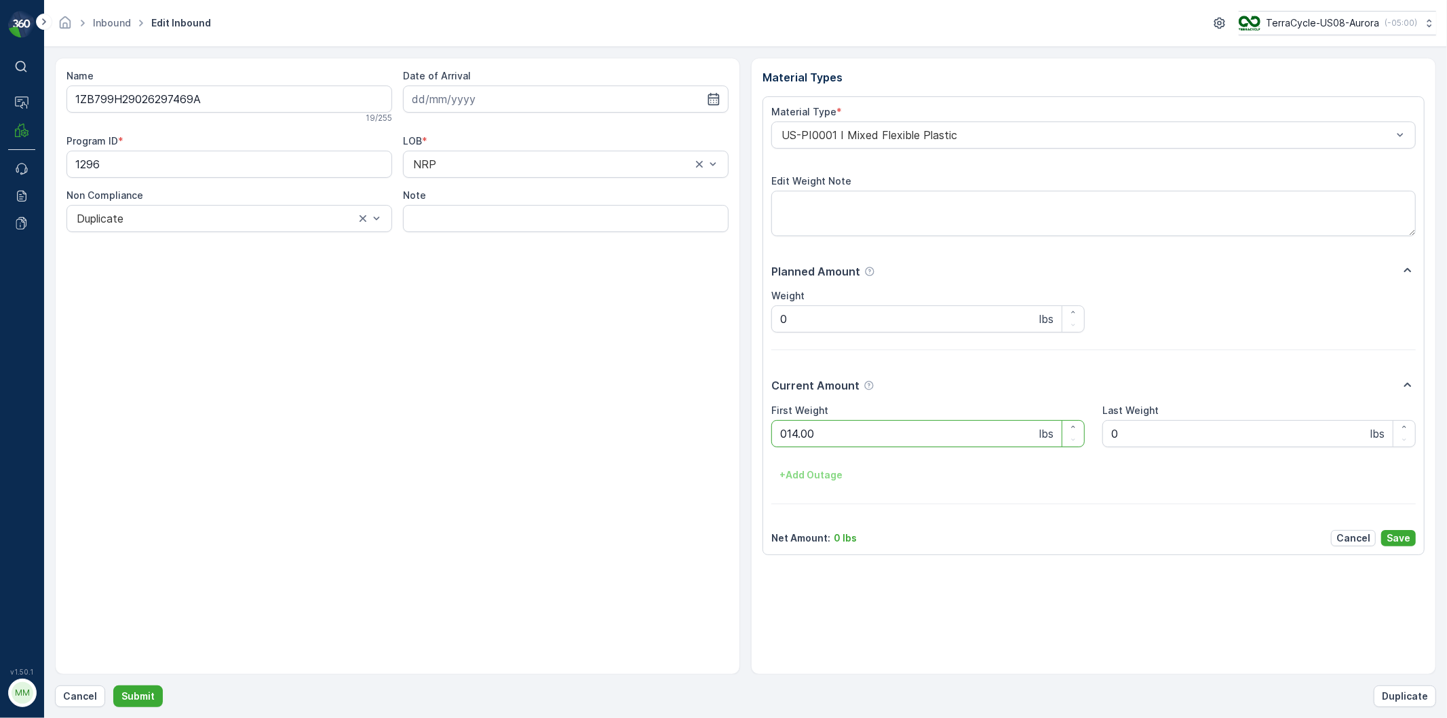
click at [113, 685] on button "Submit" at bounding box center [138, 696] width 50 height 22
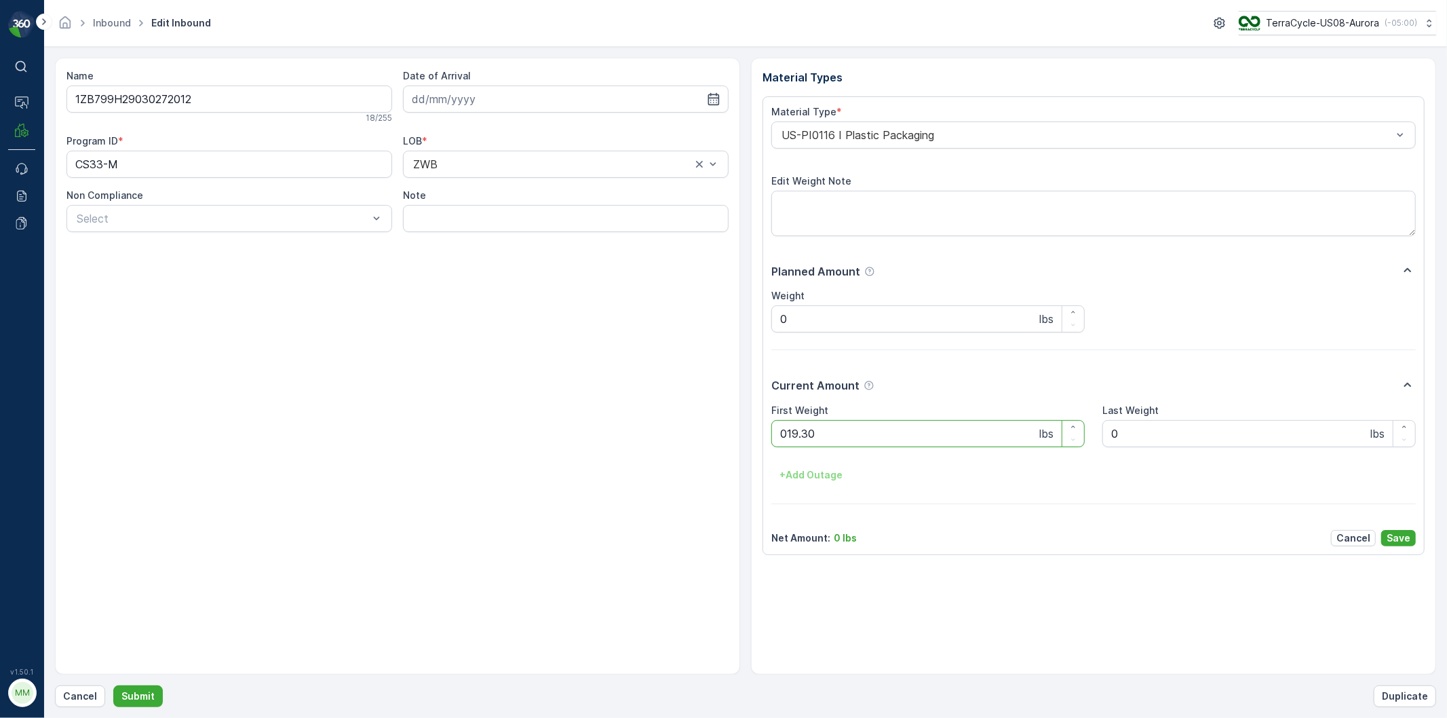
click at [113, 685] on button "Submit" at bounding box center [138, 696] width 50 height 22
